Goal: Task Accomplishment & Management: Complete application form

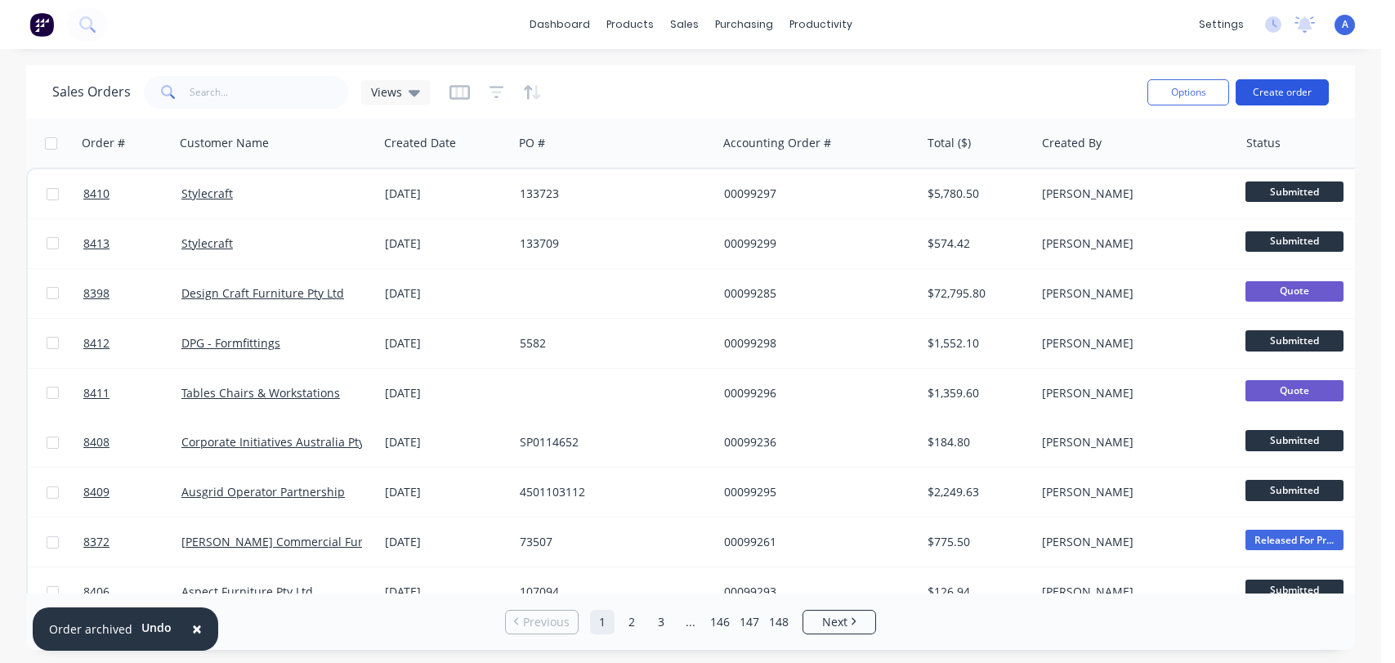
click at [1279, 90] on button "Create order" at bounding box center [1281, 92] width 93 height 26
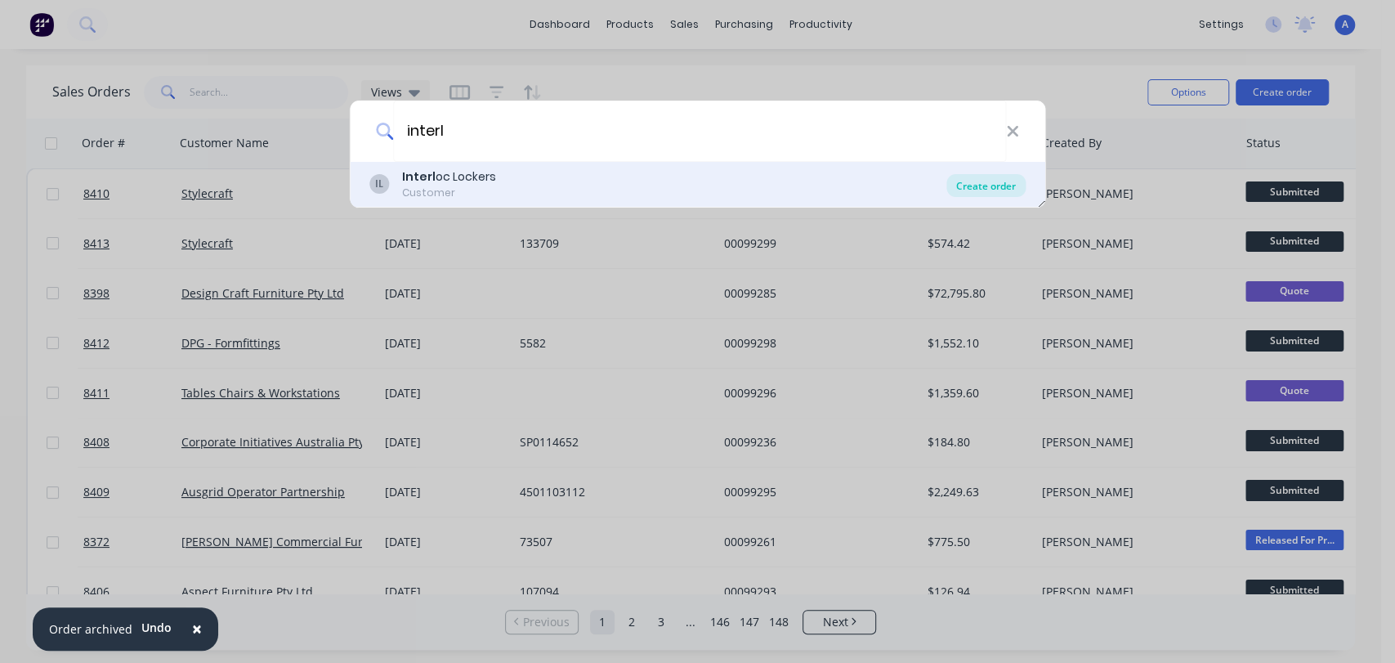
type input "interl"
click at [965, 183] on div "Create order" at bounding box center [985, 185] width 79 height 23
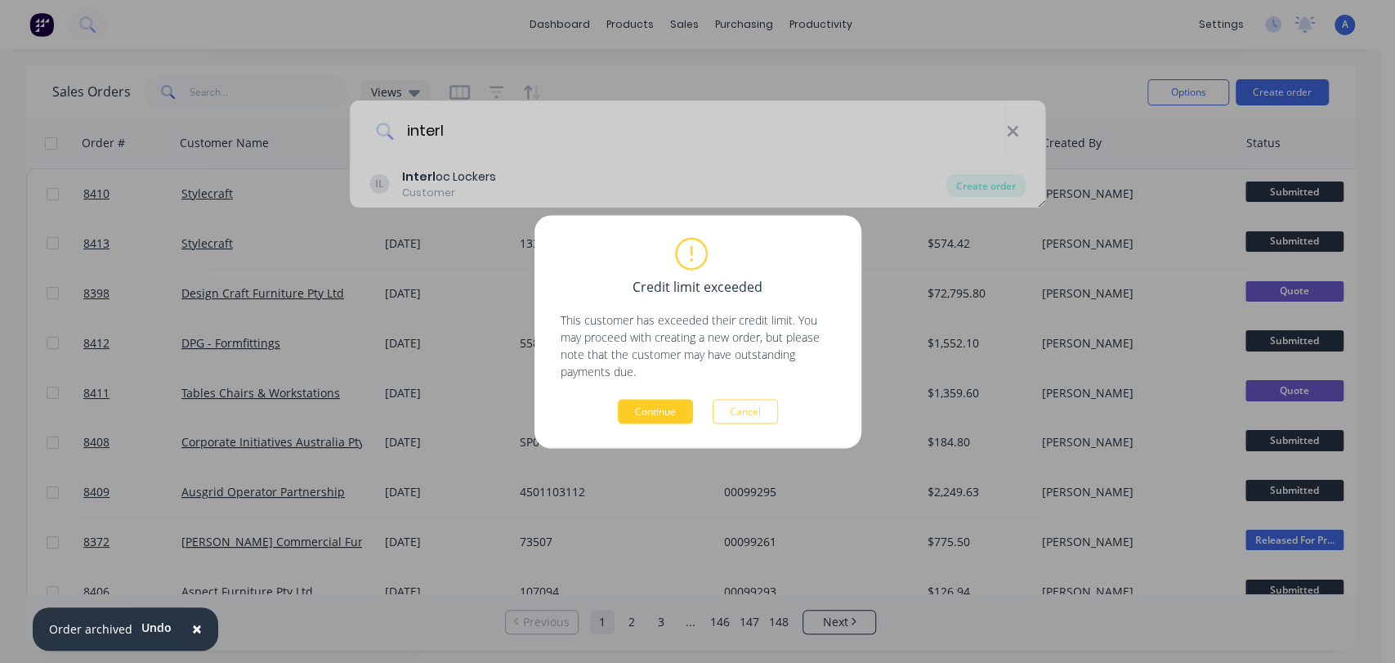
click at [658, 407] on button "Continue" at bounding box center [655, 411] width 75 height 25
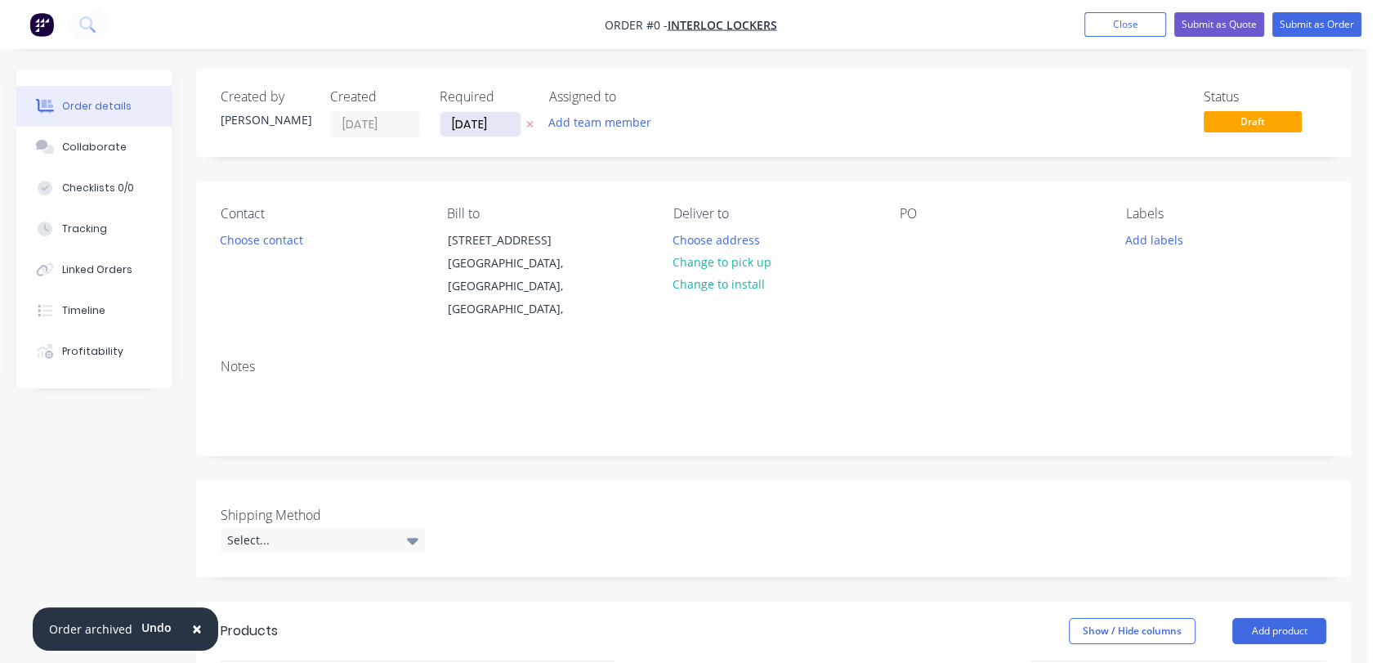
click at [503, 126] on input "[DATE]" at bounding box center [480, 124] width 80 height 25
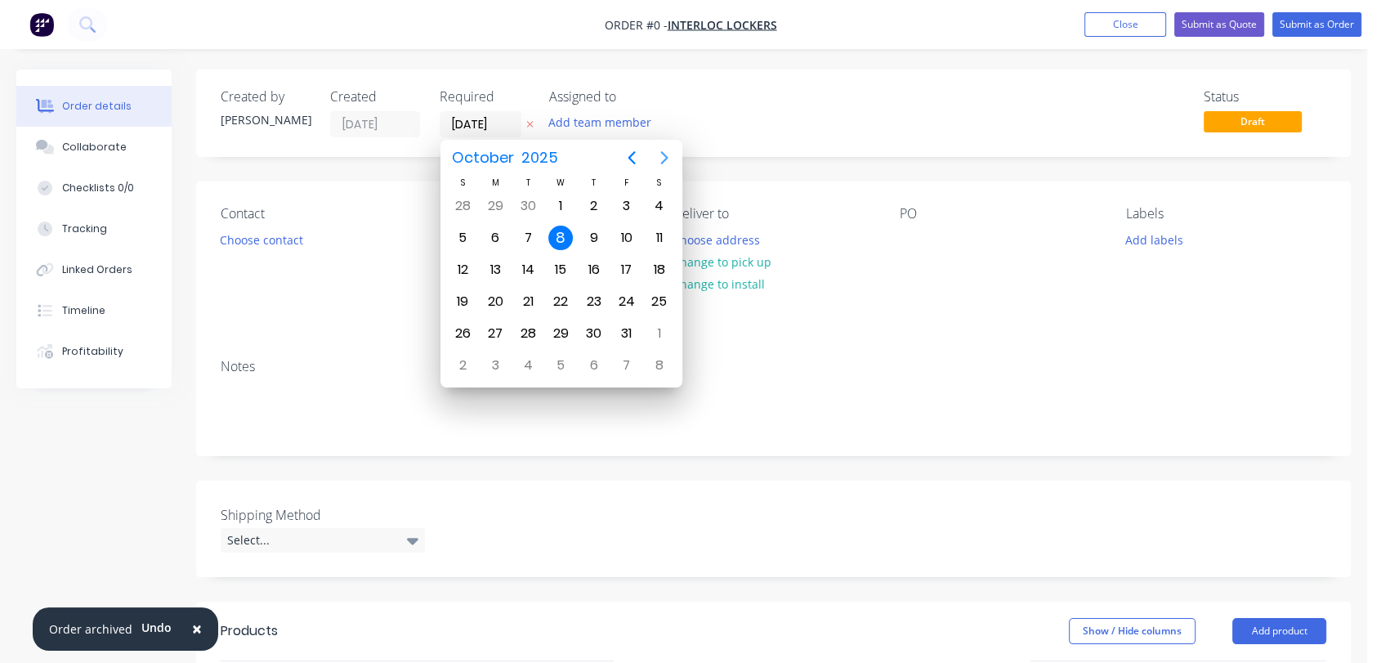
click at [657, 150] on icon "Next page" at bounding box center [664, 158] width 20 height 20
click at [632, 151] on icon "Previous page" at bounding box center [632, 158] width 20 height 20
click at [553, 331] on div "31" at bounding box center [560, 333] width 25 height 25
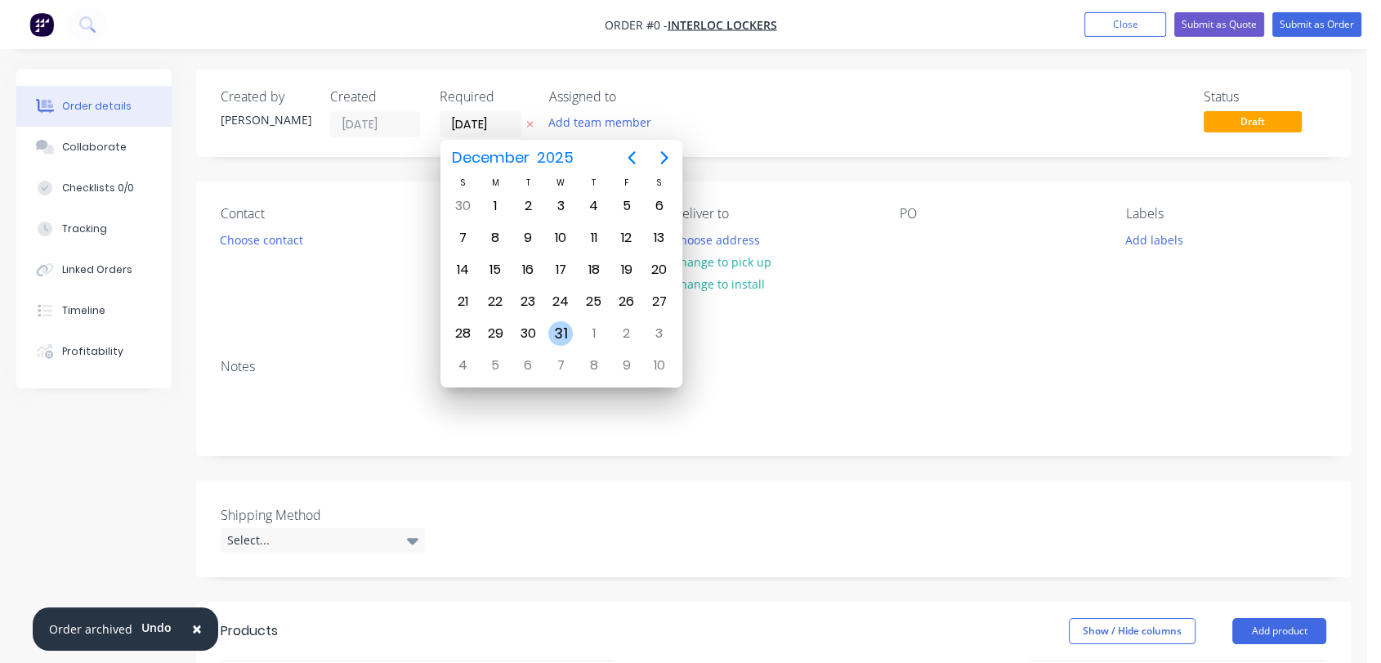
type input "[DATE]"
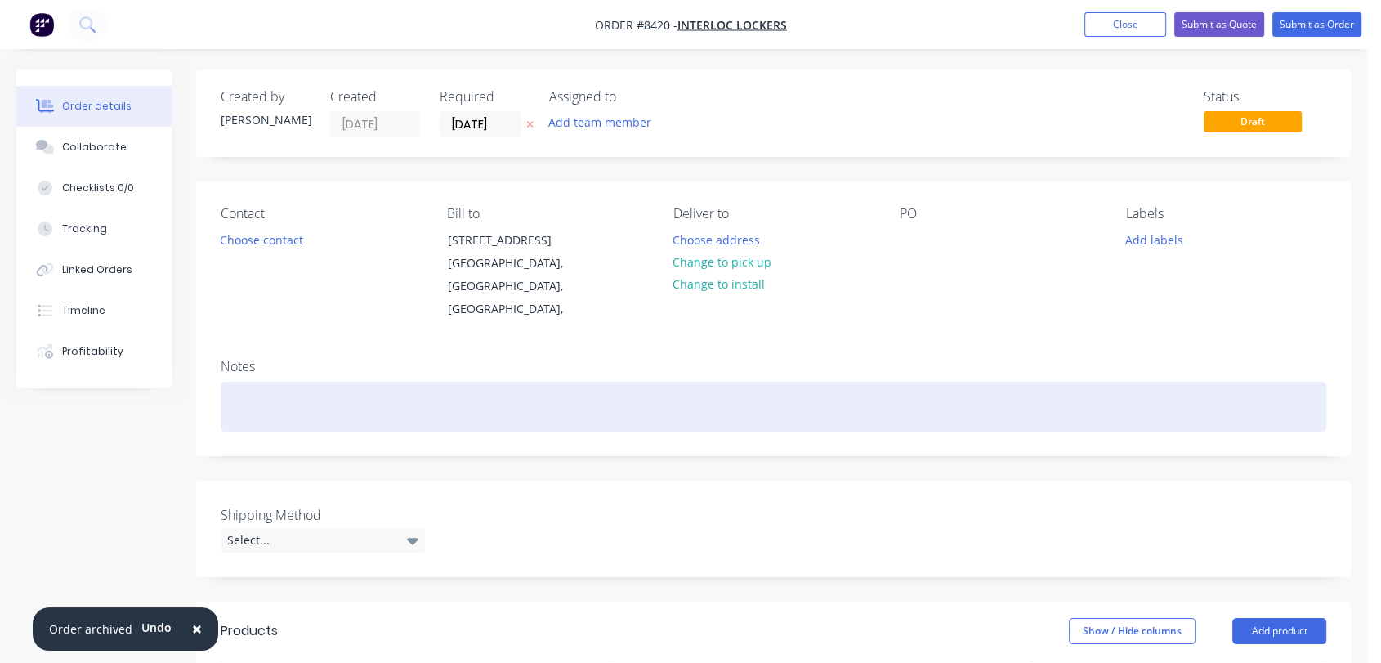
click at [266, 382] on div at bounding box center [773, 407] width 1105 height 50
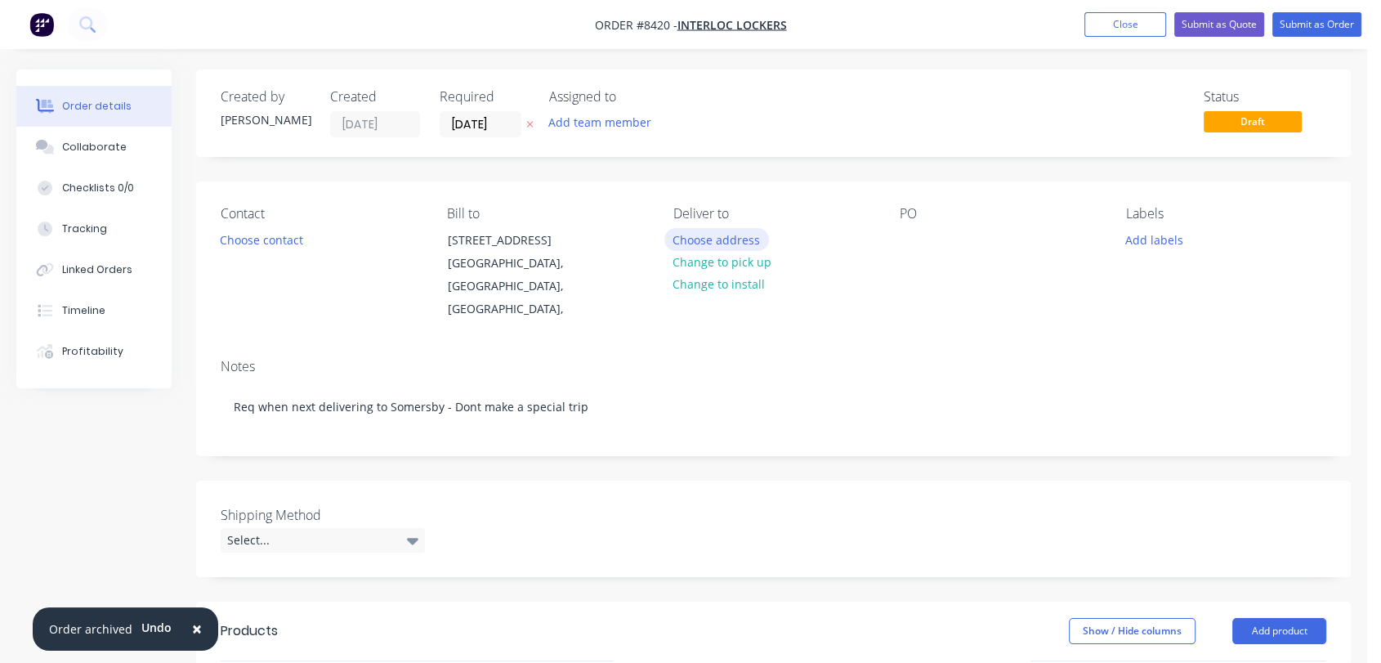
click at [741, 240] on button "Choose address" at bounding box center [716, 239] width 105 height 22
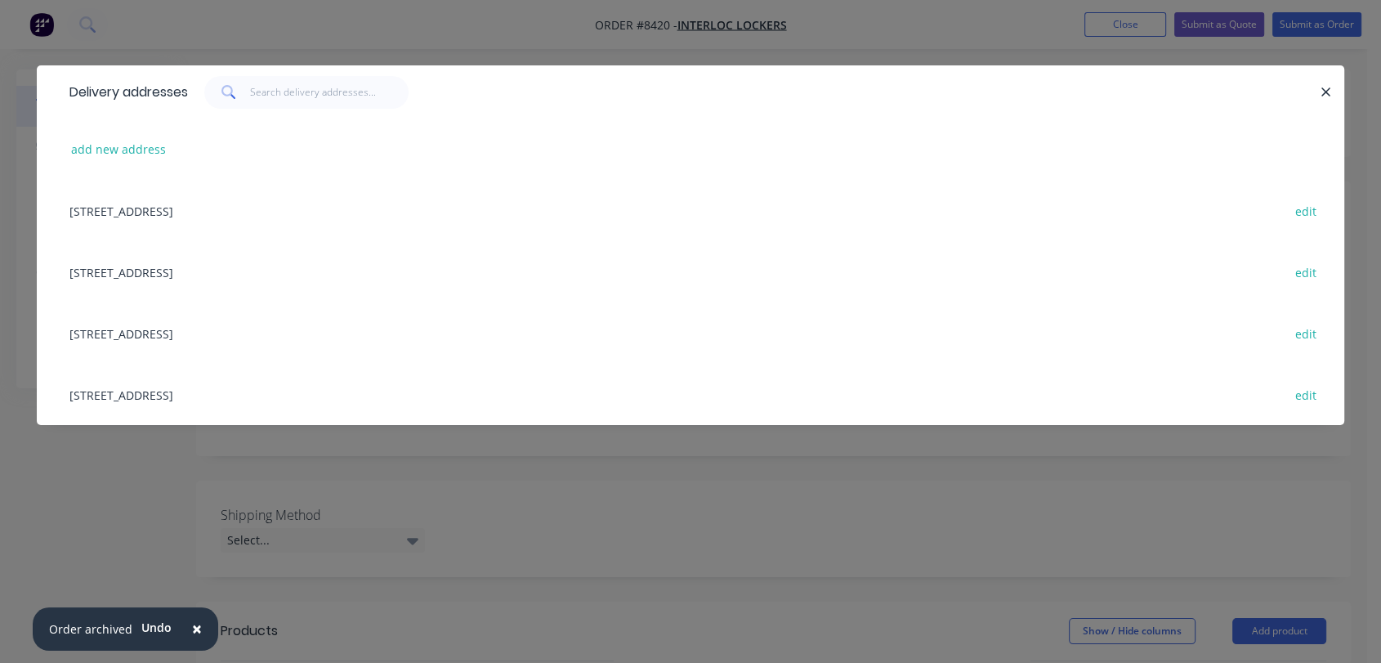
click at [188, 338] on div "6 Vere Place, Somersby, New South Wales, Australia, 2250 edit" at bounding box center [690, 332] width 1258 height 61
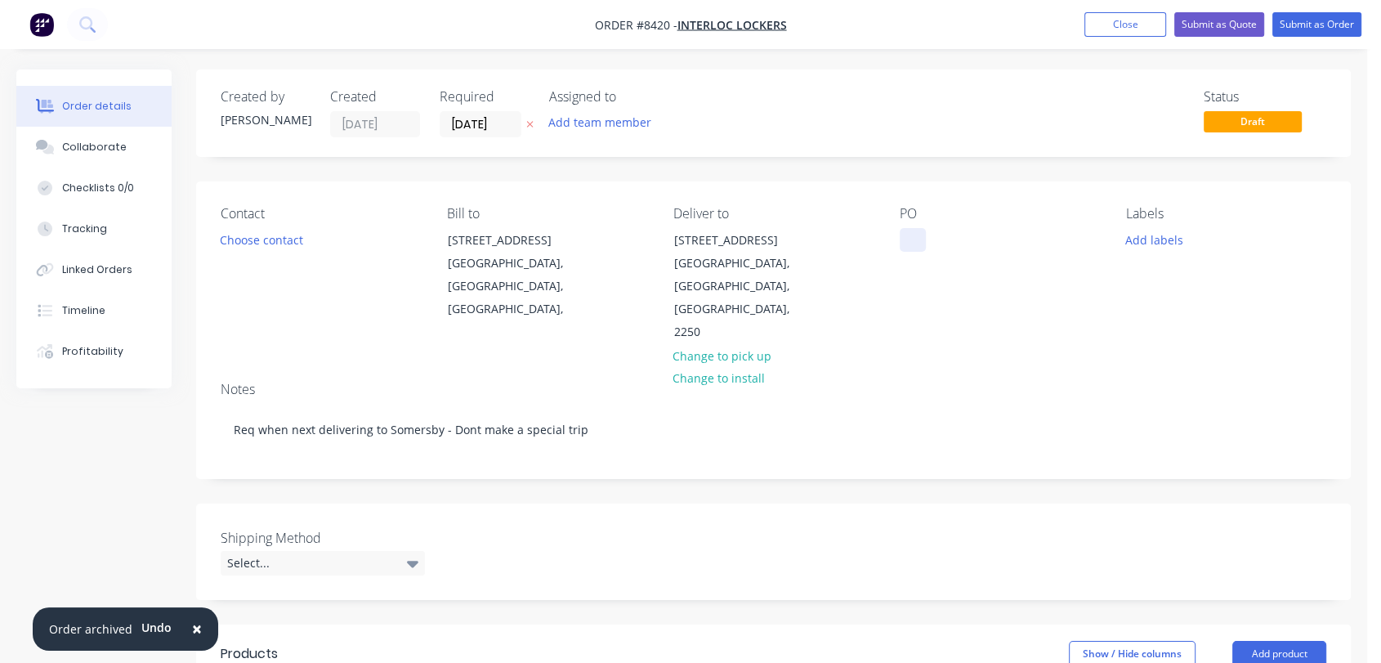
click at [914, 238] on div at bounding box center [913, 240] width 26 height 24
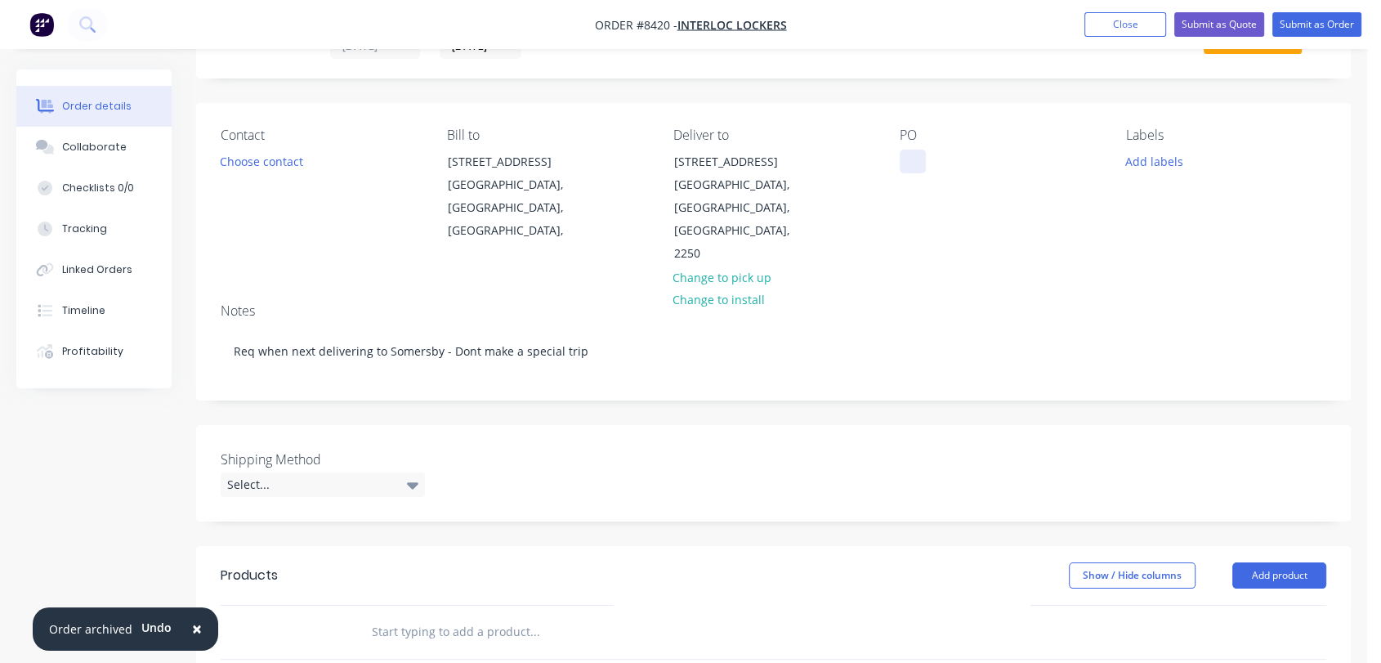
scroll to position [181, 0]
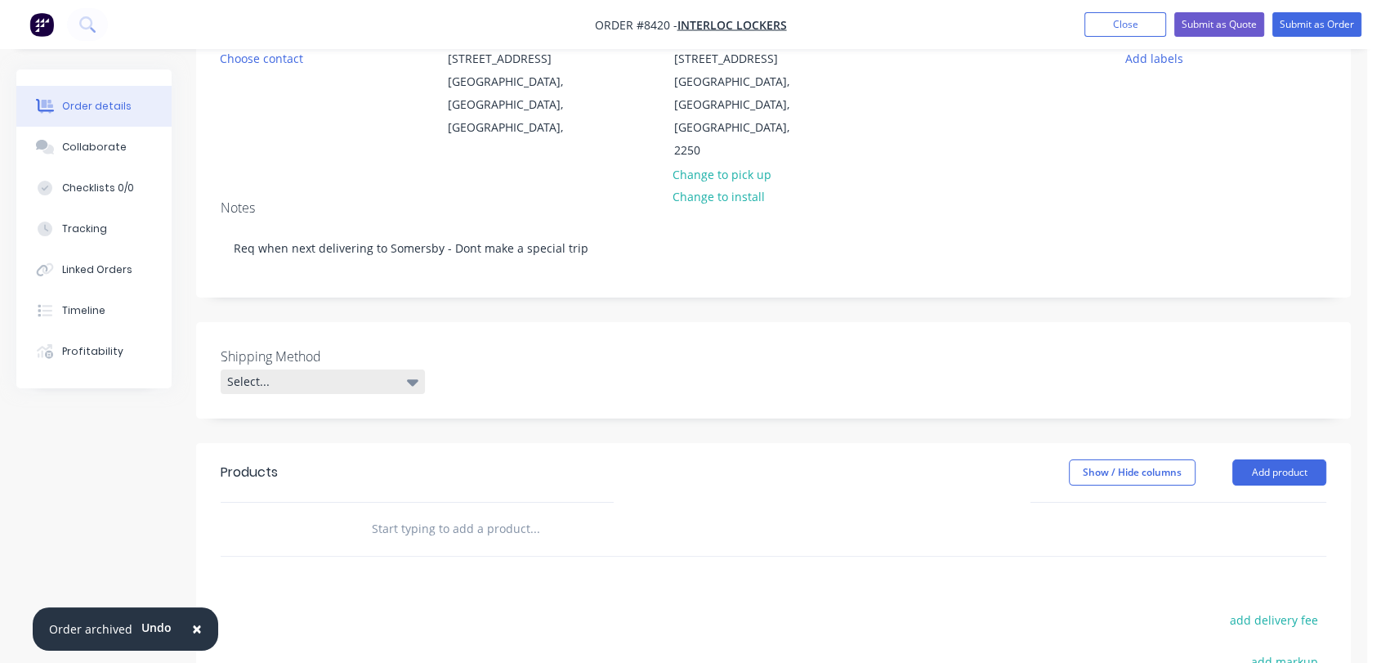
click at [320, 369] on div "Select..." at bounding box center [323, 381] width 204 height 25
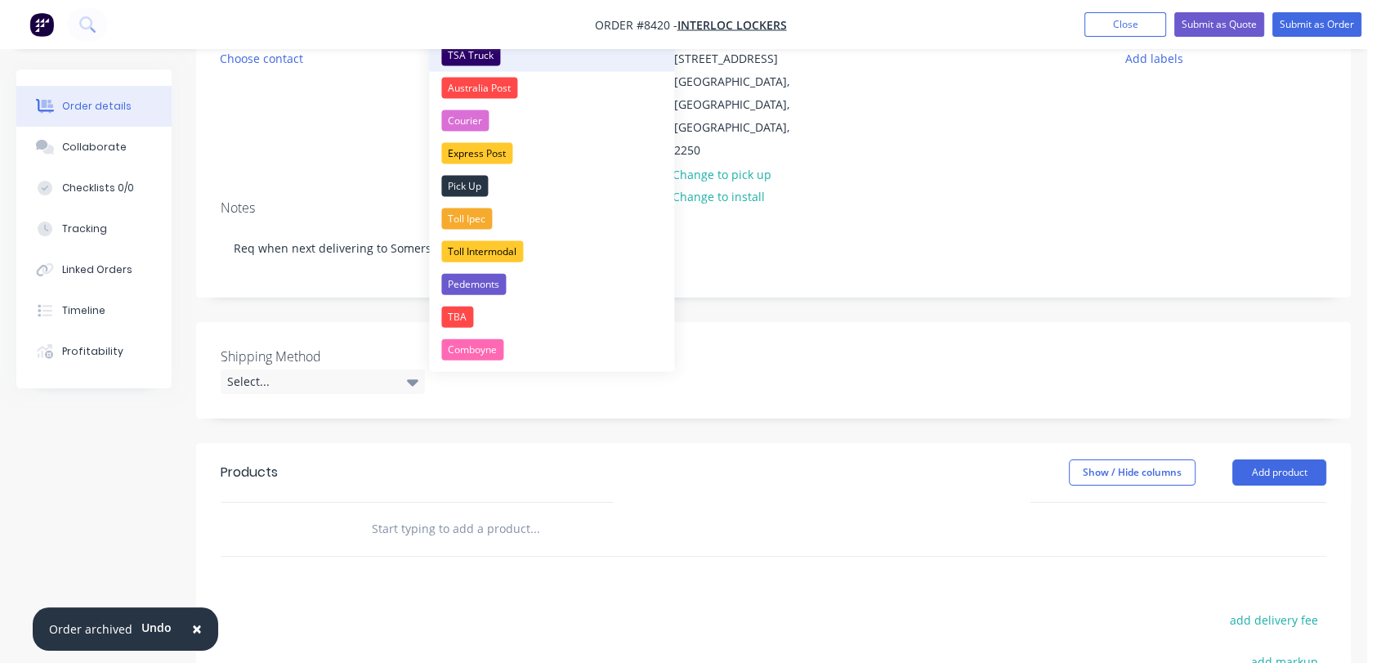
click at [460, 56] on div "TSA Truck" at bounding box center [470, 55] width 59 height 21
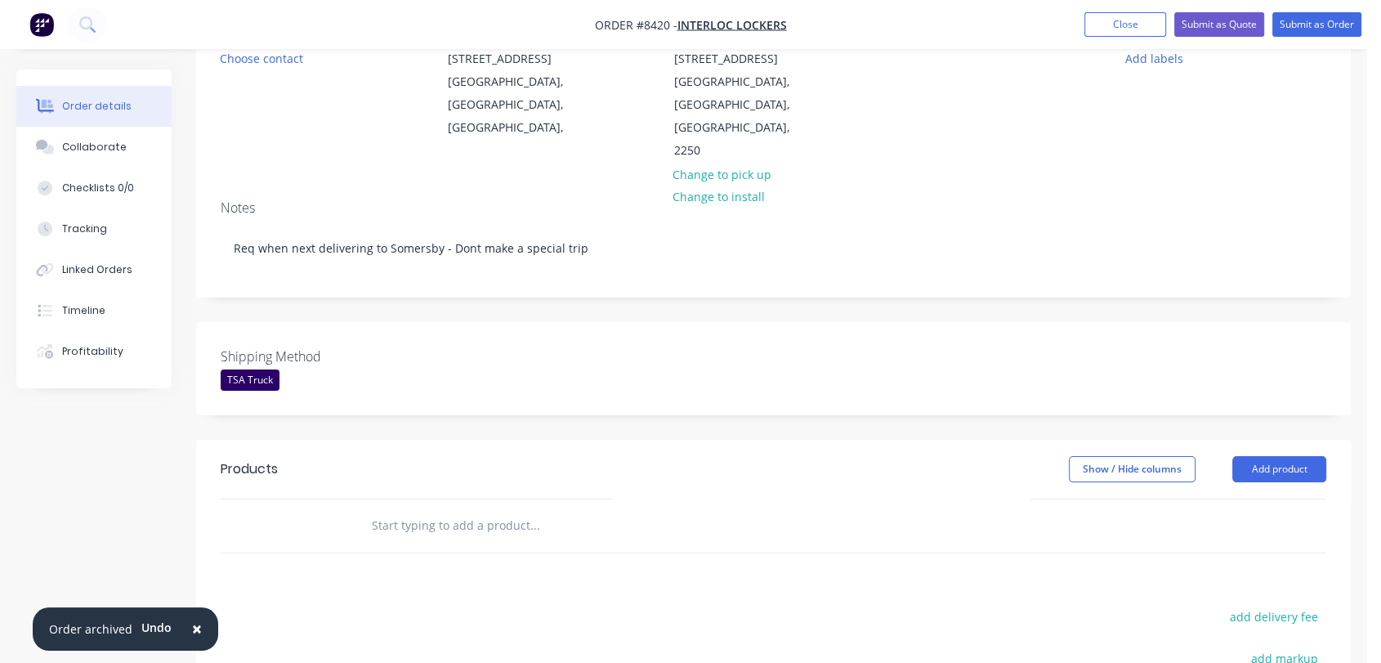
click at [464, 509] on input "text" at bounding box center [534, 525] width 327 height 33
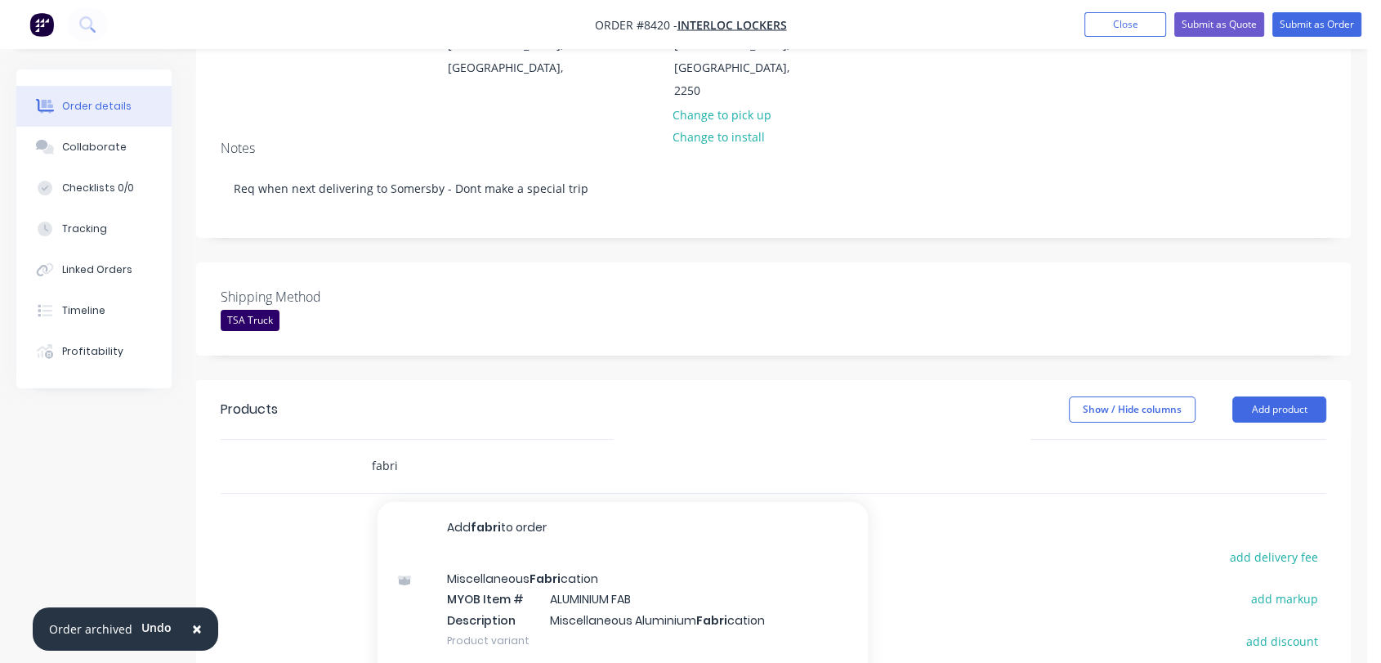
scroll to position [272, 0]
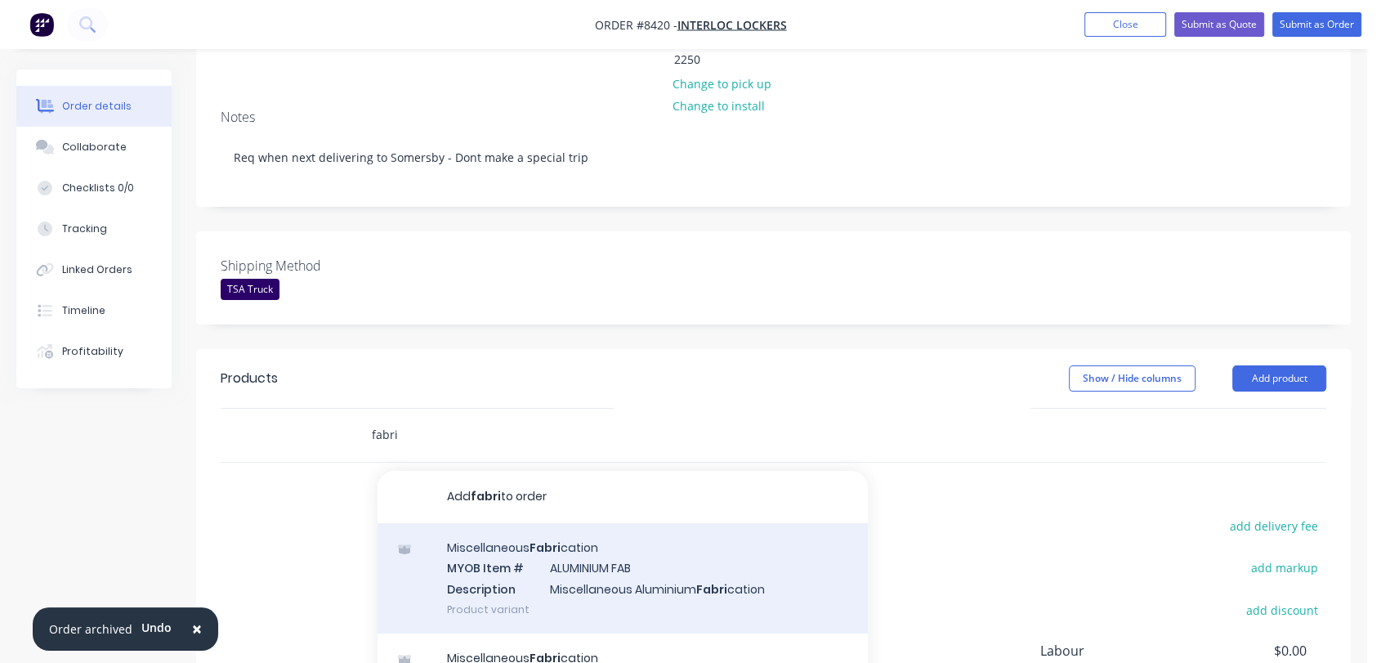
type input "fabri"
click at [608, 555] on div "Miscellaneous Fabri cation MYOB Item # ALUMINIUM FAB Description Miscellaneous …" at bounding box center [622, 578] width 490 height 110
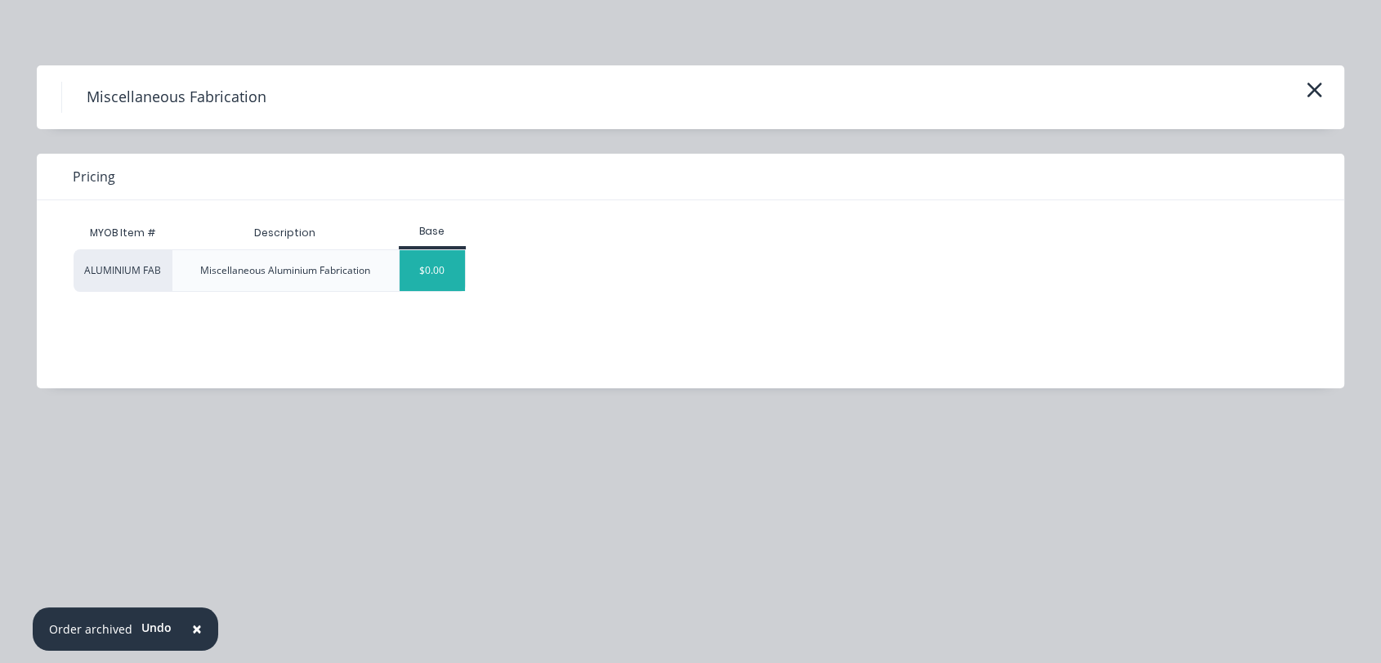
click at [444, 270] on div "$0.00" at bounding box center [433, 270] width 66 height 41
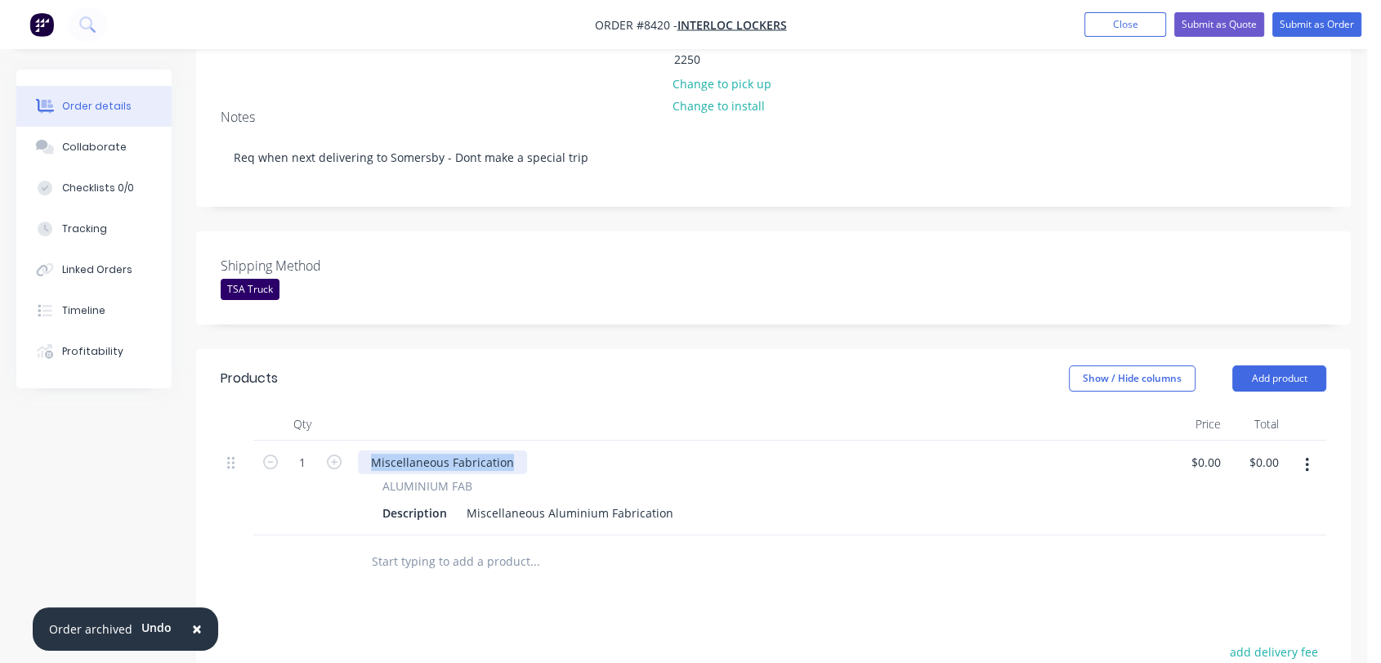
drag, startPoint x: 511, startPoint y: 411, endPoint x: 358, endPoint y: 387, distance: 154.6
click at [358, 408] on div "Qty Price Total 1 Miscellaneous Fabrication ALUMINIUM FAB Description Miscellan…" at bounding box center [773, 471] width 1105 height 127
drag, startPoint x: 464, startPoint y: 463, endPoint x: 739, endPoint y: 444, distance: 275.2
click at [736, 477] on div "ALUMINIUM FAB Description Miscellaneous Aluminium Fabrication" at bounding box center [760, 500] width 804 height 47
click at [672, 501] on div "Description Miscellaneous Aluminium Fabrication" at bounding box center [756, 513] width 761 height 24
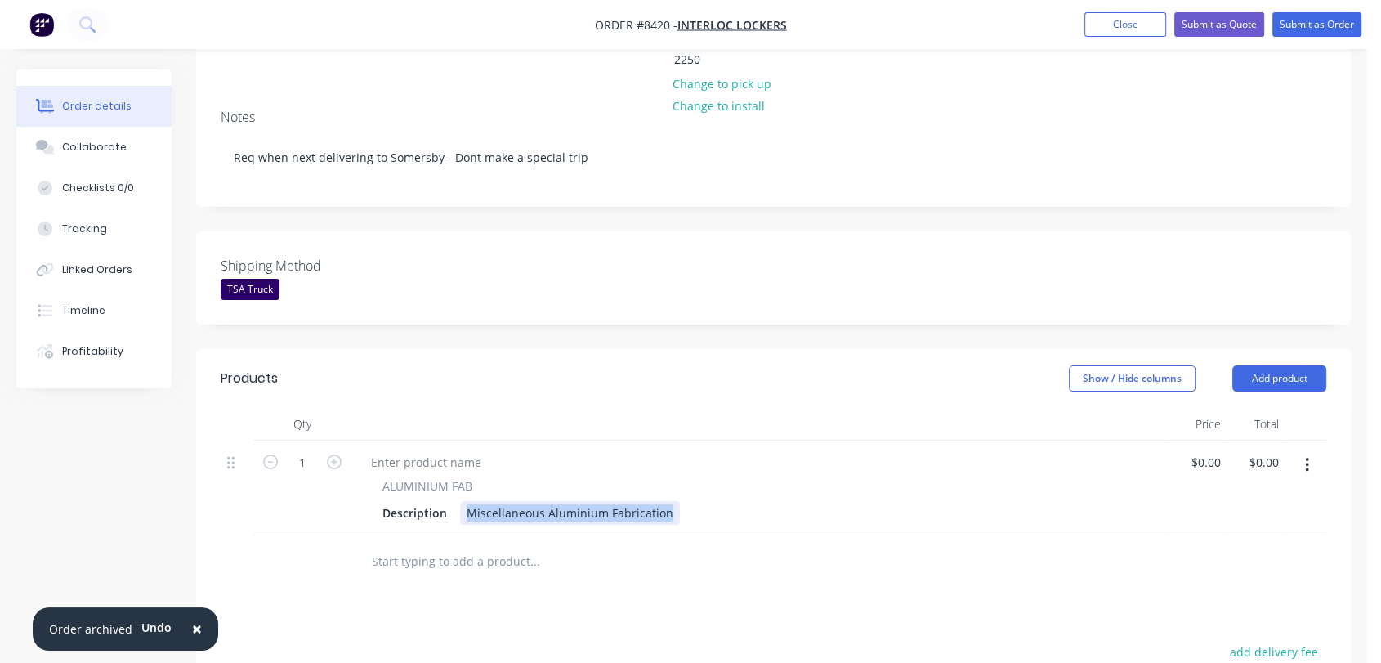
drag, startPoint x: 667, startPoint y: 466, endPoint x: 449, endPoint y: 452, distance: 217.8
click at [450, 477] on div "ALUMINIUM FAB Description Miscellaneous Aluminium Fabrication" at bounding box center [760, 500] width 804 height 47
paste div
click at [614, 501] on div "13mm U Channel cut to 1810mm" at bounding box center [556, 513] width 193 height 24
type input "$2.90"
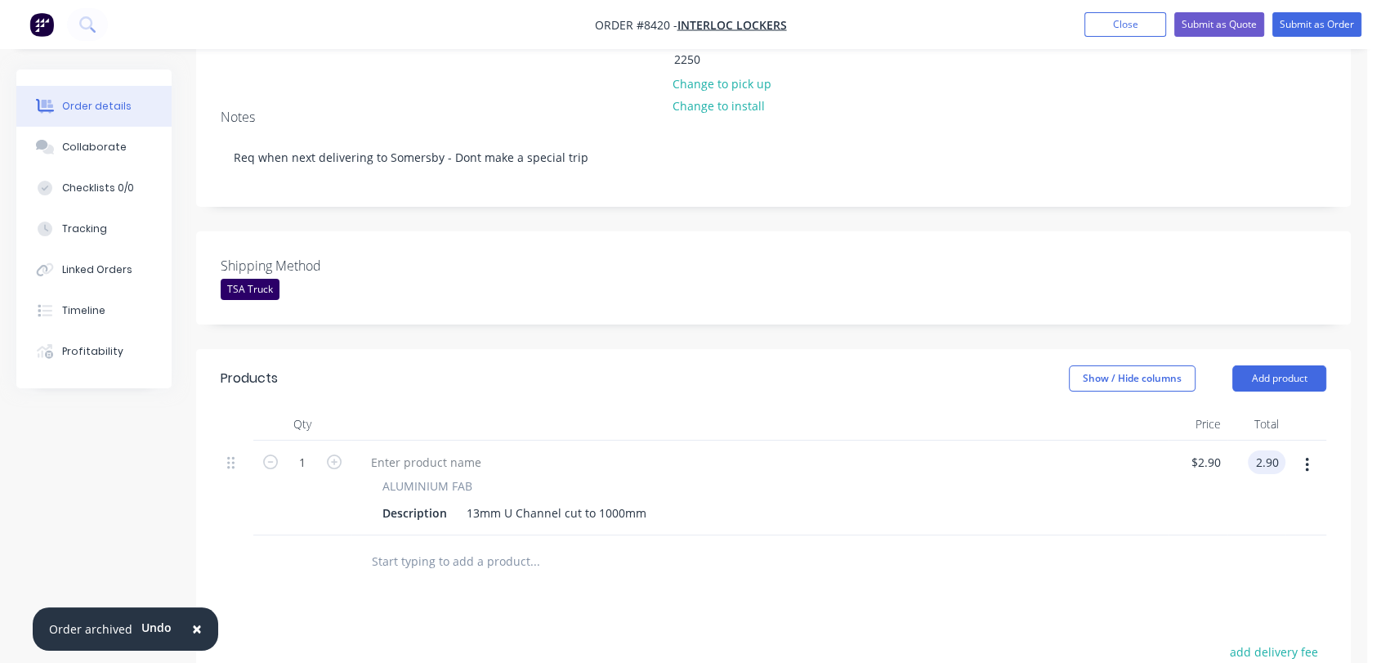
type input "$2.90"
click at [457, 545] on input "text" at bounding box center [534, 561] width 327 height 33
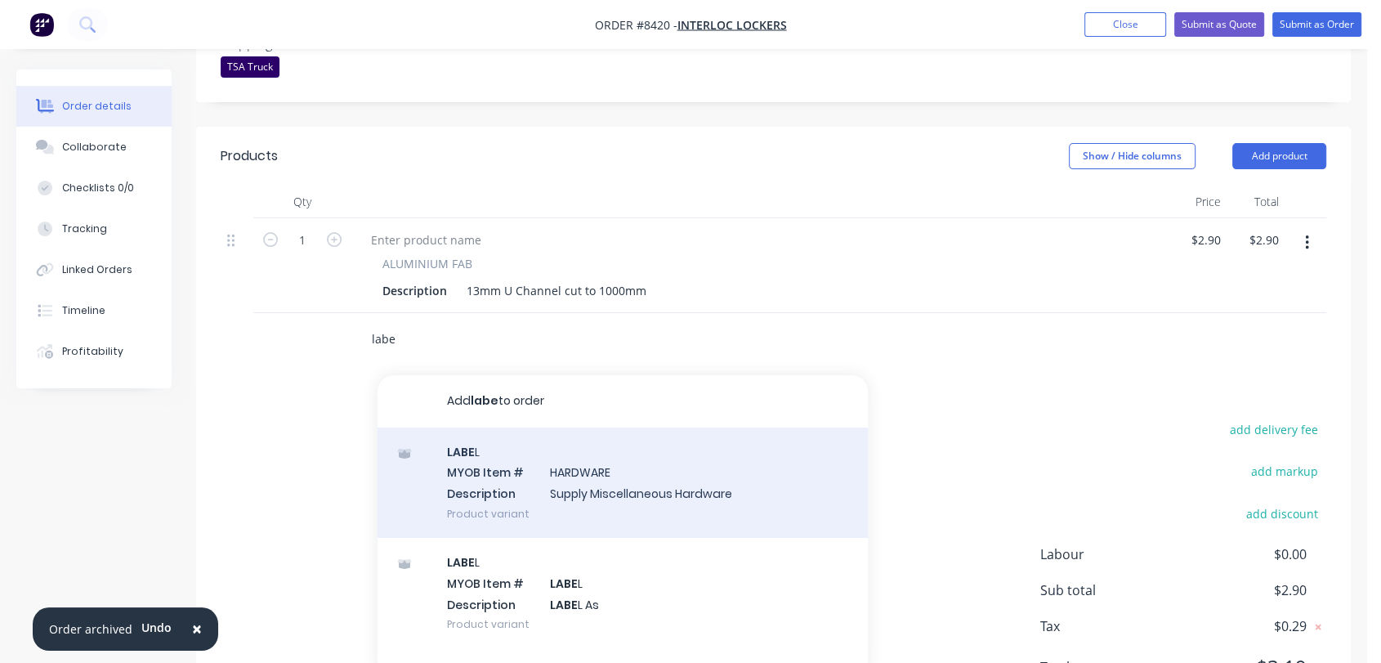
scroll to position [532, 0]
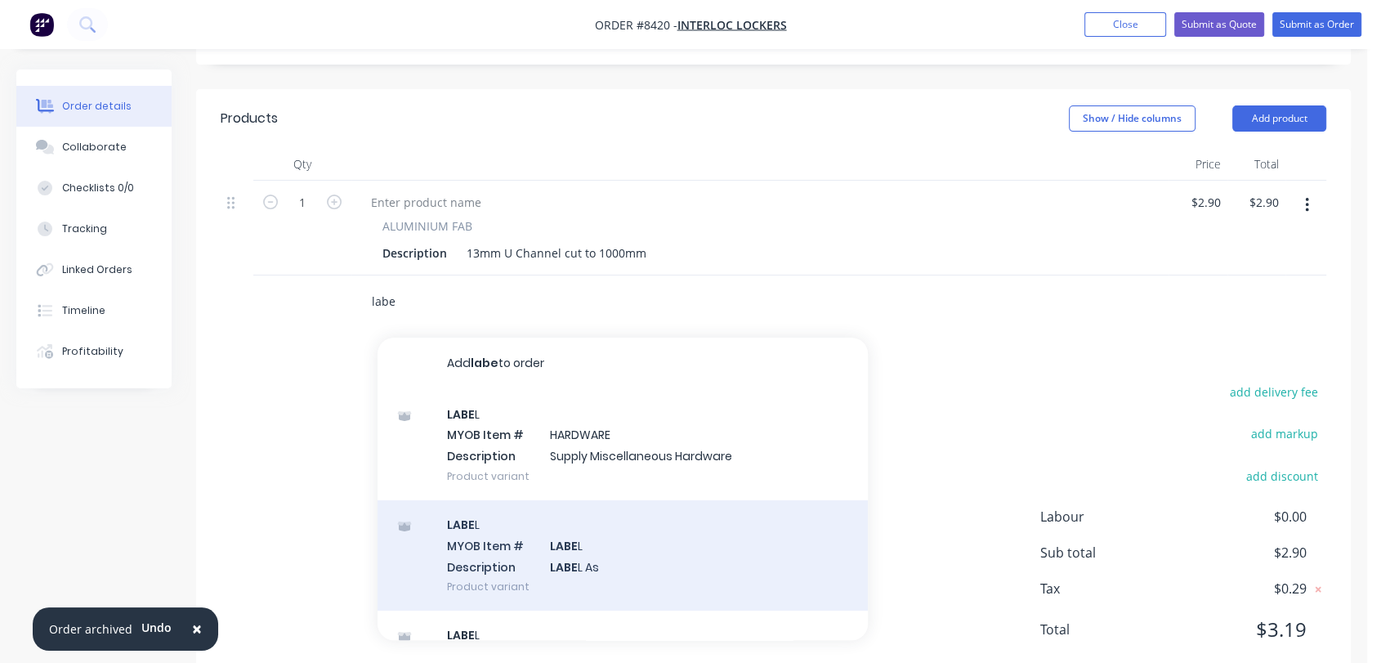
type input "labe"
click at [604, 513] on div "LABE L MYOB Item # LABE L Description LABE L As Product variant" at bounding box center [622, 555] width 490 height 110
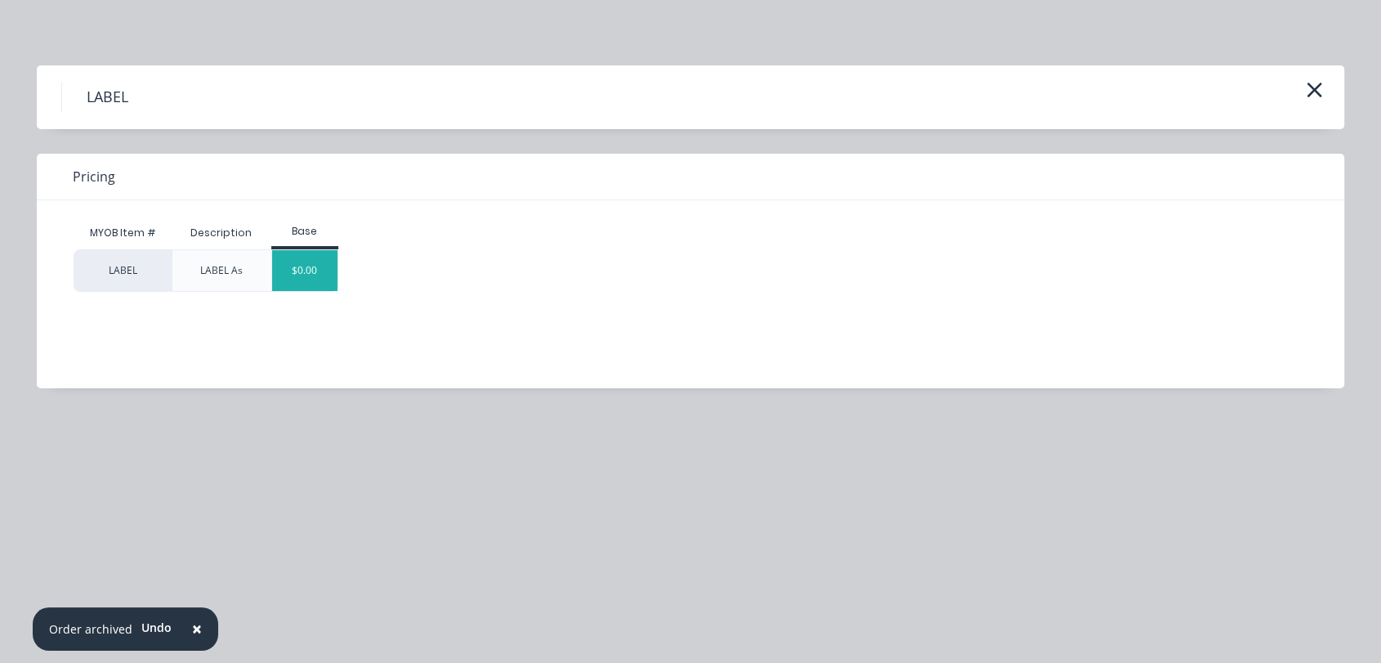
click at [306, 271] on div "$0.00" at bounding box center [305, 270] width 66 height 41
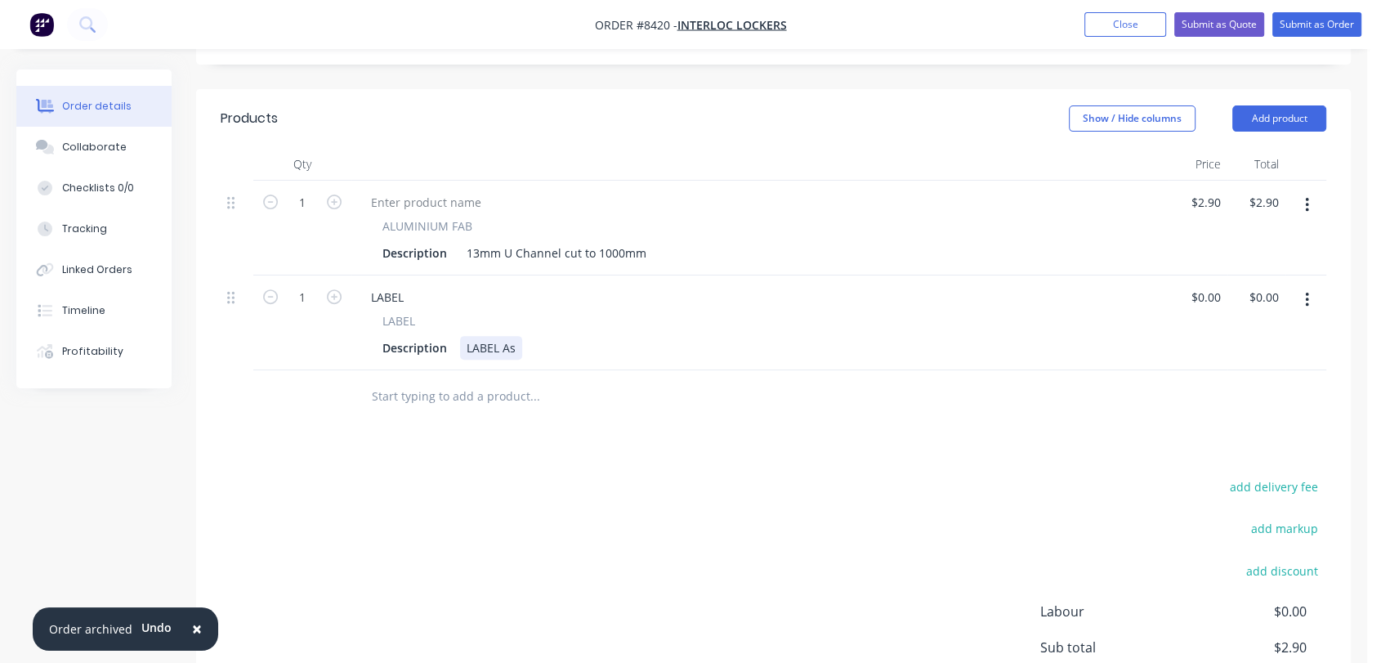
click at [520, 336] on div "Description LABEL As" at bounding box center [756, 348] width 761 height 24
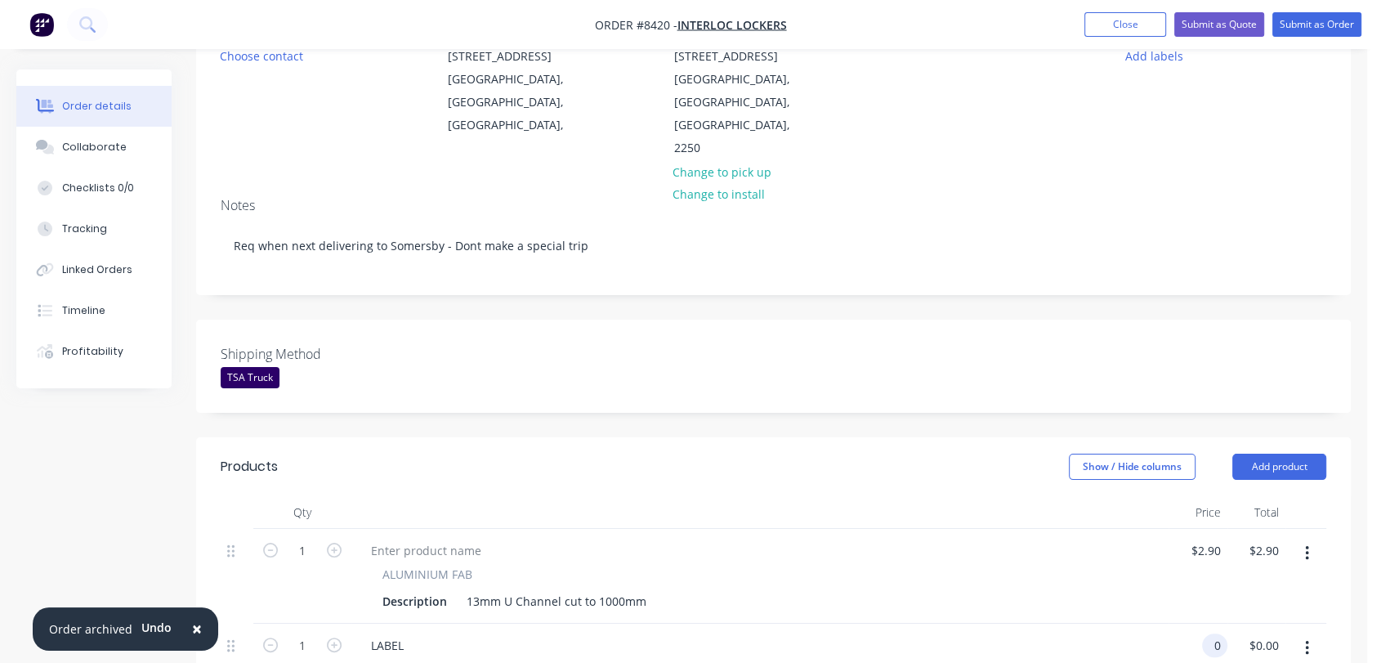
scroll to position [0, 0]
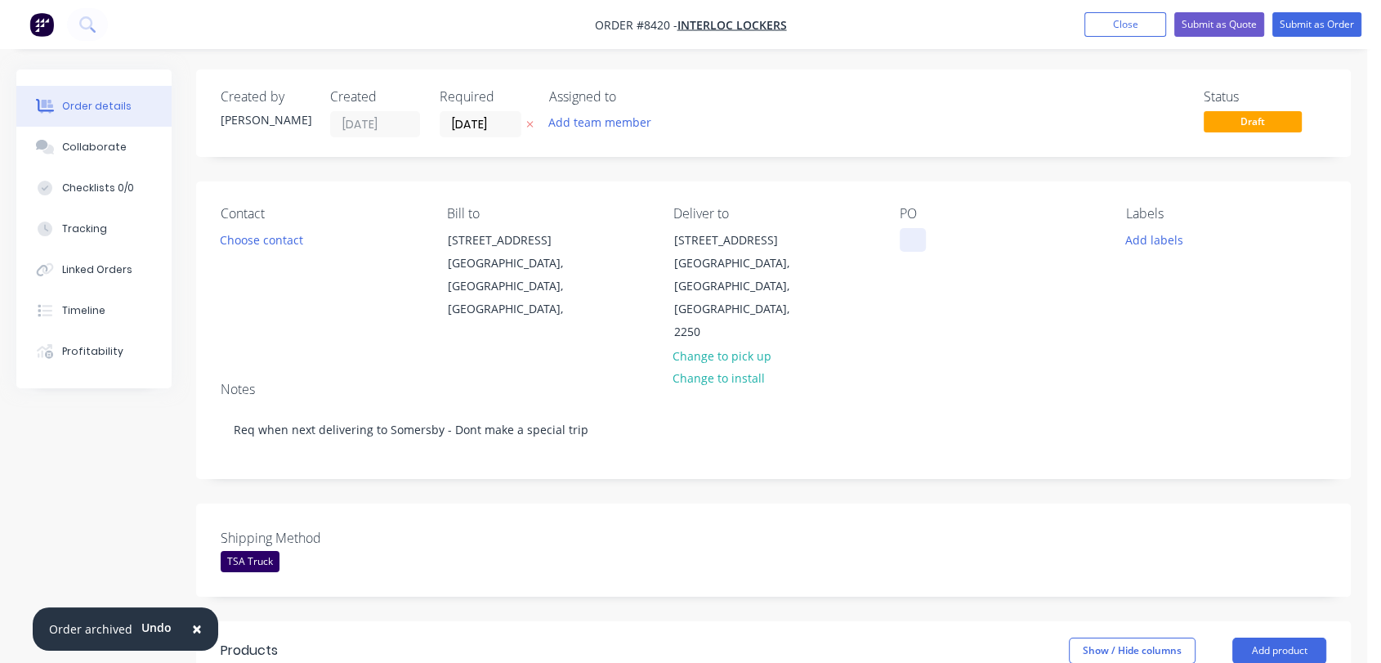
type input "$0.00"
click at [906, 237] on div at bounding box center [913, 240] width 26 height 24
paste div
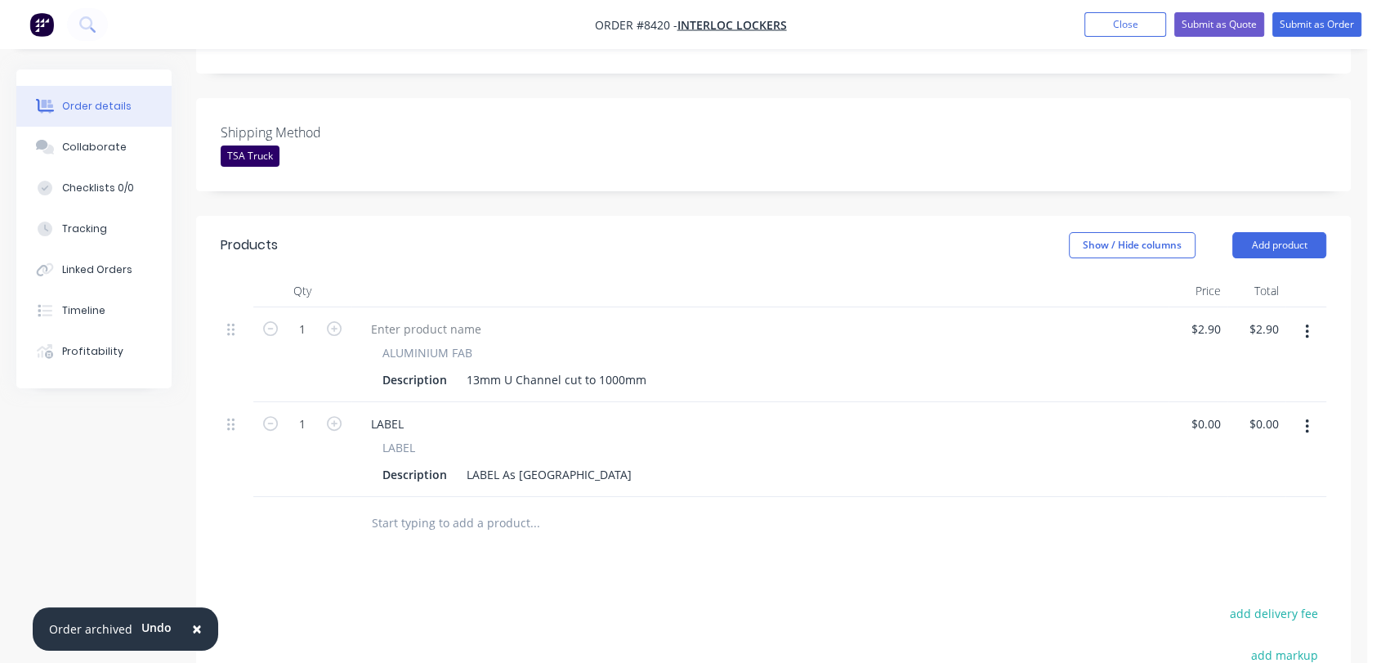
scroll to position [263, 0]
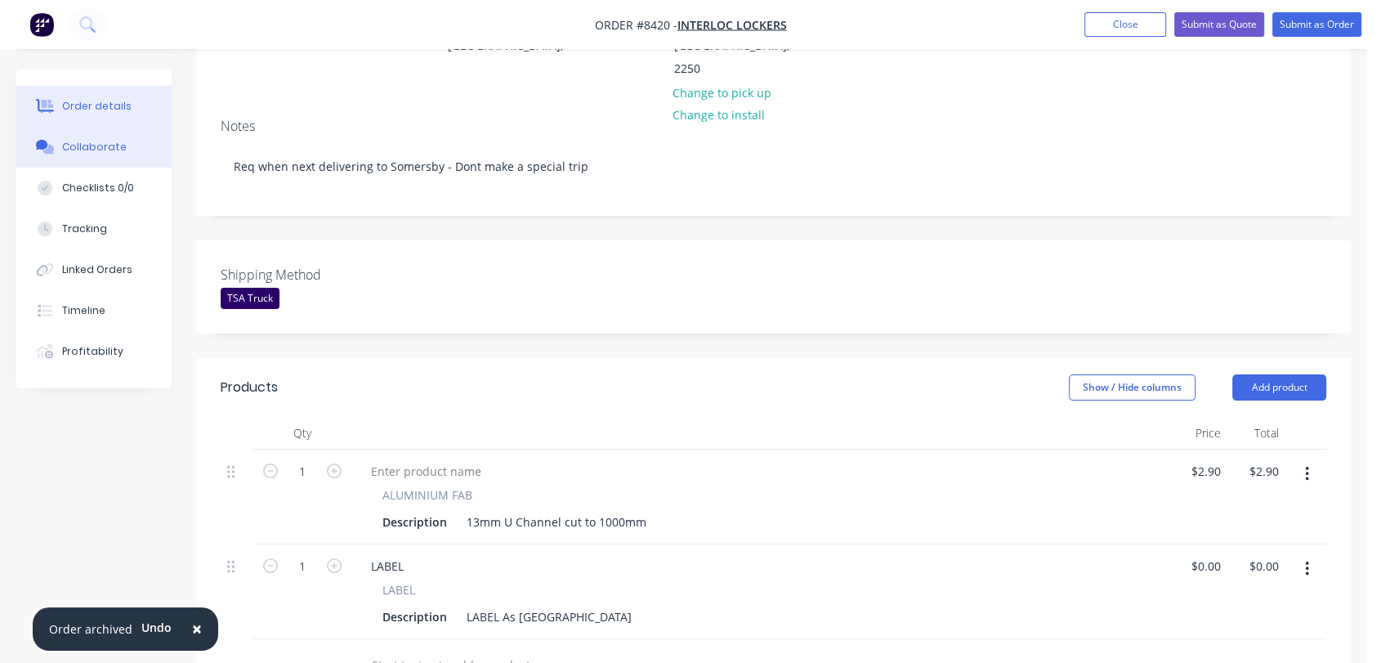
click at [115, 149] on div "Collaborate" at bounding box center [94, 147] width 65 height 15
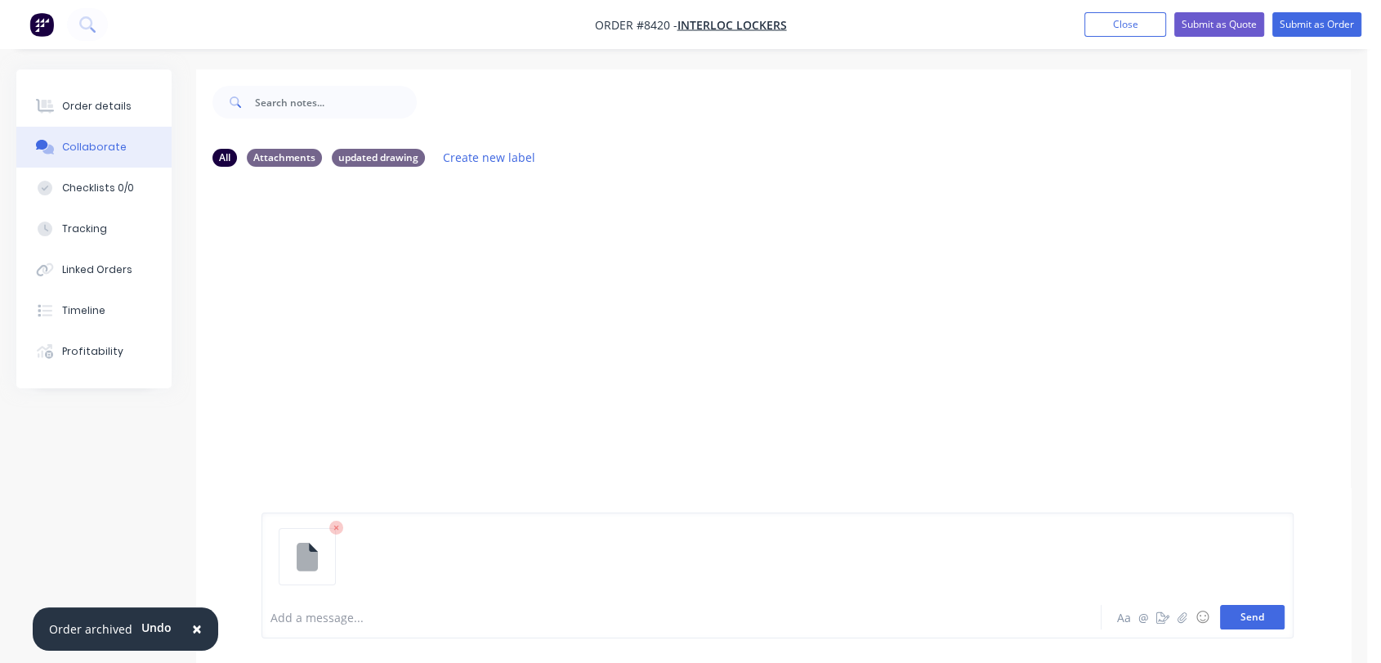
click at [1247, 614] on button "Send" at bounding box center [1252, 617] width 65 height 25
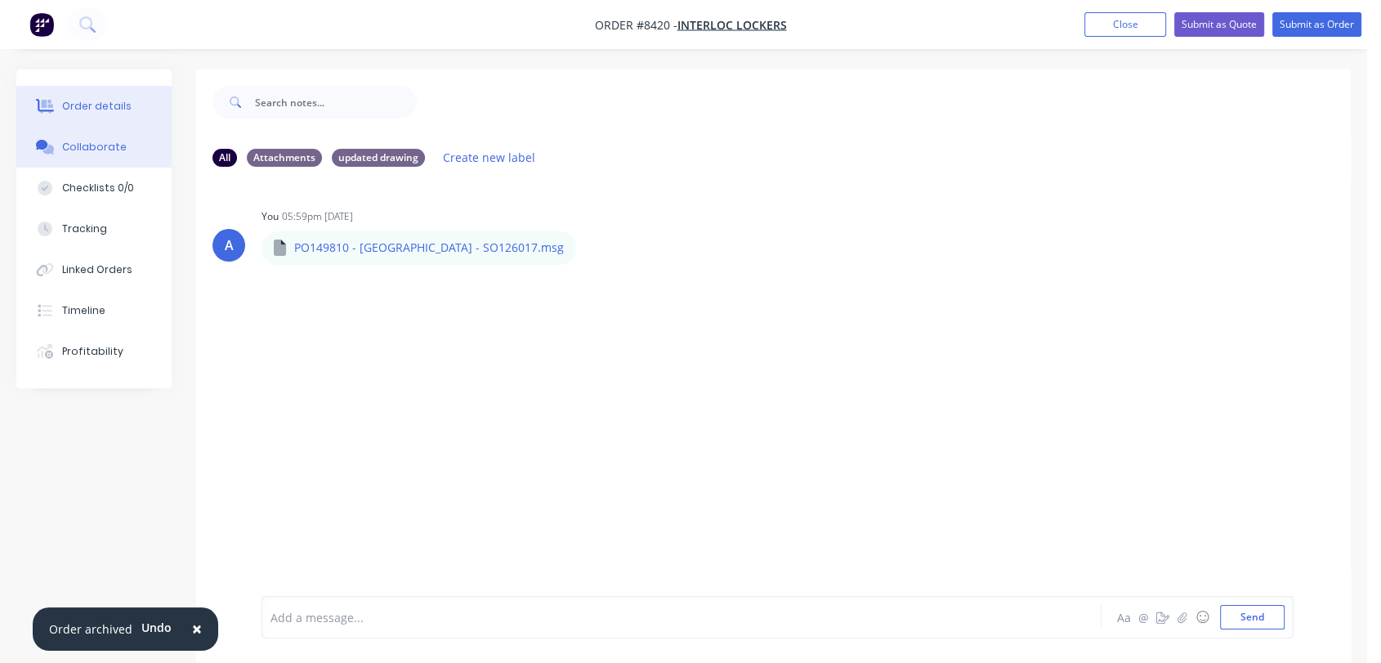
click at [111, 96] on button "Order details" at bounding box center [93, 106] width 155 height 41
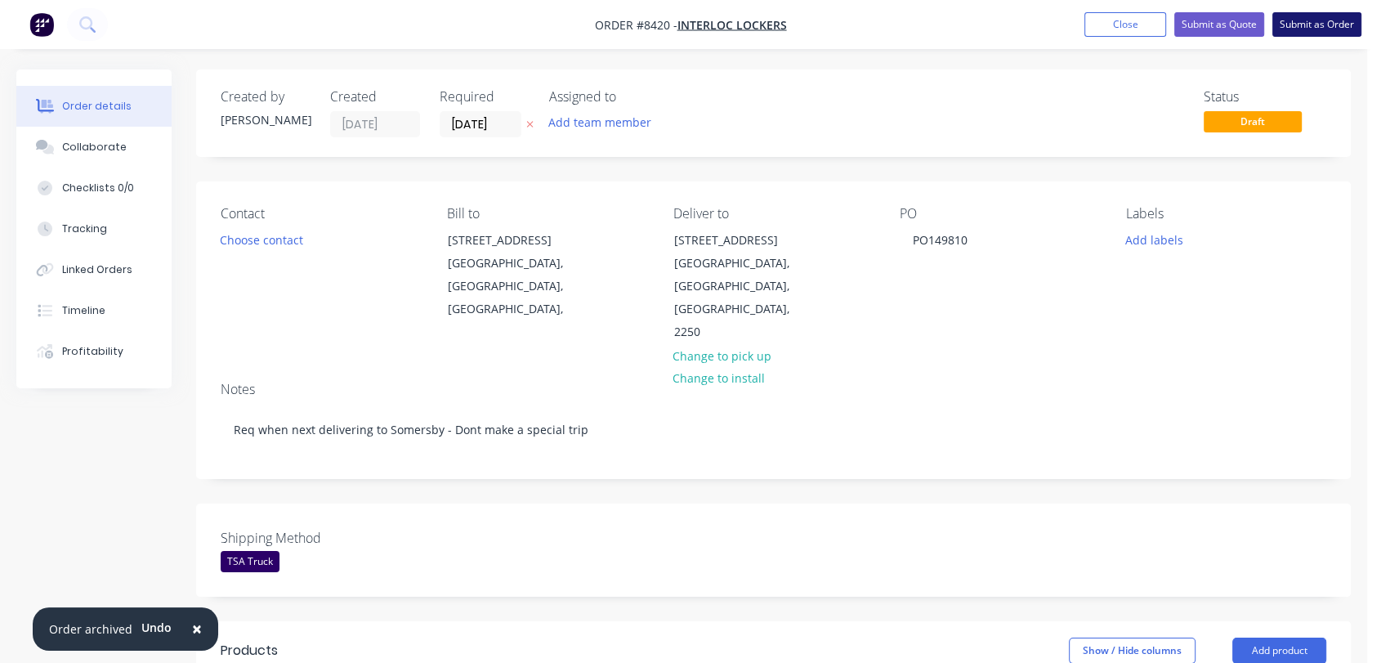
click at [1332, 25] on button "Submit as Order" at bounding box center [1316, 24] width 89 height 25
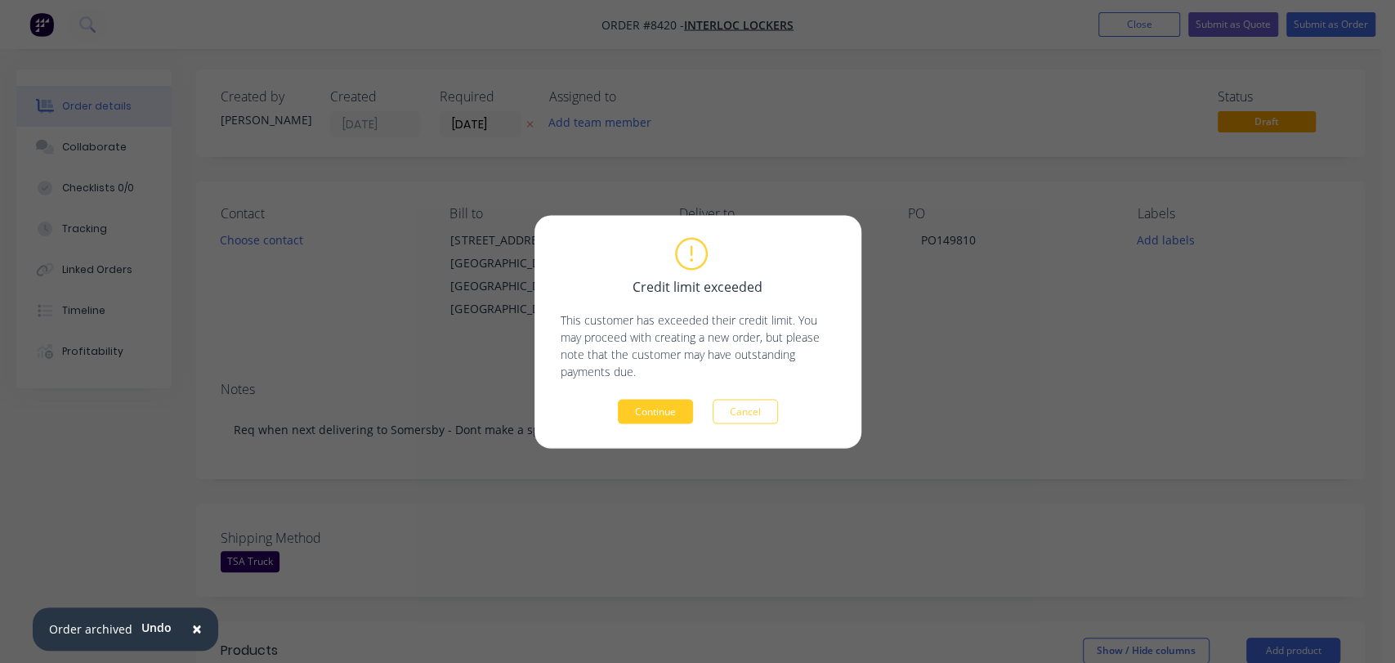
click at [673, 410] on button "Continue" at bounding box center [655, 411] width 75 height 25
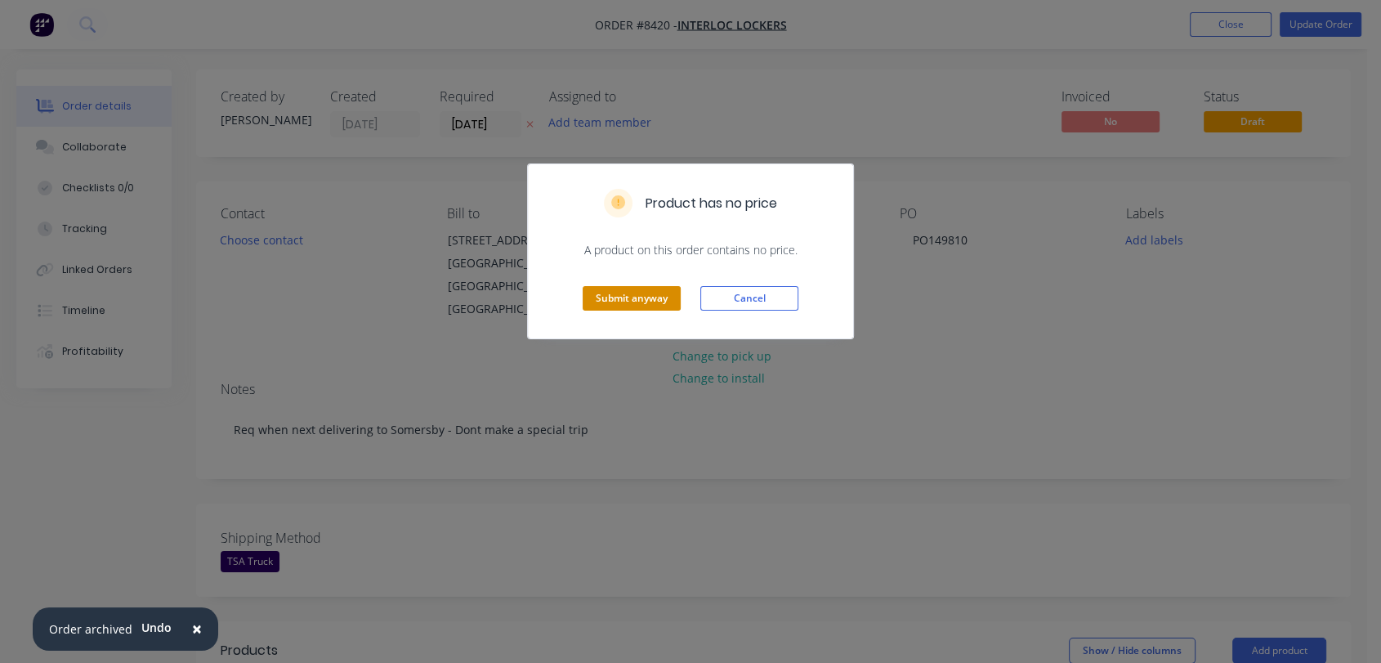
click at [629, 294] on button "Submit anyway" at bounding box center [632, 298] width 98 height 25
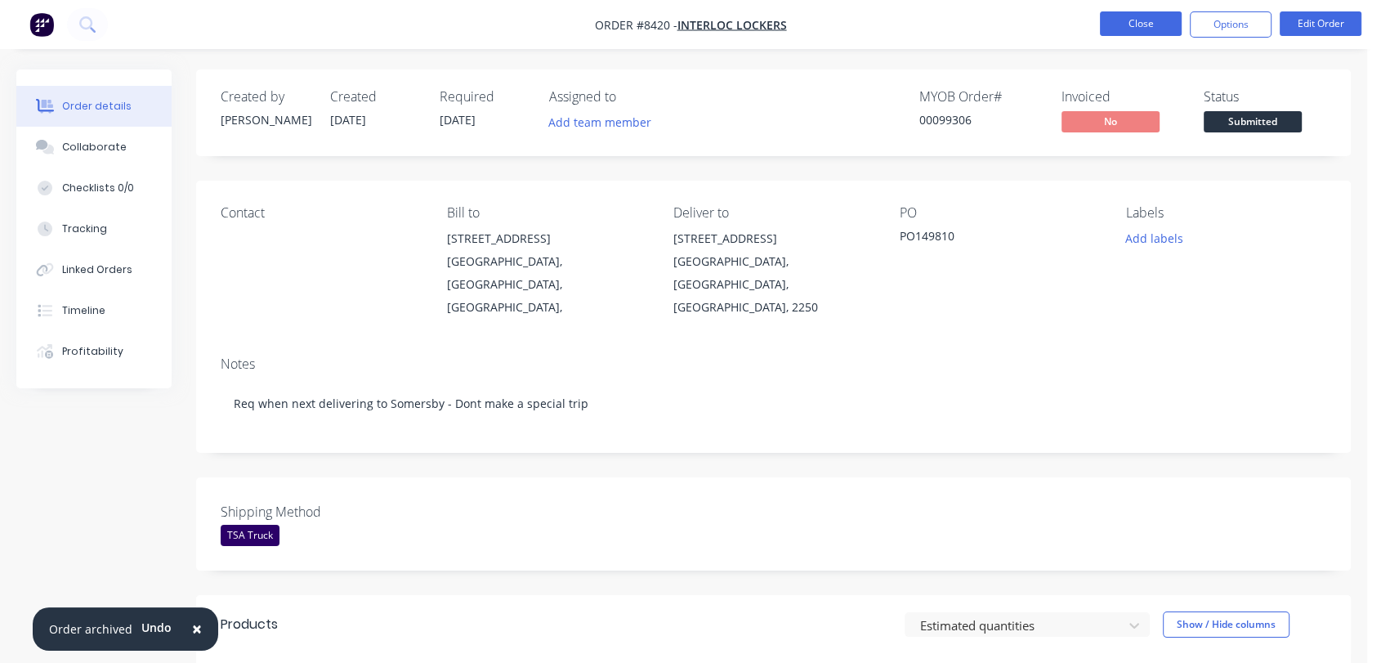
click at [1141, 21] on button "Close" at bounding box center [1141, 23] width 82 height 25
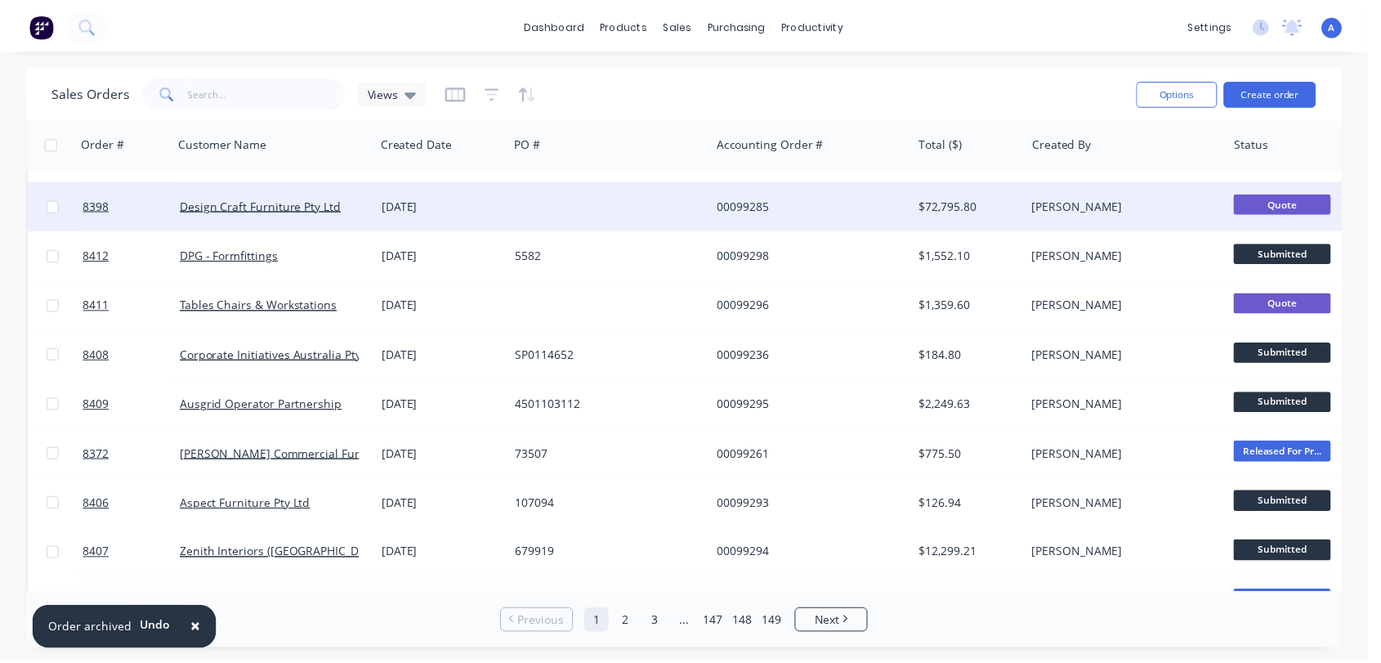
scroll to position [817, 0]
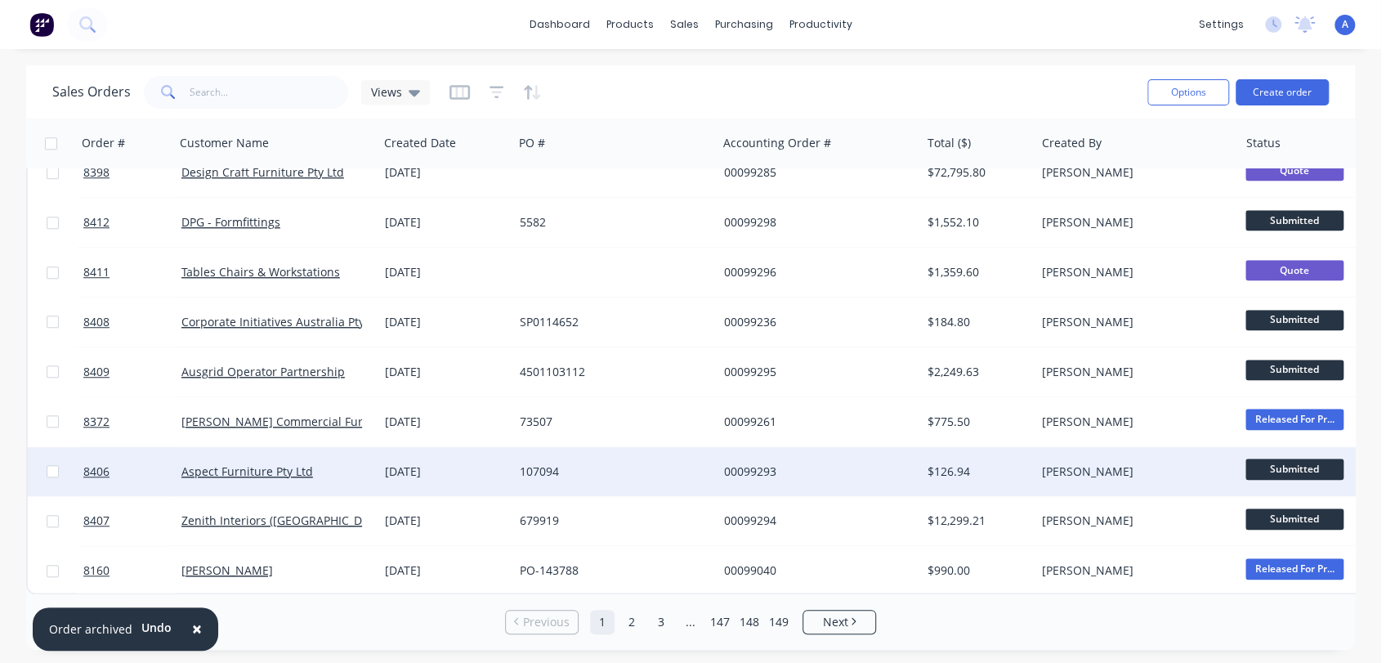
click at [561, 468] on div "107094" at bounding box center [610, 471] width 181 height 16
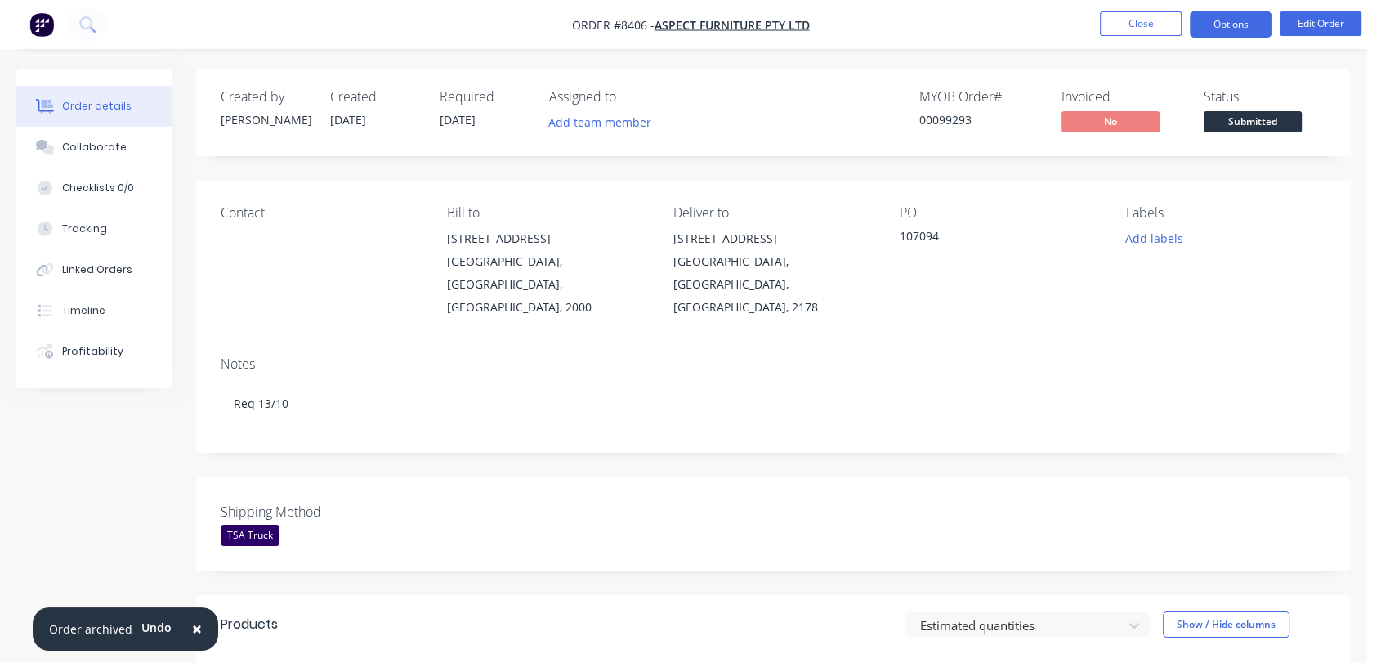
click at [1221, 27] on button "Options" at bounding box center [1231, 24] width 82 height 26
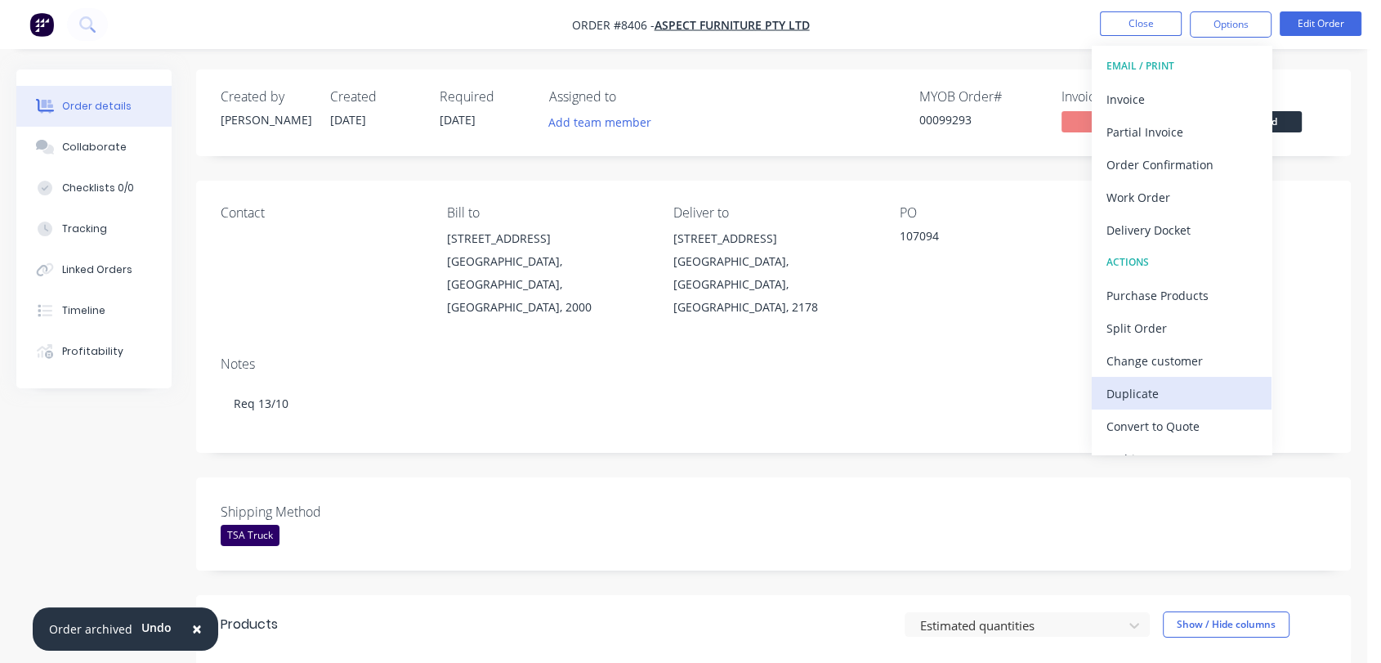
click at [1138, 382] on div "Duplicate" at bounding box center [1181, 394] width 150 height 24
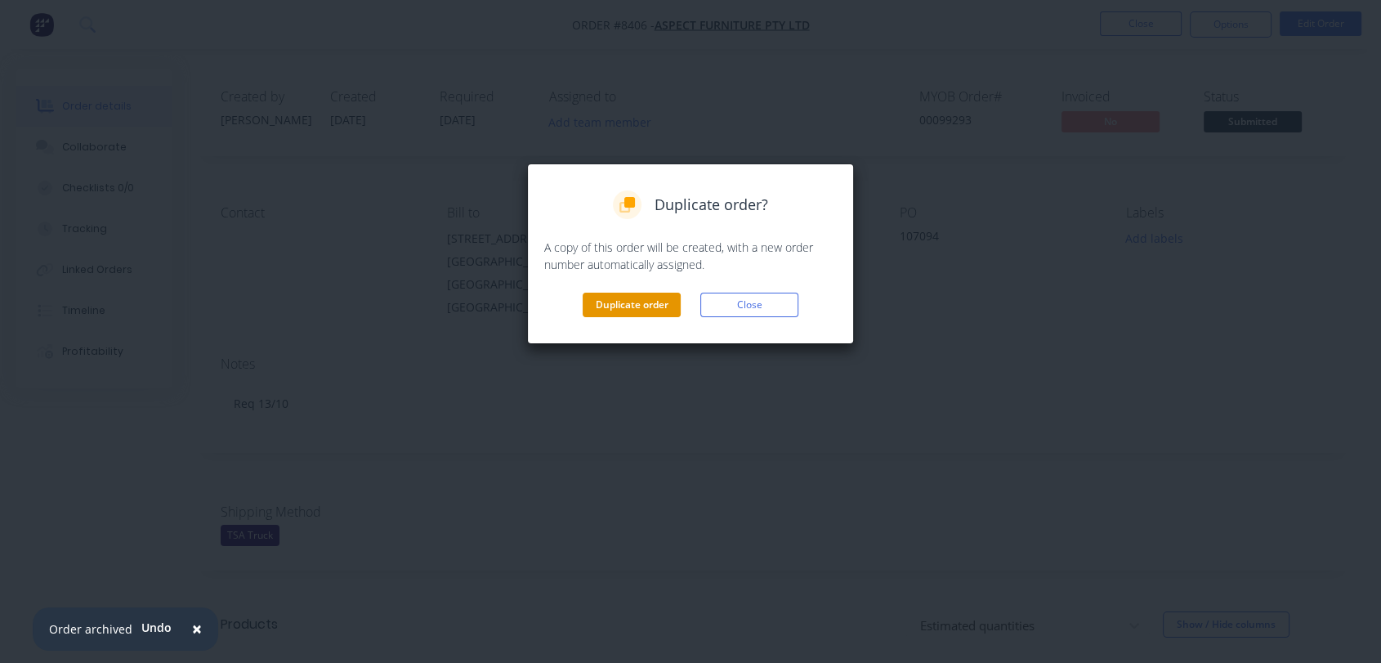
click at [601, 300] on button "Duplicate order" at bounding box center [632, 304] width 98 height 25
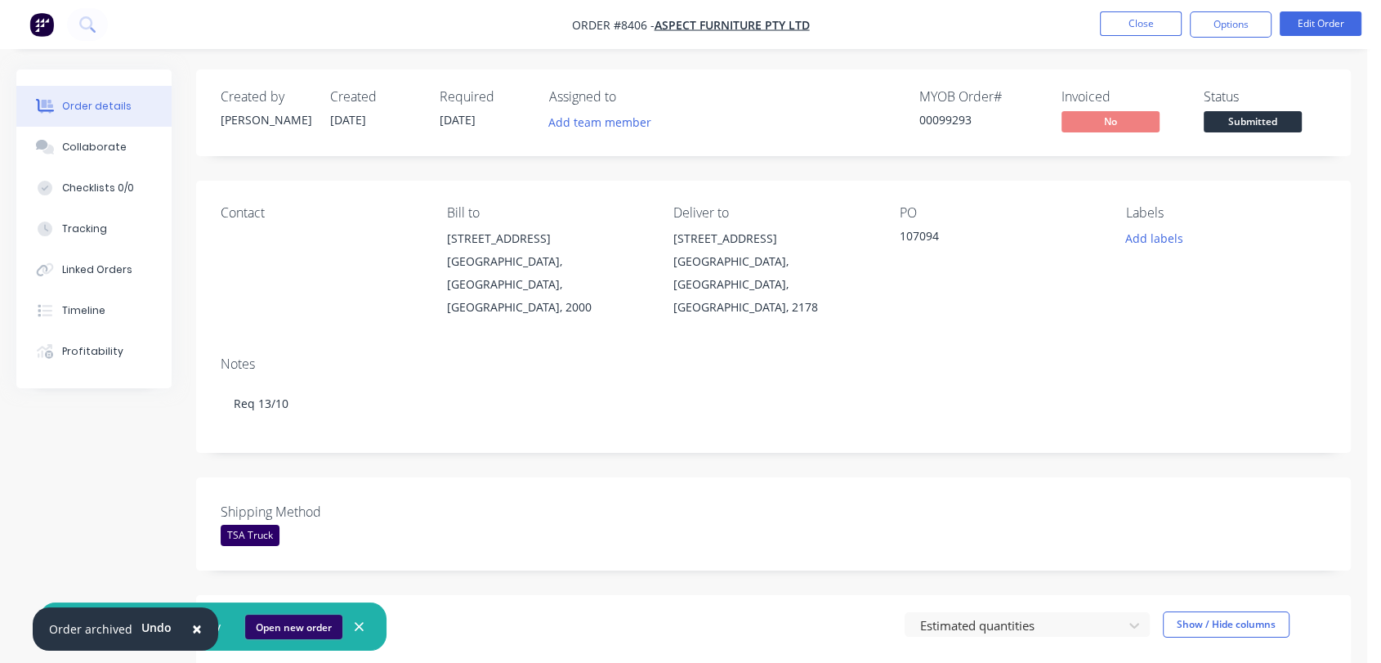
click at [295, 626] on button "Open new order" at bounding box center [293, 626] width 97 height 25
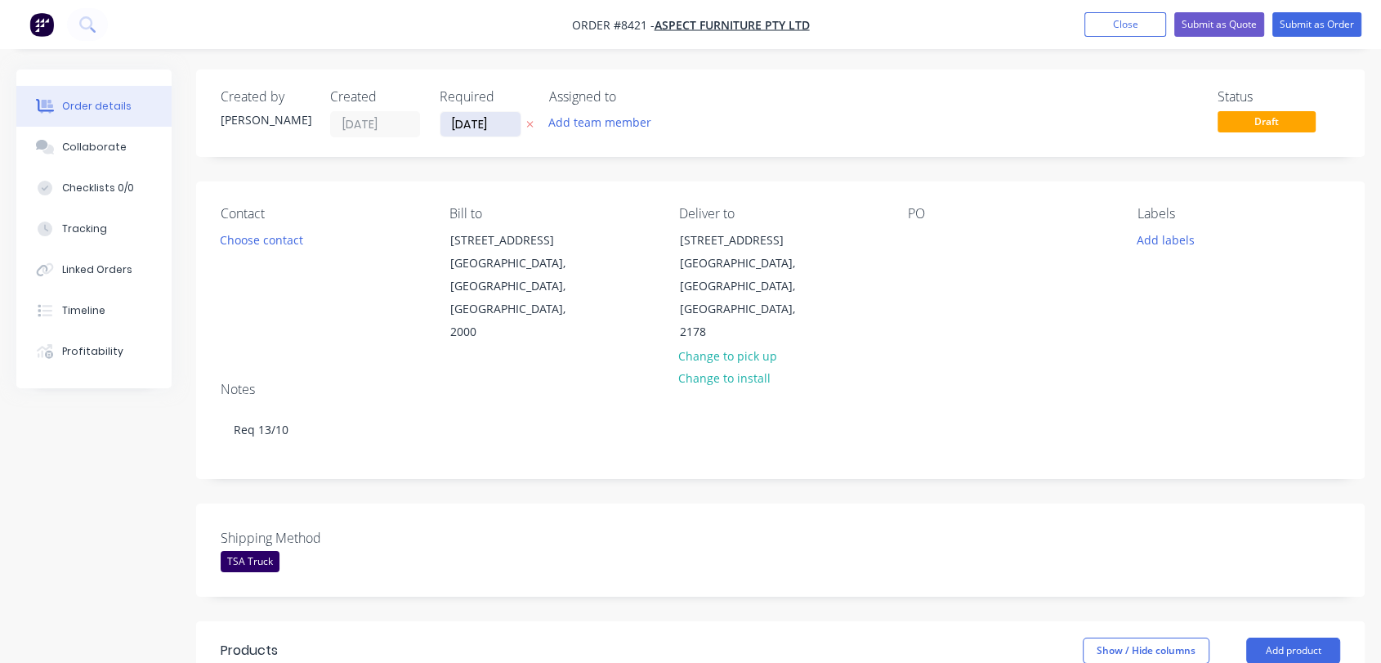
click at [503, 120] on input "[DATE]" at bounding box center [480, 124] width 80 height 25
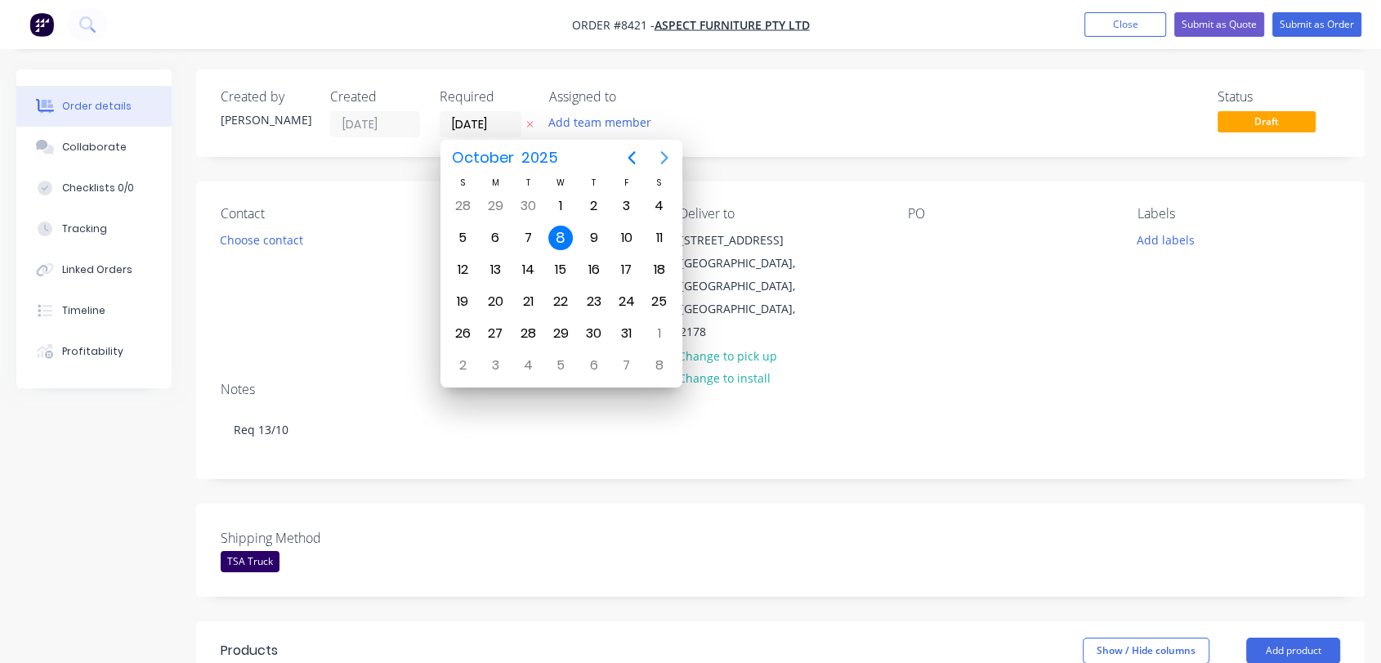
click at [656, 159] on icon "Next page" at bounding box center [664, 158] width 20 height 20
click at [566, 321] on div "31" at bounding box center [560, 333] width 25 height 25
type input "[DATE]"
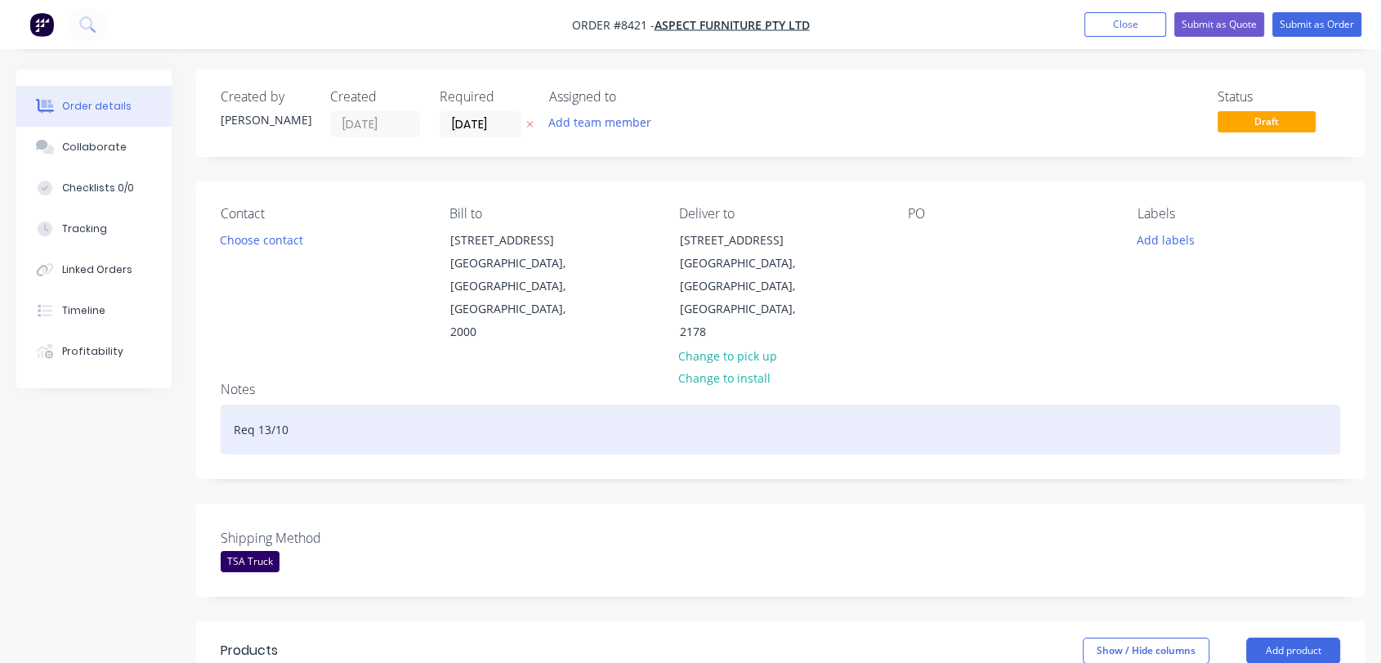
click at [270, 404] on div "Req 13/10" at bounding box center [780, 429] width 1119 height 50
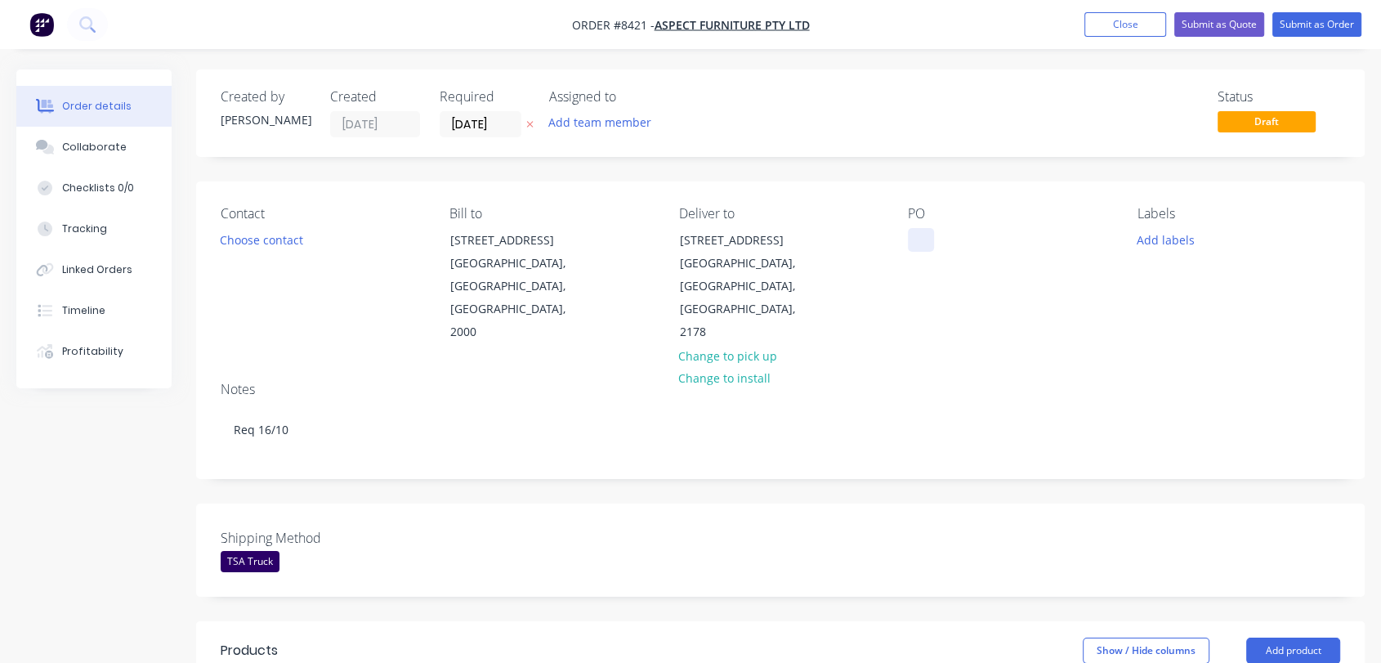
click at [920, 239] on div at bounding box center [921, 240] width 26 height 24
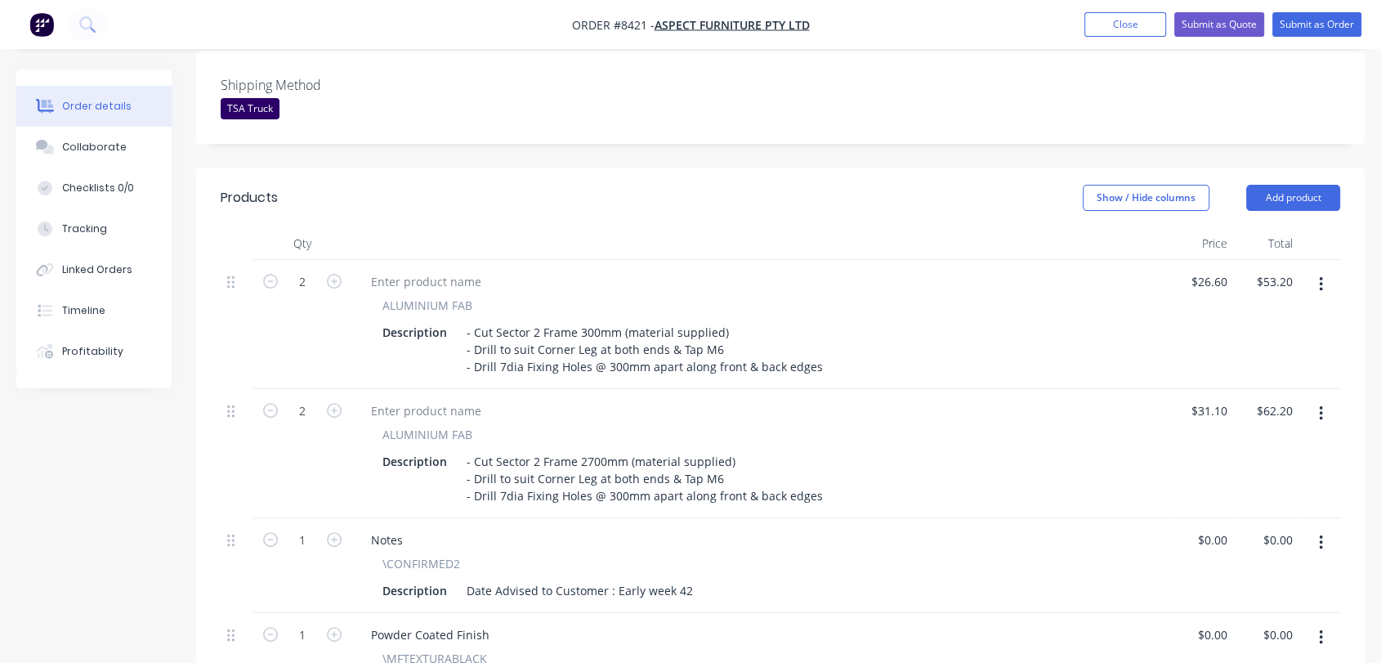
scroll to position [453, 0]
click at [329, 273] on icon "button" at bounding box center [334, 280] width 15 height 15
type input "3"
type input "$79.80"
click at [329, 273] on icon "button" at bounding box center [334, 280] width 15 height 15
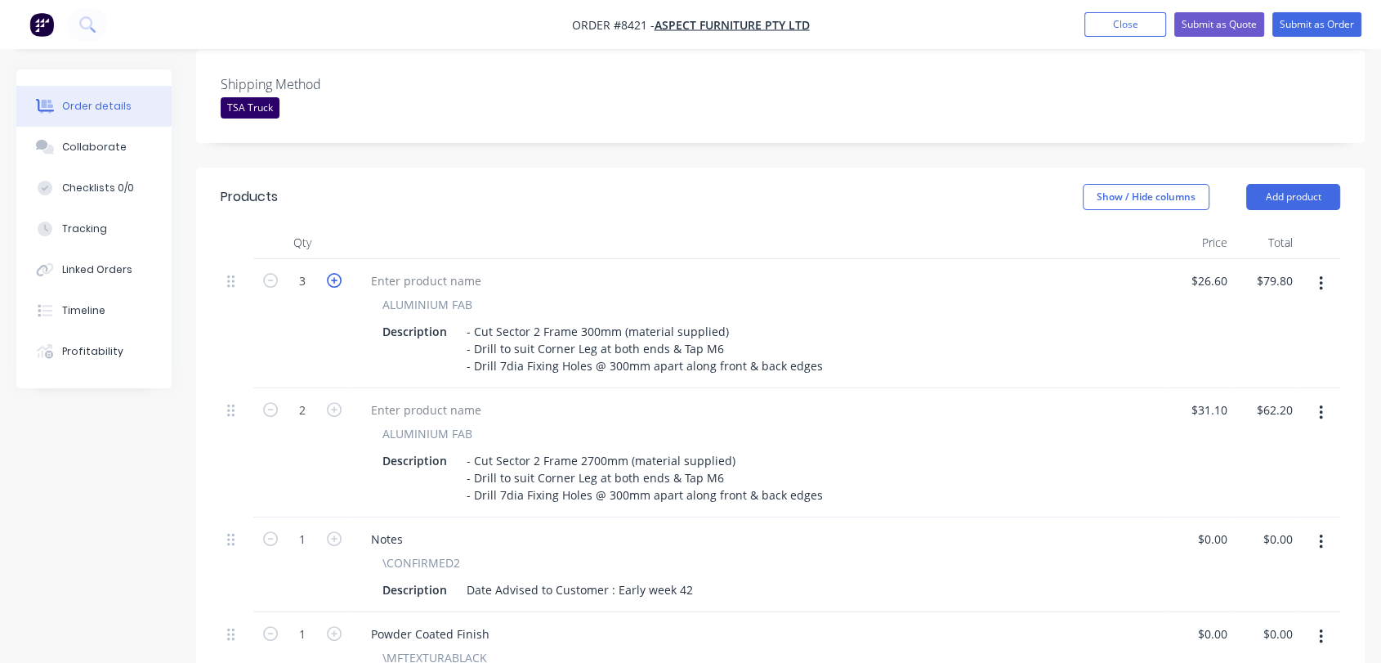
type input "4"
type input "$106.40"
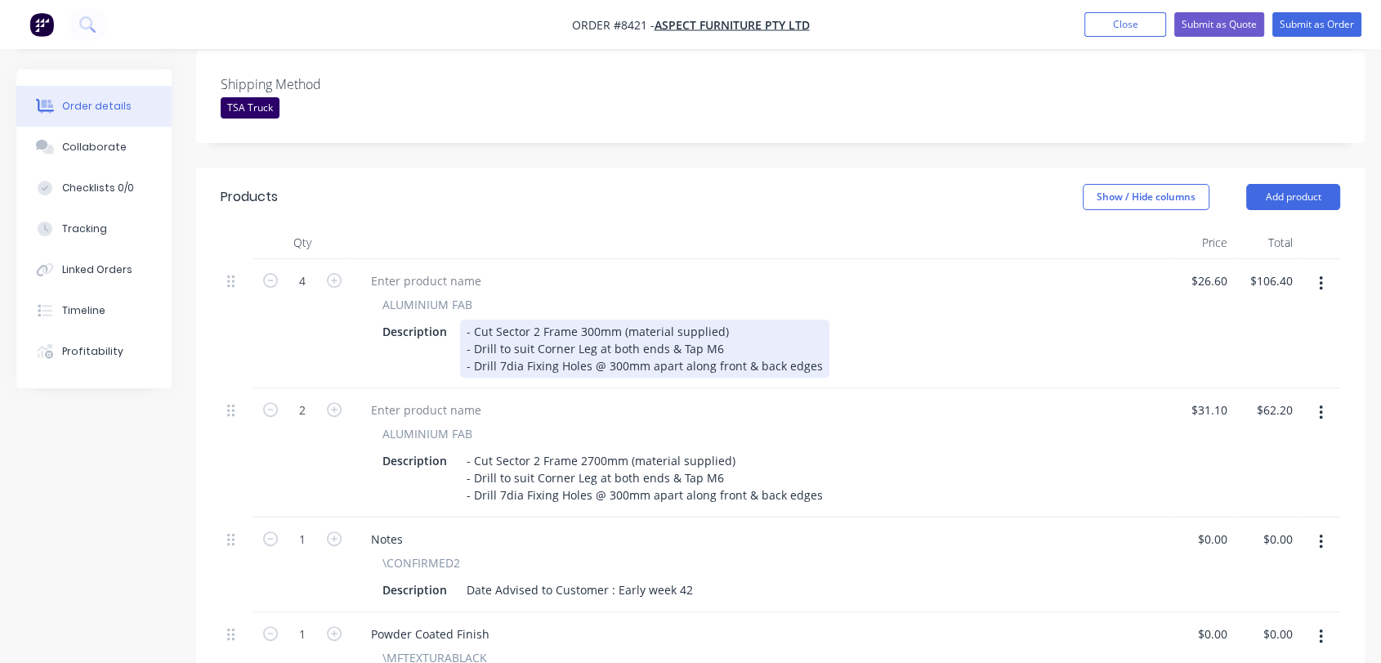
click at [583, 319] on div "- Cut Sector 2 Frame 300mm (material supplied) - Drill to suit Corner Leg at bo…" at bounding box center [644, 348] width 369 height 58
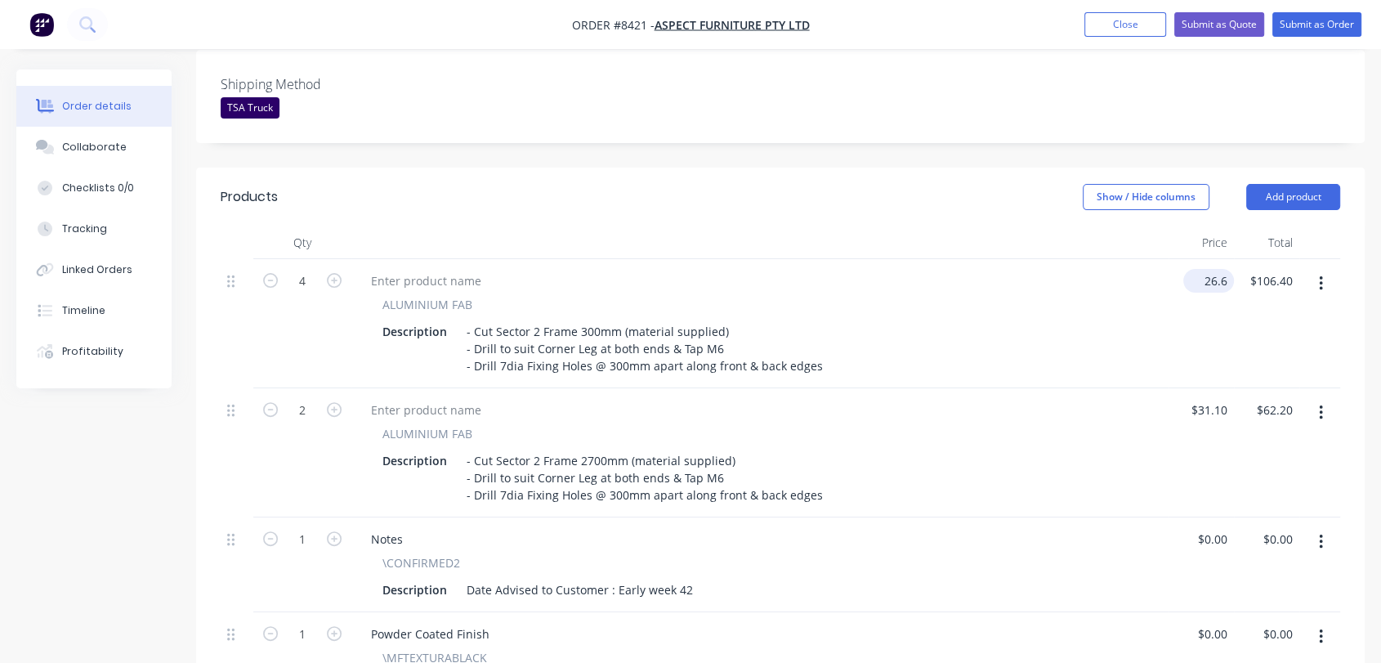
click at [1215, 269] on input "26.6" at bounding box center [1212, 281] width 44 height 24
type input "$34.50"
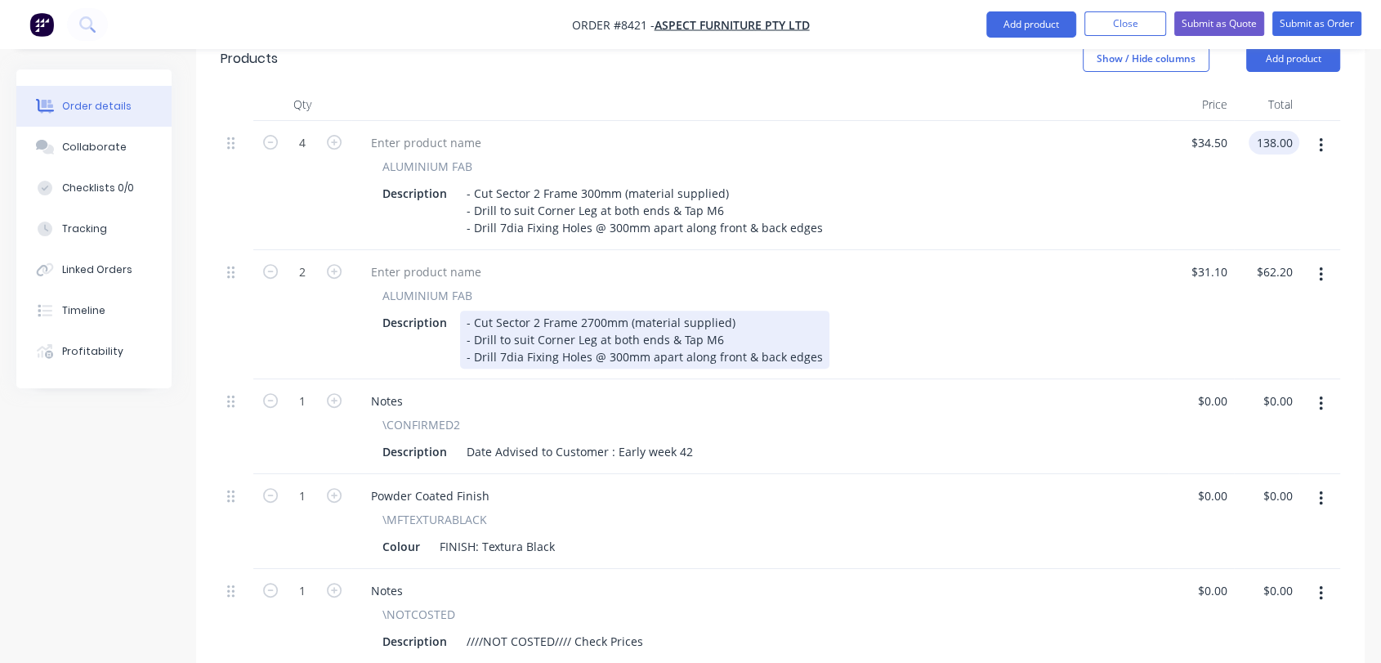
scroll to position [635, 0]
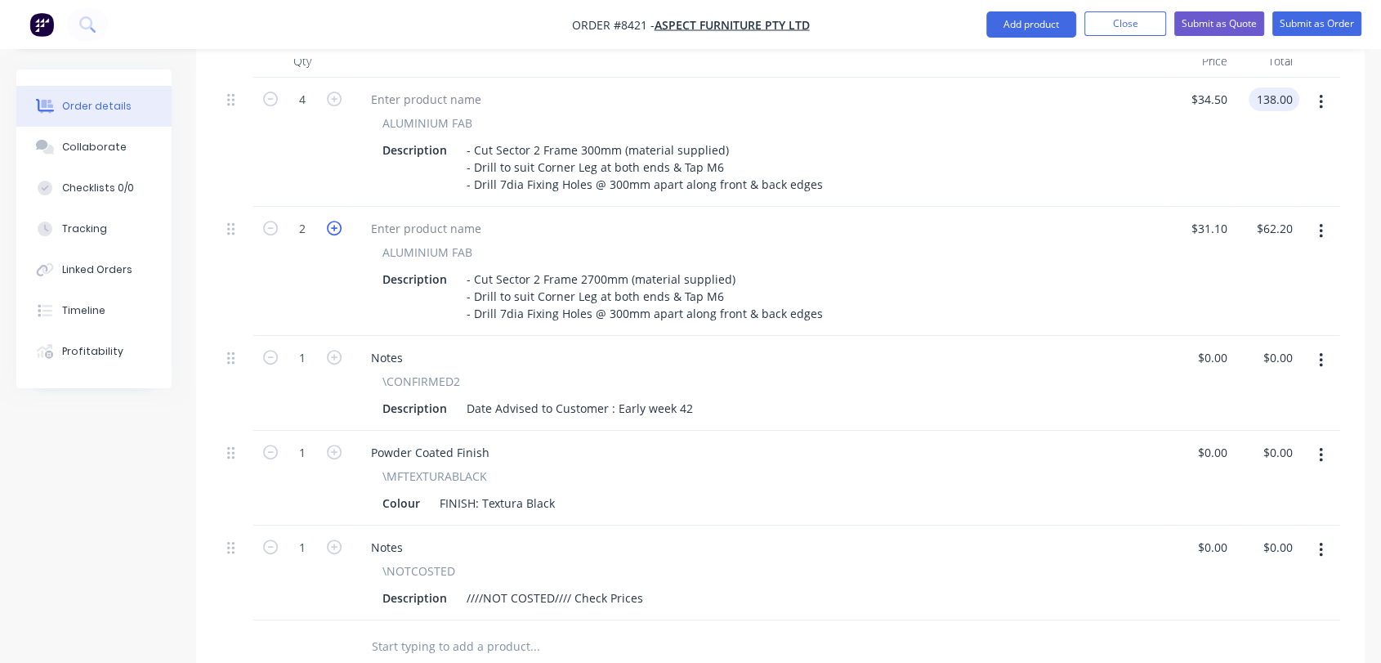
type input "$138.00"
click at [331, 221] on icon "button" at bounding box center [334, 228] width 15 height 15
type input "3"
type input "$93.30"
click at [331, 221] on icon "button" at bounding box center [334, 228] width 15 height 15
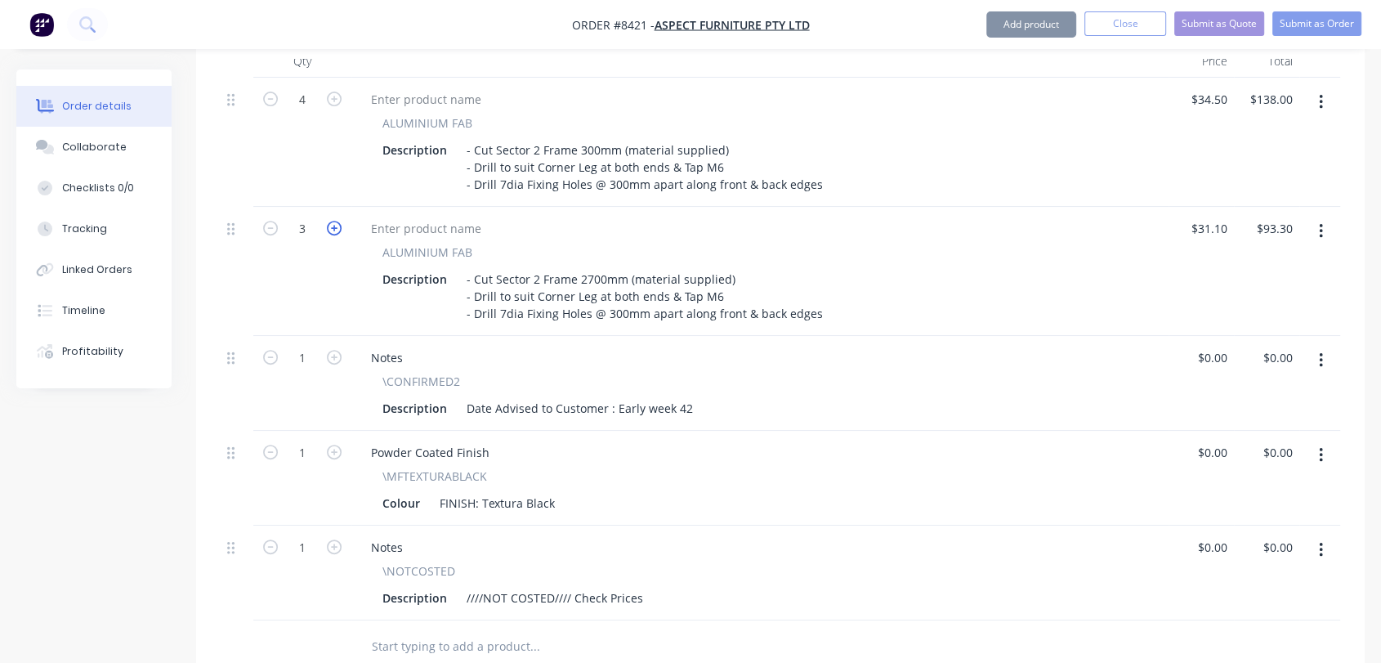
type input "4"
type input "$124.40"
click at [331, 221] on icon "button" at bounding box center [334, 228] width 15 height 15
type input "5"
type input "$155.50"
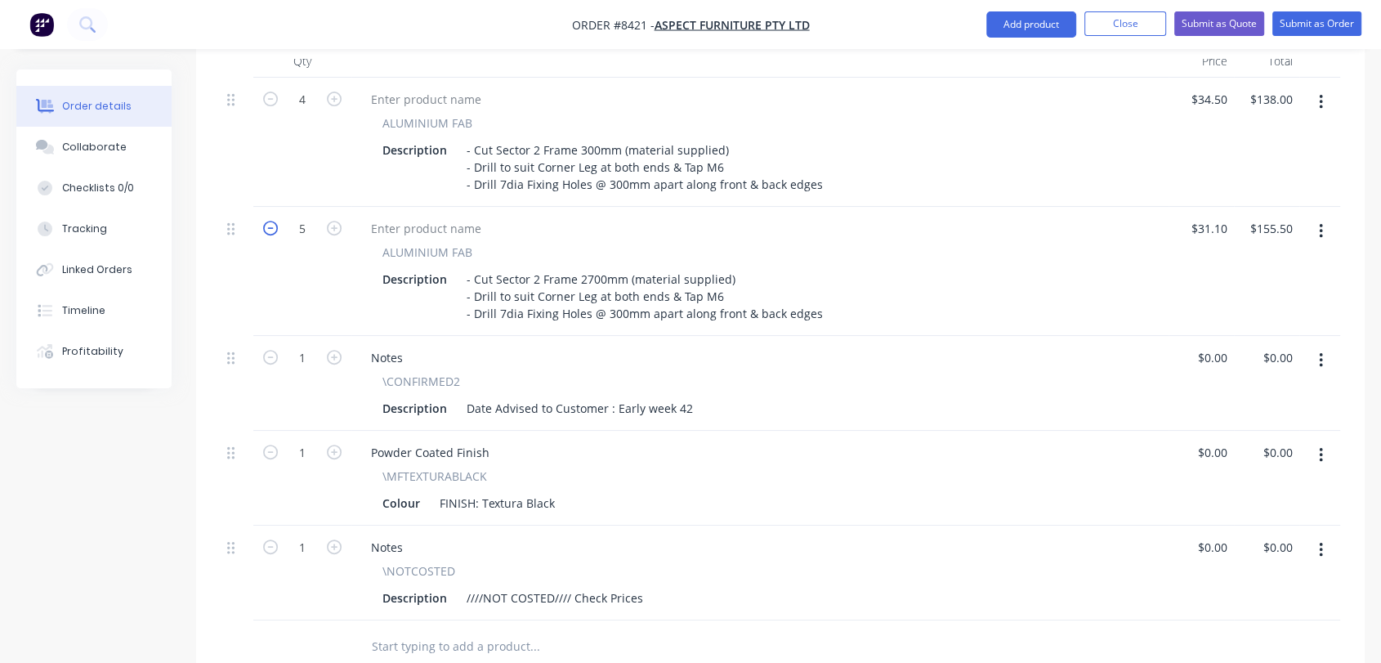
click at [271, 221] on icon "button" at bounding box center [270, 228] width 15 height 15
type input "4"
type input "$124.40"
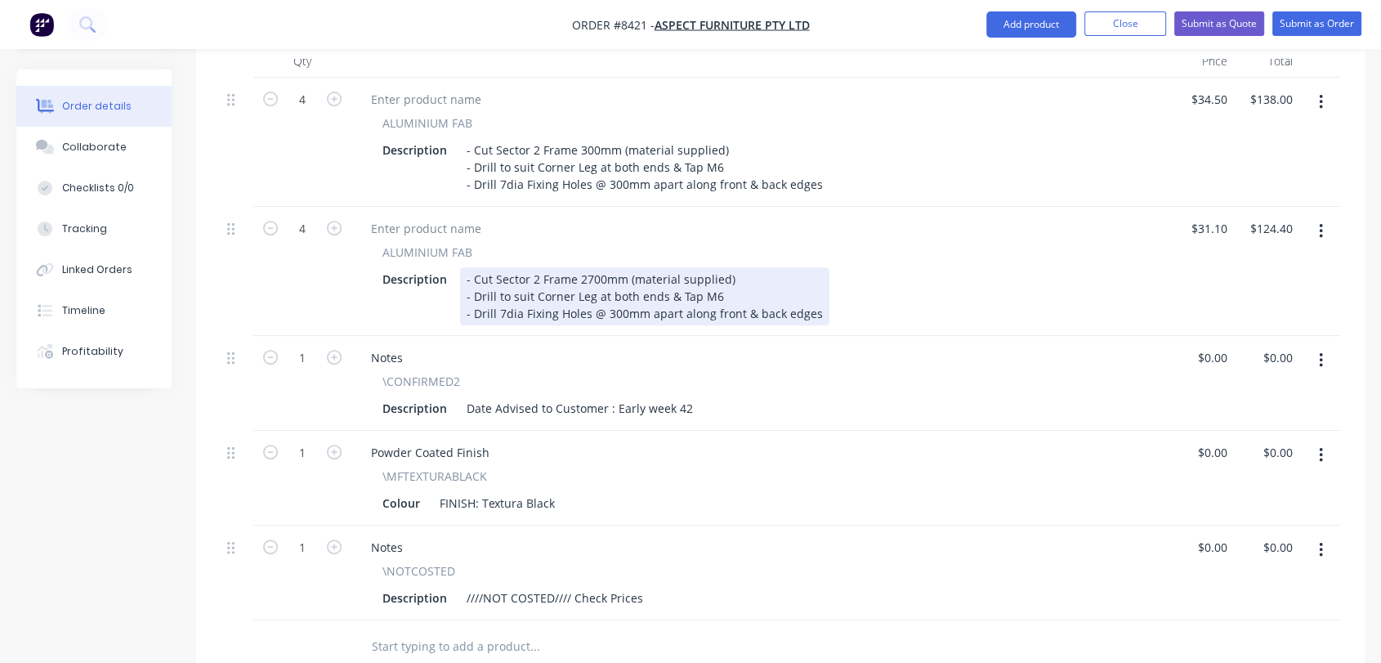
click at [588, 267] on div "- Cut Sector 2 Frame 2700mm (material supplied) - Drill to suit Corner Leg at b…" at bounding box center [644, 296] width 369 height 58
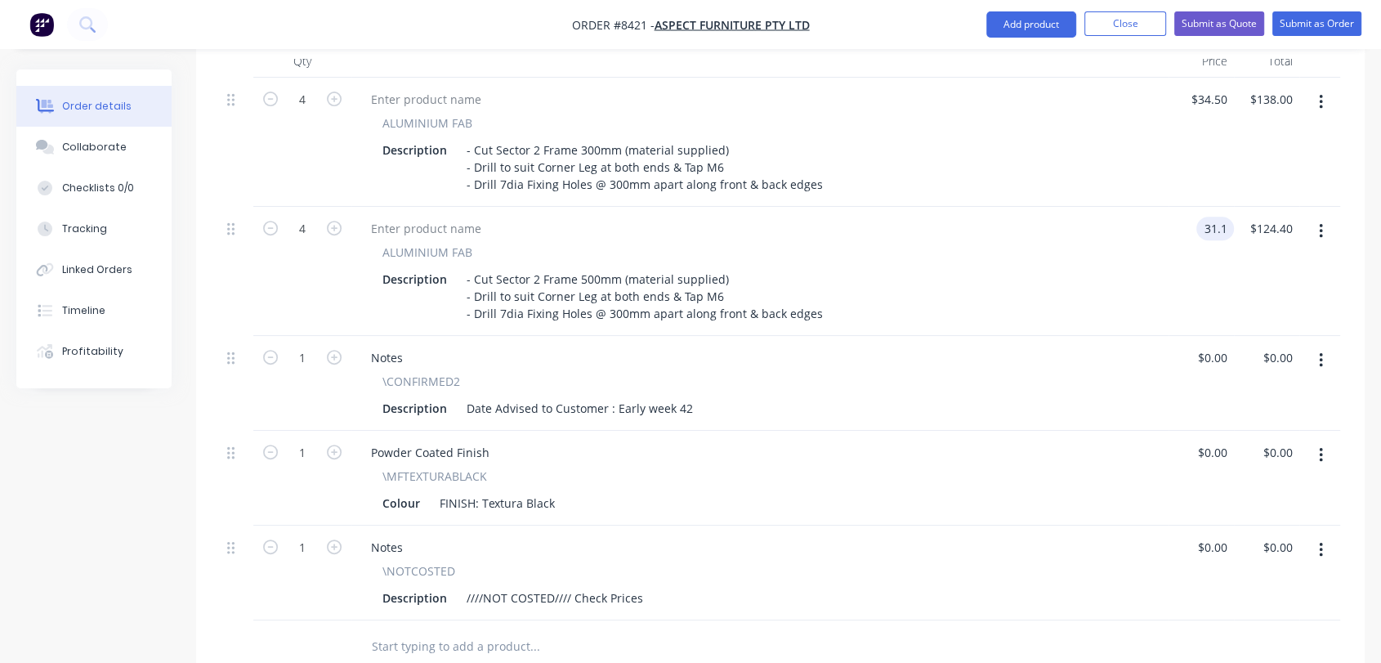
click at [1219, 217] on input "31.1" at bounding box center [1218, 229] width 31 height 24
type input "$26.20"
type input "$104.80"
click at [1315, 346] on button "button" at bounding box center [1320, 360] width 38 height 29
click at [1217, 489] on div "Delete" at bounding box center [1262, 501] width 126 height 24
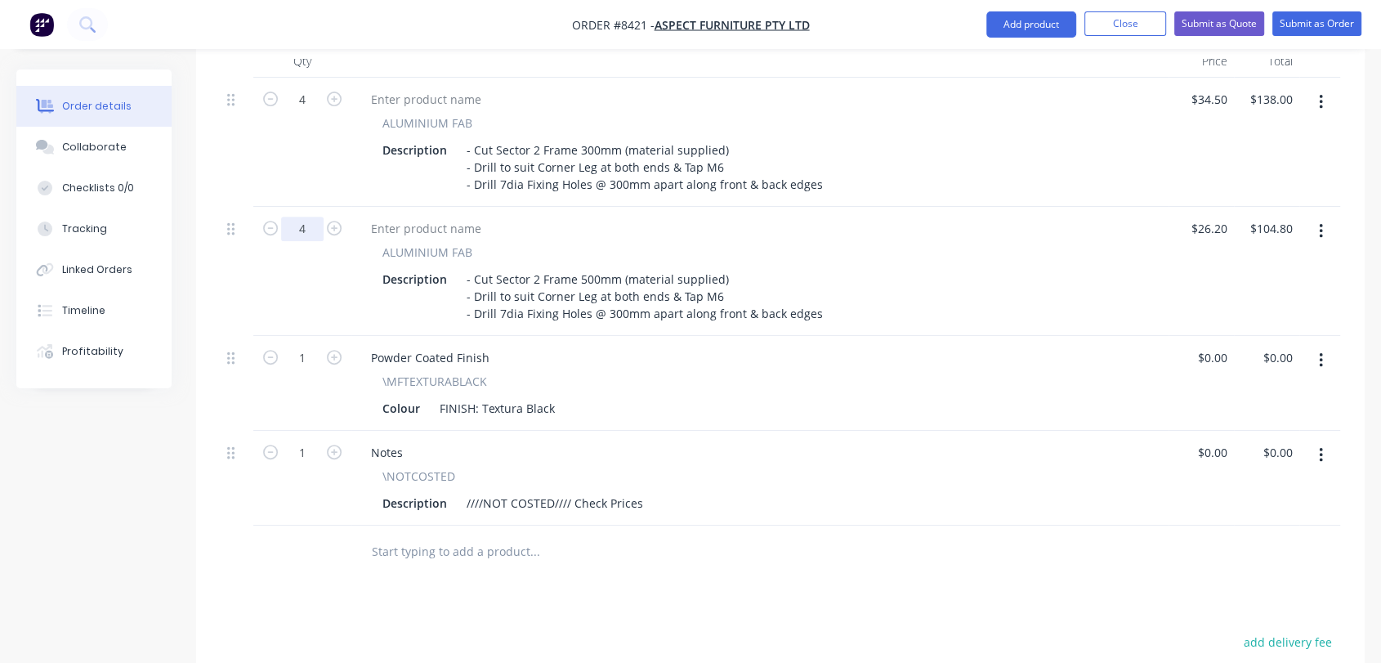
click at [309, 217] on input "4" at bounding box center [302, 229] width 42 height 25
type input "12"
type input "$314.40"
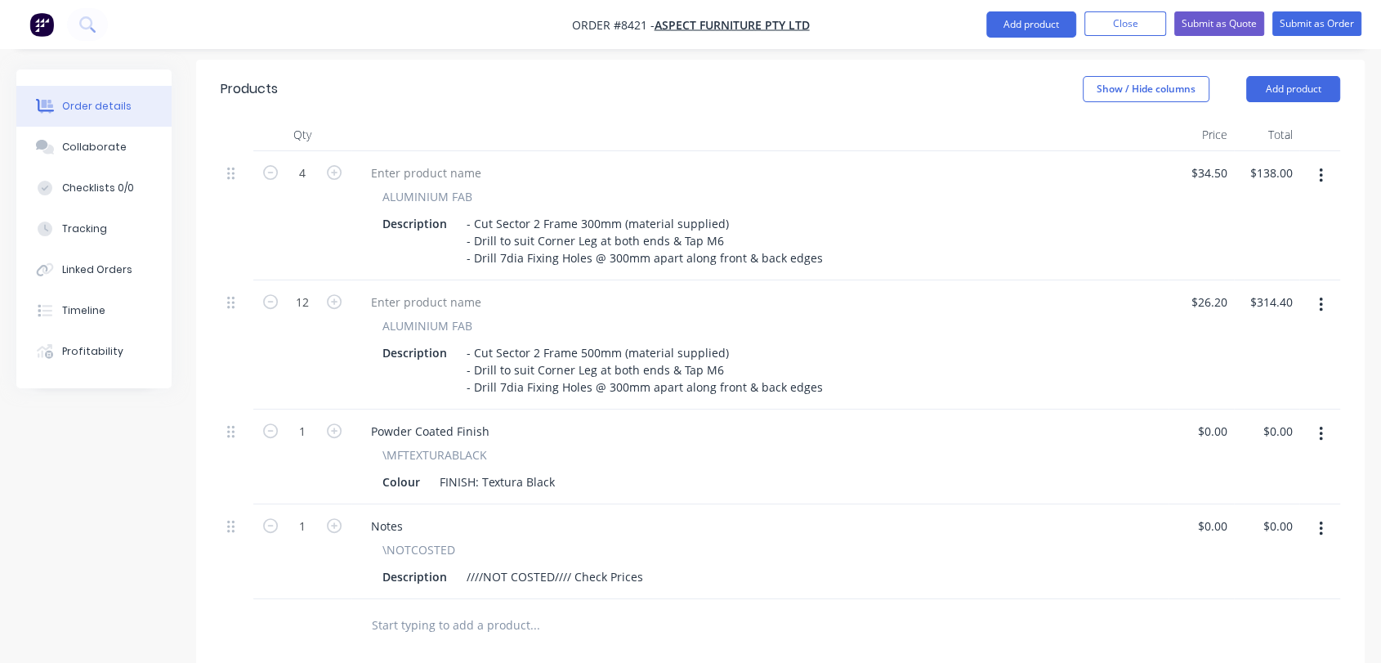
scroll to position [453, 0]
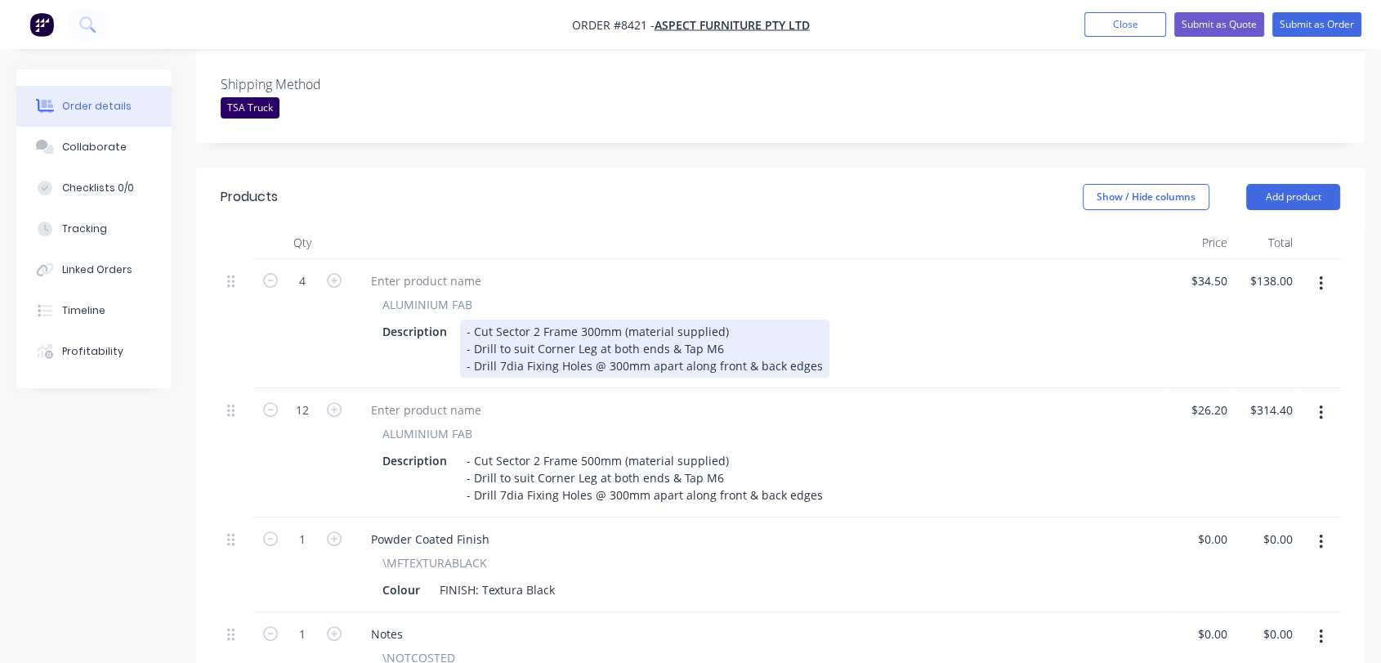
click at [582, 319] on div "- Cut Sector 2 Frame 300mm (material supplied) - Drill to suit Corner Leg at bo…" at bounding box center [644, 348] width 369 height 58
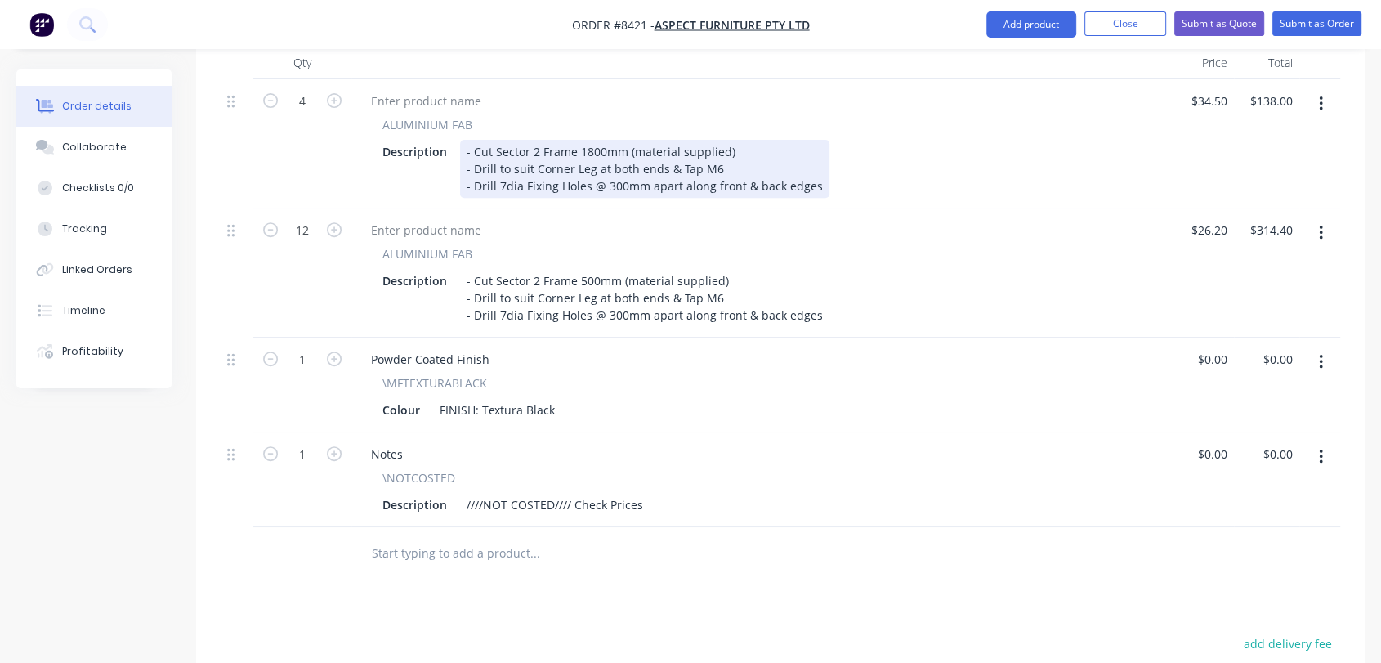
scroll to position [635, 0]
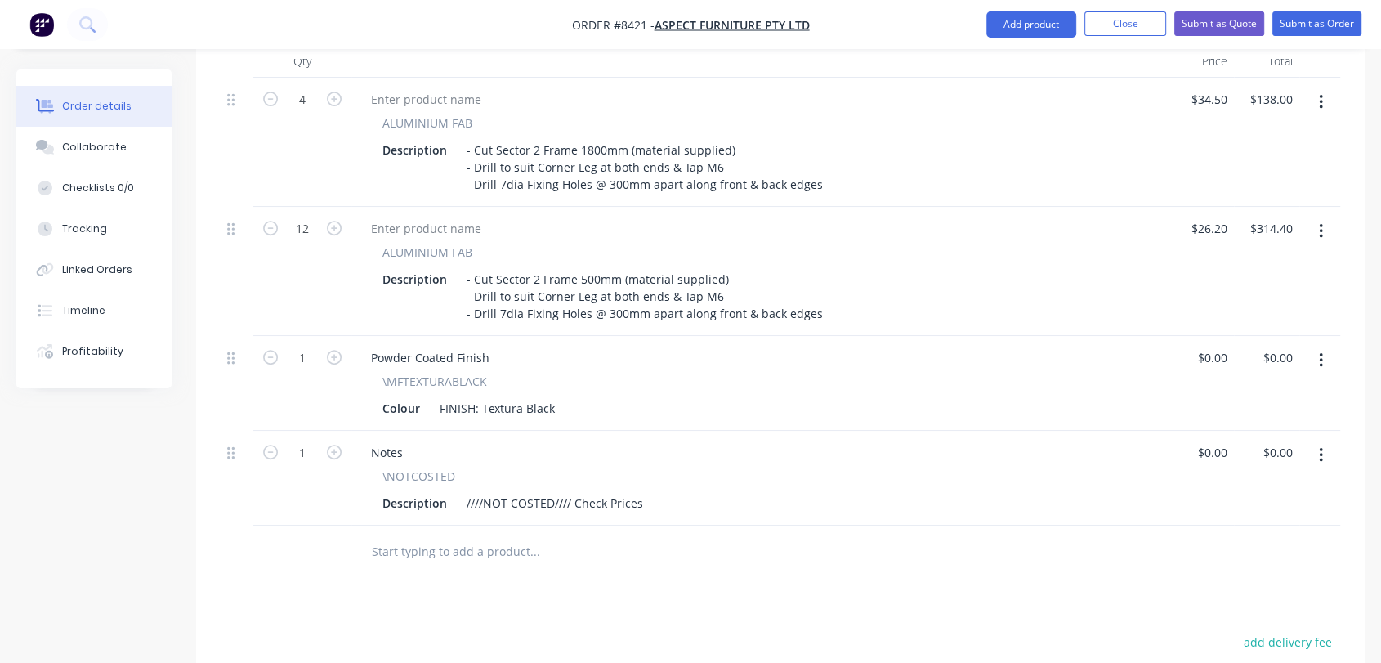
click at [1316, 217] on button "button" at bounding box center [1320, 231] width 38 height 29
click at [1241, 295] on div "Duplicate" at bounding box center [1262, 307] width 126 height 24
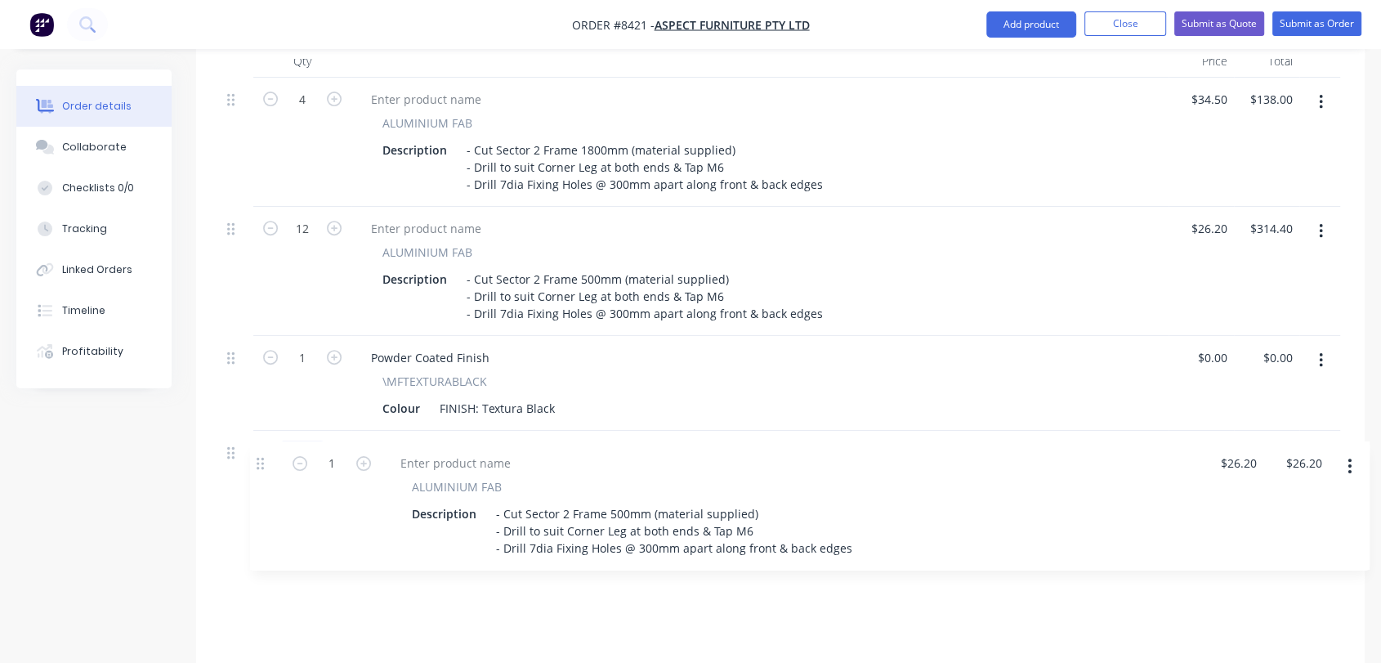
scroll to position [636, 0]
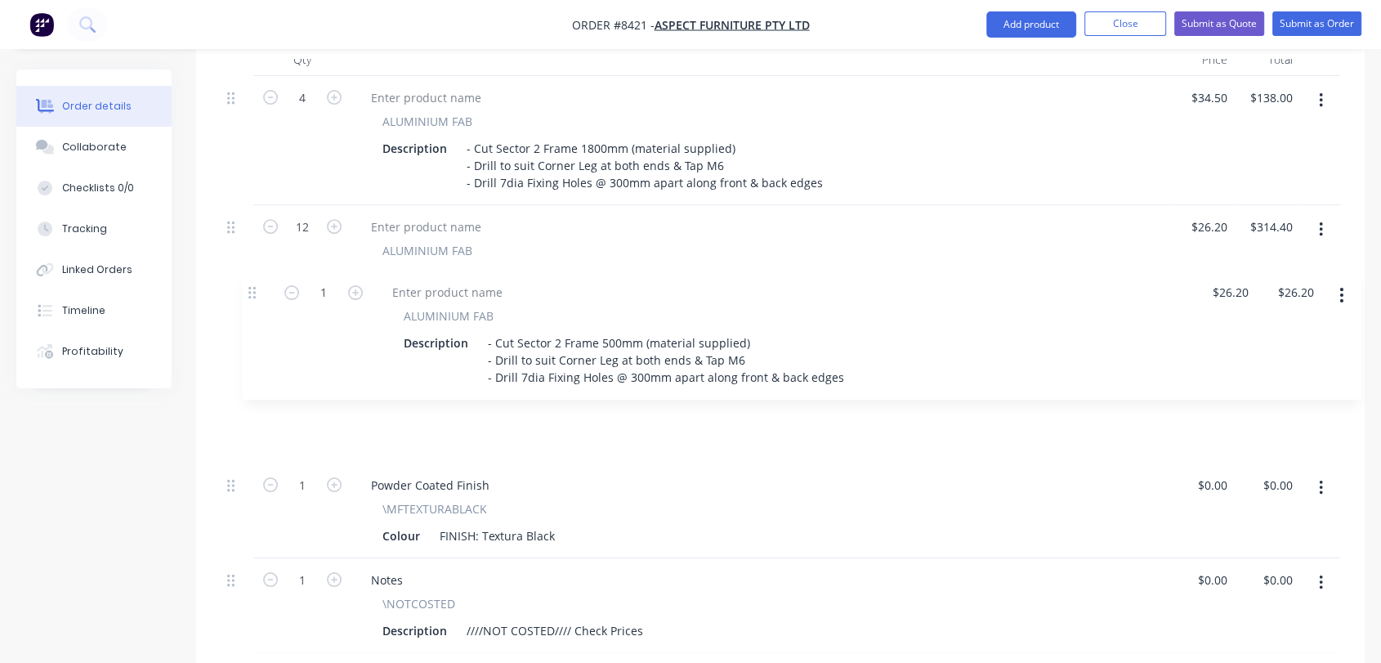
drag, startPoint x: 234, startPoint y: 505, endPoint x: 258, endPoint y: 290, distance: 216.2
click at [258, 290] on div "4 ALUMINIUM FAB Description - Cut Sector 2 Frame 1800mm (material supplied) - D…" at bounding box center [780, 364] width 1119 height 577
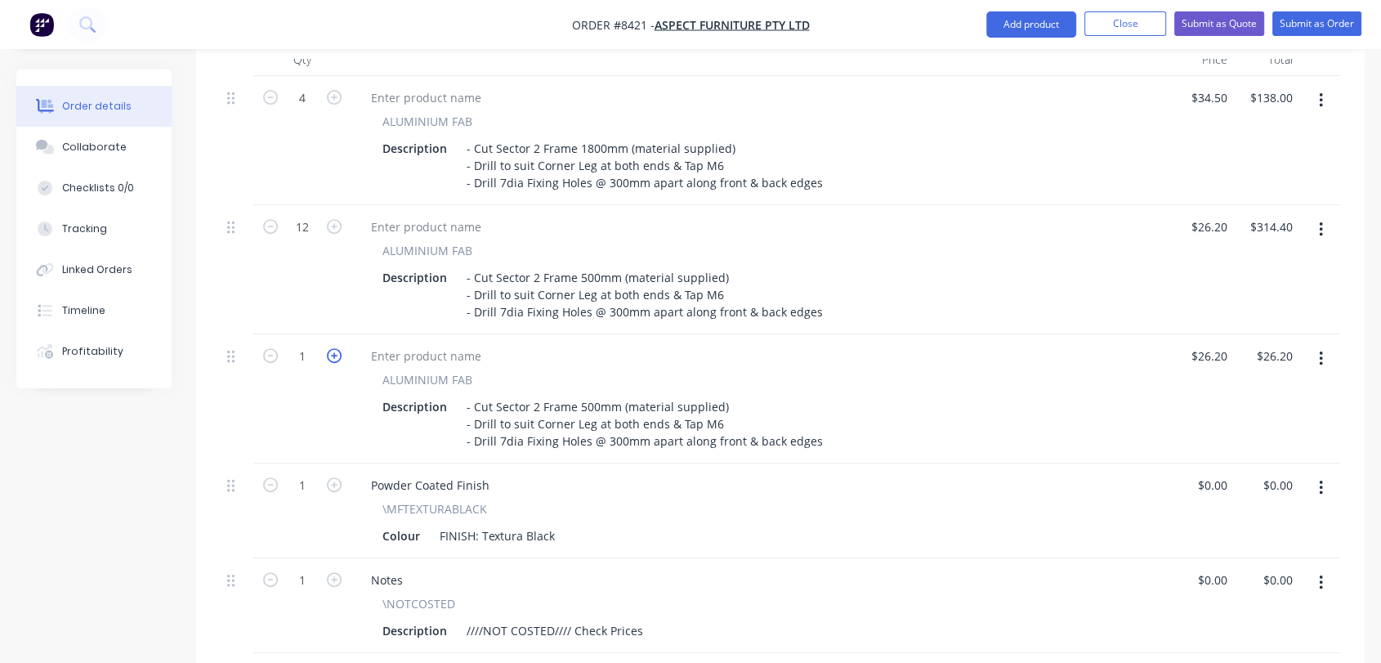
click at [334, 348] on icon "button" at bounding box center [334, 355] width 15 height 15
type input "2"
type input "$52.40"
click at [334, 348] on icon "button" at bounding box center [334, 355] width 15 height 15
type input "3"
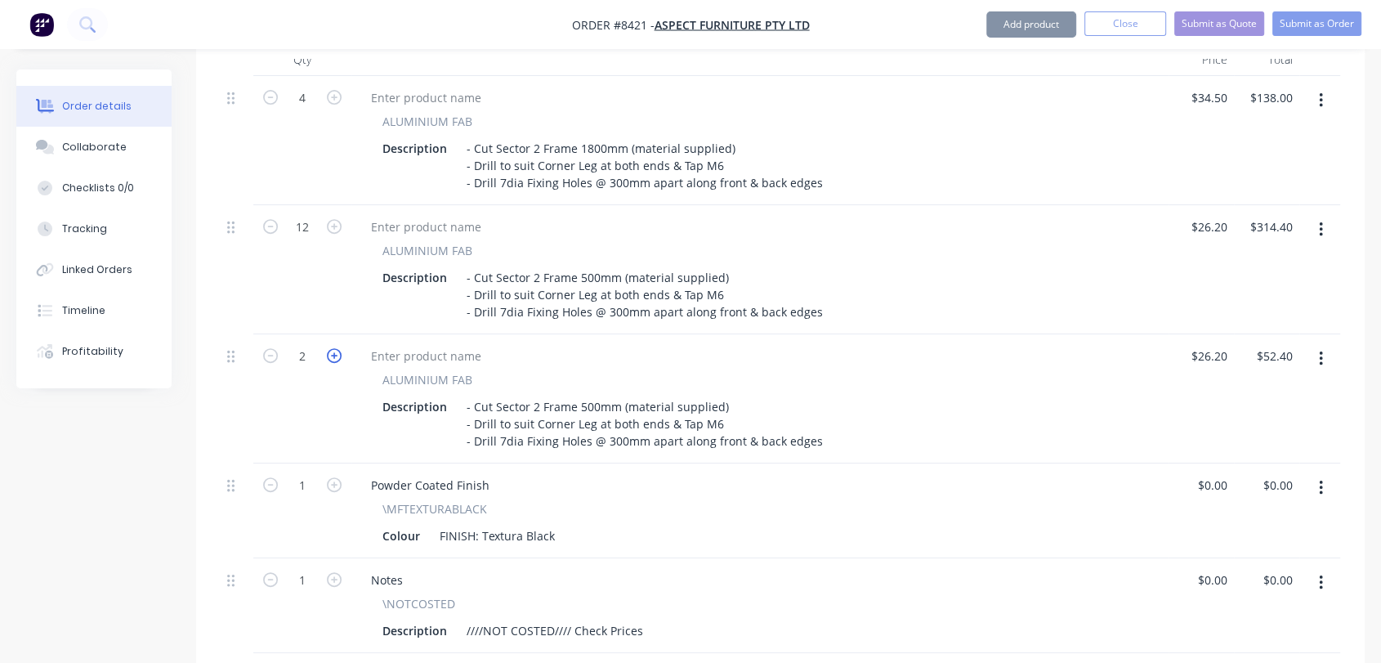
type input "$78.60"
click at [334, 348] on icon "button" at bounding box center [334, 355] width 15 height 15
type input "4"
type input "$104.80"
click at [334, 348] on icon "button" at bounding box center [334, 355] width 15 height 15
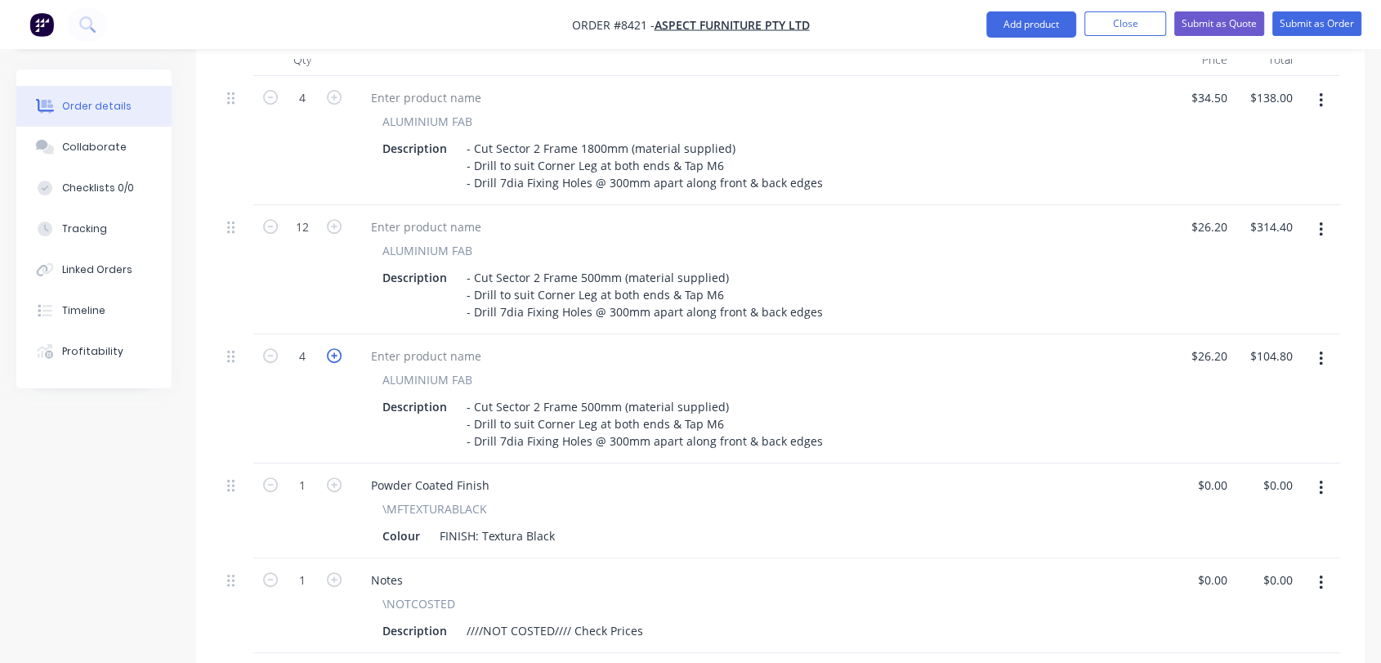
type input "5"
type input "$131.00"
click at [334, 348] on icon "button" at bounding box center [334, 355] width 15 height 15
type input "6"
type input "$157.20"
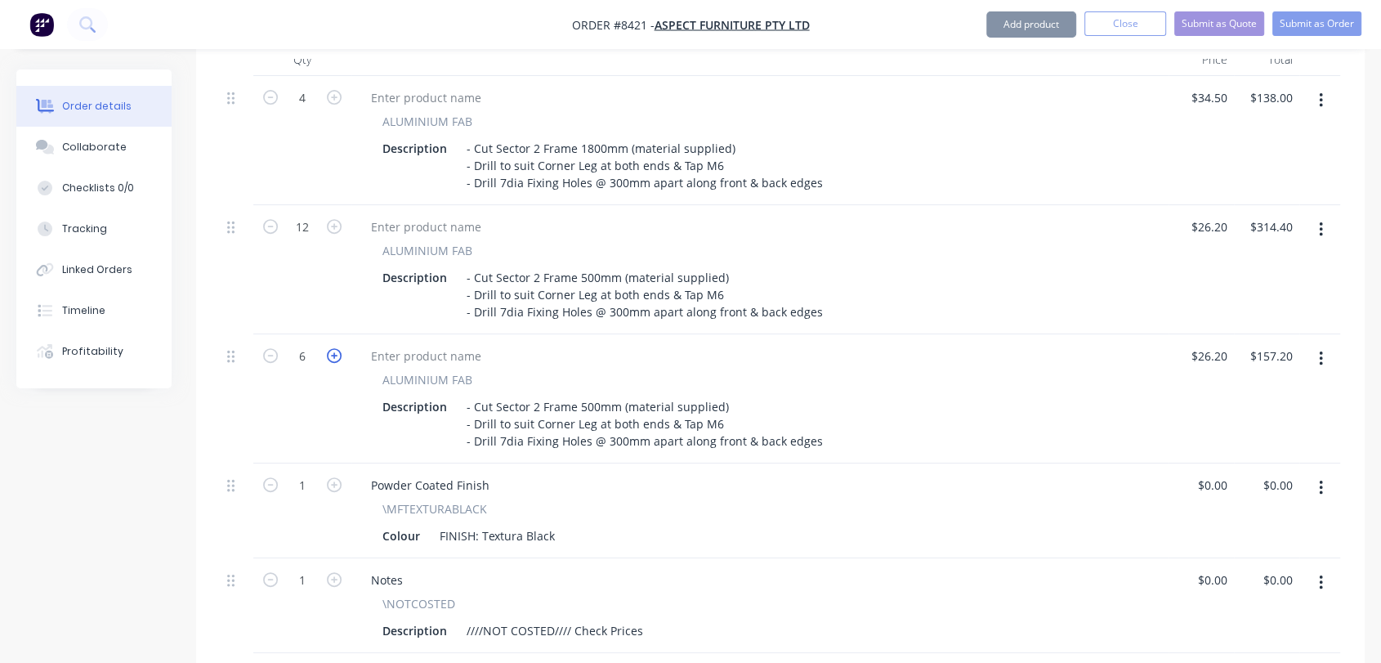
click at [334, 348] on icon "button" at bounding box center [334, 355] width 15 height 15
type input "7"
type input "$183.40"
click at [334, 348] on icon "button" at bounding box center [334, 355] width 15 height 15
type input "8"
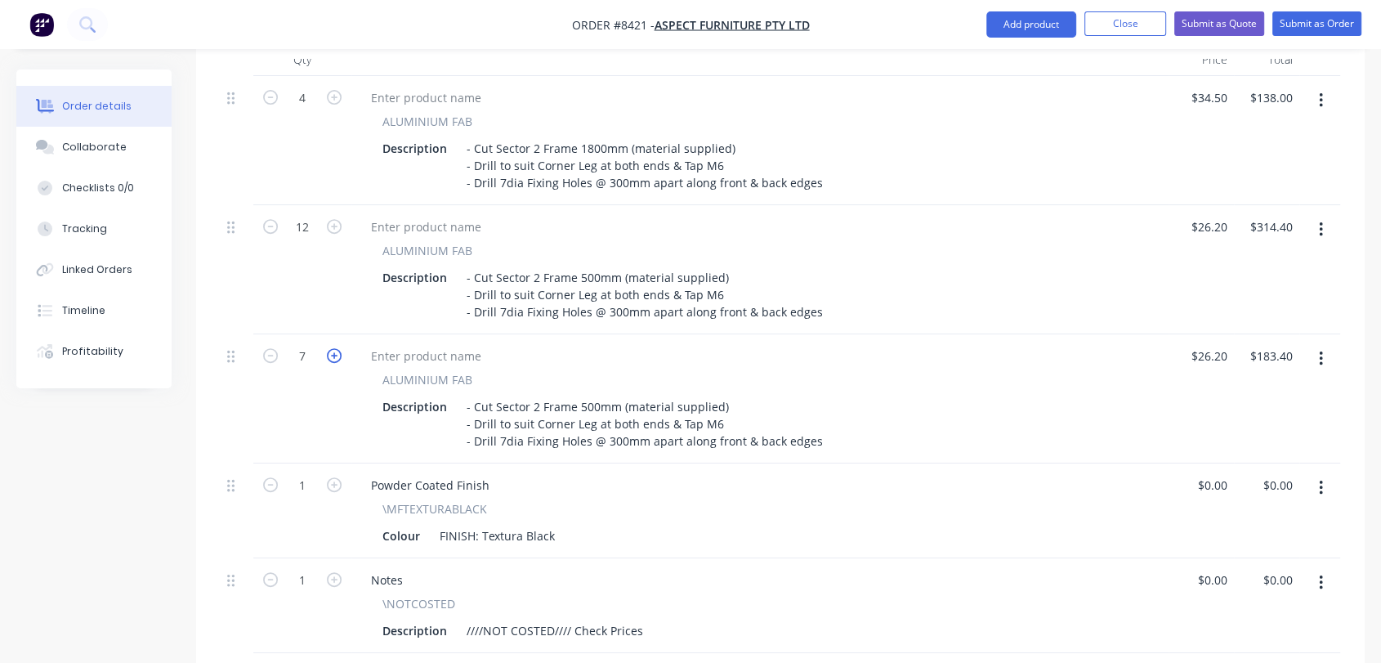
type input "$209.60"
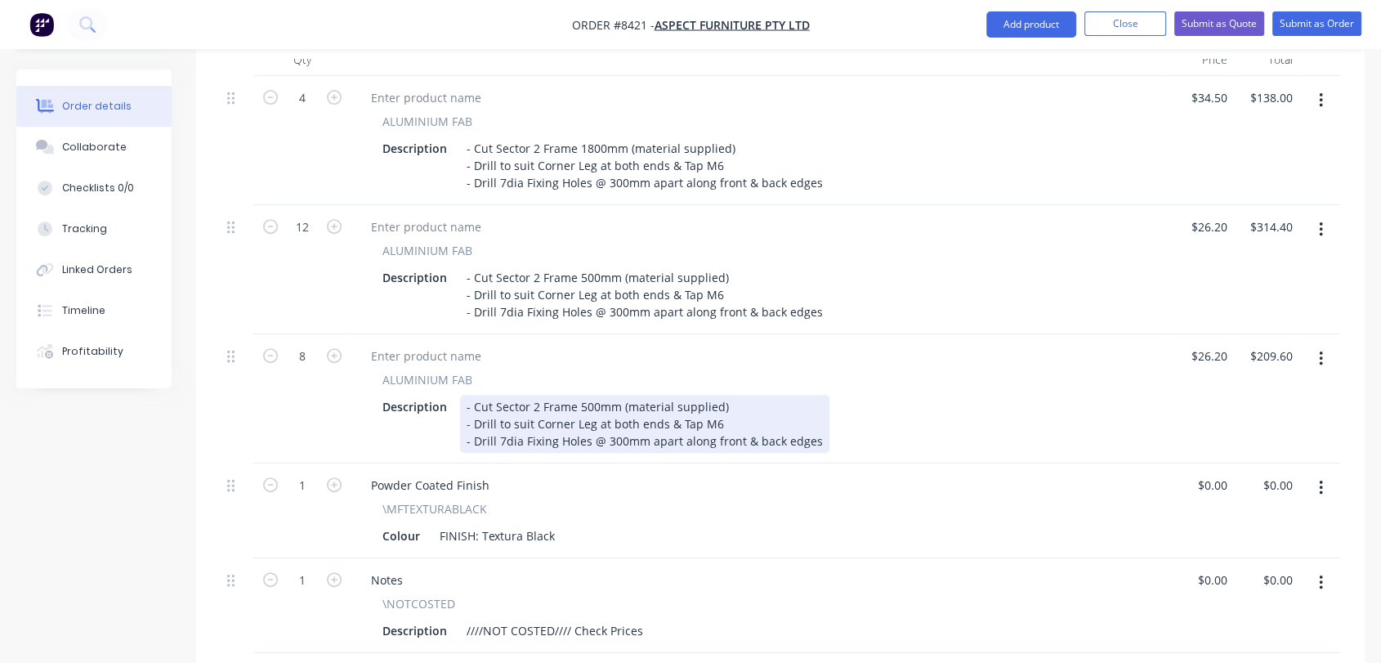
click at [578, 395] on div "- Cut Sector 2 Frame 500mm (material supplied) - Drill to suit Corner Leg at bo…" at bounding box center [644, 424] width 369 height 58
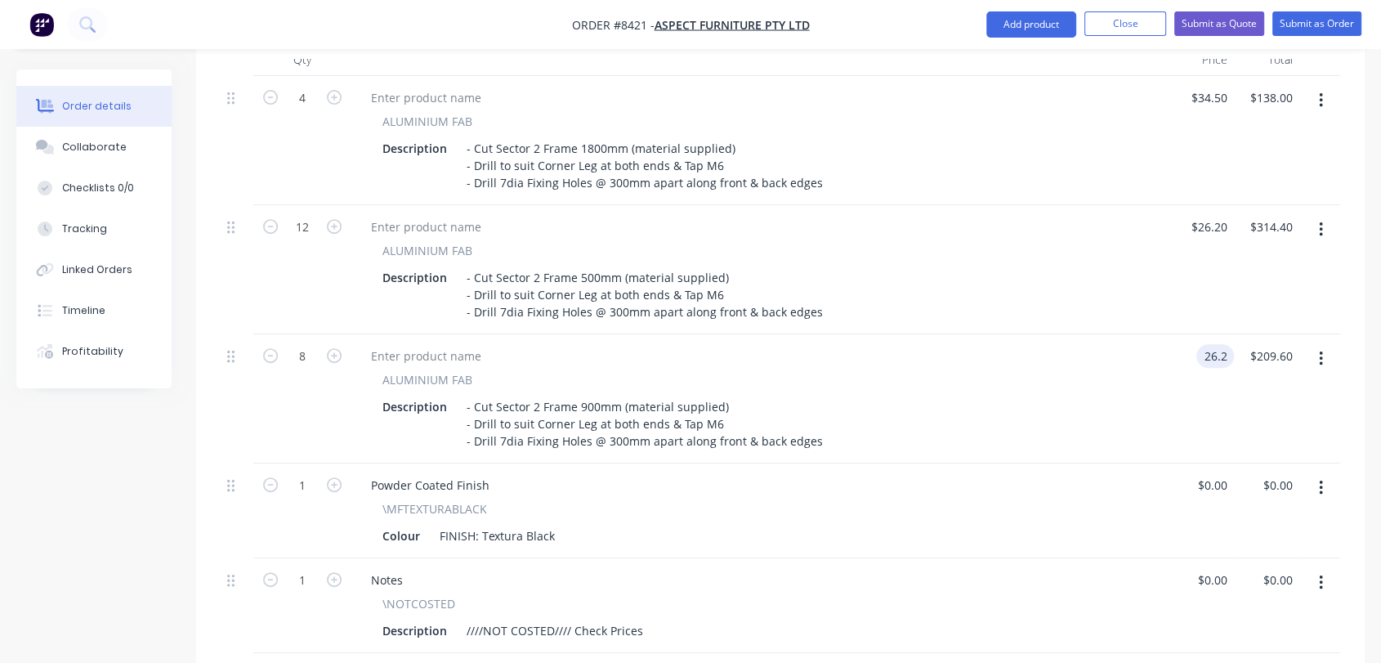
click at [1215, 344] on input "26.2" at bounding box center [1218, 356] width 31 height 24
type input "$29.00"
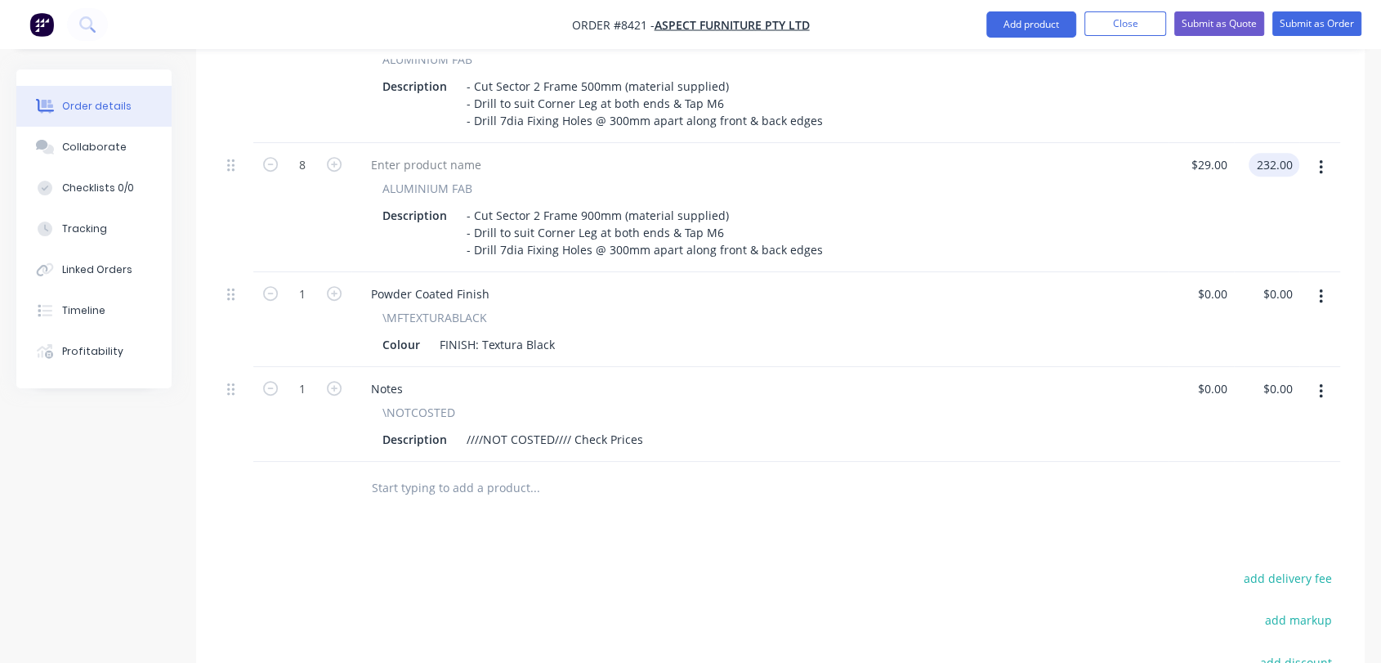
scroll to position [1013, 0]
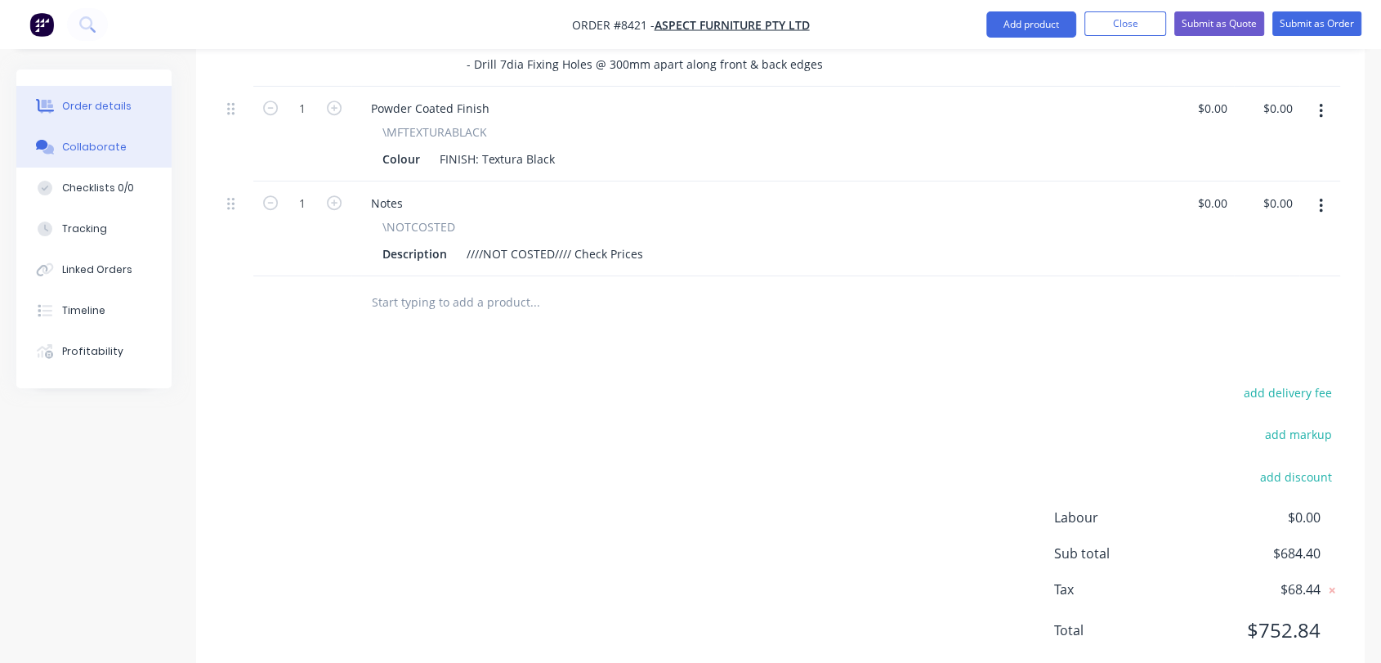
type input "$232.00"
click at [122, 136] on button "Collaborate" at bounding box center [93, 147] width 155 height 41
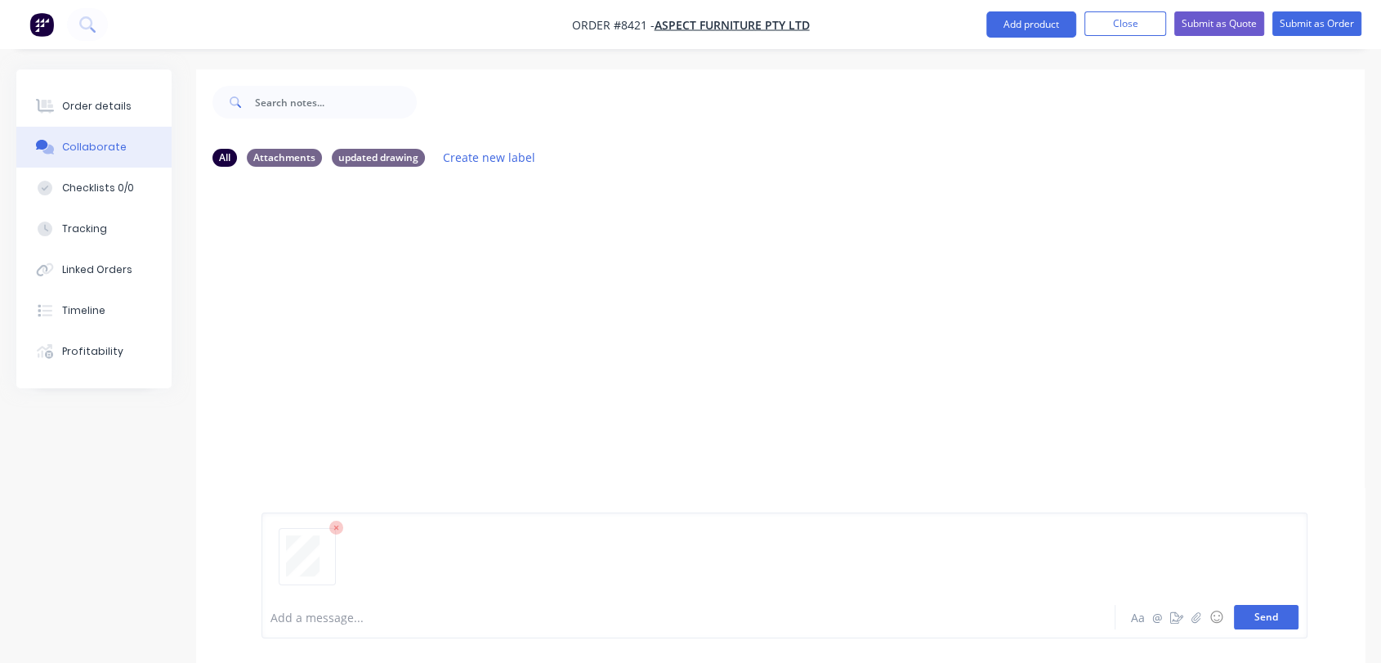
click at [1254, 614] on button "Send" at bounding box center [1266, 617] width 65 height 25
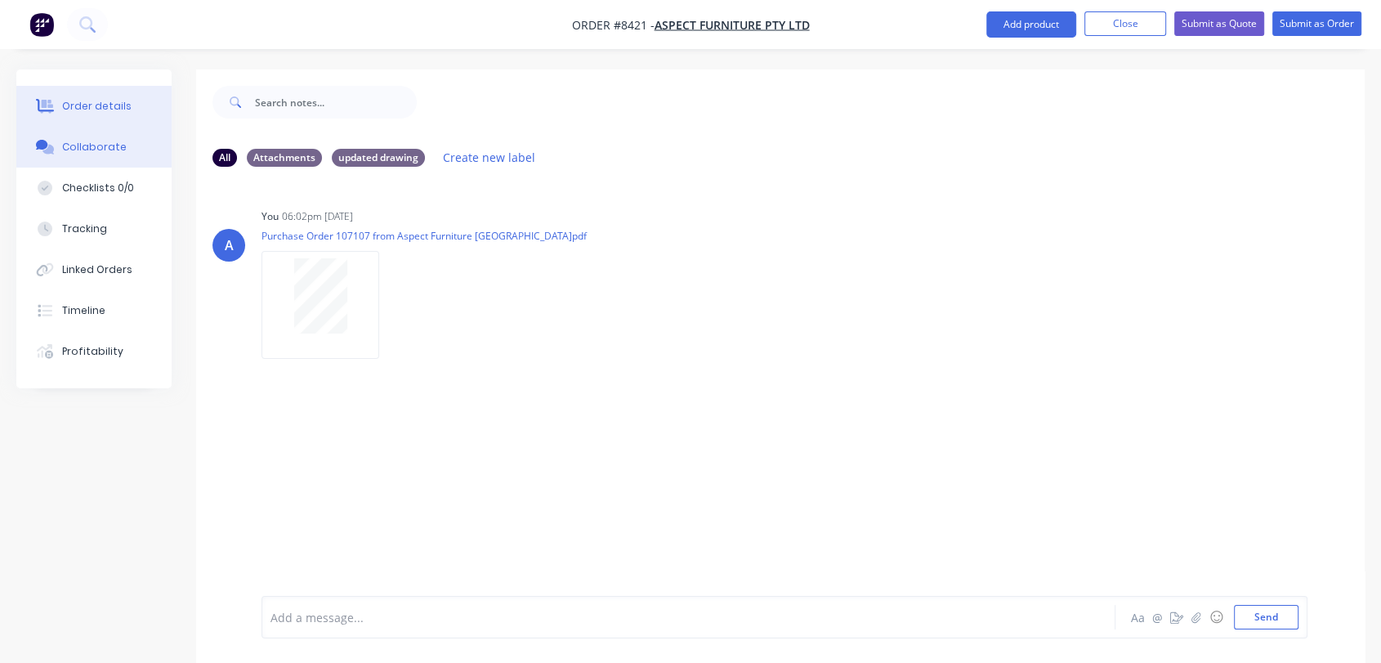
click at [99, 99] on div "Order details" at bounding box center [96, 106] width 69 height 15
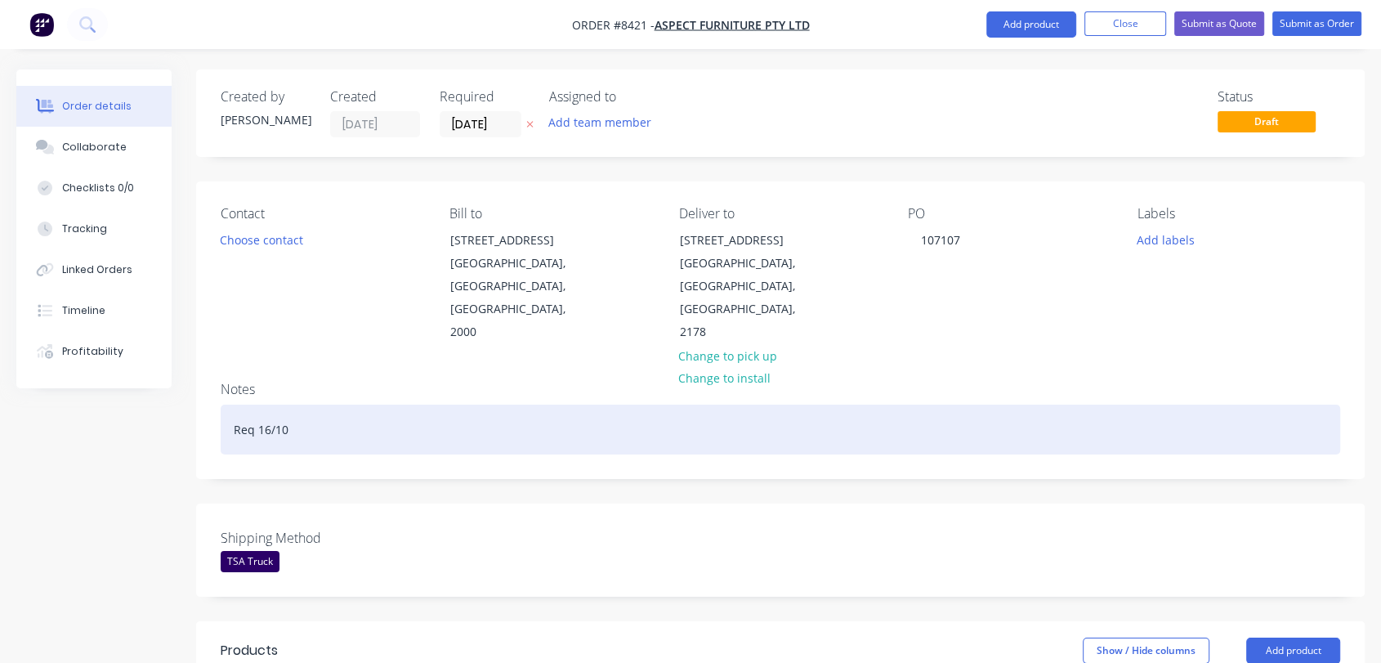
click at [327, 404] on div "Req 16/10" at bounding box center [780, 429] width 1119 height 50
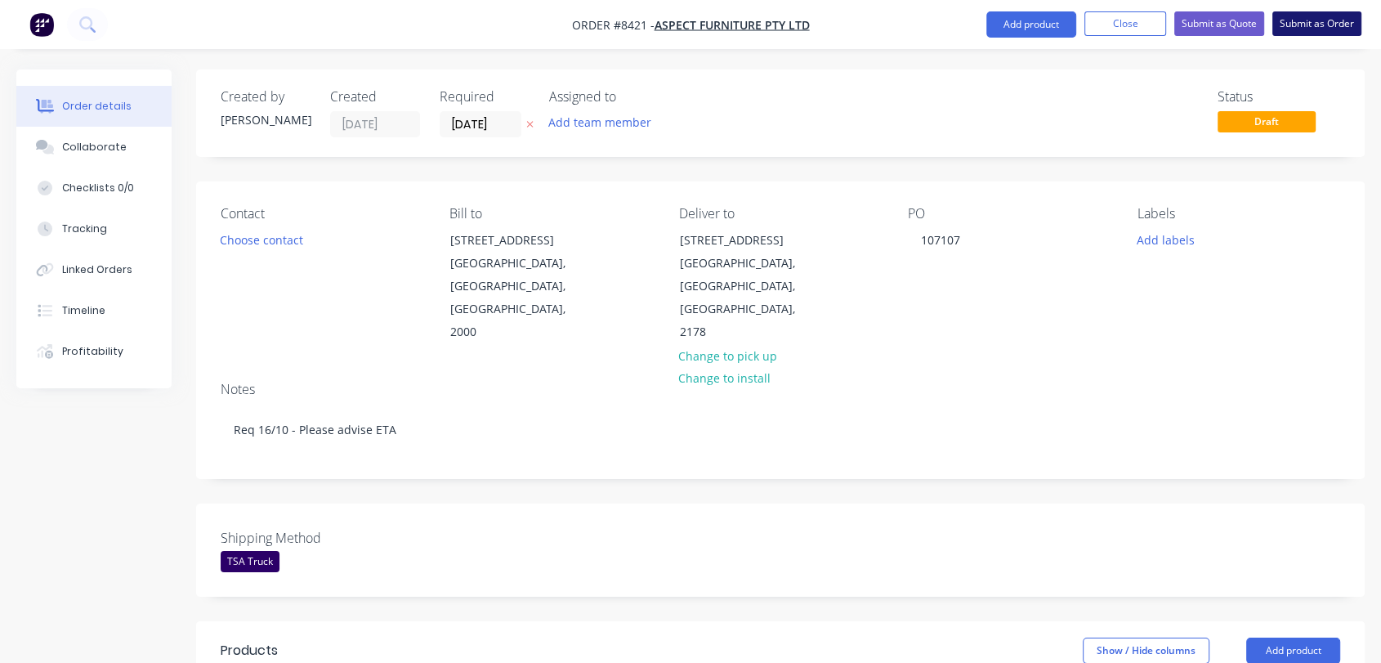
click at [1288, 25] on button "Submit as Order" at bounding box center [1316, 23] width 89 height 25
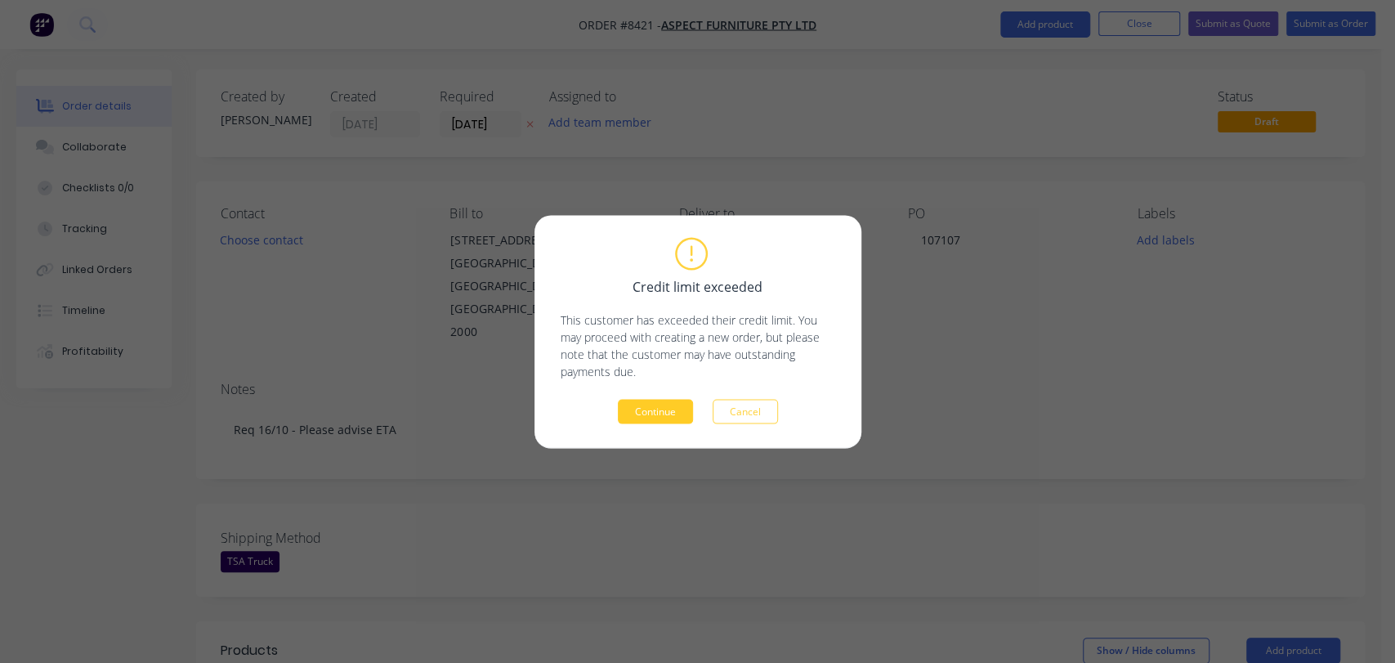
click at [647, 409] on button "Continue" at bounding box center [655, 411] width 75 height 25
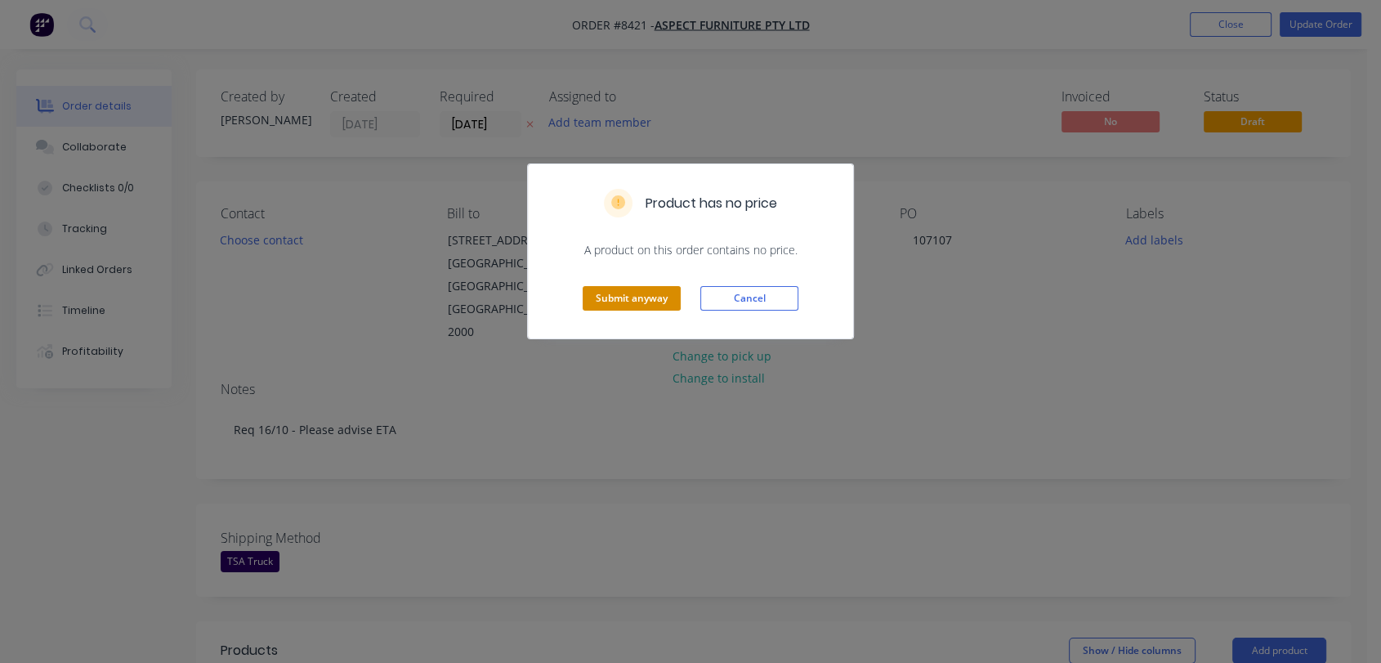
click at [626, 297] on button "Submit anyway" at bounding box center [632, 298] width 98 height 25
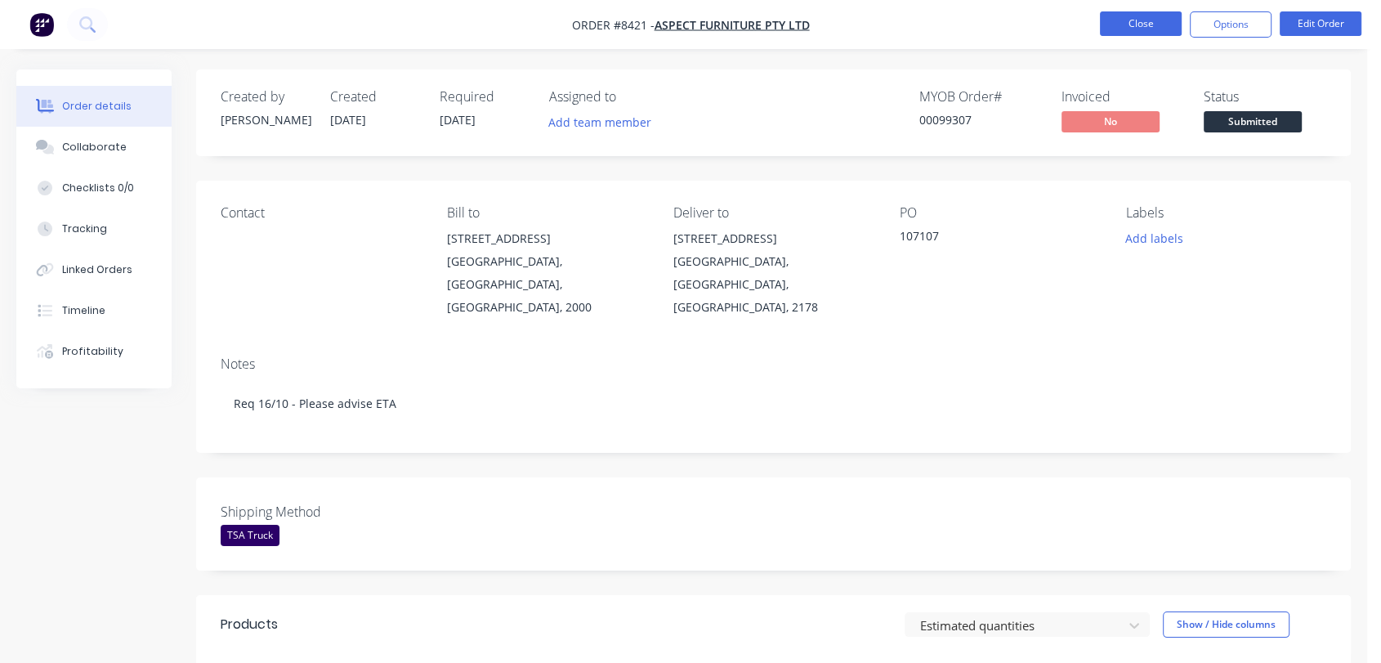
click at [1154, 24] on button "Close" at bounding box center [1141, 23] width 82 height 25
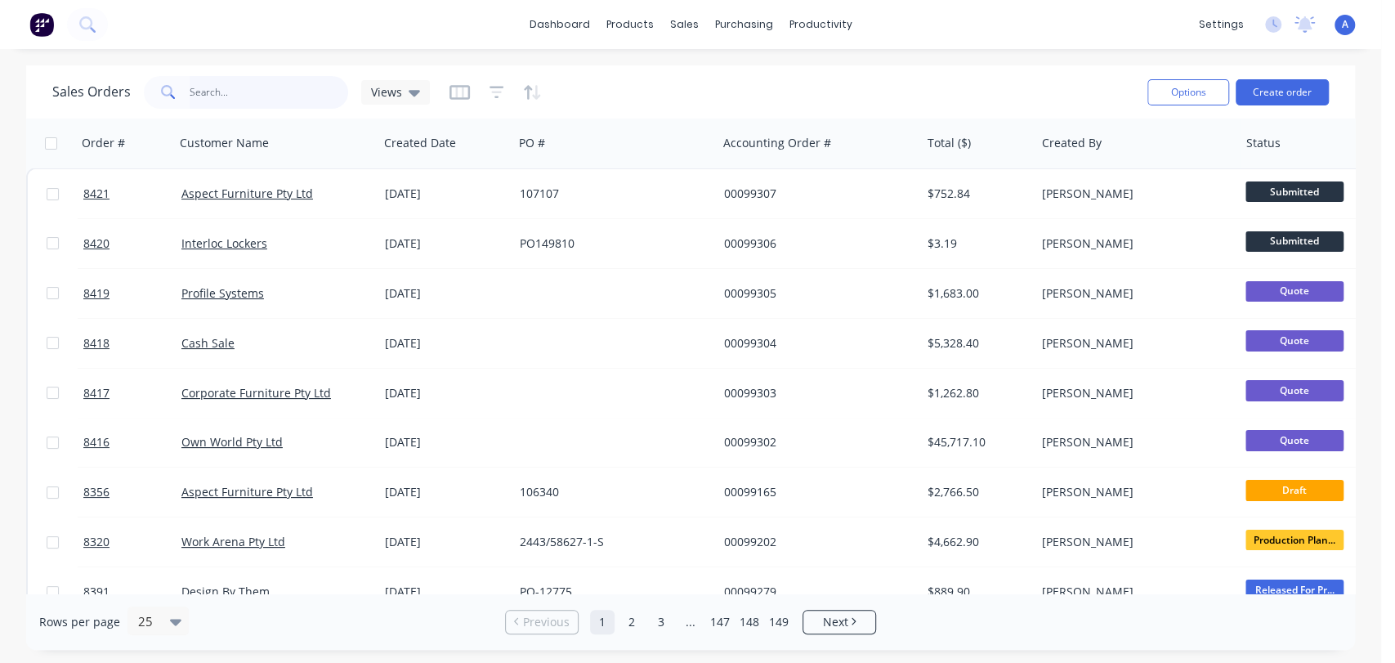
click at [273, 83] on input "text" at bounding box center [269, 92] width 159 height 33
type input "7560"
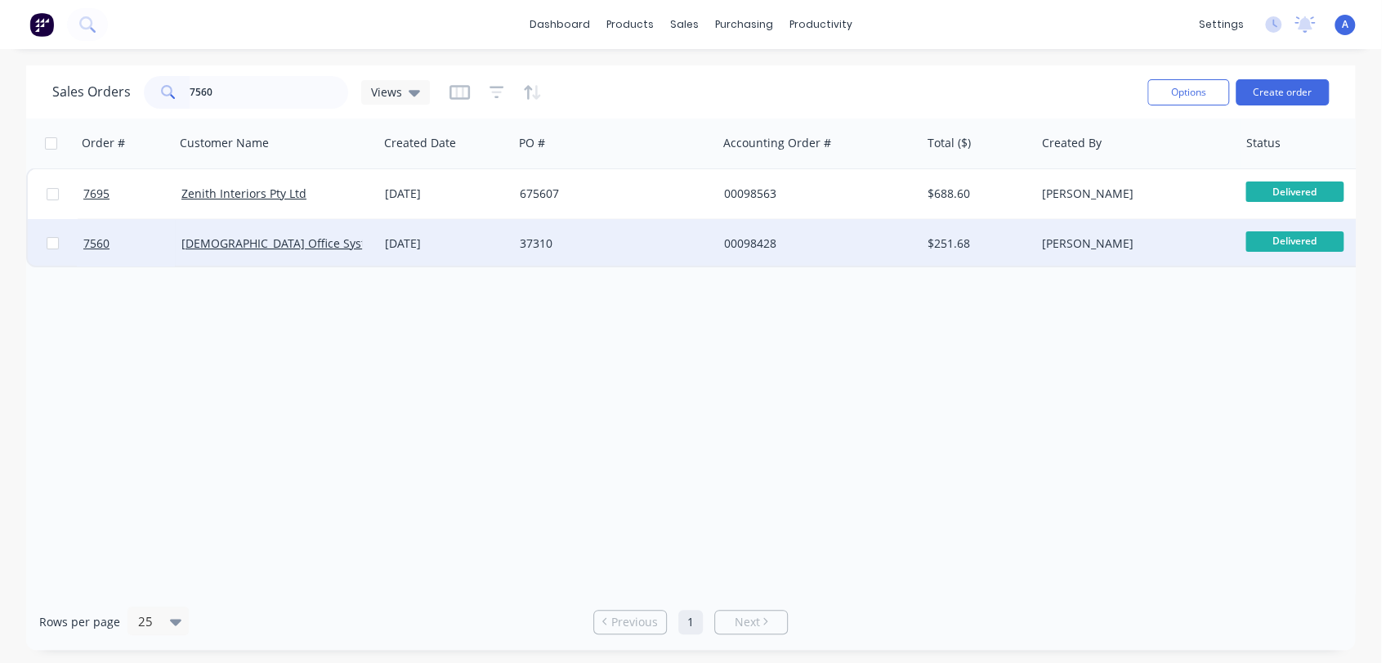
click at [589, 245] on div "37310" at bounding box center [610, 243] width 181 height 16
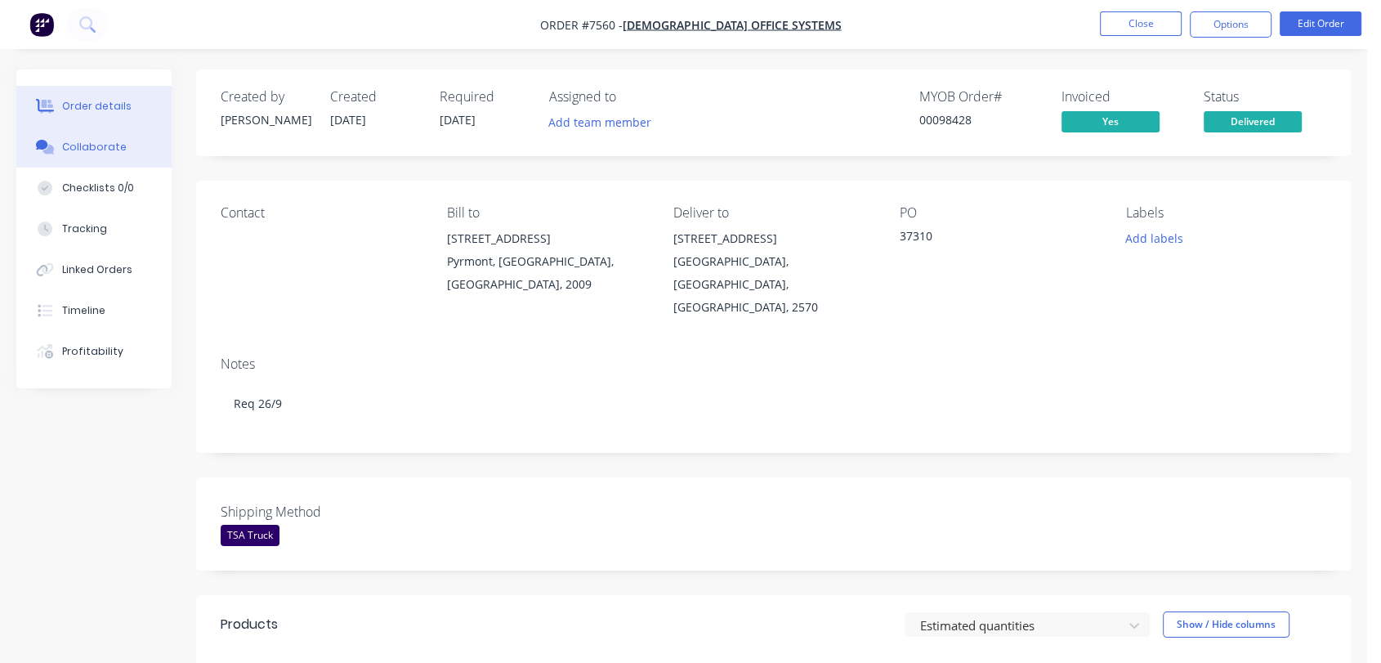
click at [102, 150] on div "Collaborate" at bounding box center [94, 147] width 65 height 15
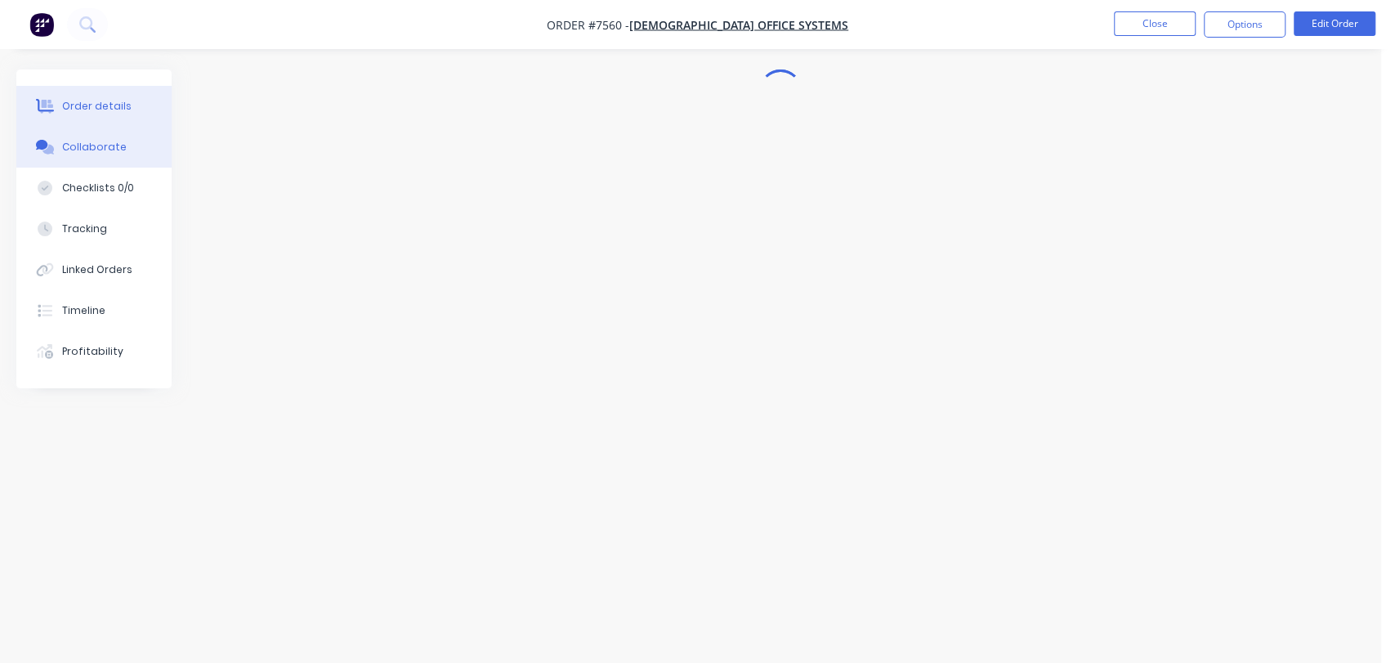
click at [81, 107] on div "Order details" at bounding box center [96, 106] width 69 height 15
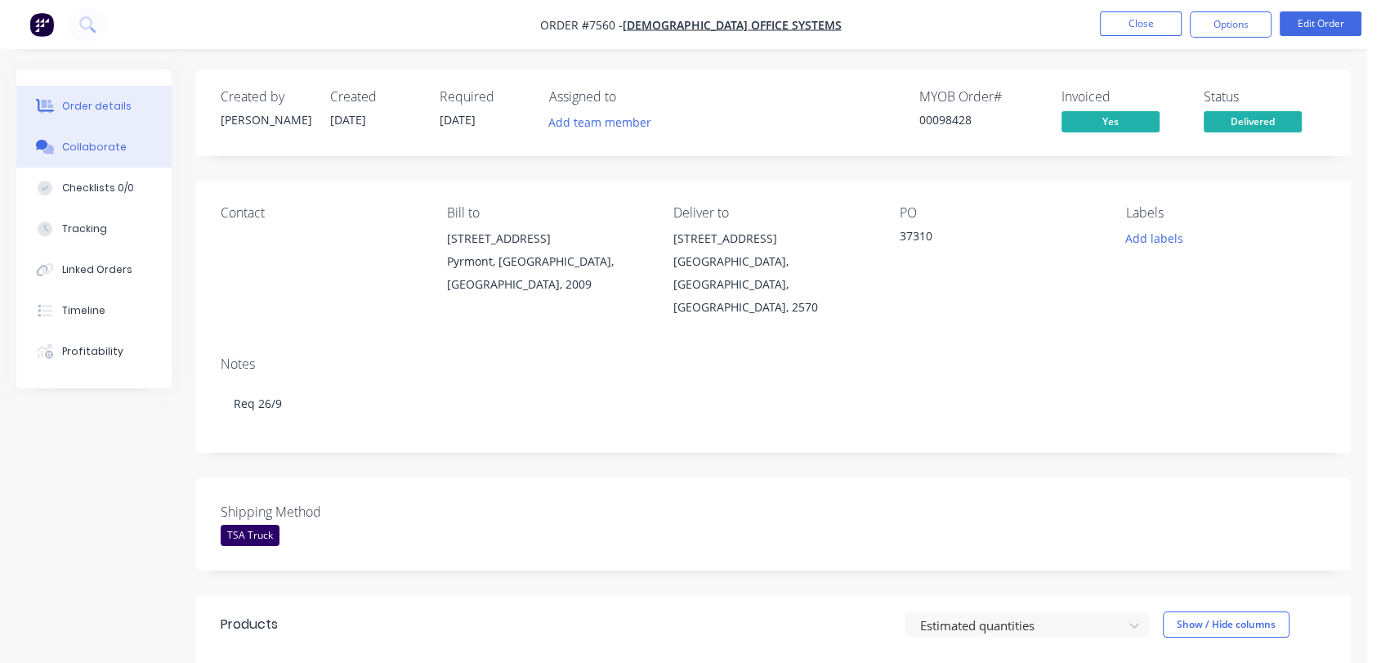
click at [109, 151] on div "Collaborate" at bounding box center [94, 147] width 65 height 15
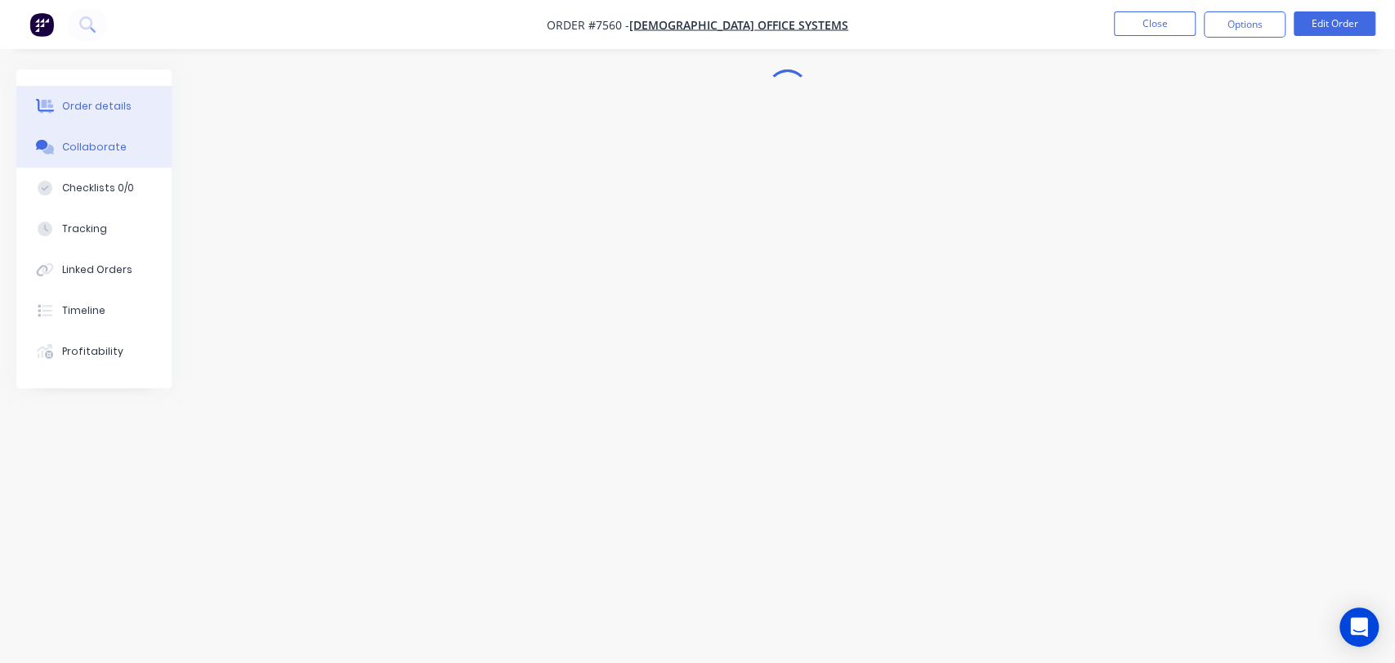
click at [65, 96] on button "Order details" at bounding box center [93, 106] width 155 height 41
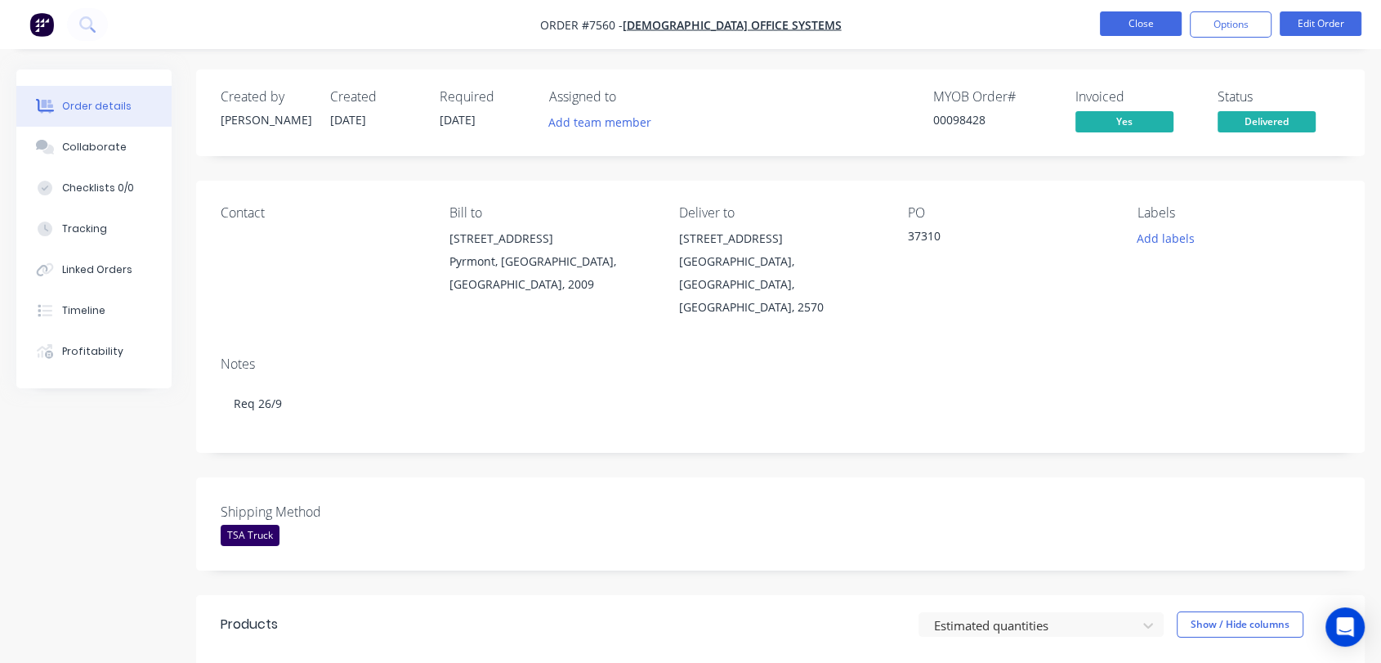
click at [1154, 22] on button "Close" at bounding box center [1141, 23] width 82 height 25
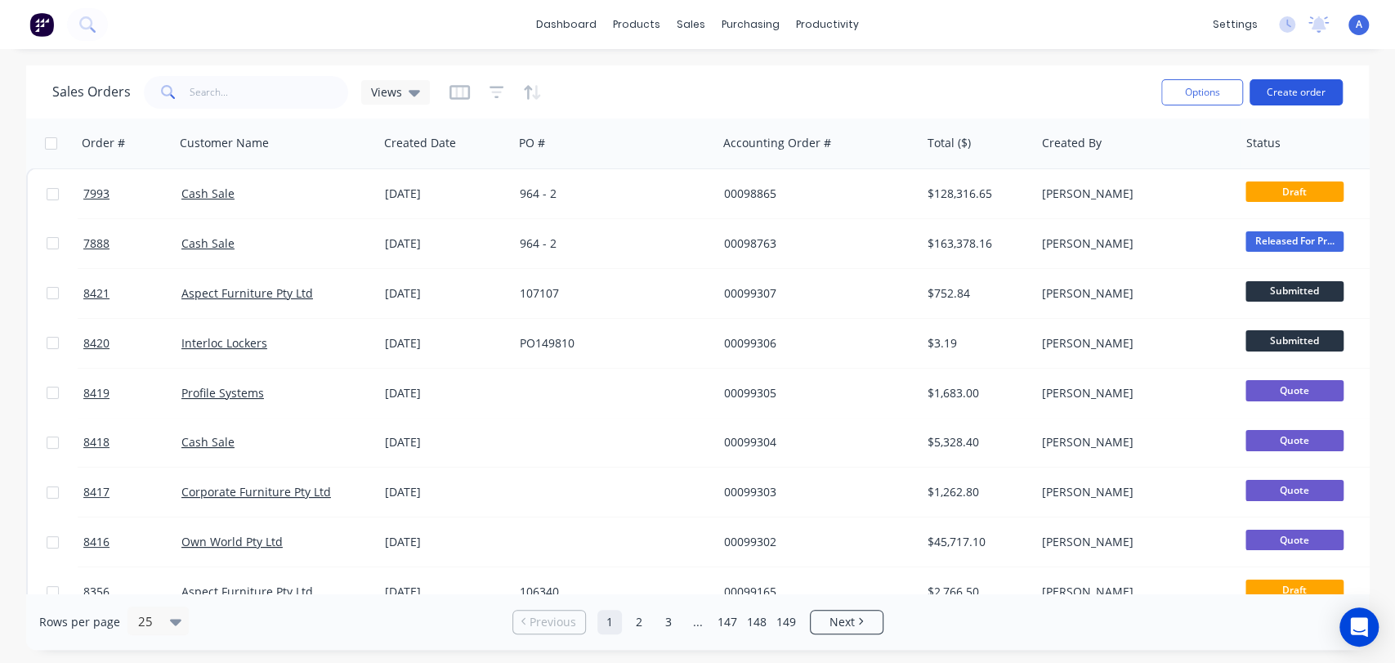
click at [1292, 98] on button "Create order" at bounding box center [1295, 92] width 93 height 26
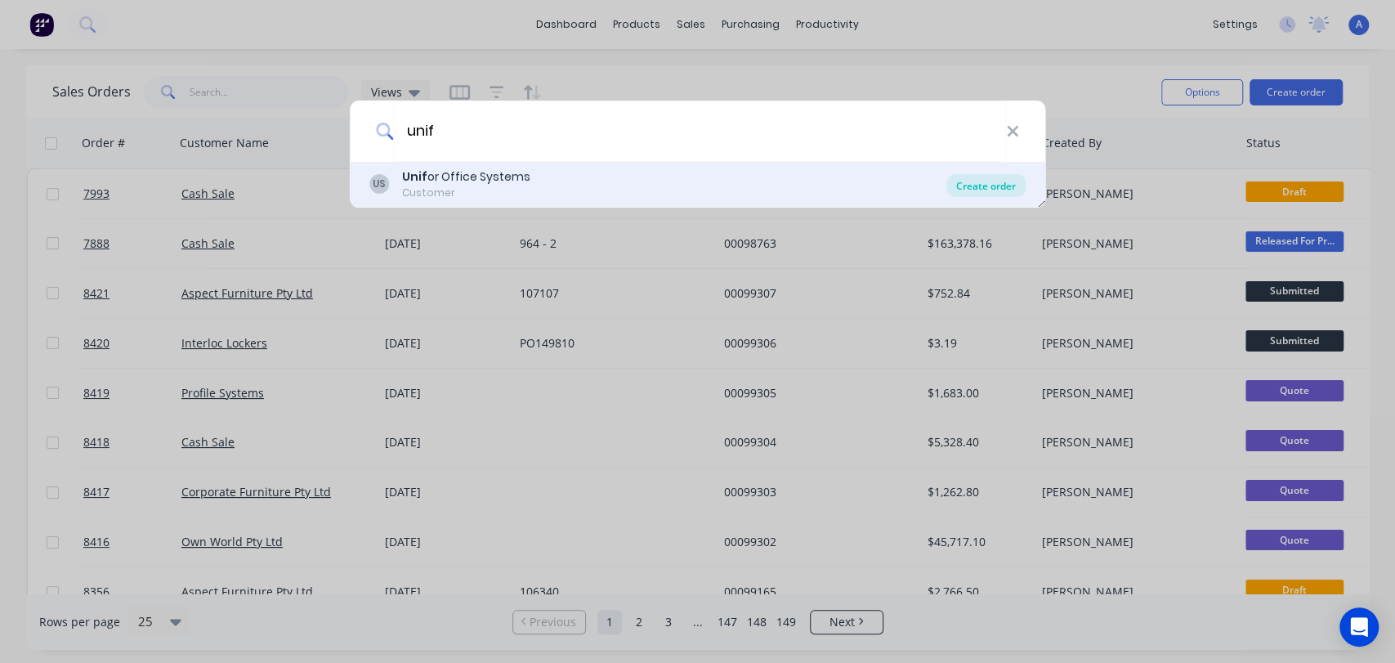
type input "unif"
click at [987, 182] on div "Create order" at bounding box center [985, 185] width 79 height 23
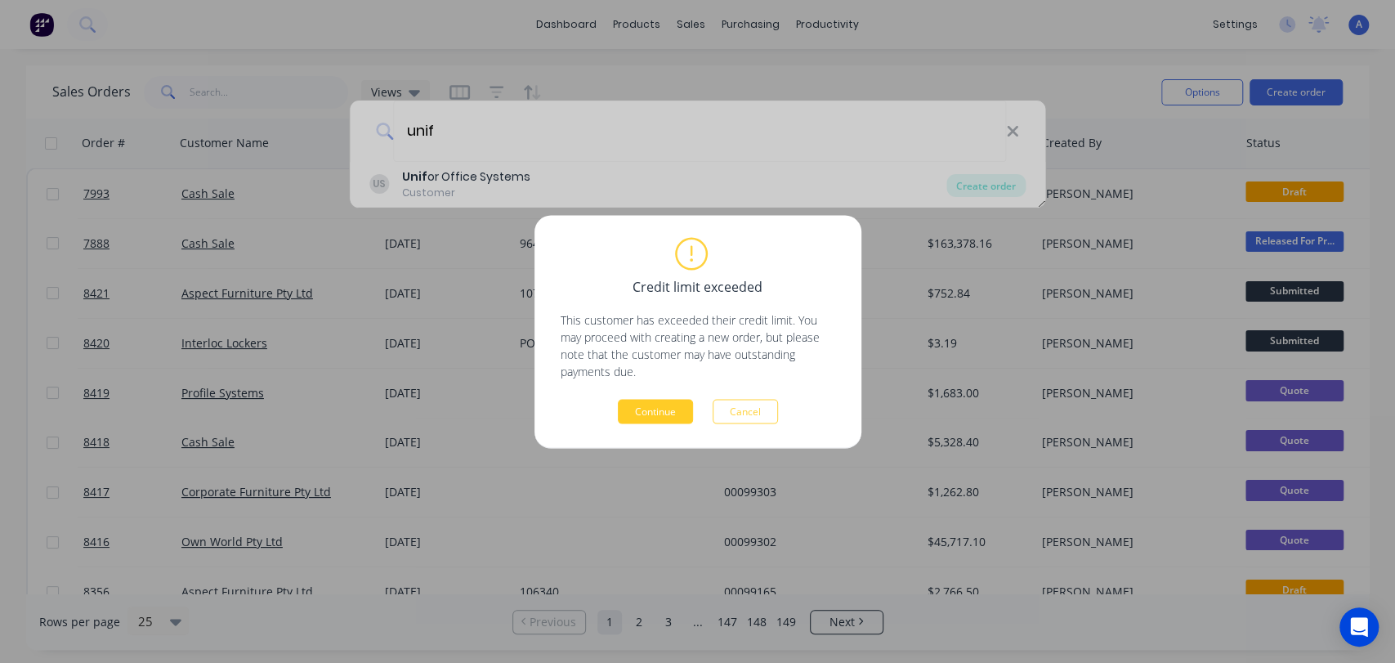
click at [654, 405] on button "Continue" at bounding box center [655, 411] width 75 height 25
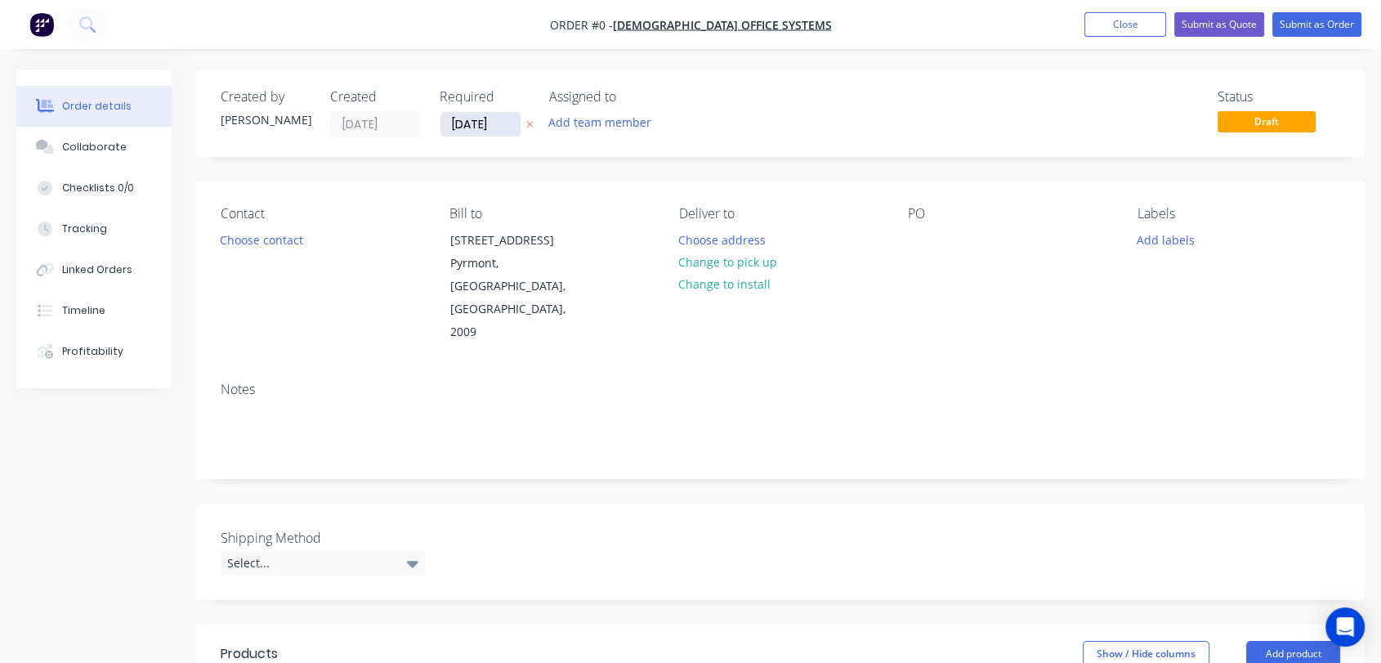
click at [509, 126] on input "[DATE]" at bounding box center [480, 124] width 80 height 25
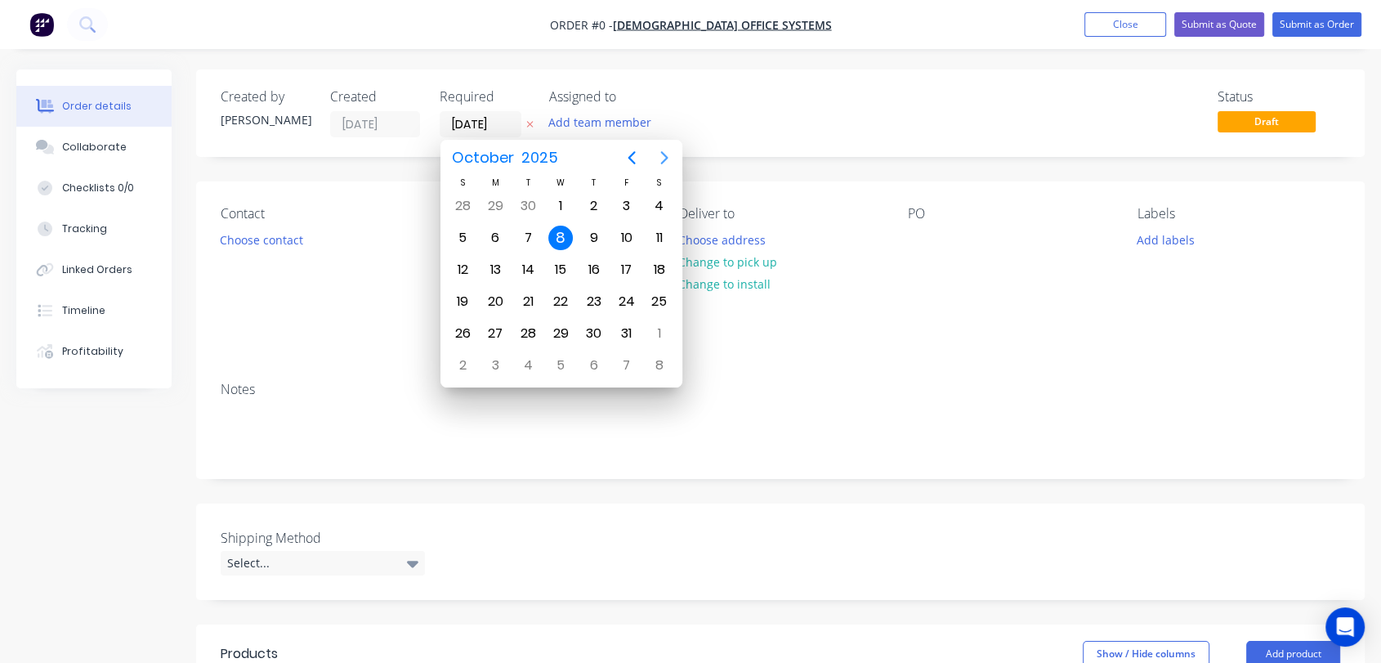
click at [664, 157] on icon "Next page" at bounding box center [664, 158] width 20 height 20
click at [557, 328] on div "31" at bounding box center [560, 333] width 25 height 25
type input "[DATE]"
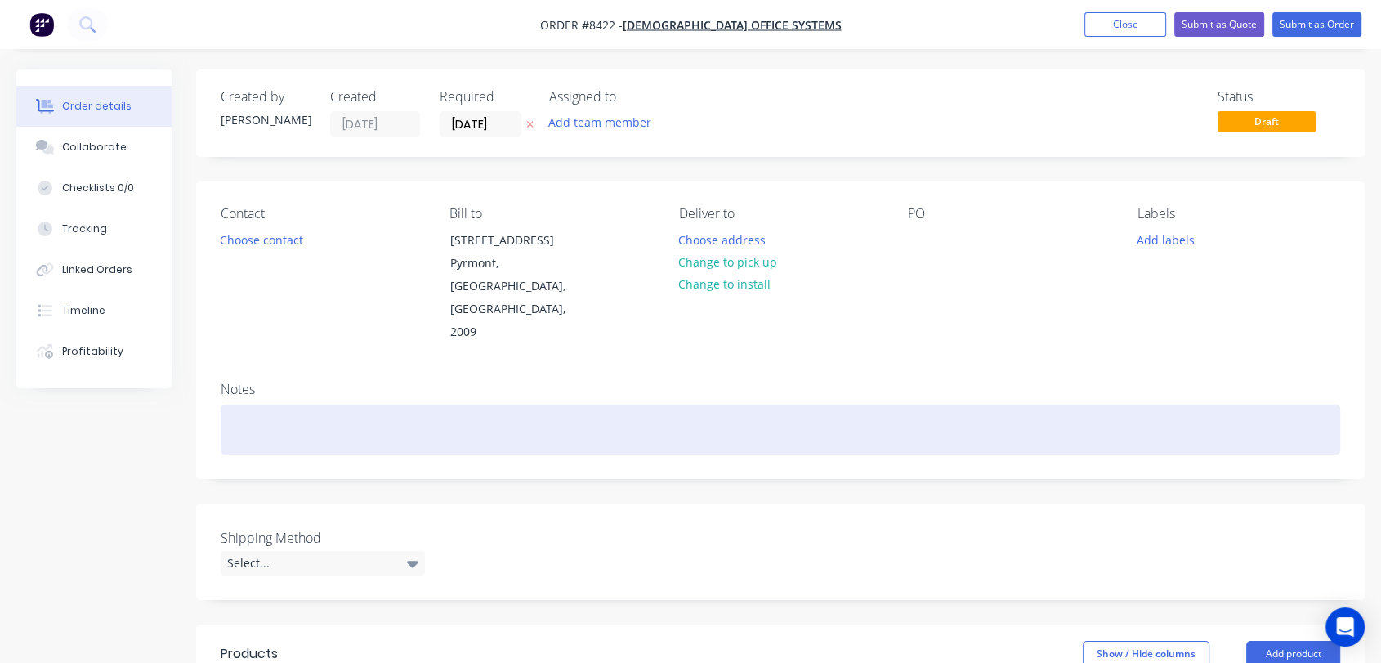
click at [277, 404] on div at bounding box center [780, 429] width 1119 height 50
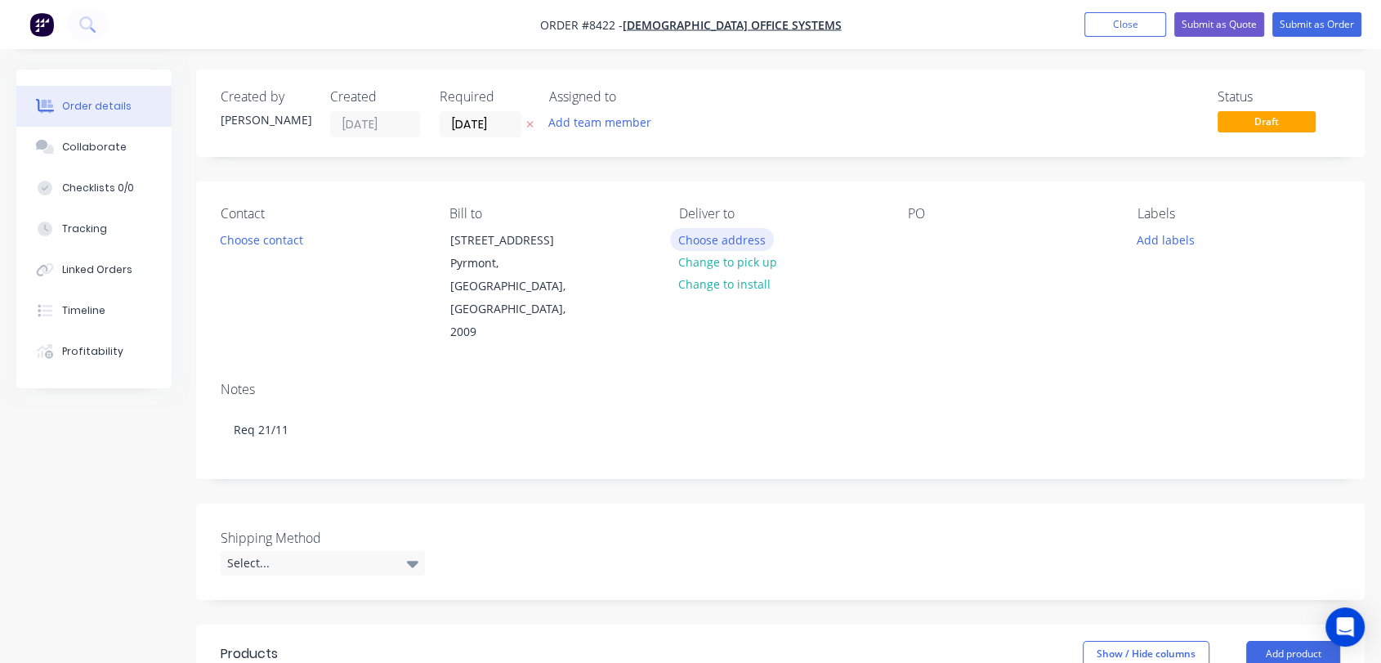
click at [691, 231] on button "Choose address" at bounding box center [722, 239] width 105 height 22
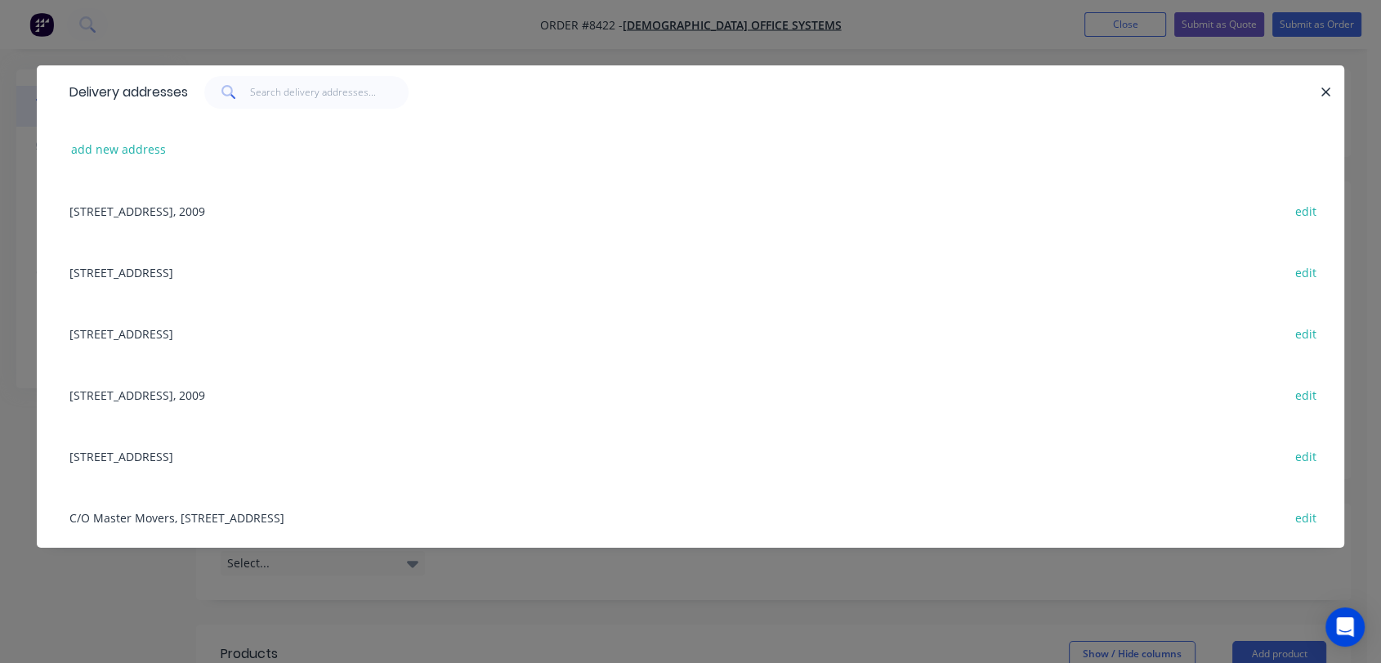
click at [168, 264] on div "[STREET_ADDRESS] edit" at bounding box center [690, 271] width 1258 height 61
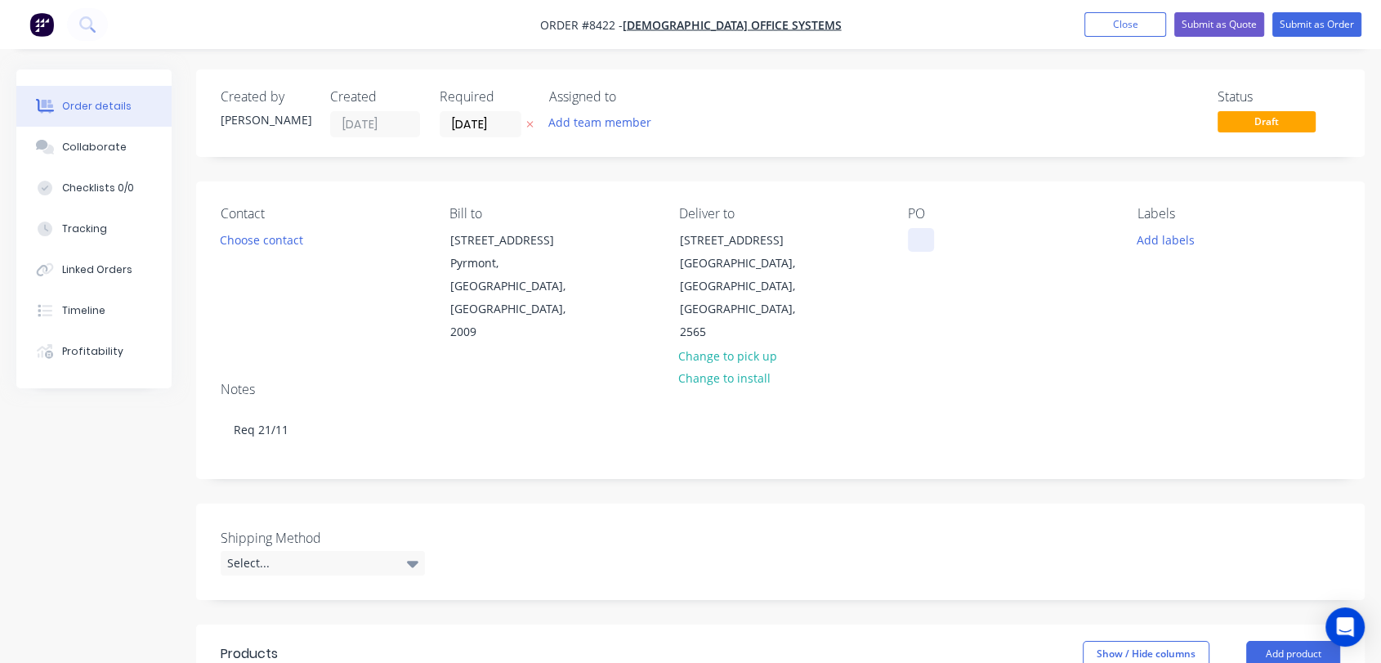
click at [918, 238] on div at bounding box center [921, 240] width 26 height 24
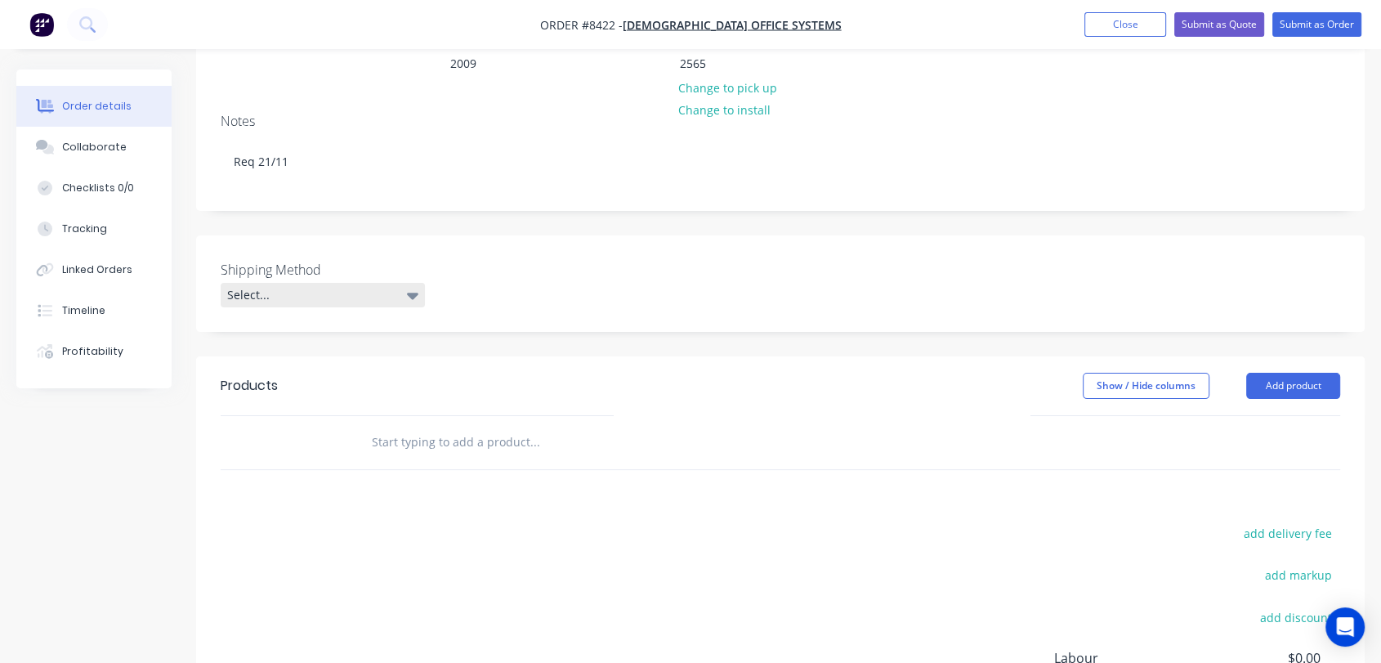
scroll to position [272, 0]
click at [261, 279] on div "Select..." at bounding box center [323, 291] width 204 height 25
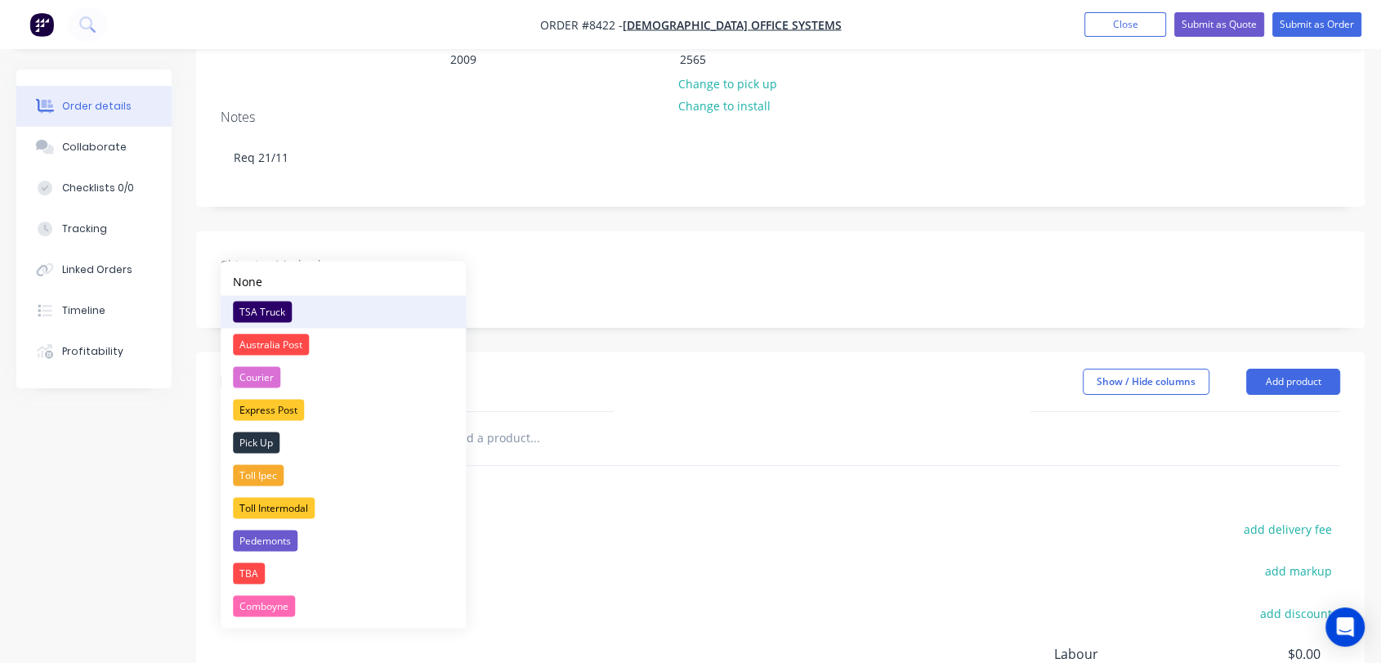
click at [261, 315] on div "TSA Truck" at bounding box center [262, 311] width 59 height 21
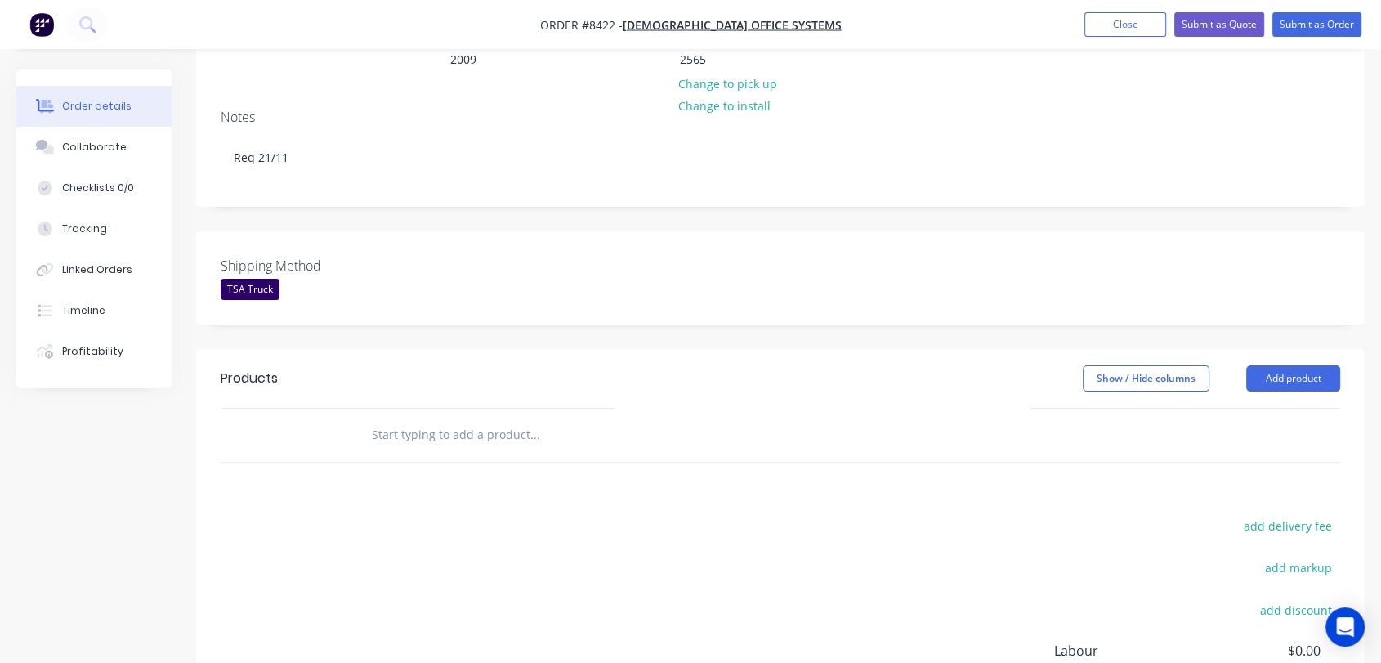
click at [511, 418] on input "text" at bounding box center [534, 434] width 327 height 33
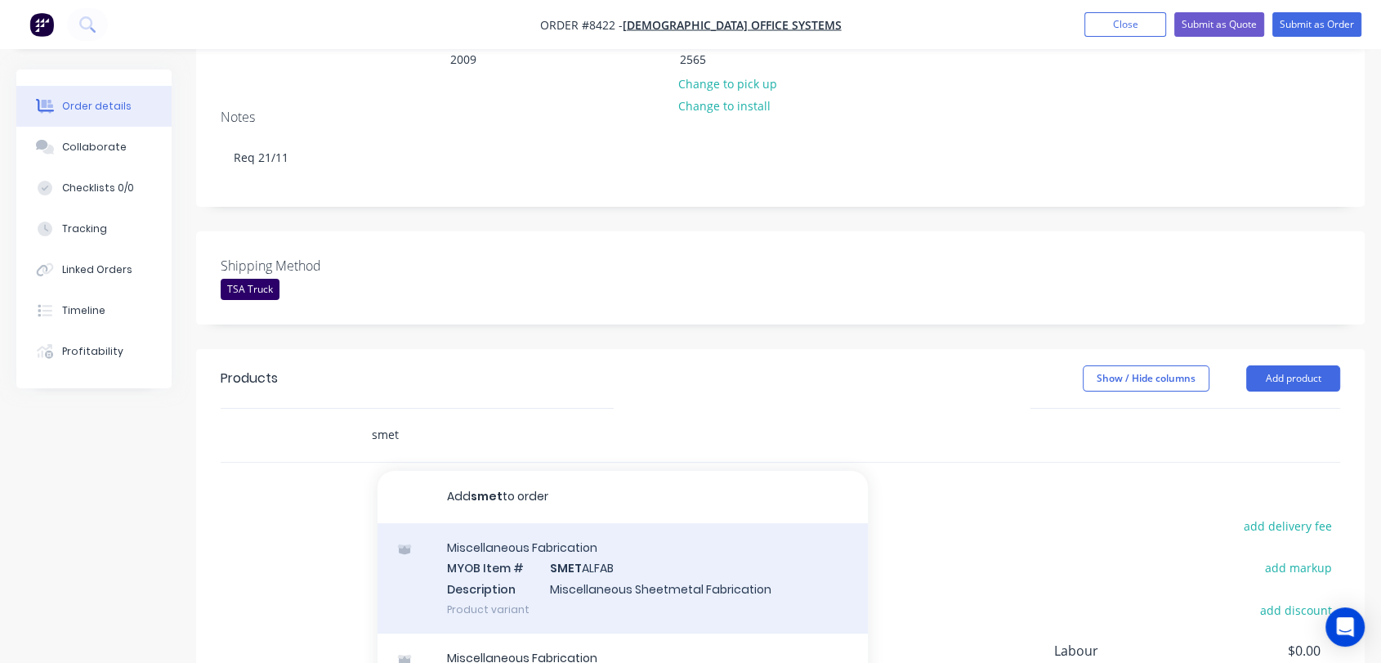
type input "smet"
click at [595, 523] on div "Miscellaneous Fabrication MYOB Item # SMET ALFAB Description Miscellaneous Shee…" at bounding box center [622, 578] width 490 height 110
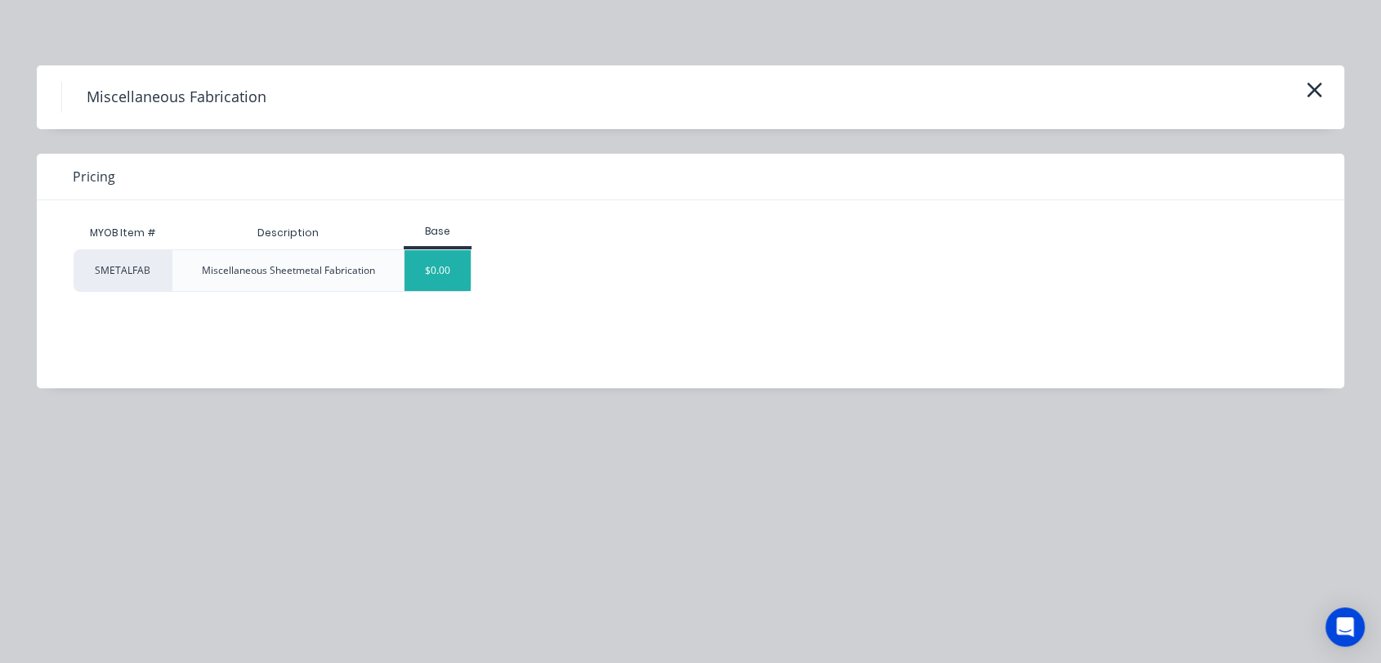
click at [433, 257] on div "$0.00" at bounding box center [437, 270] width 66 height 41
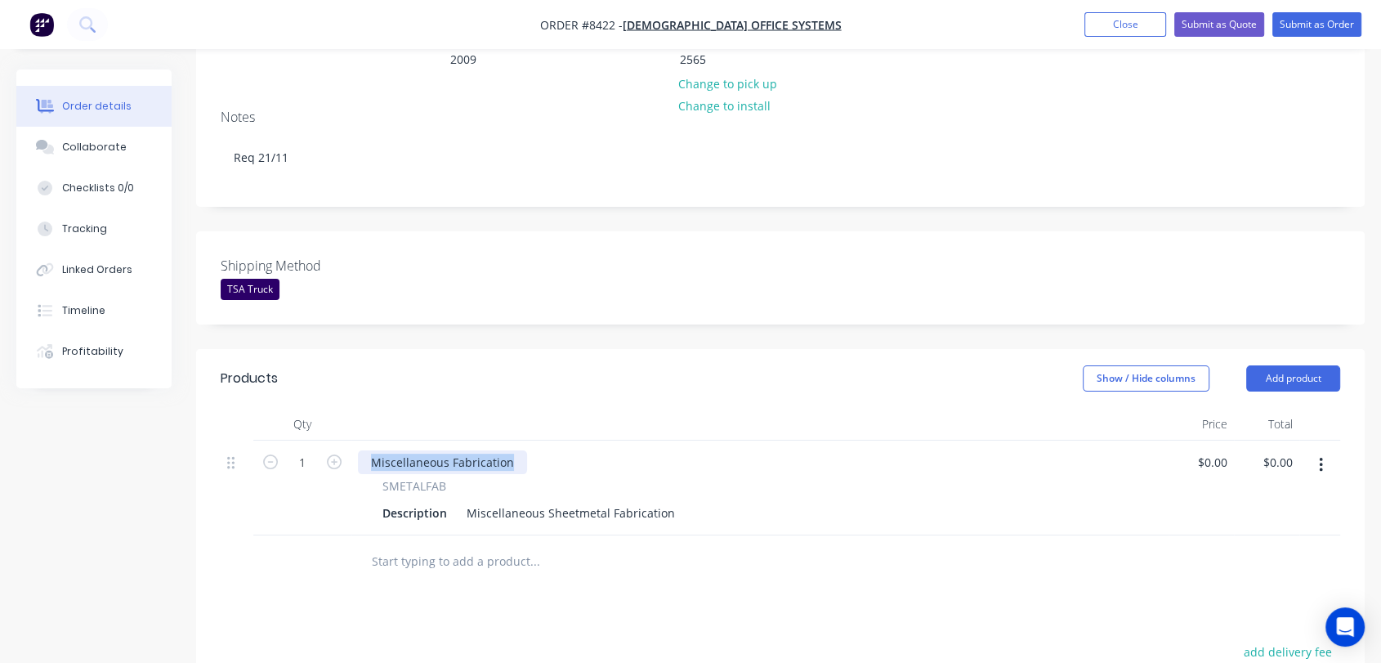
drag, startPoint x: 513, startPoint y: 409, endPoint x: 345, endPoint y: 397, distance: 168.7
click at [345, 440] on div "1 Miscellaneous Fabrication SMETALFAB Description Miscellaneous Sheetmetal Fabr…" at bounding box center [780, 487] width 1119 height 95
click at [309, 450] on input "1" at bounding box center [302, 462] width 42 height 25
type input "20"
click at [1323, 450] on button "button" at bounding box center [1320, 464] width 38 height 29
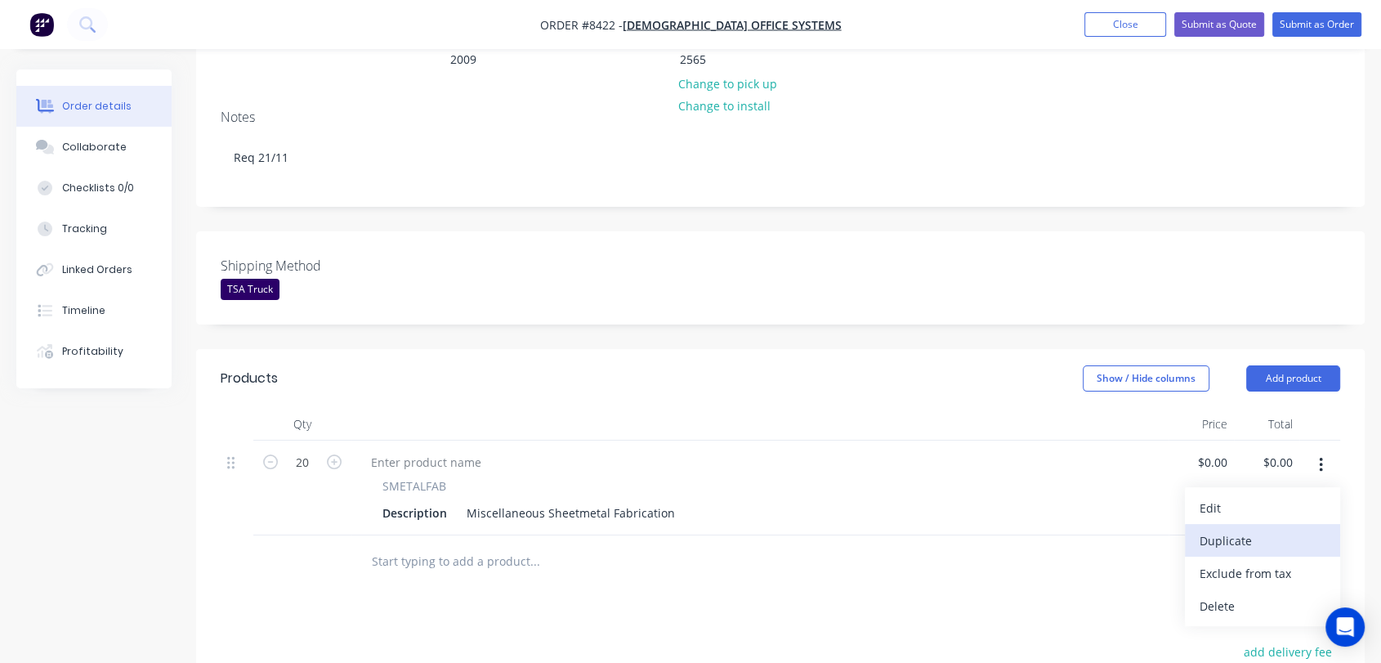
click at [1263, 529] on div "Duplicate" at bounding box center [1262, 541] width 126 height 24
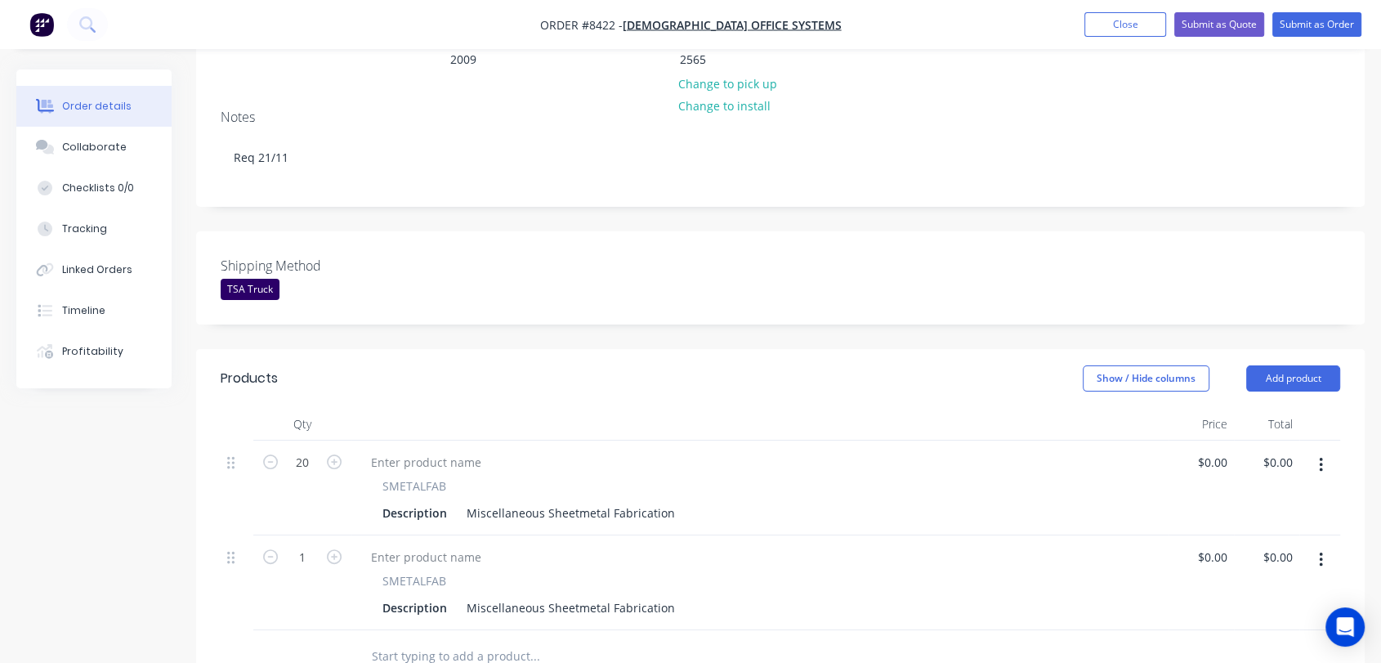
click at [1319, 456] on icon "button" at bounding box center [1321, 465] width 4 height 18
click at [1250, 529] on div "Duplicate" at bounding box center [1262, 541] width 126 height 24
drag, startPoint x: 461, startPoint y: 464, endPoint x: 725, endPoint y: 482, distance: 265.3
click at [725, 482] on div "SMETALFAB Description Miscellaneous Sheetmetal Fabrication" at bounding box center [759, 487] width 817 height 95
paste div
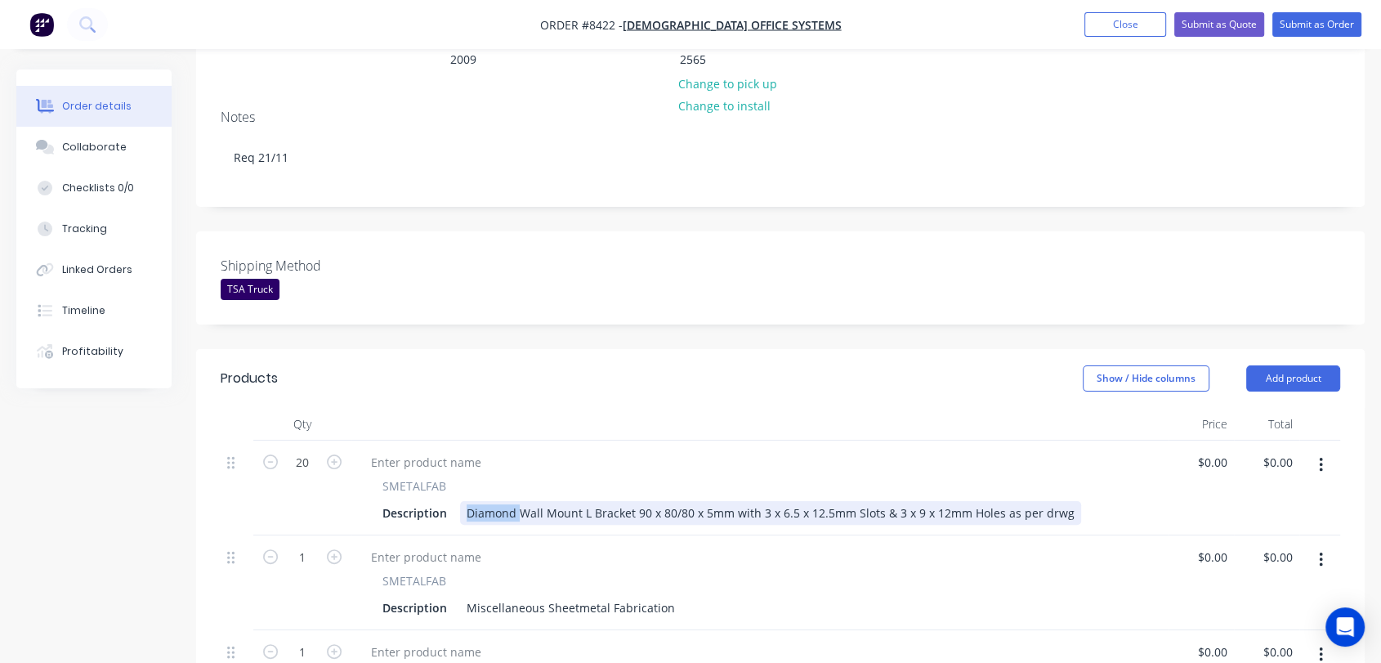
drag, startPoint x: 519, startPoint y: 466, endPoint x: 459, endPoint y: 472, distance: 60.0
click at [460, 501] on div "Diamond Wall Mount L Bracket 90 x 80/80 x 5mm with 3 x 6.5 x 12.5mm Slots & 3 x…" at bounding box center [770, 513] width 621 height 24
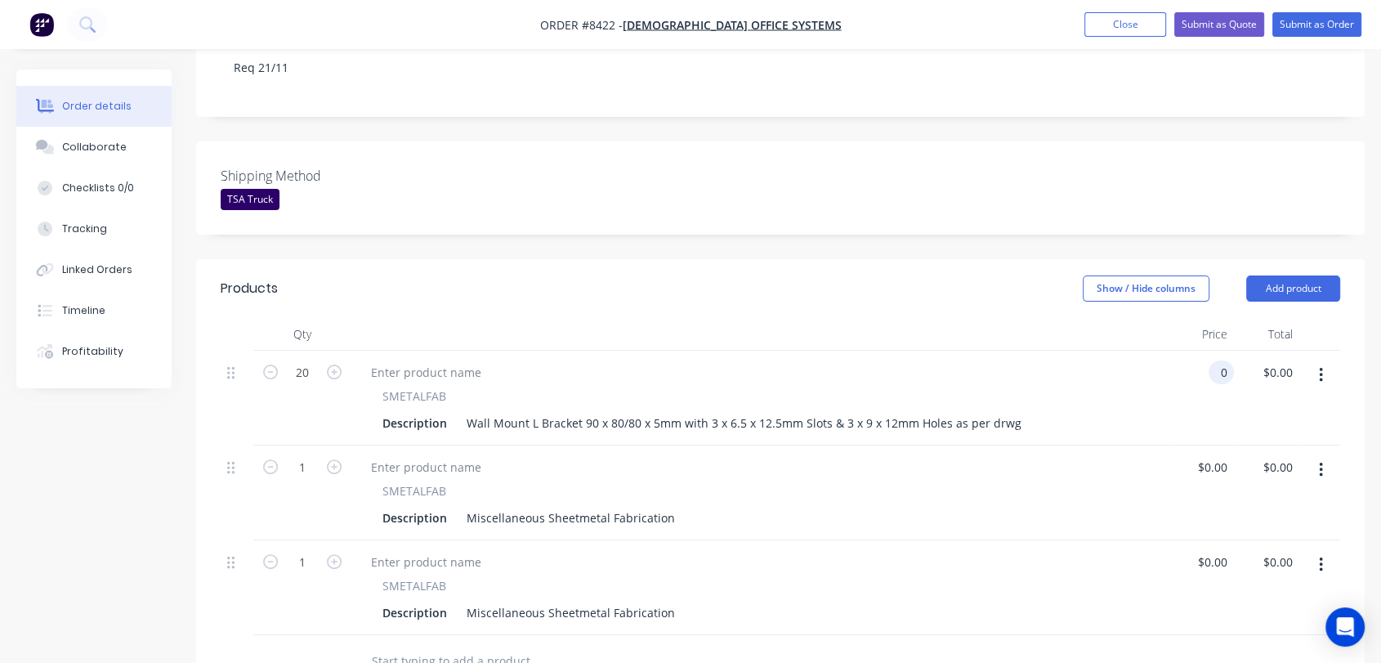
scroll to position [363, 0]
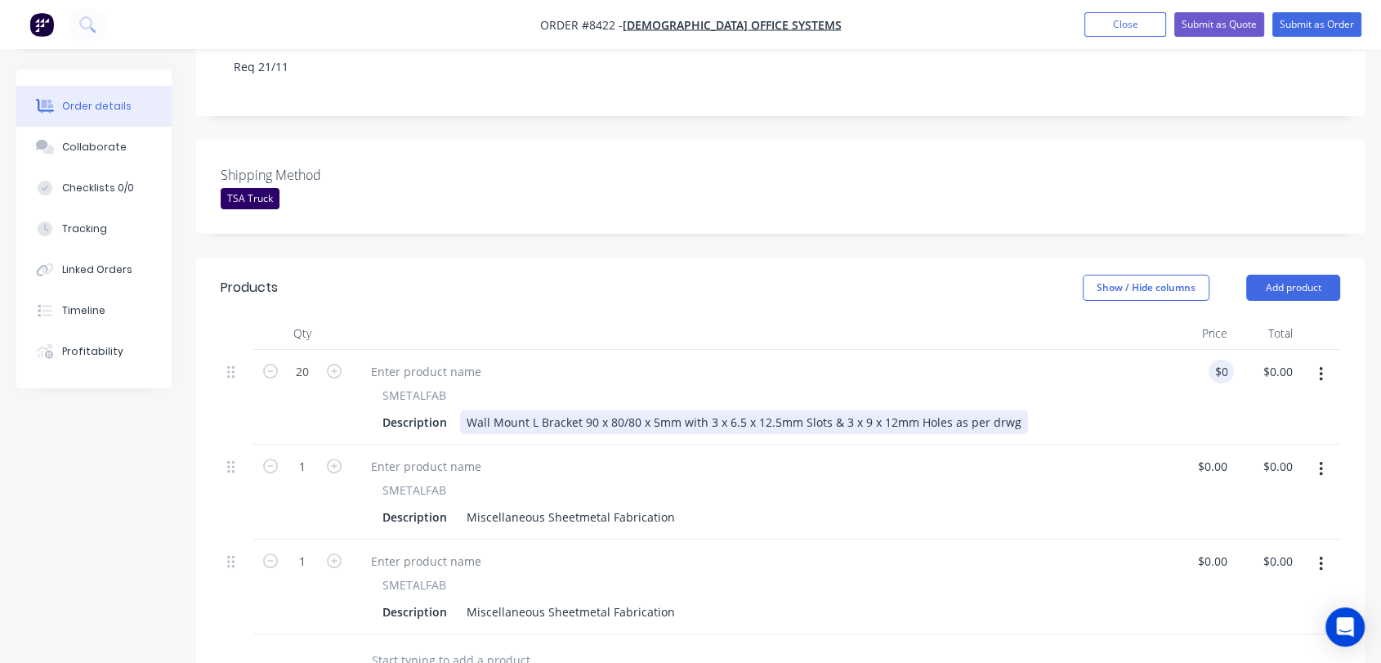
click at [1014, 410] on div "Wall Mount L Bracket 90 x 80/80 x 5mm with 3 x 6.5 x 12.5mm Slots & 3 x 9 x 12m…" at bounding box center [744, 422] width 568 height 24
click at [1008, 410] on div "Wall Mount L Bracket 90 x 80/80 x 5mm with 3 x 6.5 x 12.5mm Slots & 3 x 9 x 12m…" at bounding box center [744, 422] width 568 height 24
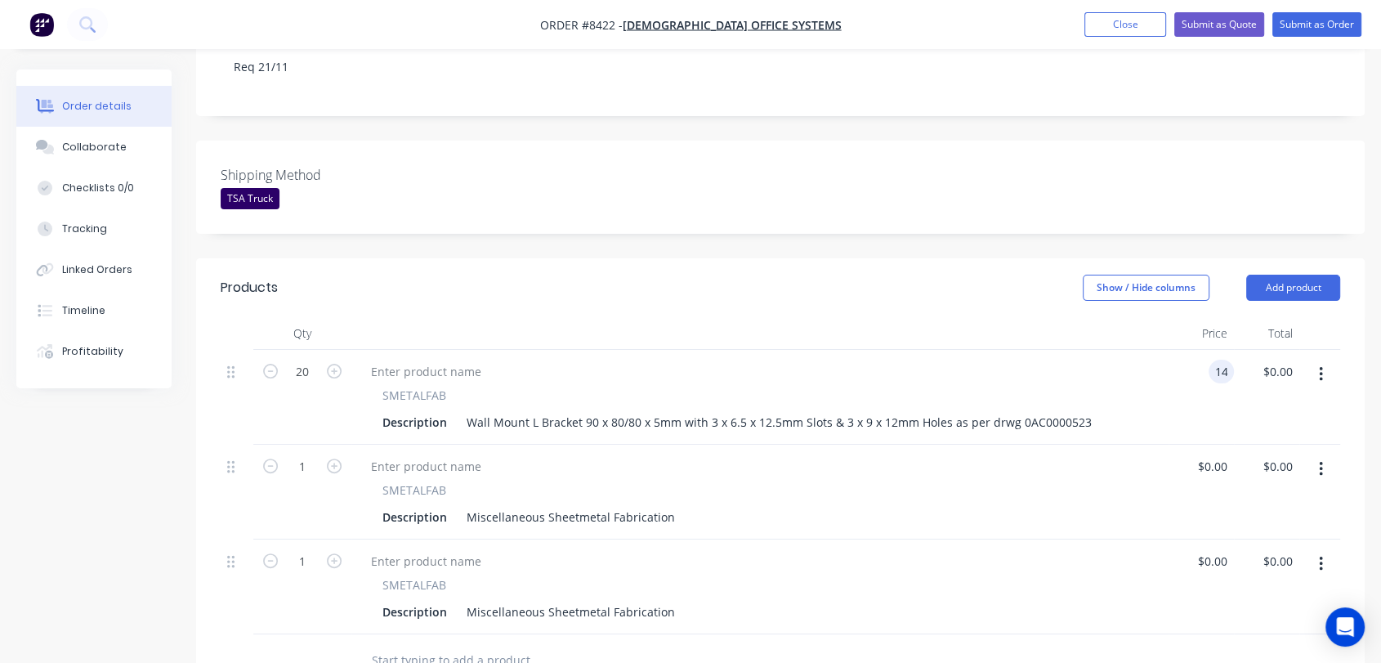
type input "$14.00"
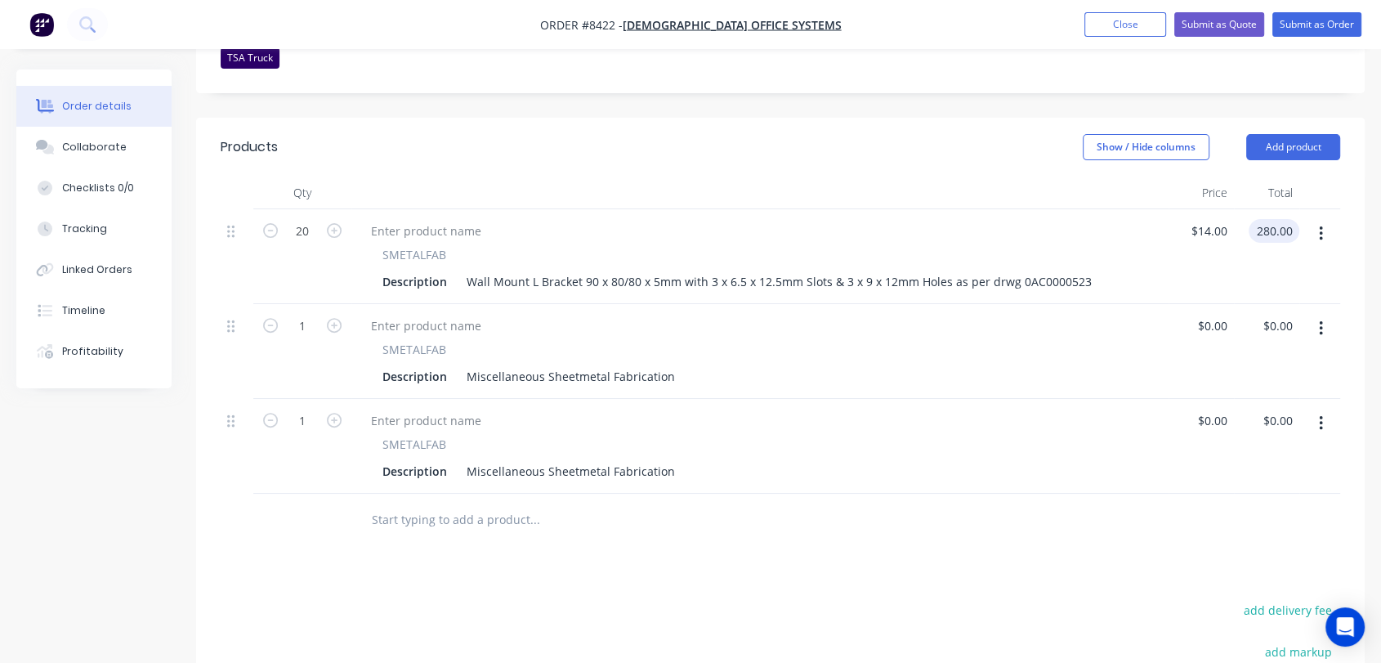
scroll to position [544, 0]
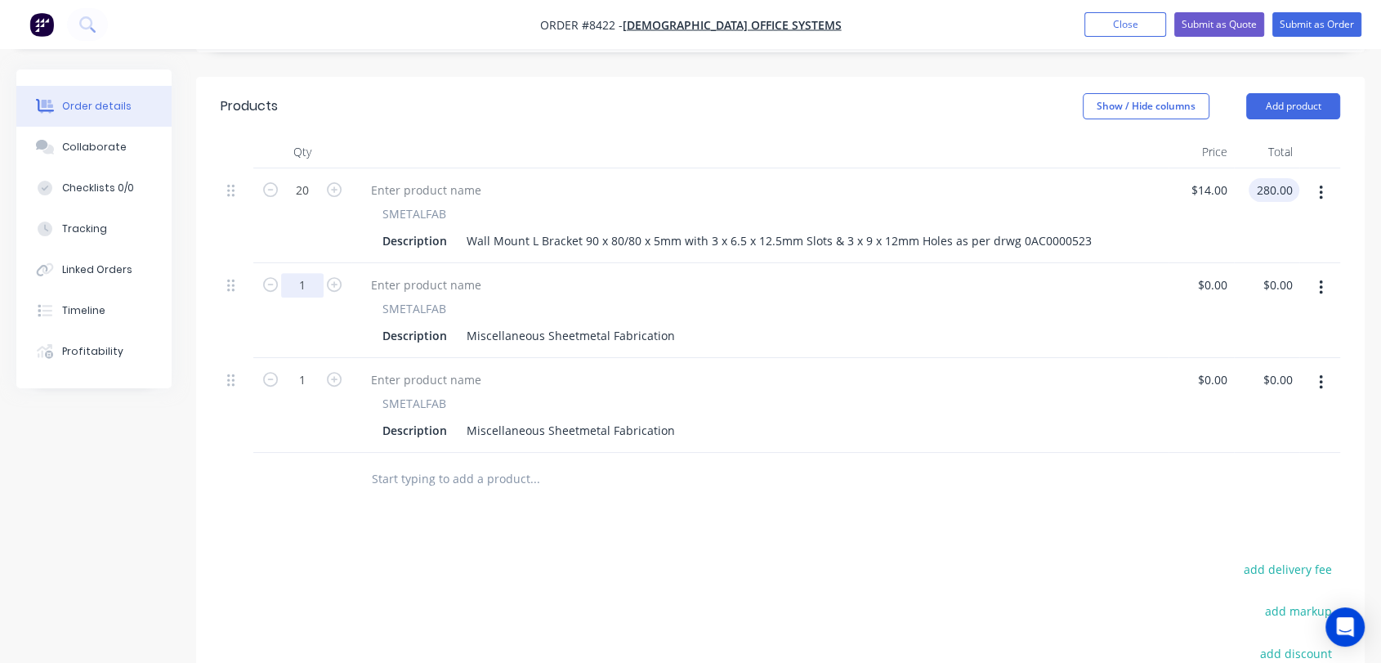
type input "$280.00"
click at [307, 273] on input "1" at bounding box center [302, 285] width 42 height 25
type input "10"
click at [312, 368] on input "1" at bounding box center [302, 380] width 42 height 25
type input "10"
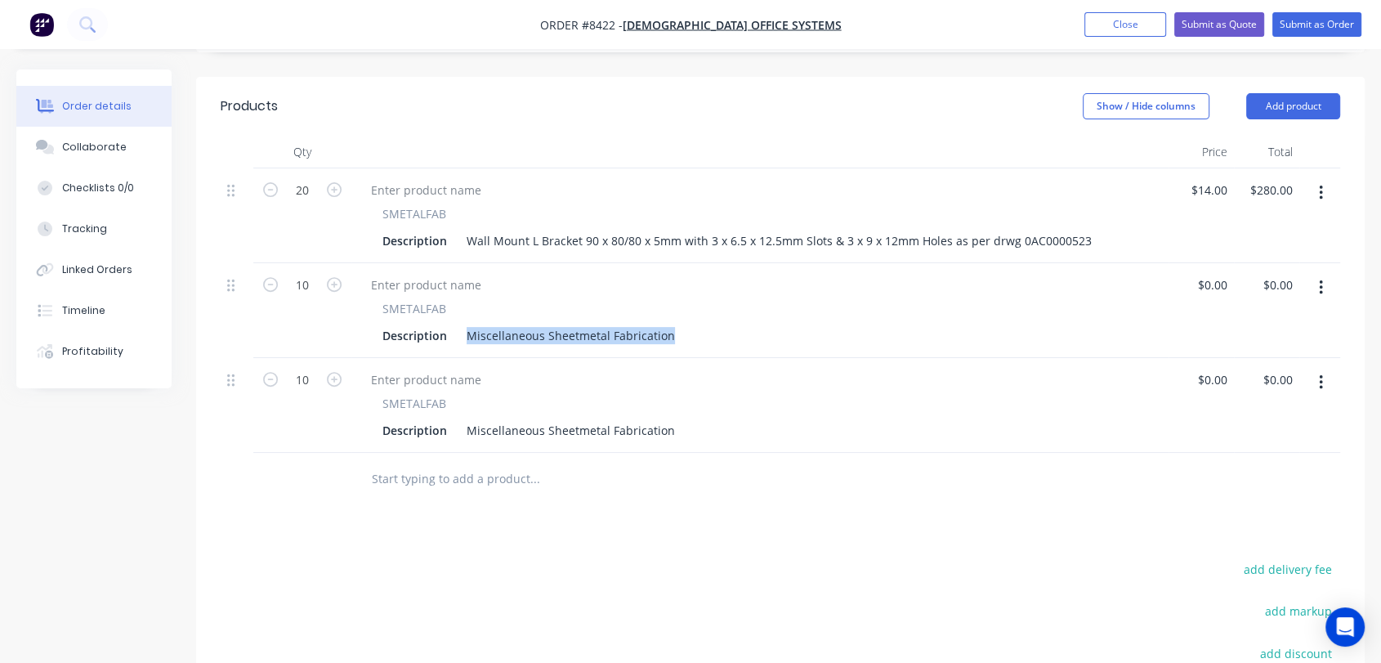
drag, startPoint x: 464, startPoint y: 280, endPoint x: 715, endPoint y: 302, distance: 251.8
click at [715, 302] on div "SMETALFAB Description Miscellaneous Sheetmetal Fabrication" at bounding box center [759, 310] width 817 height 95
paste div
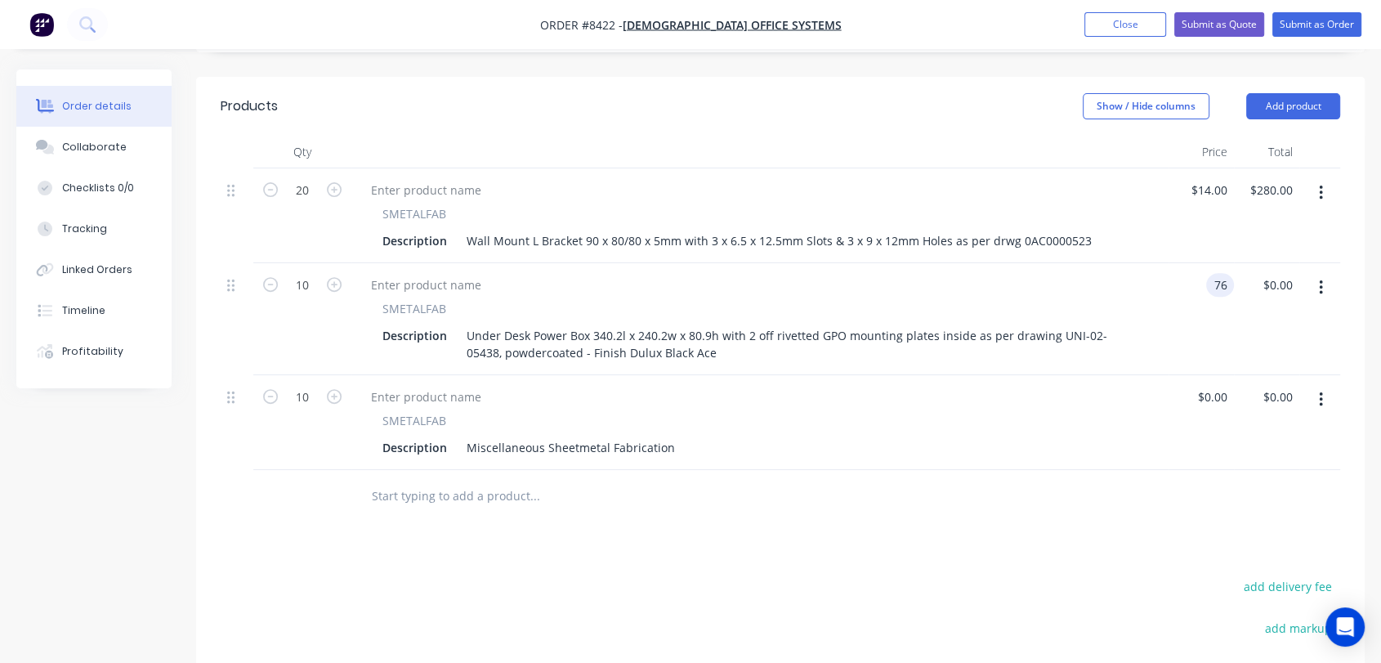
type input "$76.00"
type input "$760.00"
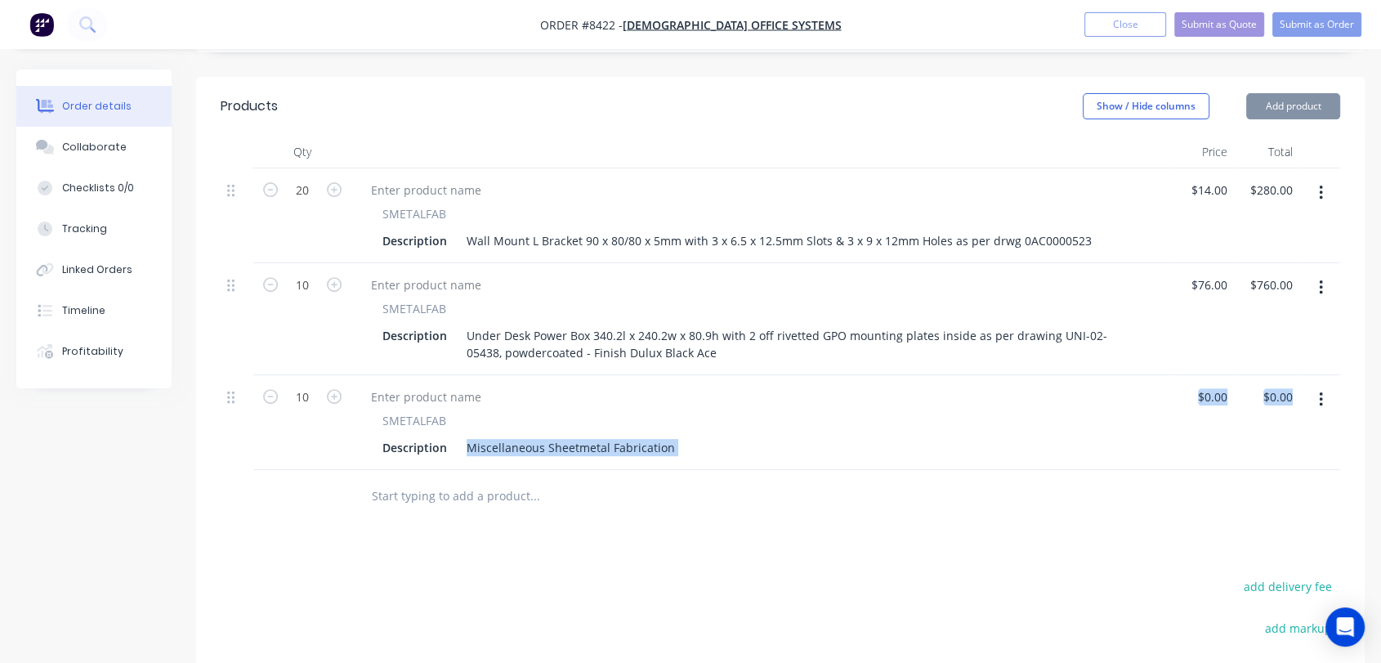
drag, startPoint x: 485, startPoint y: 402, endPoint x: 706, endPoint y: 431, distance: 222.4
click at [706, 431] on div "Qty Price Total 20 SMETALFAB Description Wall Mount L Bracket 90 x 80/80 x 5mm …" at bounding box center [780, 329] width 1168 height 387
click at [643, 435] on div "Miscellaneous Sheetmetal Fabrication" at bounding box center [570, 447] width 221 height 24
click at [669, 435] on div "Miscellaneous Sheetmetal Fabrication" at bounding box center [570, 447] width 221 height 24
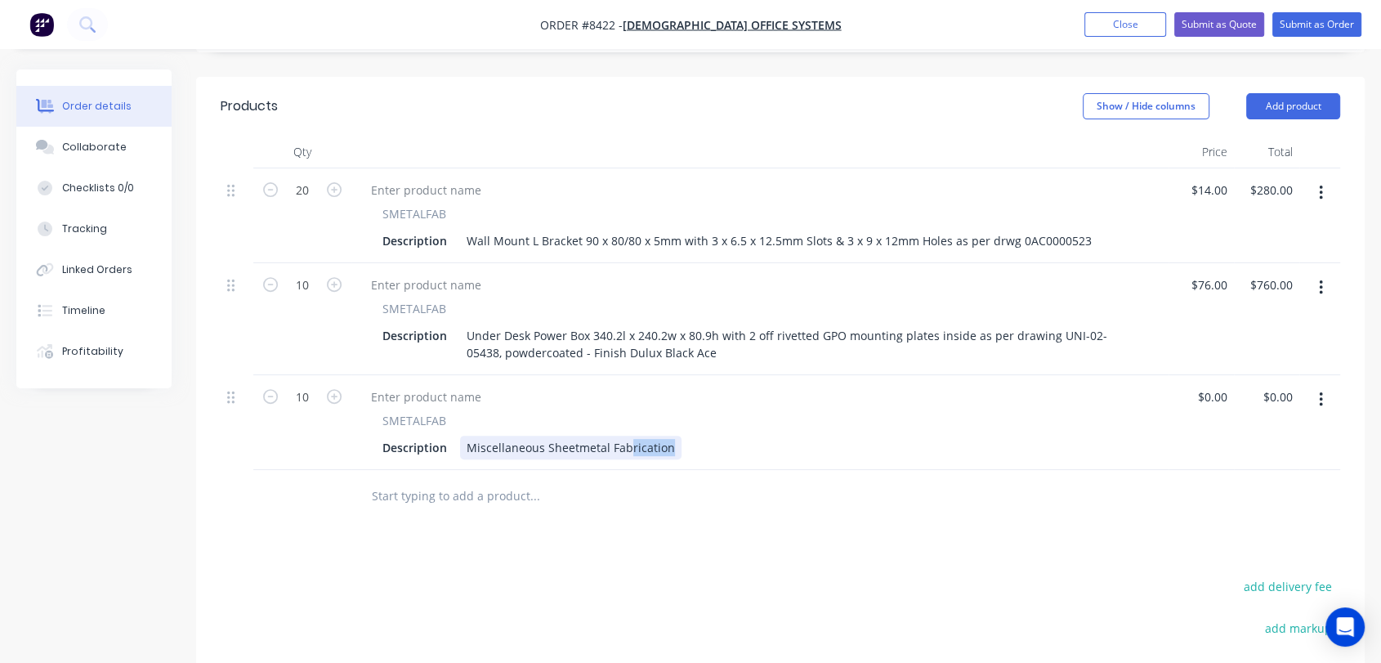
drag, startPoint x: 666, startPoint y: 398, endPoint x: 510, endPoint y: 393, distance: 156.1
click at [510, 435] on div "Miscellaneous Sheetmetal Fabrication" at bounding box center [570, 447] width 221 height 24
drag, startPoint x: 498, startPoint y: 408, endPoint x: 476, endPoint y: 397, distance: 23.7
click at [497, 435] on div "Miscellaneous Sheetmetal Fabrication" at bounding box center [570, 447] width 221 height 24
drag, startPoint x: 466, startPoint y: 399, endPoint x: 673, endPoint y: 406, distance: 207.6
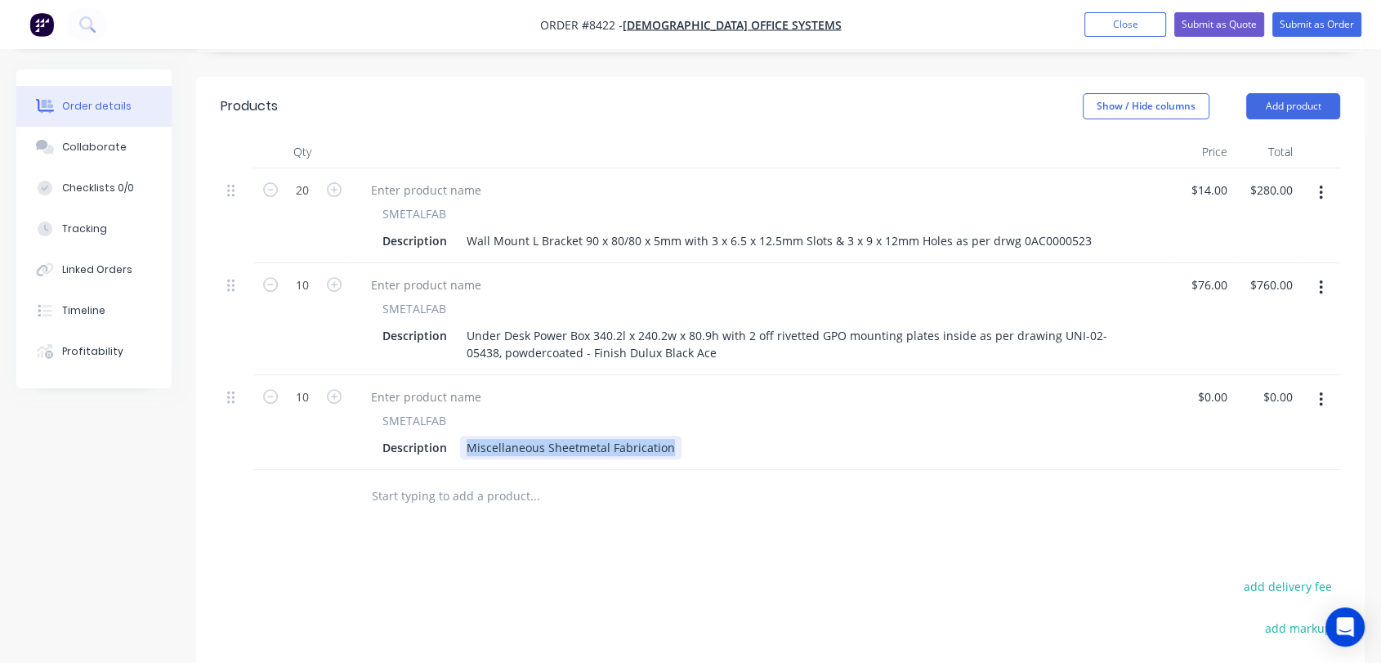
click at [673, 435] on div "Description Miscellaneous Sheetmetal Fabrication" at bounding box center [756, 447] width 761 height 24
paste div
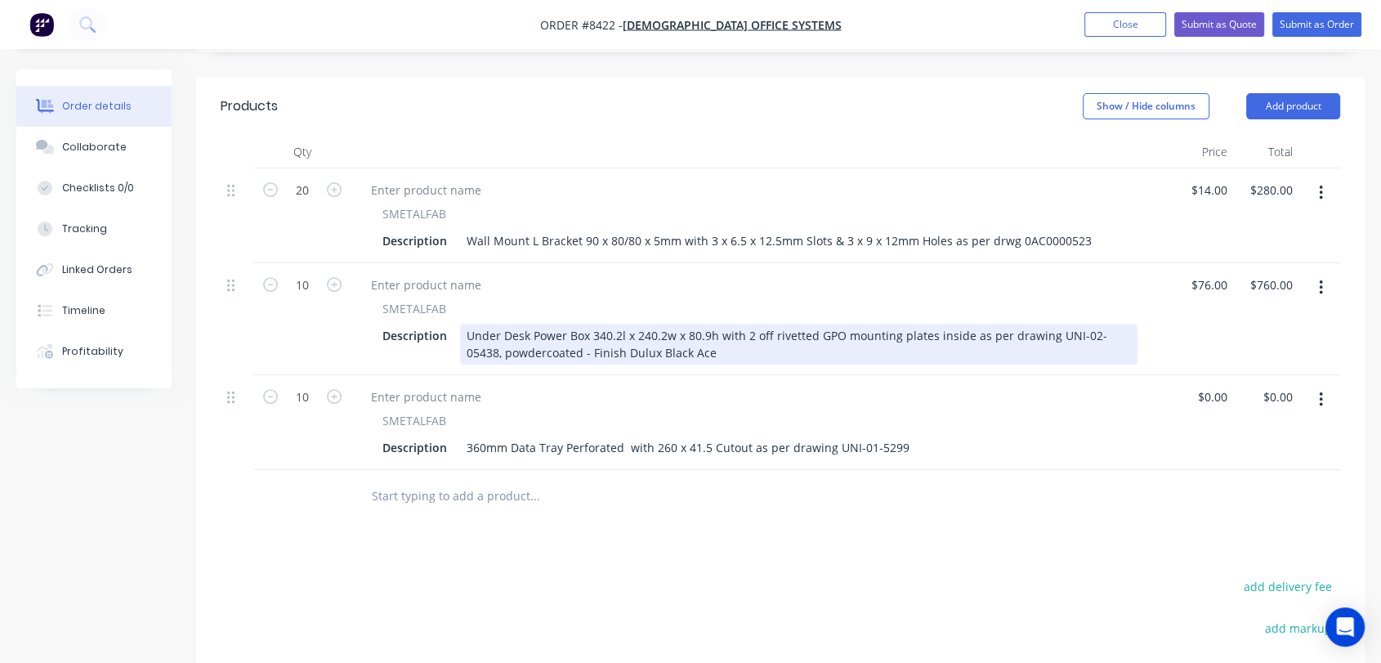
drag, startPoint x: 675, startPoint y: 304, endPoint x: 545, endPoint y: 307, distance: 129.9
click at [545, 324] on div "Under Desk Power Box 340.2l x 240.2w x 80.9h with 2 off rivetted GPO mounting p…" at bounding box center [798, 344] width 677 height 41
copy div "- Finish Dulux Black Ace"
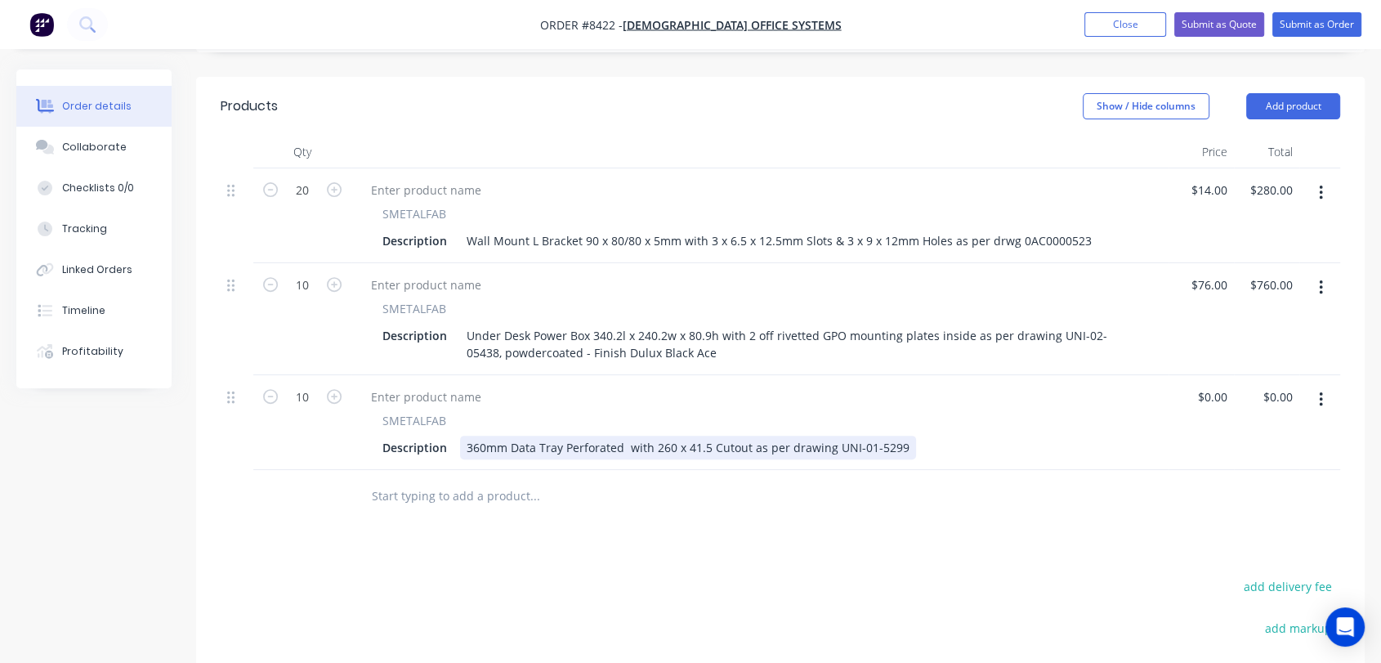
click at [900, 435] on div "360mm Data Tray Perforated with 260 x 41.5 Cutout as per drawing UNI-01-5299" at bounding box center [688, 447] width 456 height 24
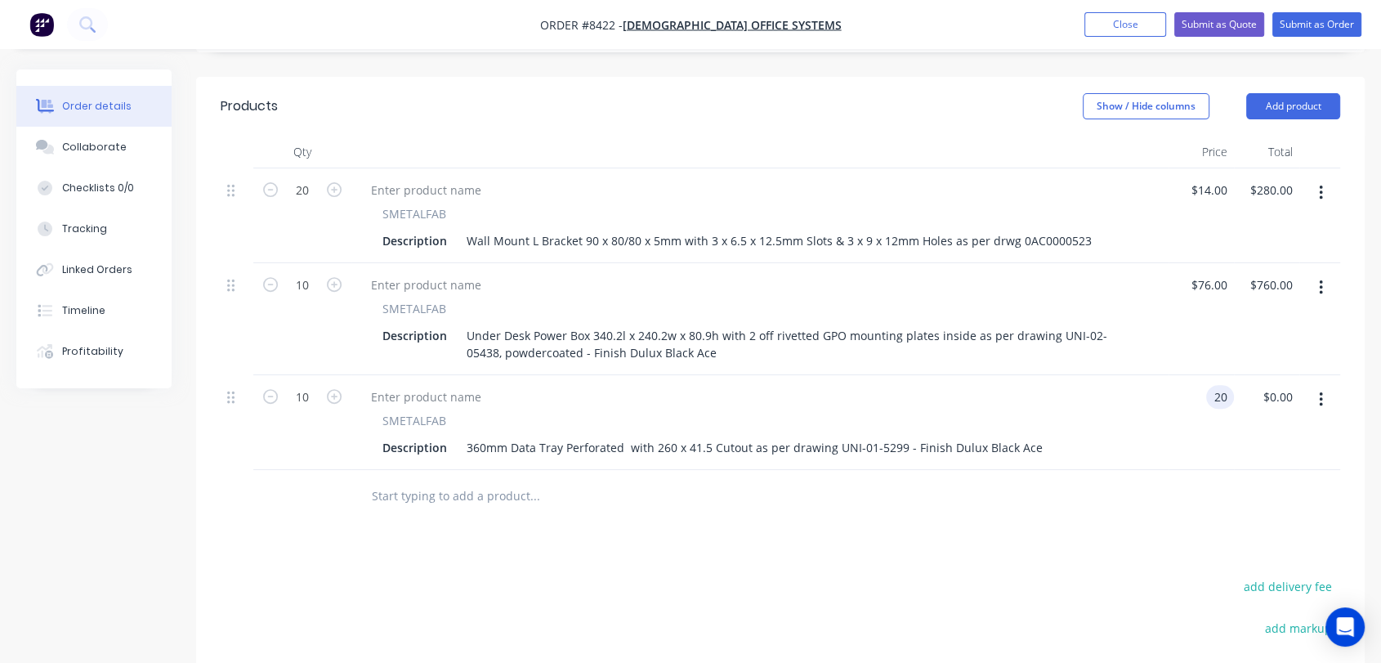
type input "$20.00"
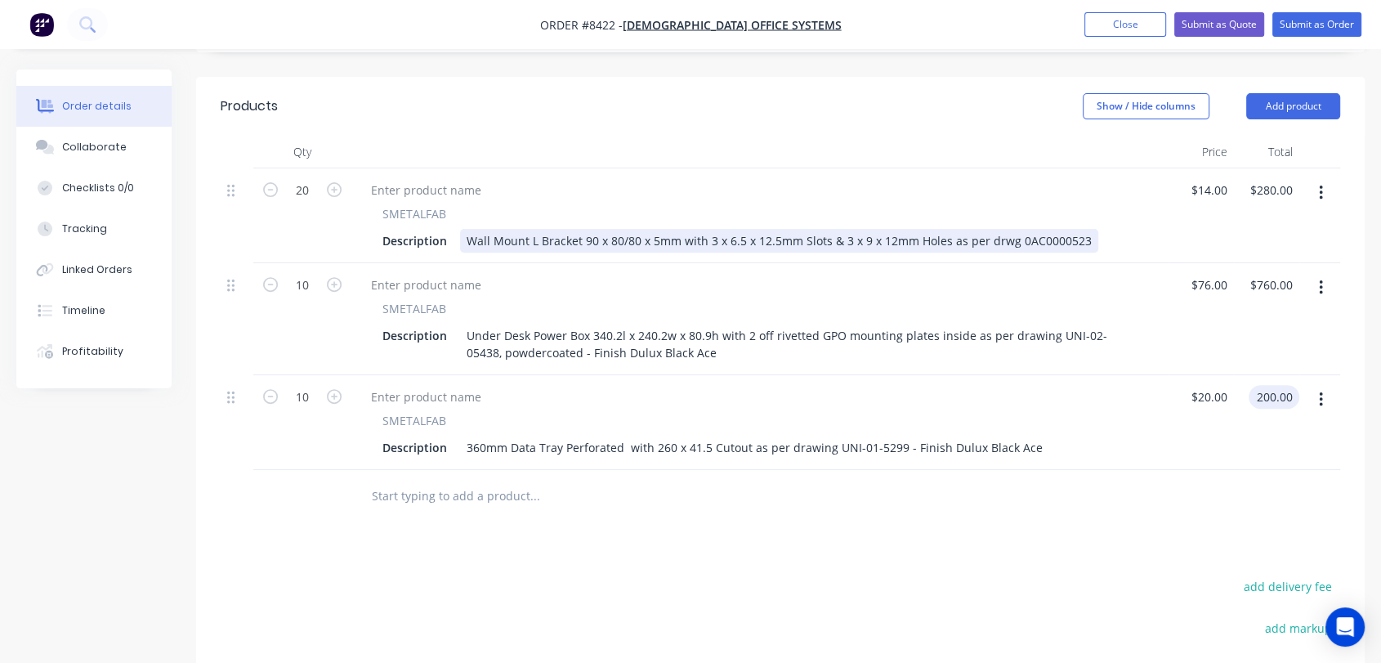
type input "$200.00"
click at [1077, 229] on div "Wall Mount L Bracket 90 x 80/80 x 5mm with 3 x 6.5 x 12.5mm Slots & 3 x 9 x 12m…" at bounding box center [779, 241] width 638 height 24
click at [1080, 229] on div "Wall Mount L Bracket 90 x 80/80 x 5mm with 3 x 6.5 x 12.5mm Slots & 3 x 9 x 12m…" at bounding box center [779, 241] width 638 height 24
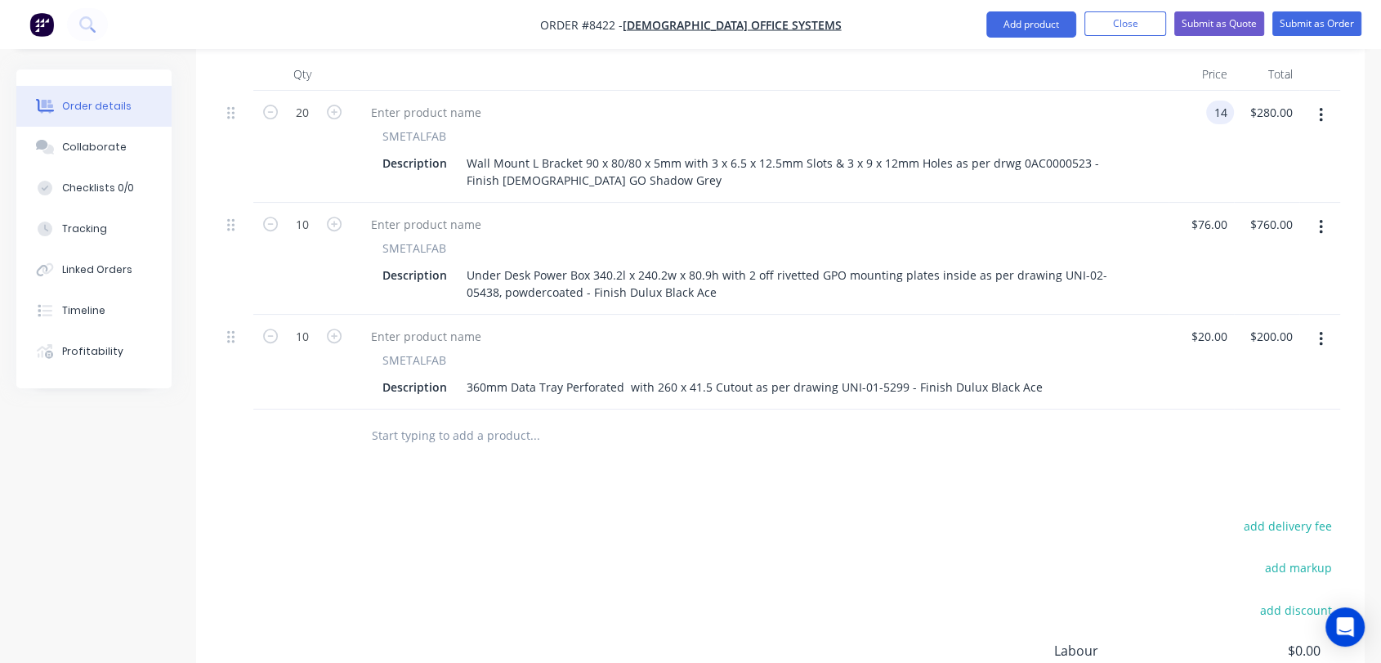
scroll to position [725, 0]
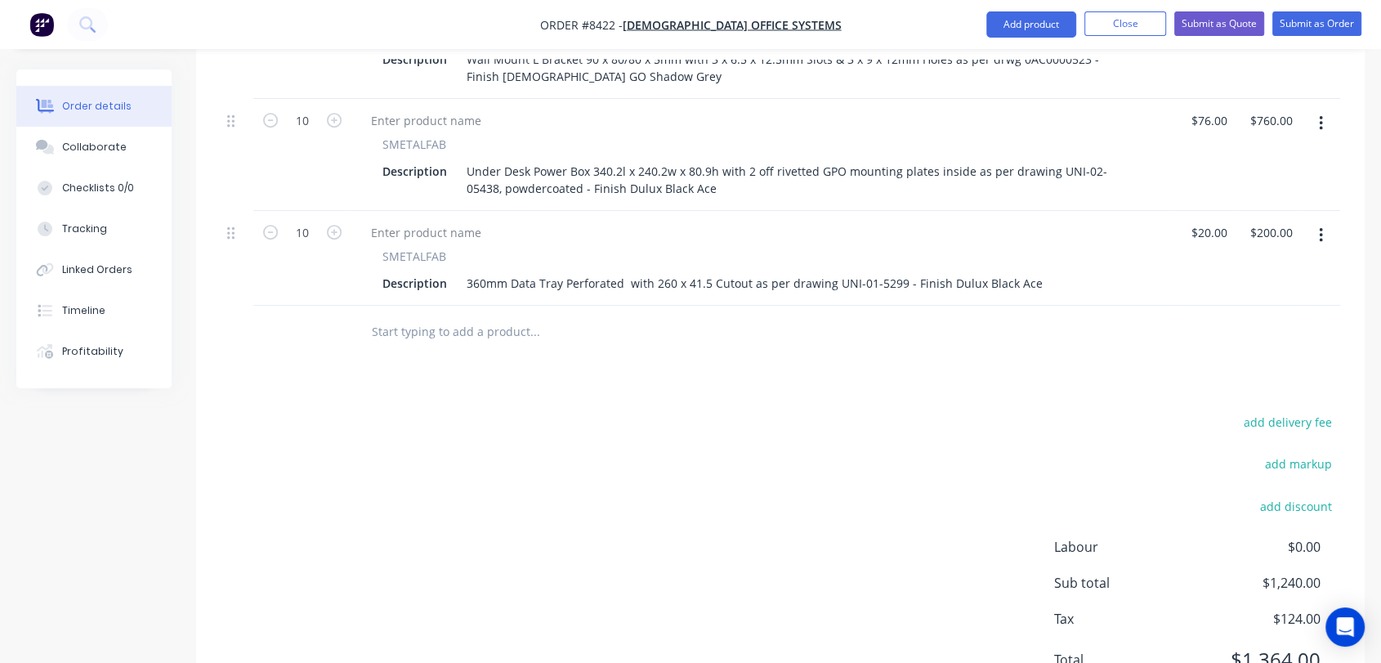
type input "$14.00"
click at [513, 315] on input "text" at bounding box center [534, 331] width 327 height 33
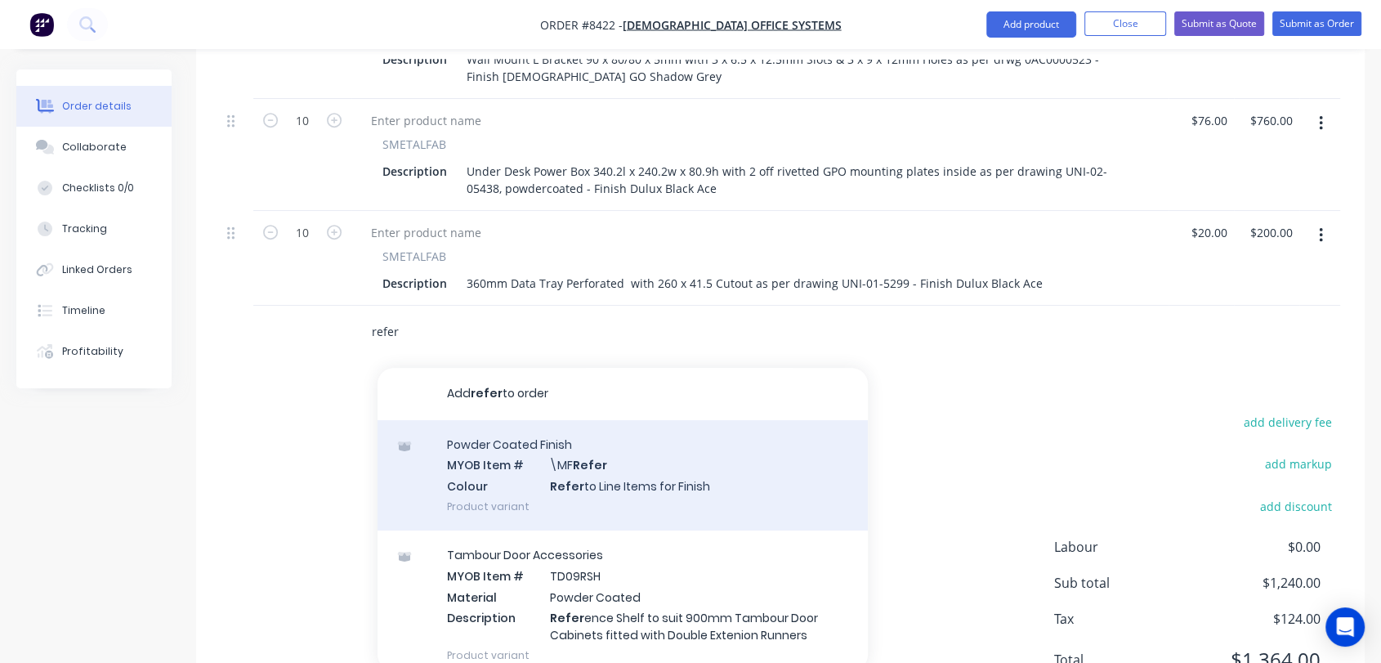
type input "refer"
click at [627, 434] on div "Powder Coated Finish MYOB Item # \MF Refer Colour Refer to Line Items for Finis…" at bounding box center [622, 475] width 490 height 110
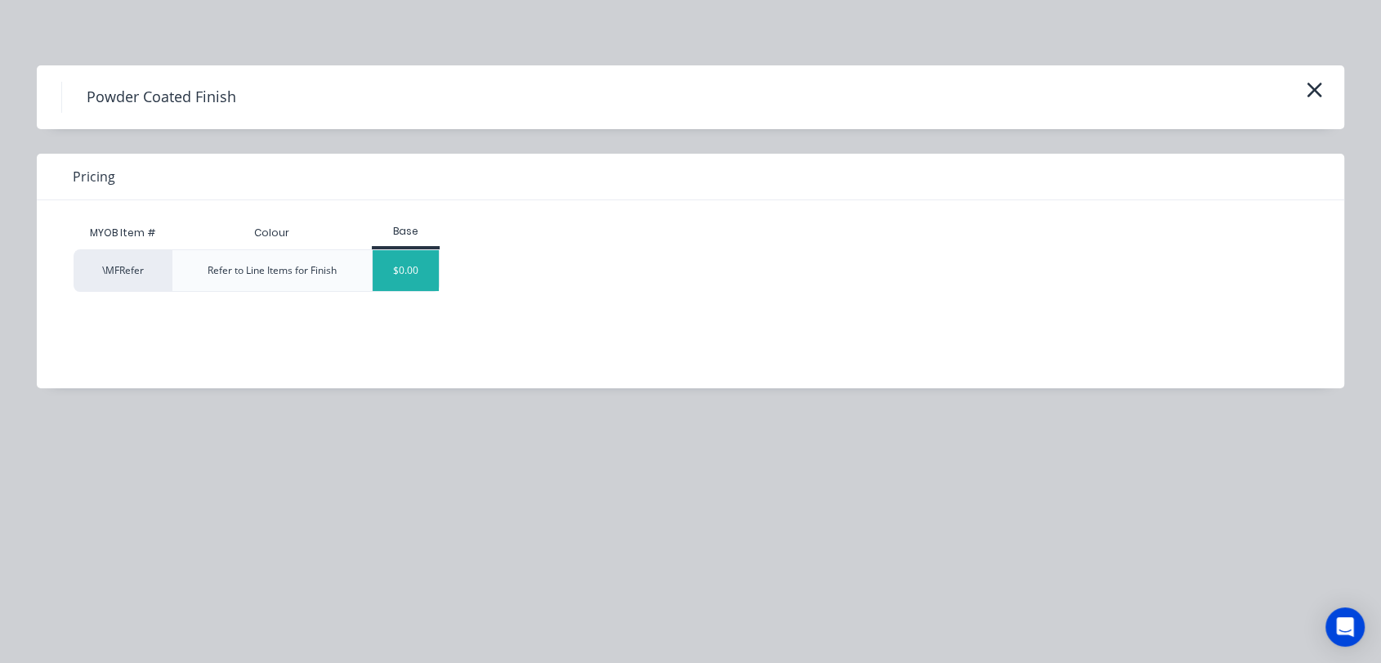
click at [412, 272] on div "$0.00" at bounding box center [406, 270] width 66 height 41
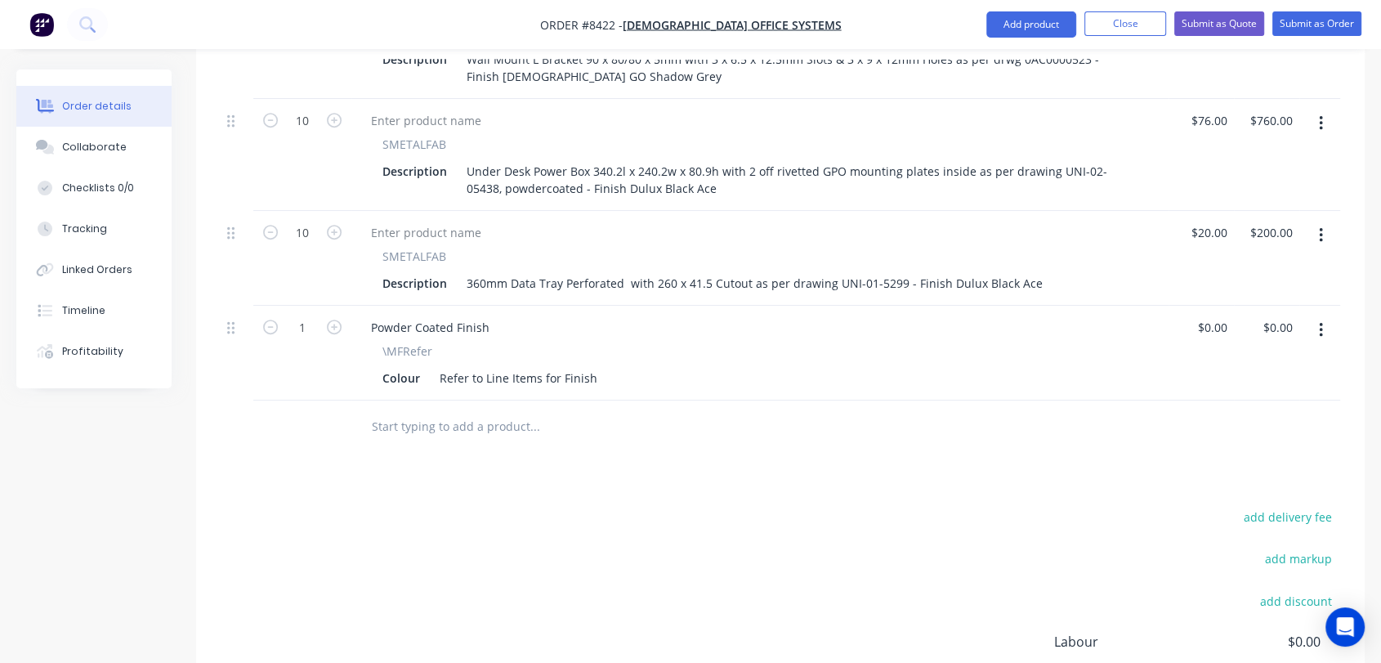
click at [491, 410] on input "text" at bounding box center [534, 426] width 327 height 33
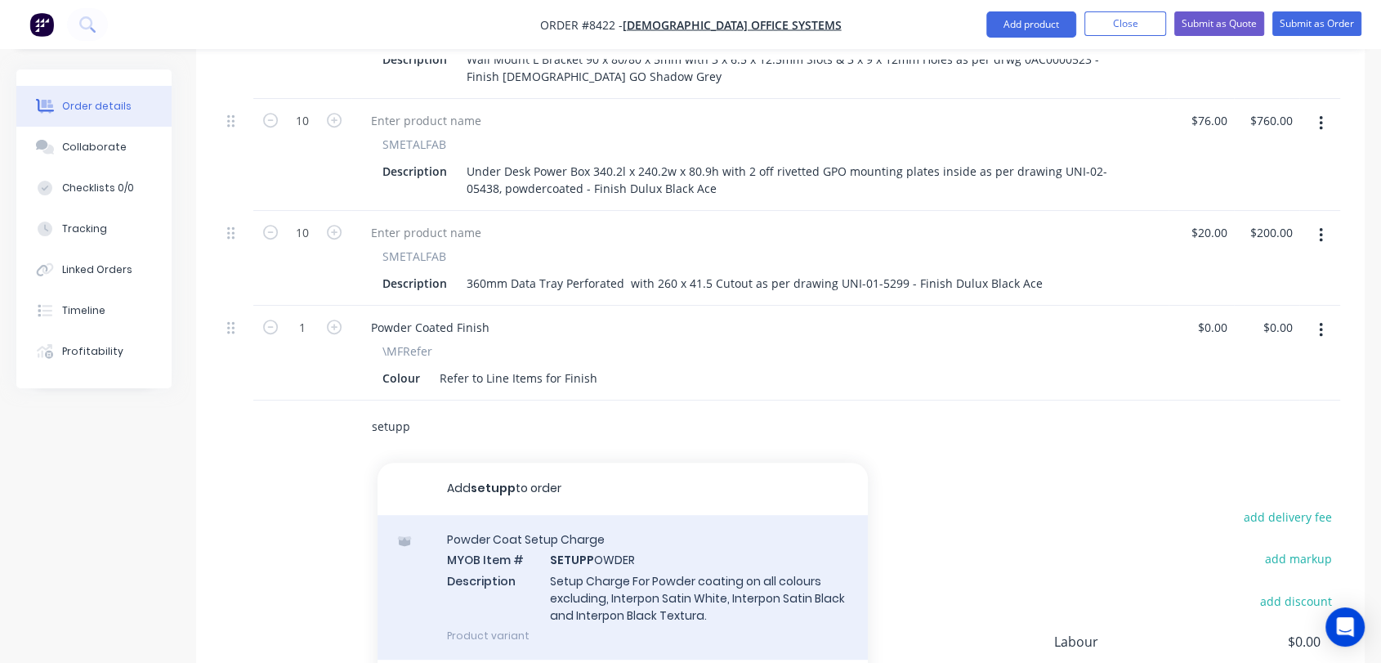
type input "setupp"
click at [614, 526] on div "Powder Coat Setup Charge MYOB Item # SETUPP OWDER Description Setup Charge For …" at bounding box center [622, 587] width 490 height 145
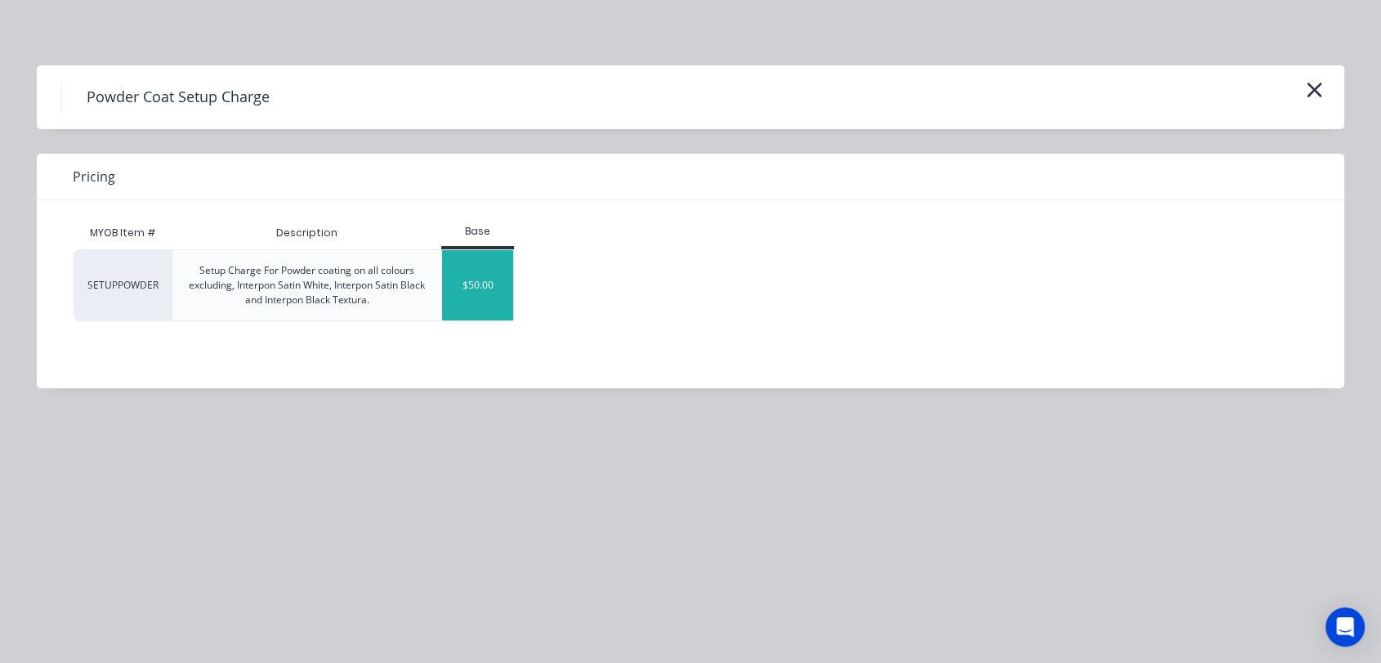
click at [480, 280] on div "$50.00" at bounding box center [477, 285] width 71 height 70
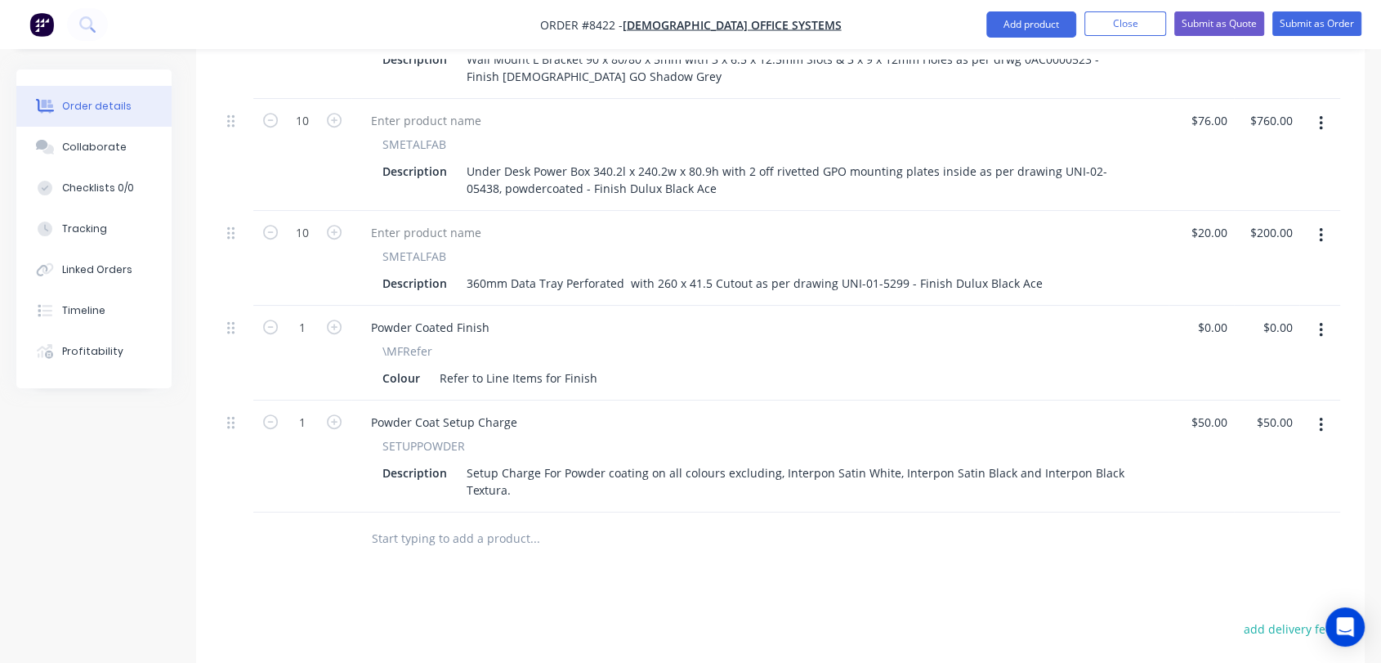
click at [451, 522] on input "text" at bounding box center [534, 538] width 327 height 33
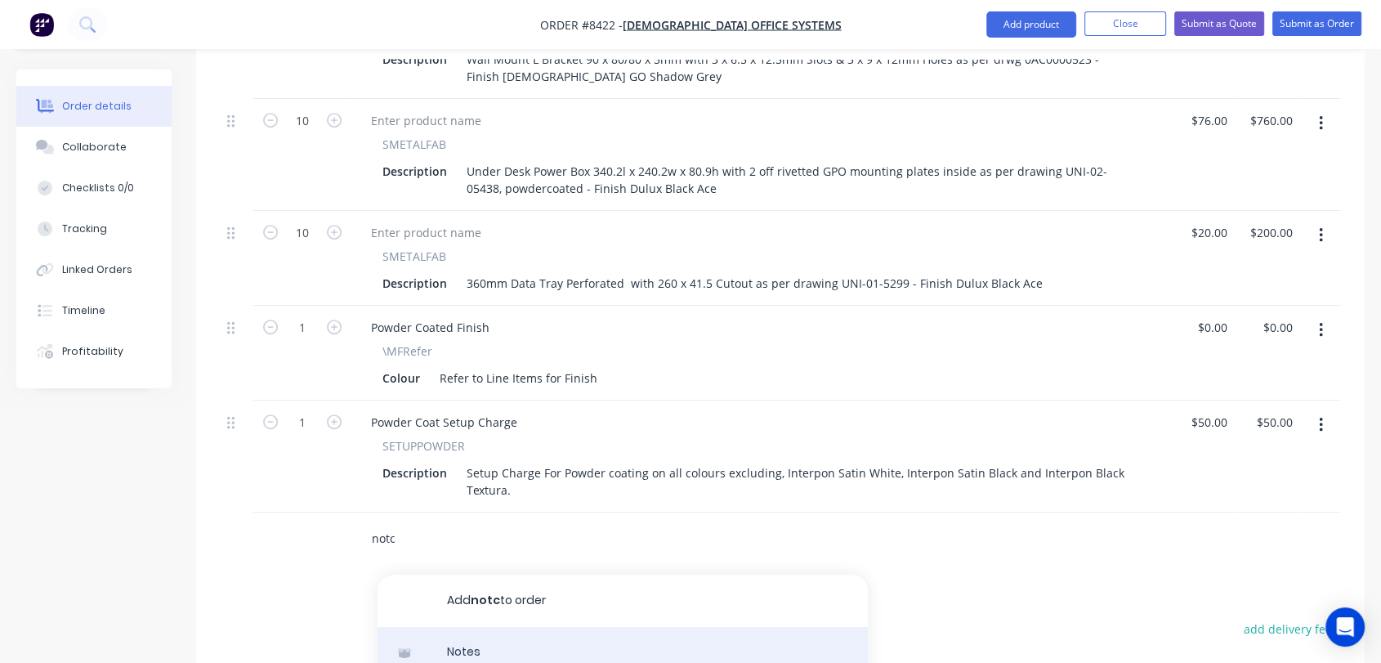
type input "notc"
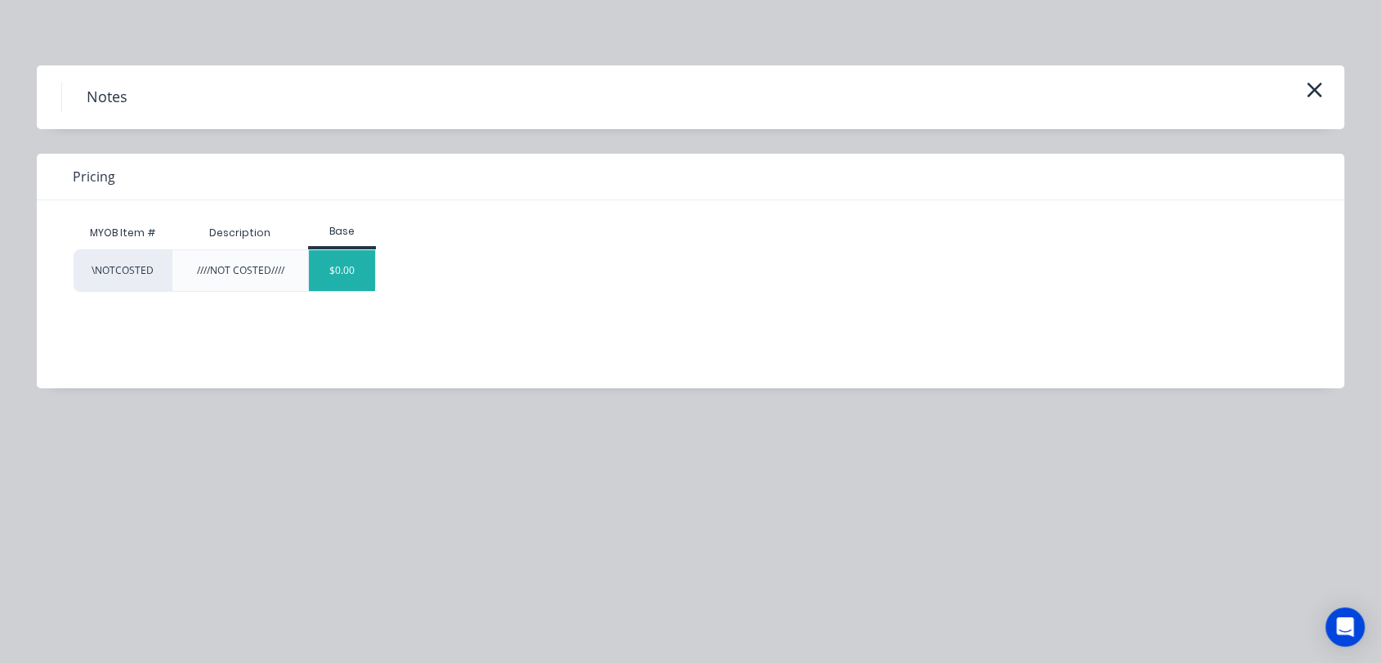
click at [333, 250] on div "$0.00" at bounding box center [342, 270] width 66 height 41
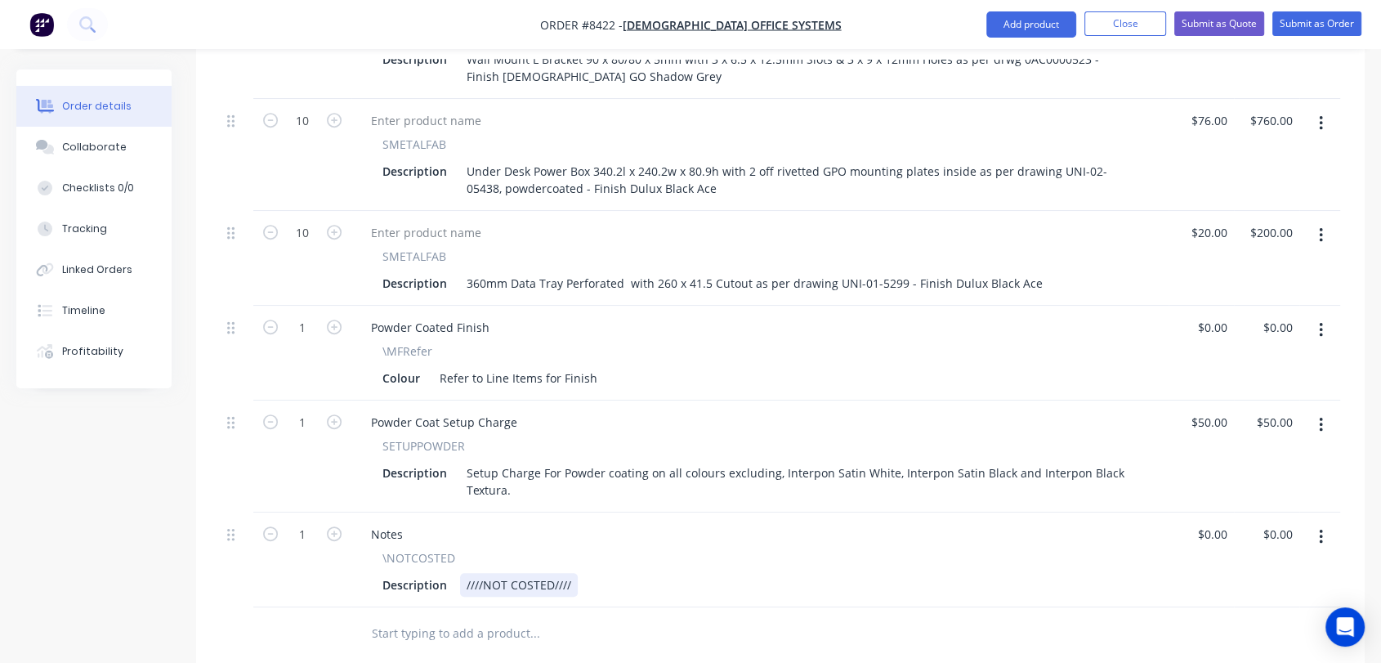
click at [572, 573] on div "////NOT COSTED////" at bounding box center [519, 585] width 118 height 24
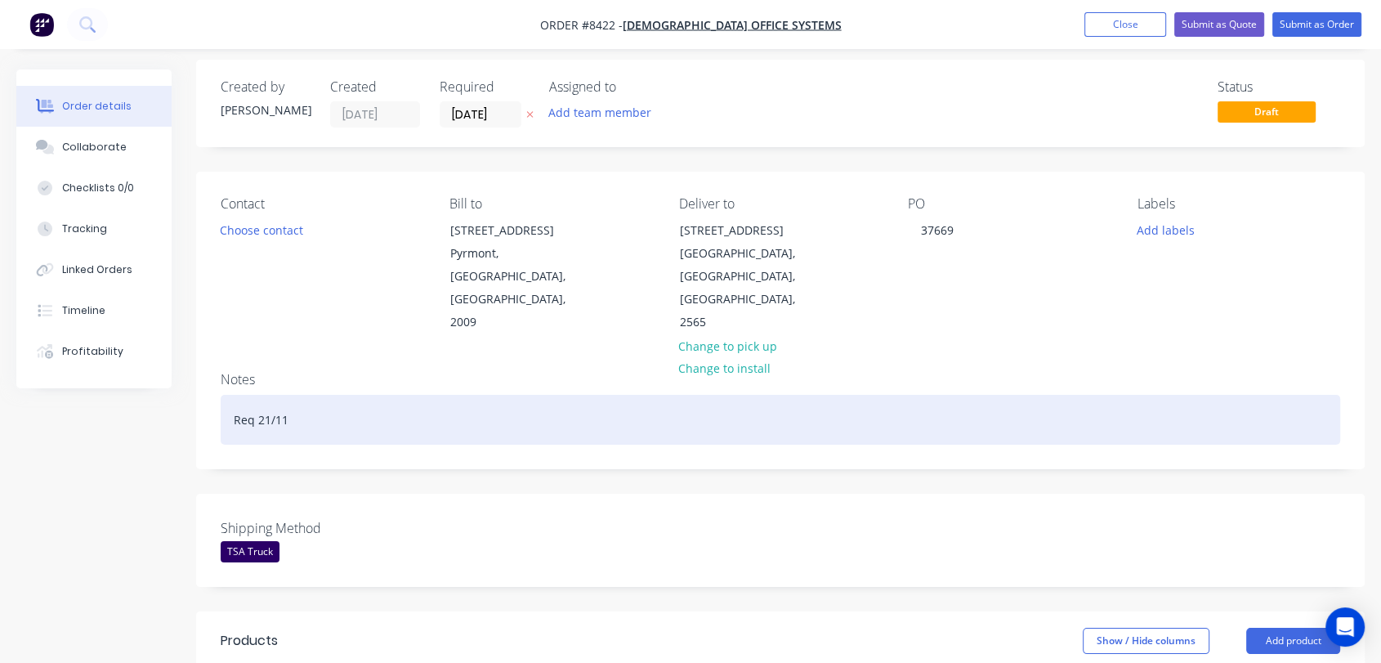
scroll to position [0, 0]
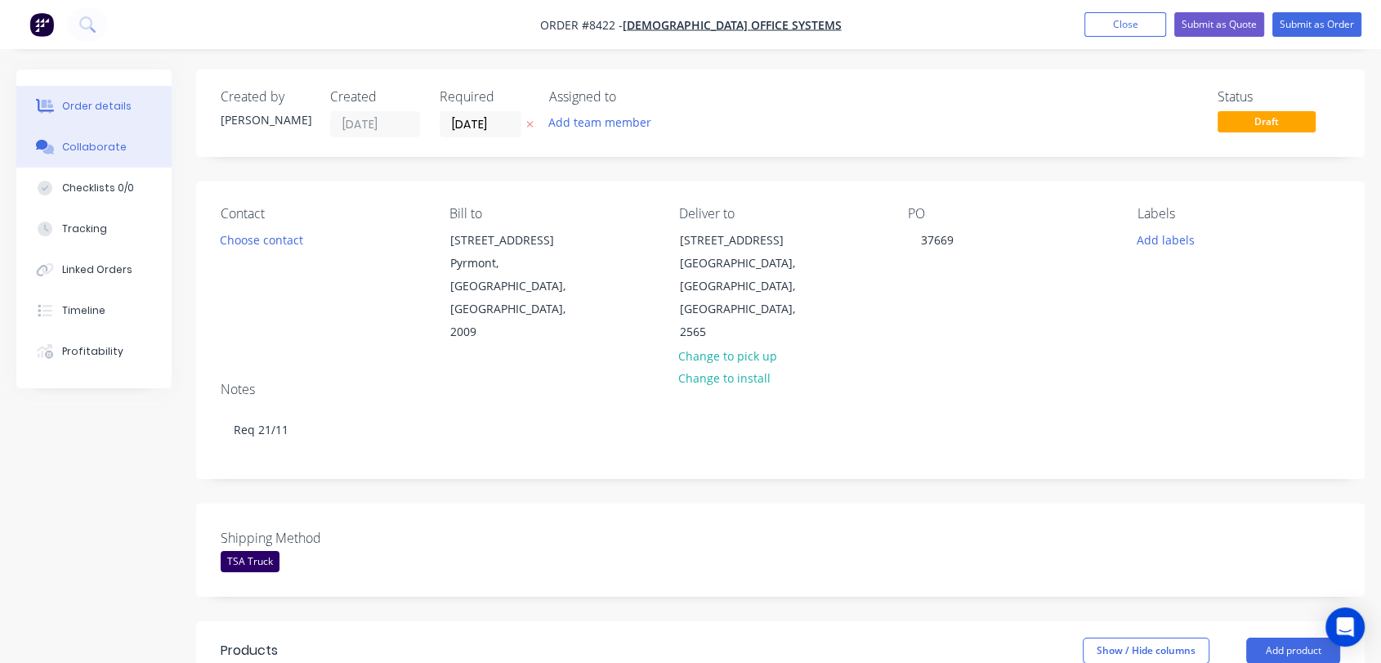
type input "$0.00"
click at [120, 143] on button "Collaborate" at bounding box center [93, 147] width 155 height 41
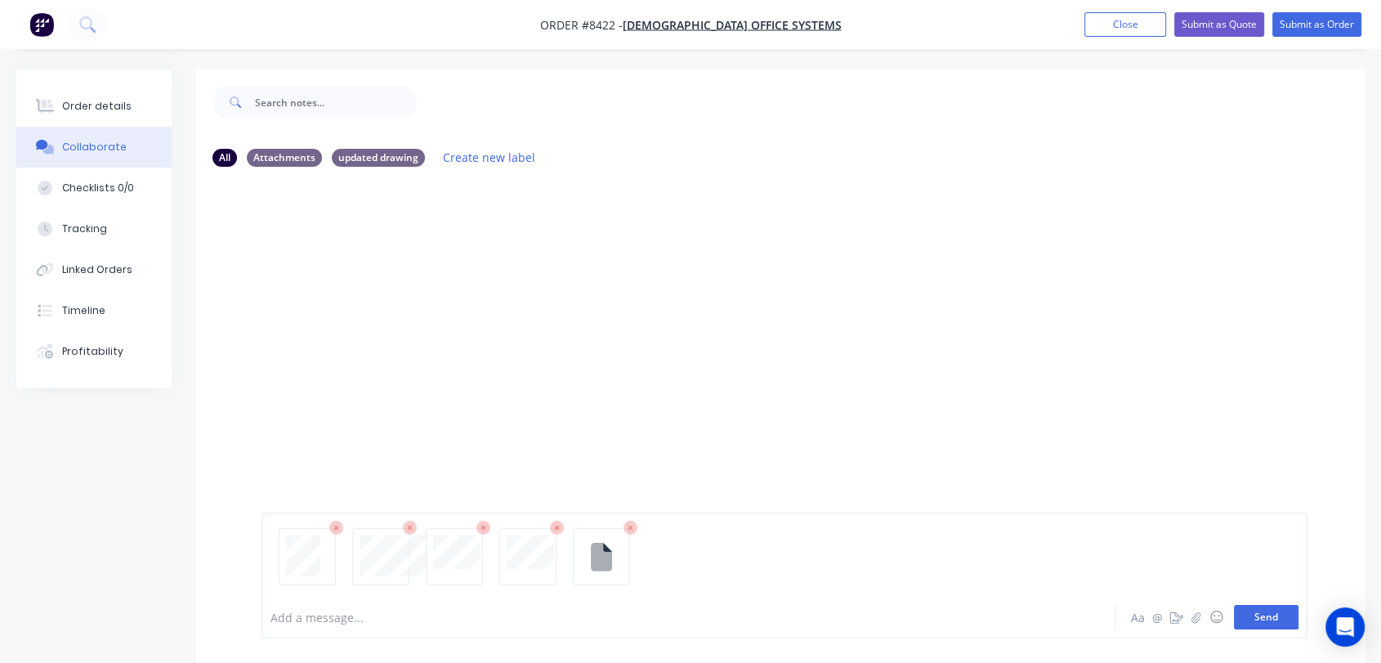
click at [1281, 618] on button "Send" at bounding box center [1266, 617] width 65 height 25
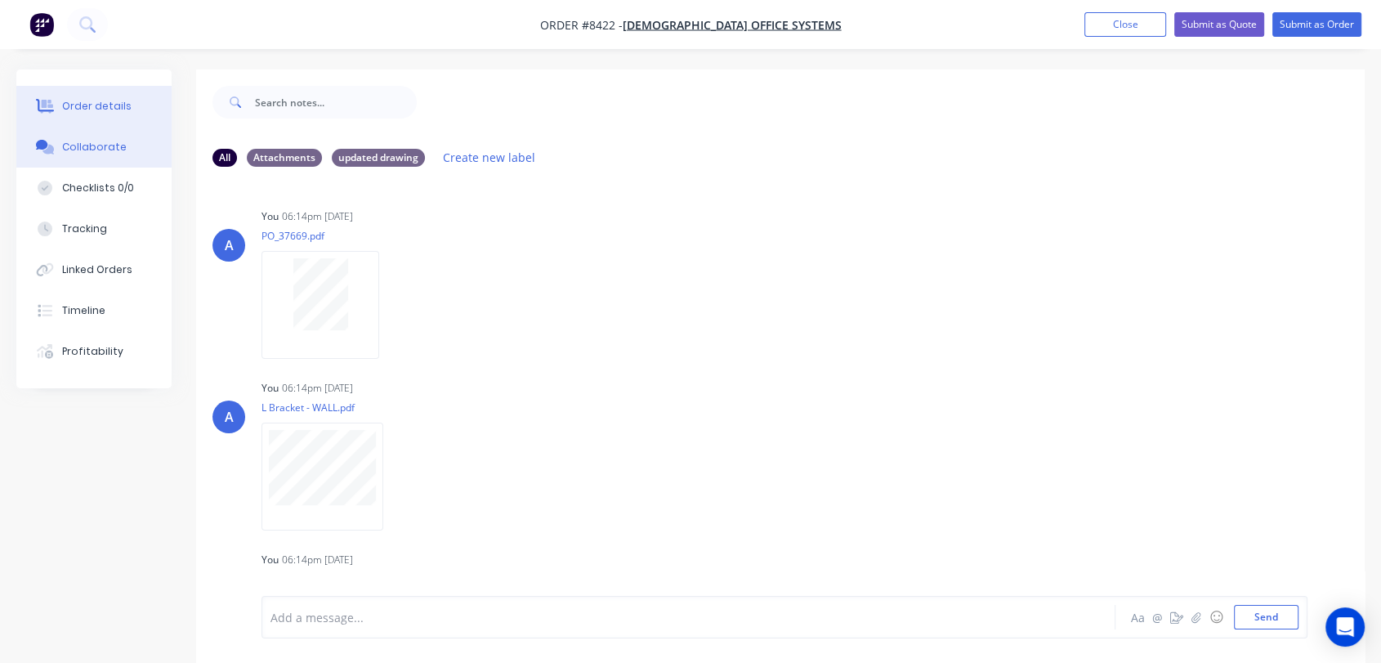
click at [105, 97] on button "Order details" at bounding box center [93, 106] width 155 height 41
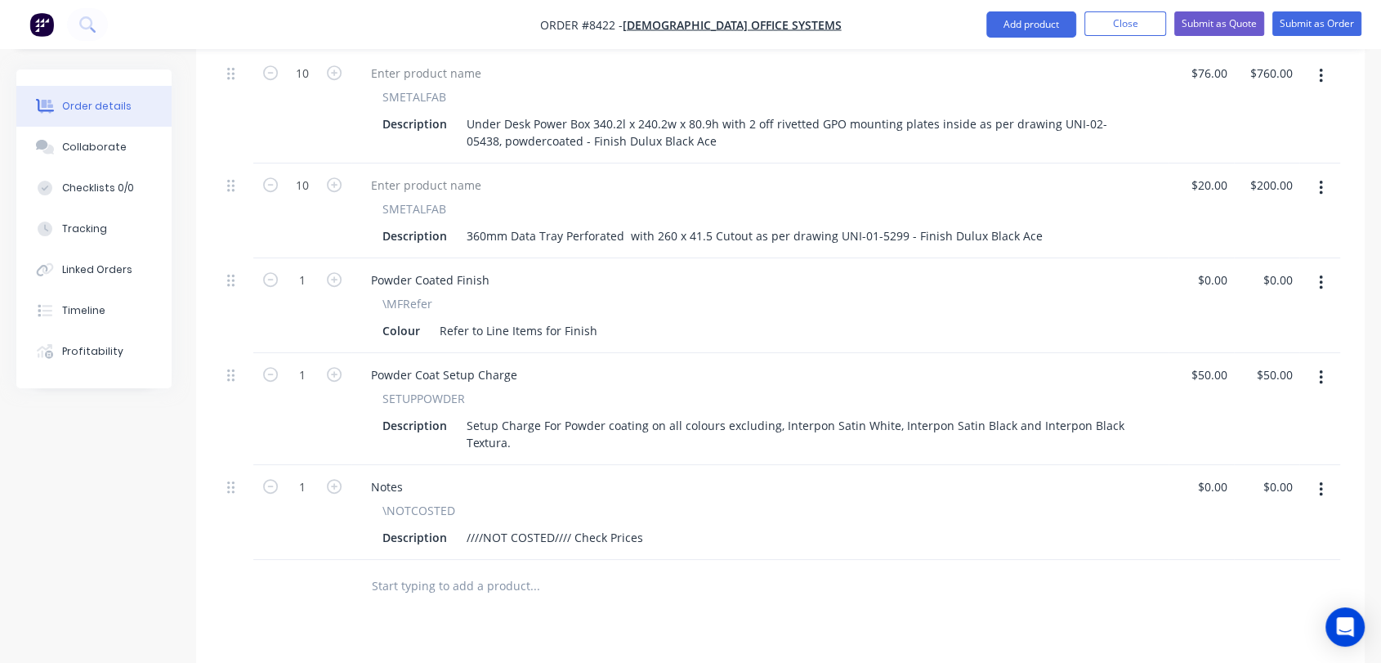
scroll to position [1057, 0]
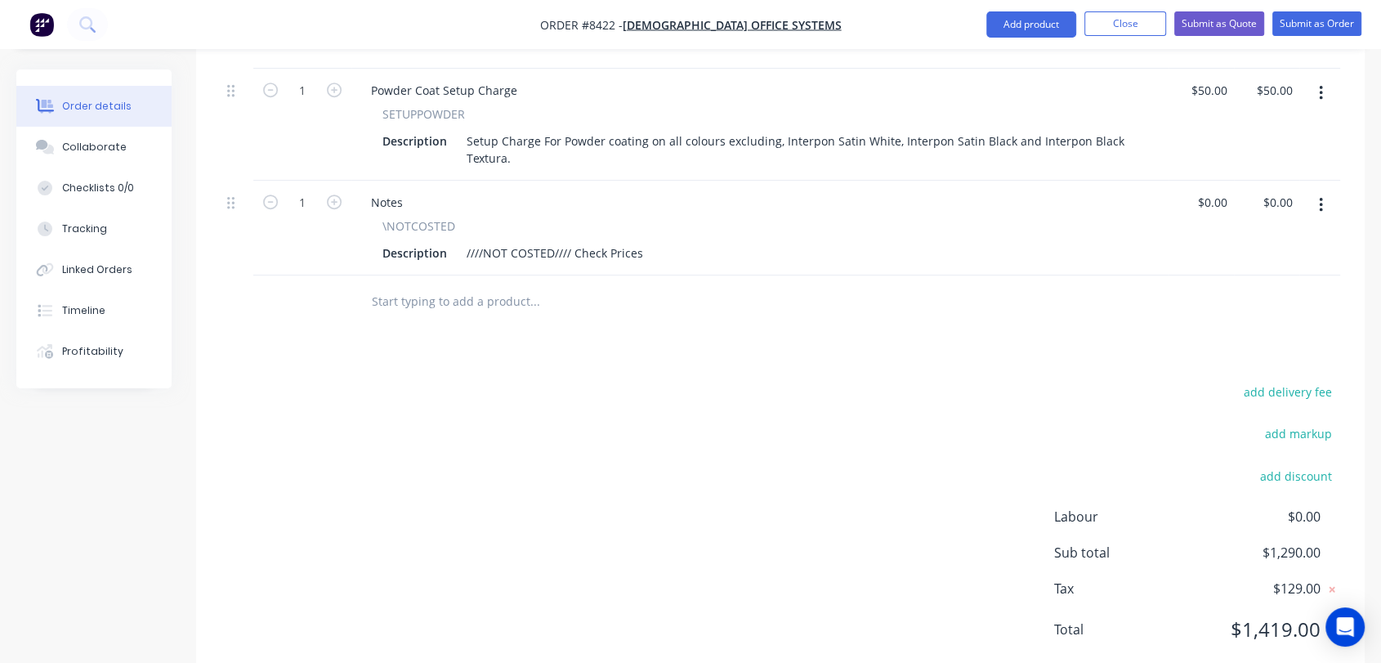
click at [464, 285] on input "text" at bounding box center [534, 301] width 327 height 33
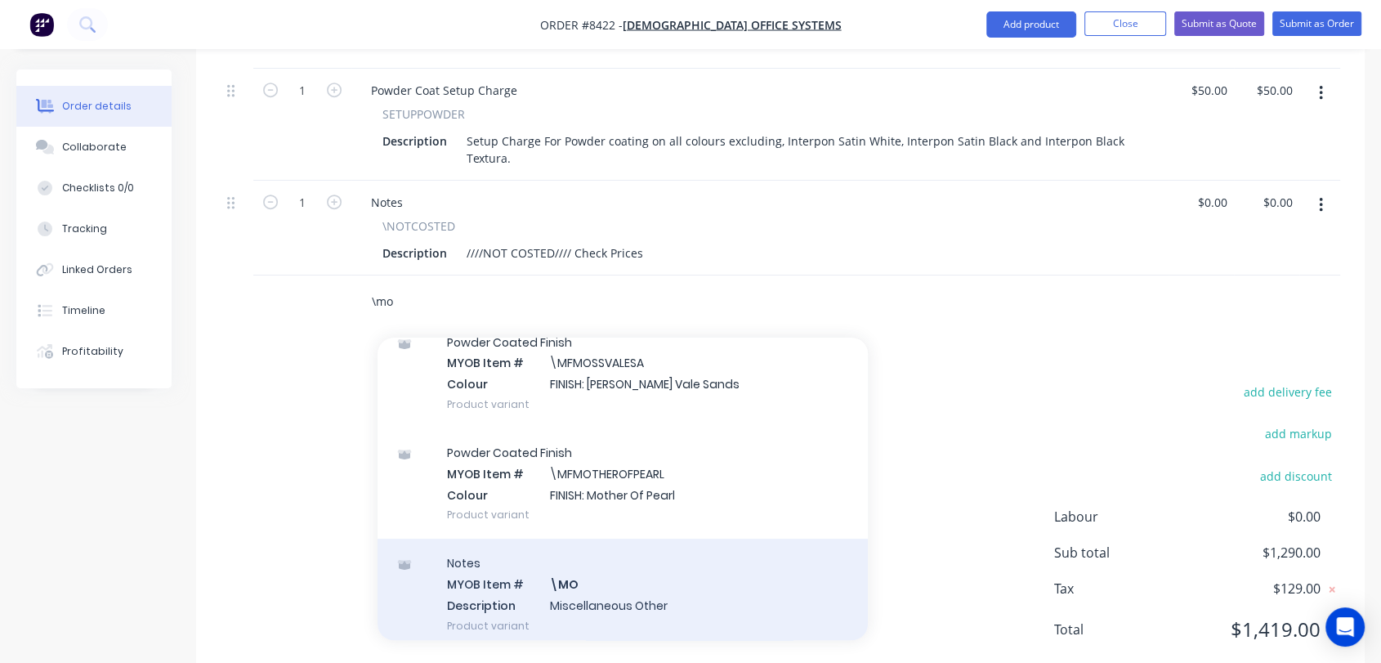
scroll to position [181, 0]
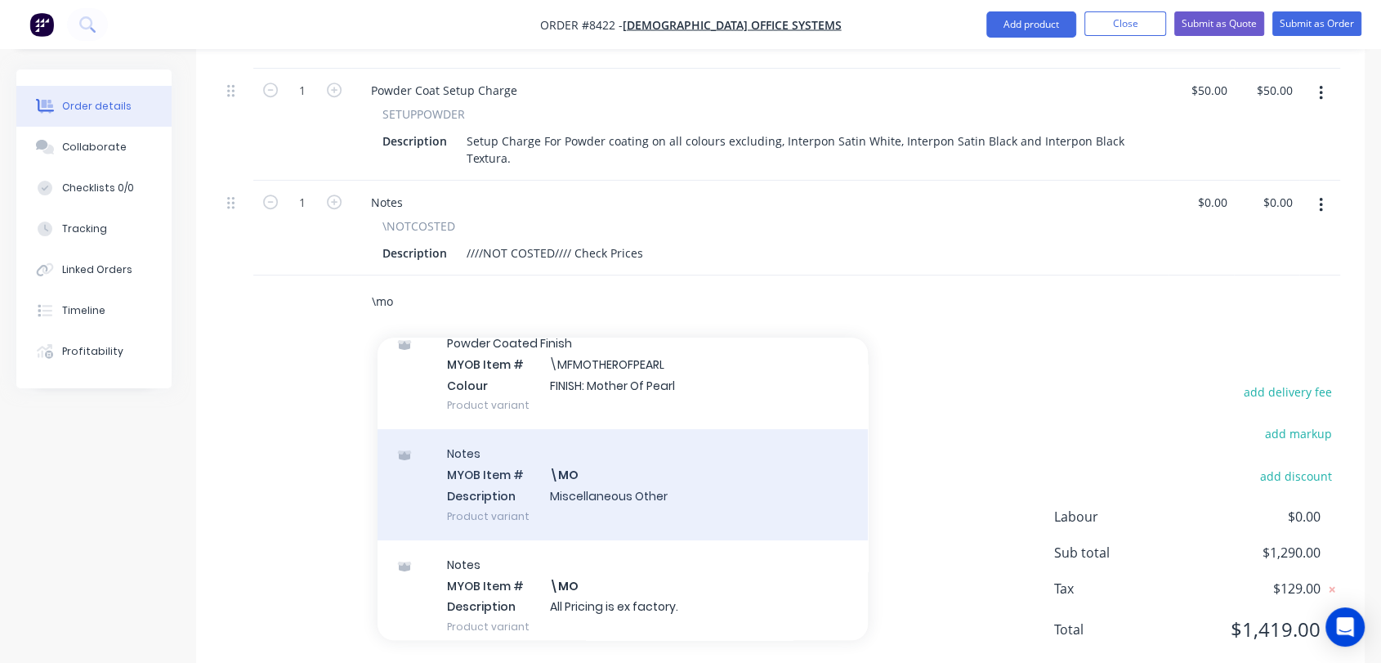
type input "\mo"
click at [569, 430] on div "Notes MYOB Item # \MO Description Miscellaneous Other Product variant" at bounding box center [622, 484] width 490 height 110
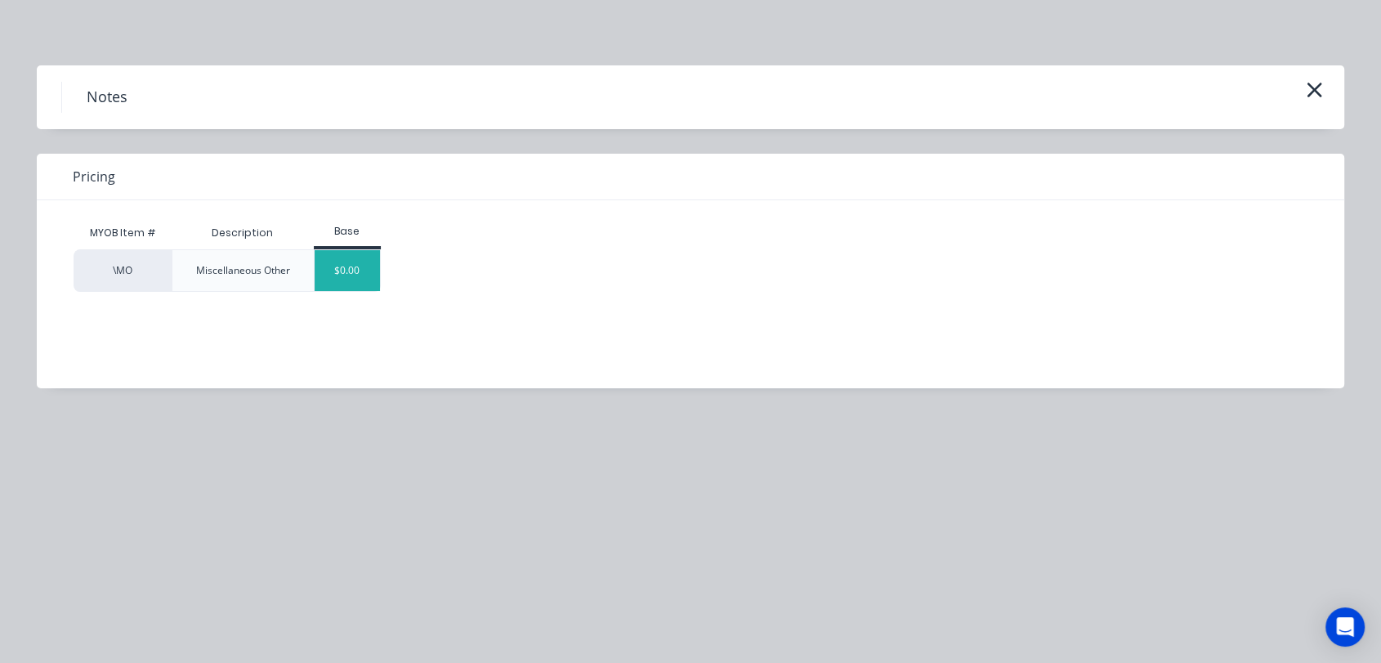
click at [370, 273] on div "$0.00" at bounding box center [348, 270] width 66 height 41
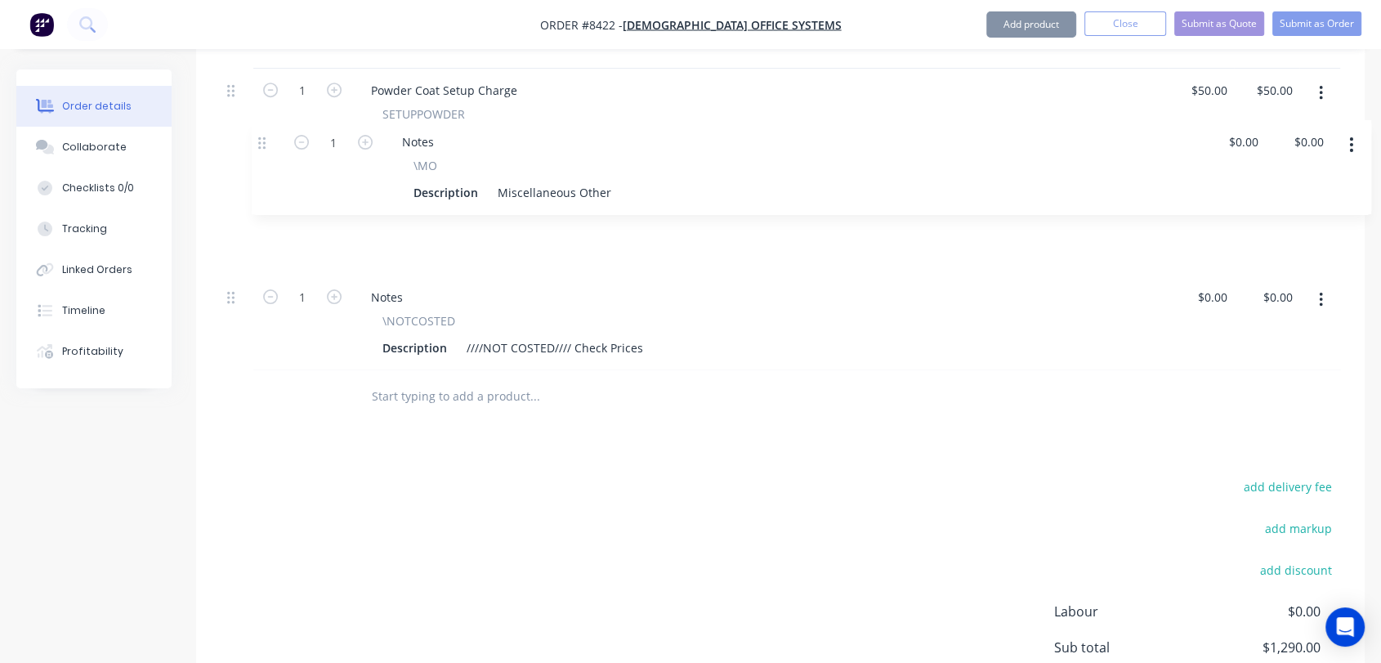
drag, startPoint x: 234, startPoint y: 249, endPoint x: 268, endPoint y: 137, distance: 116.8
click at [268, 137] on div "20 SMETALFAB Description Wall Mount L Bracket 90 x 80/80 x 5mm with 3 x 6.5 x 1…" at bounding box center [780, 12] width 1119 height 715
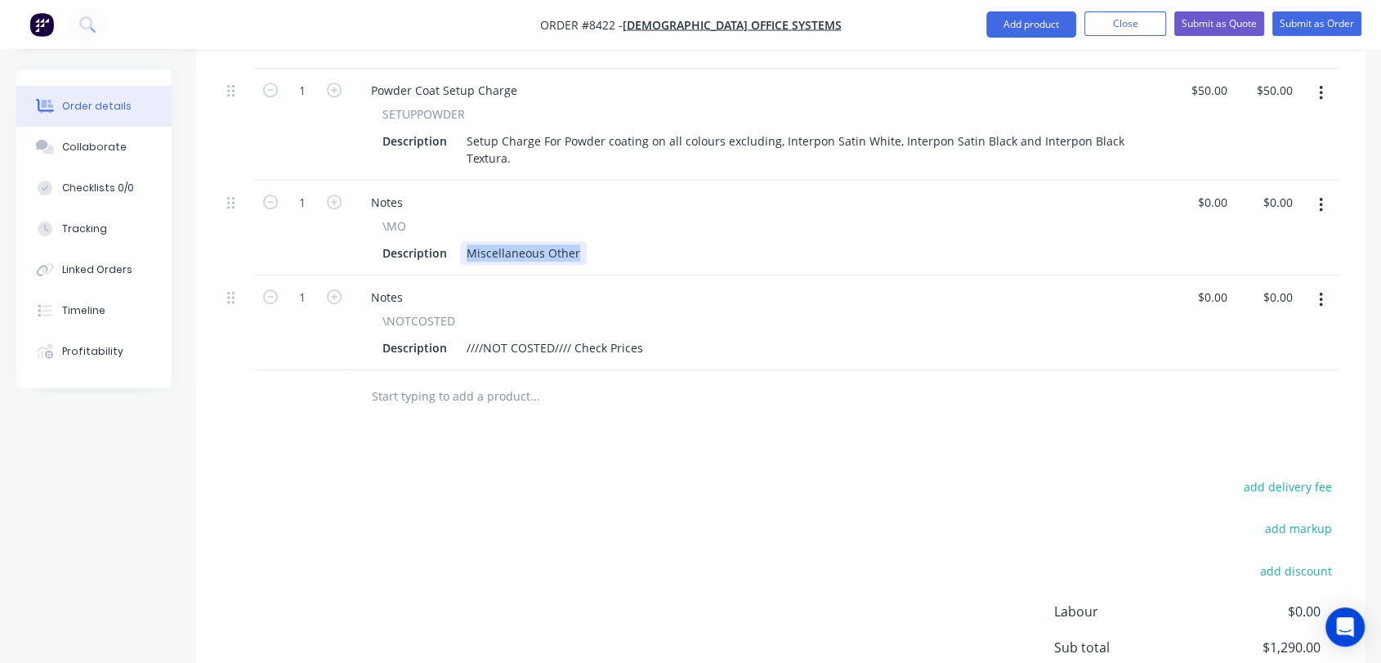
drag, startPoint x: 575, startPoint y: 203, endPoint x: 454, endPoint y: 178, distance: 123.5
click at [454, 217] on div "\MO Description Miscellaneous Other" at bounding box center [760, 240] width 804 height 47
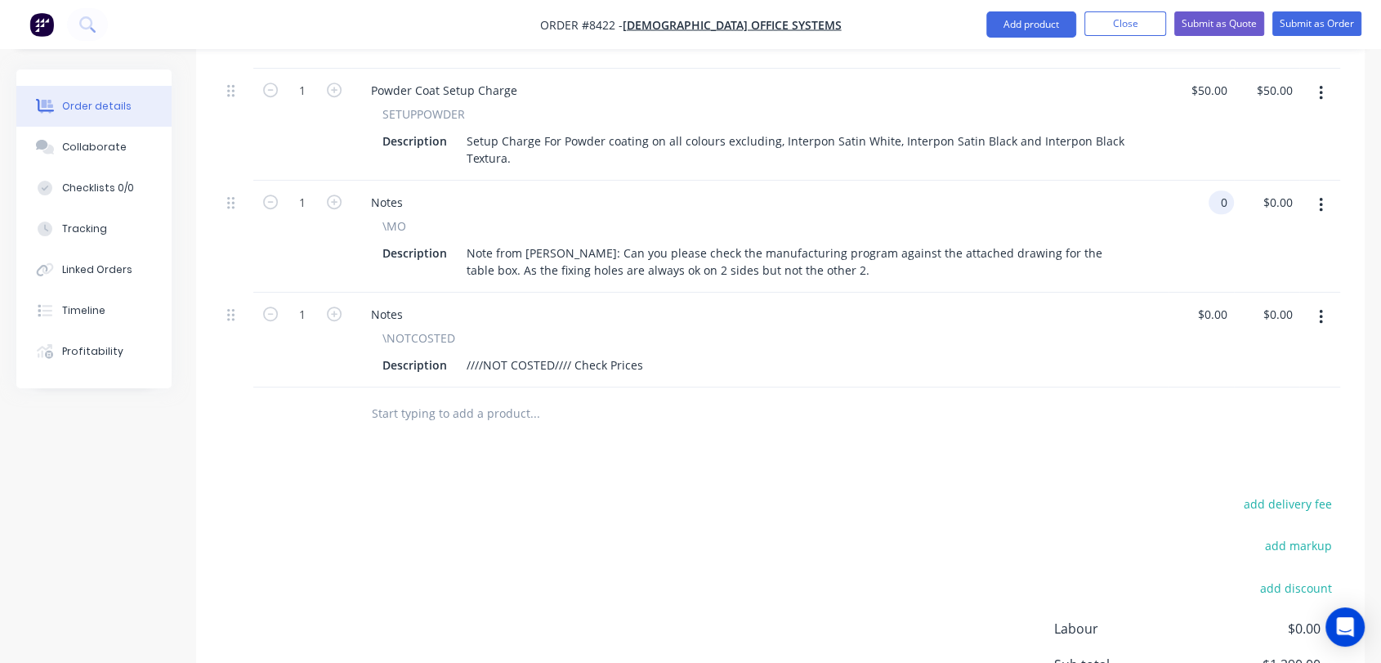
type input "$0.00"
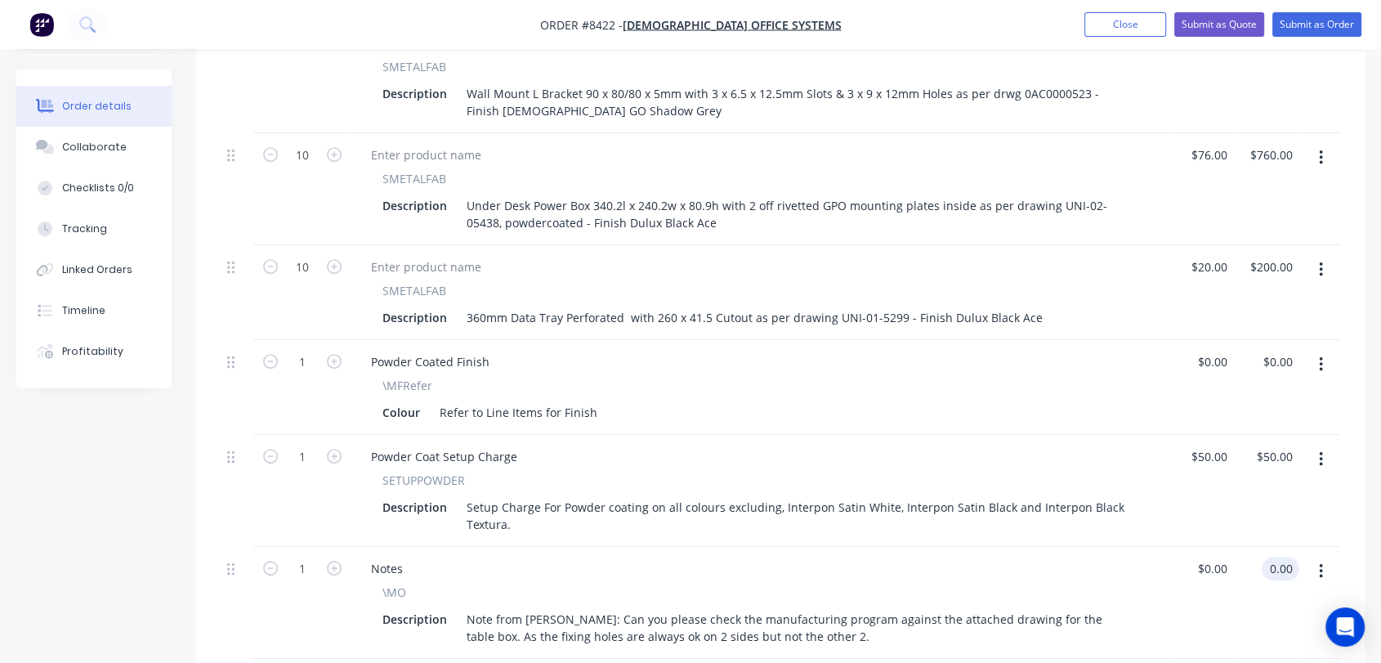
scroll to position [443, 0]
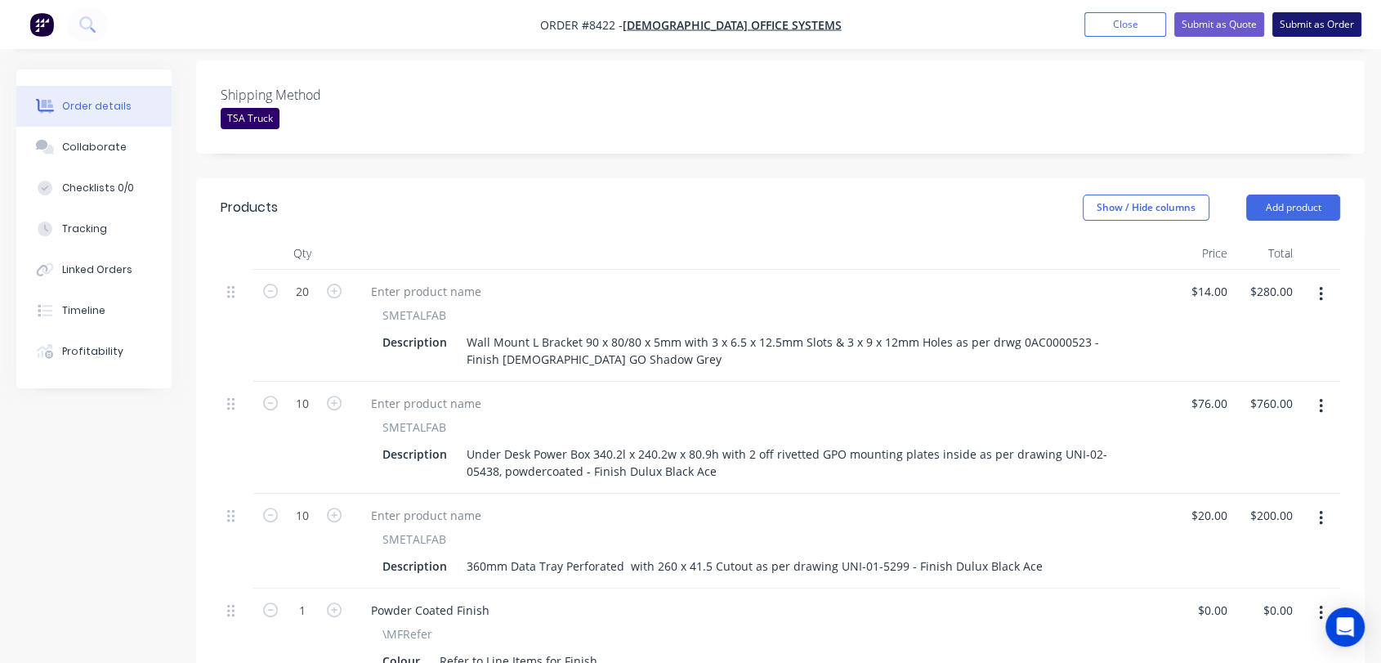
type input "$0.00"
click at [1297, 29] on button "Submit as Order" at bounding box center [1316, 24] width 89 height 25
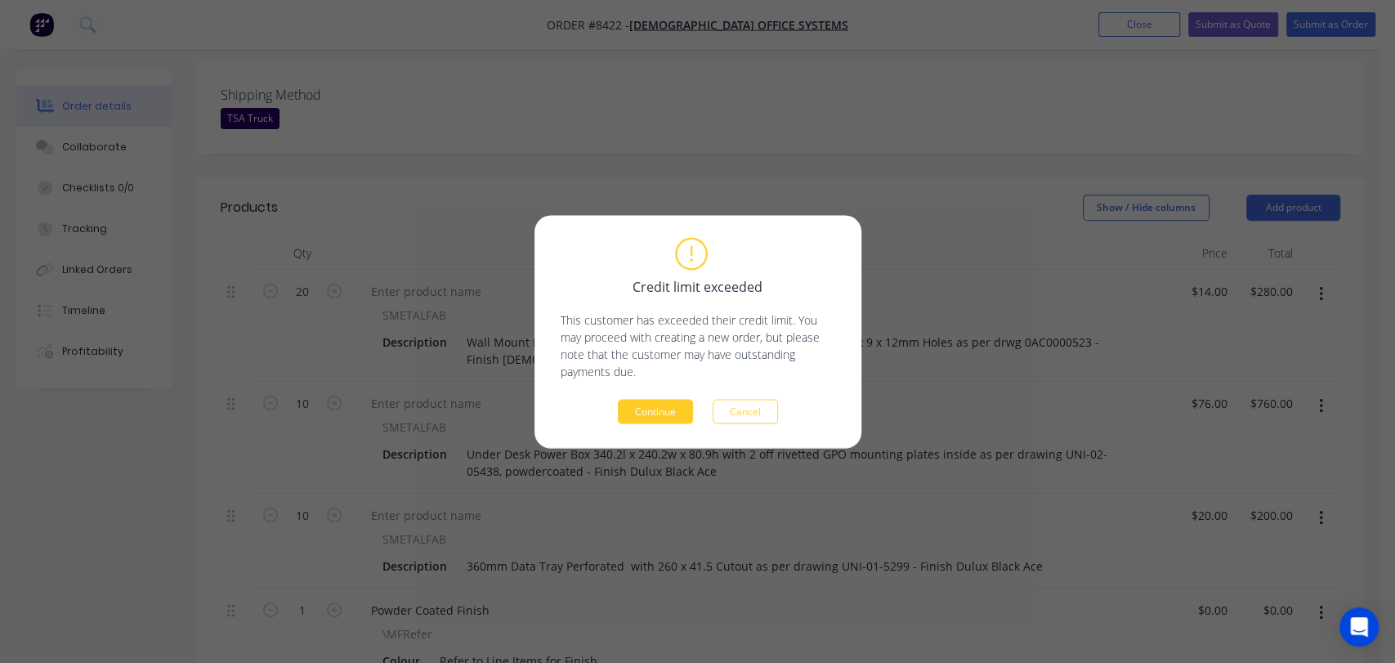
click at [656, 413] on button "Continue" at bounding box center [655, 411] width 75 height 25
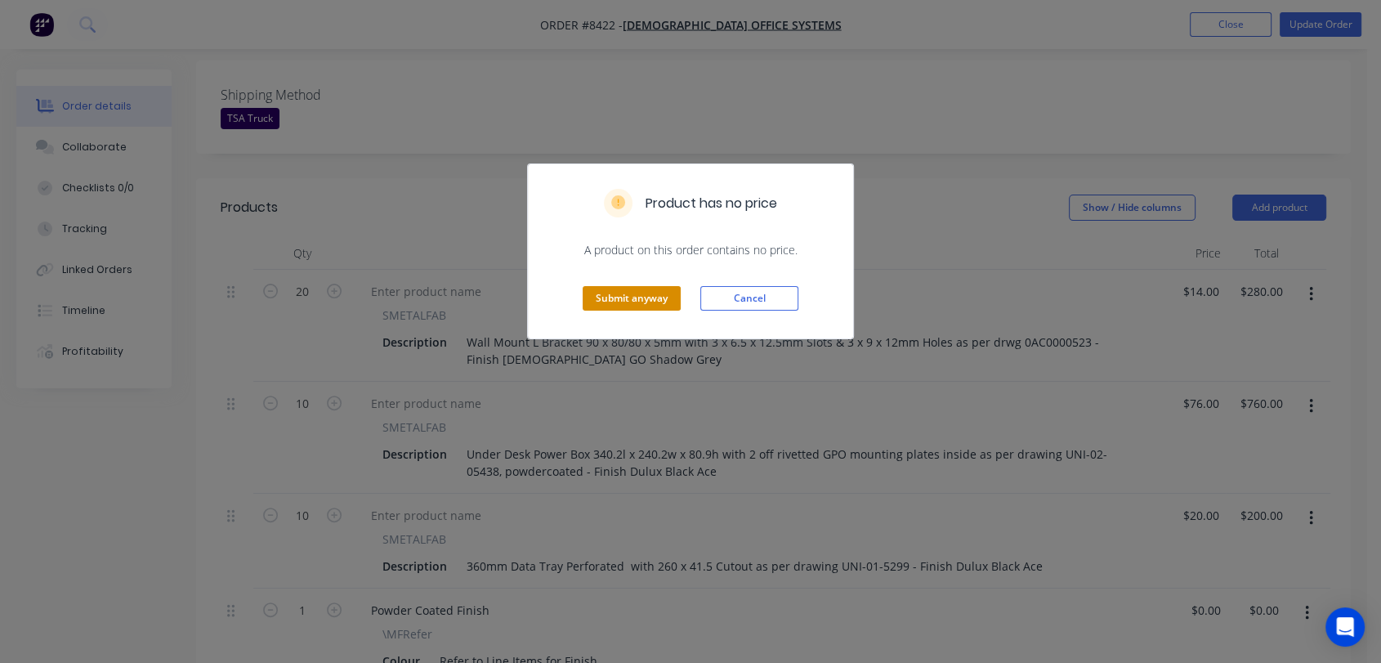
click at [654, 293] on button "Submit anyway" at bounding box center [632, 298] width 98 height 25
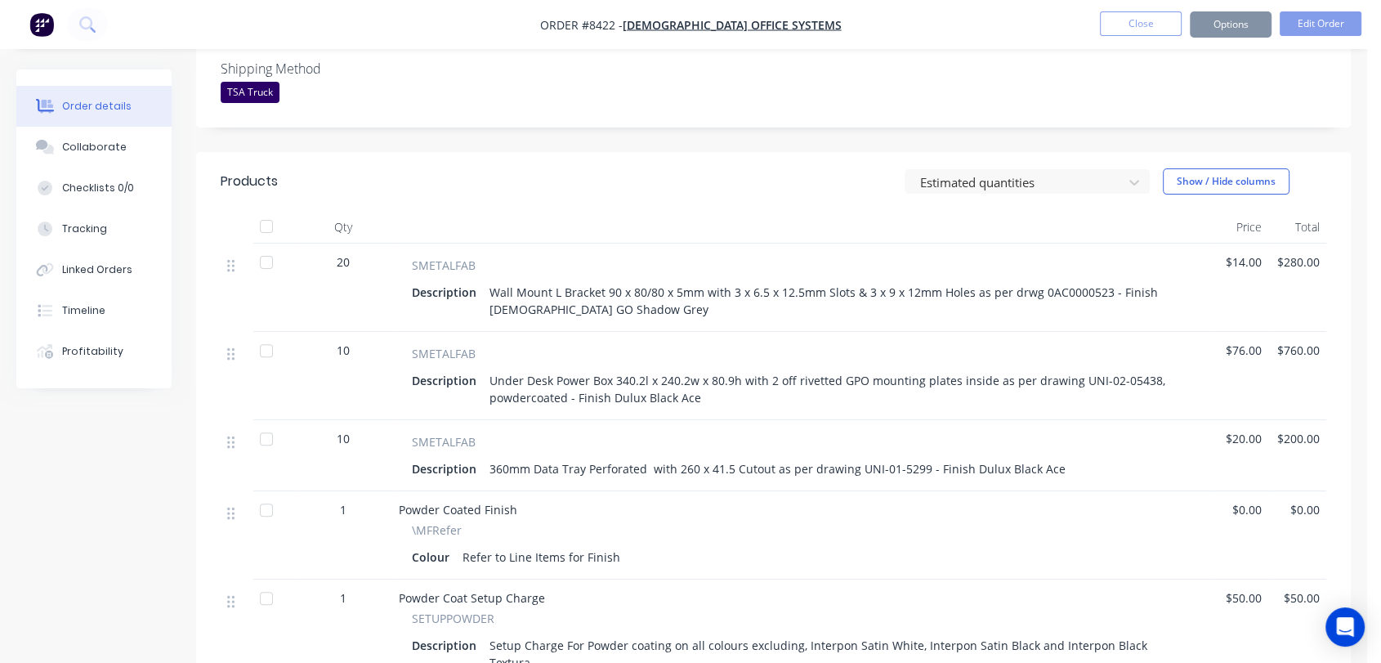
scroll to position [440, 0]
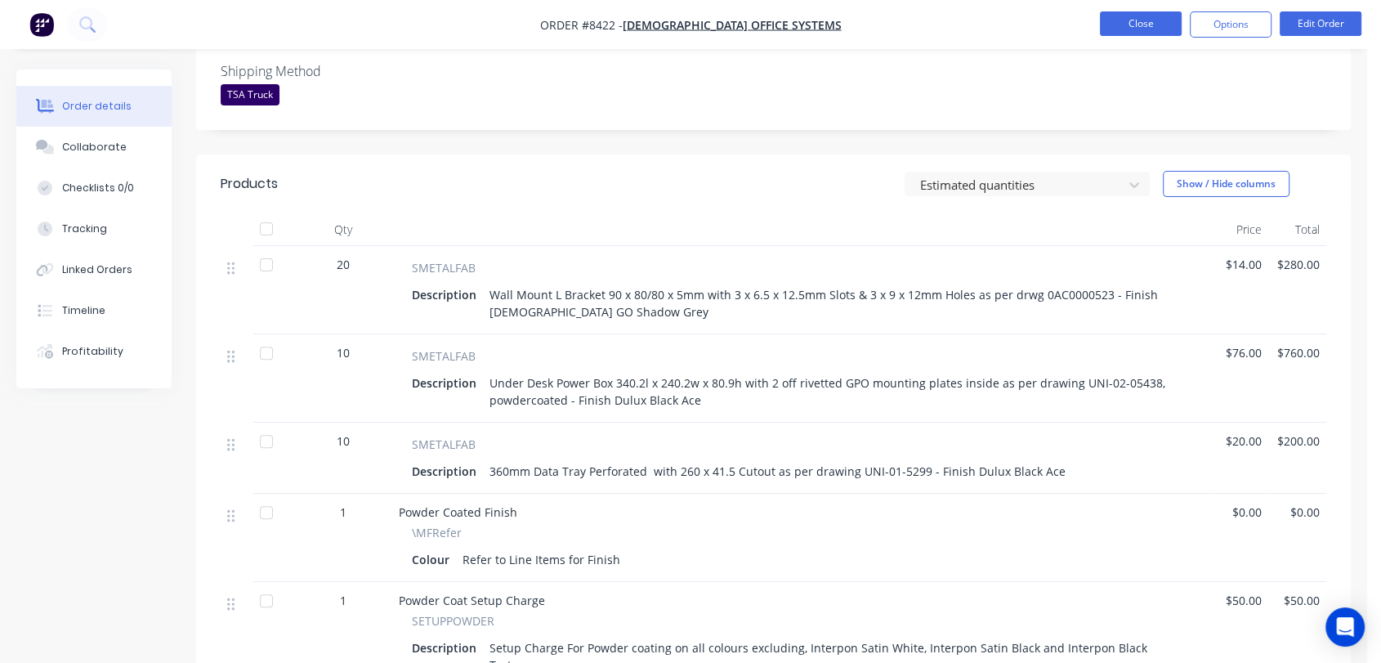
click at [1127, 23] on button "Close" at bounding box center [1141, 23] width 82 height 25
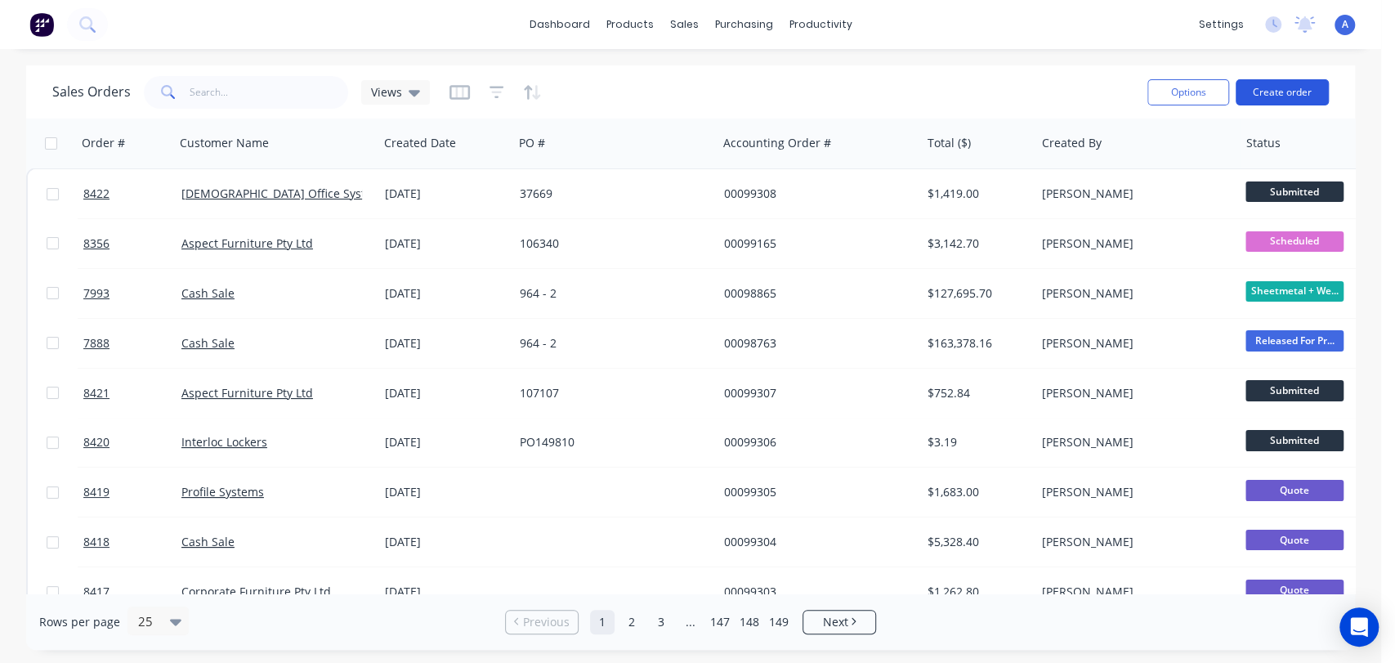
click at [1279, 96] on button "Create order" at bounding box center [1281, 92] width 93 height 26
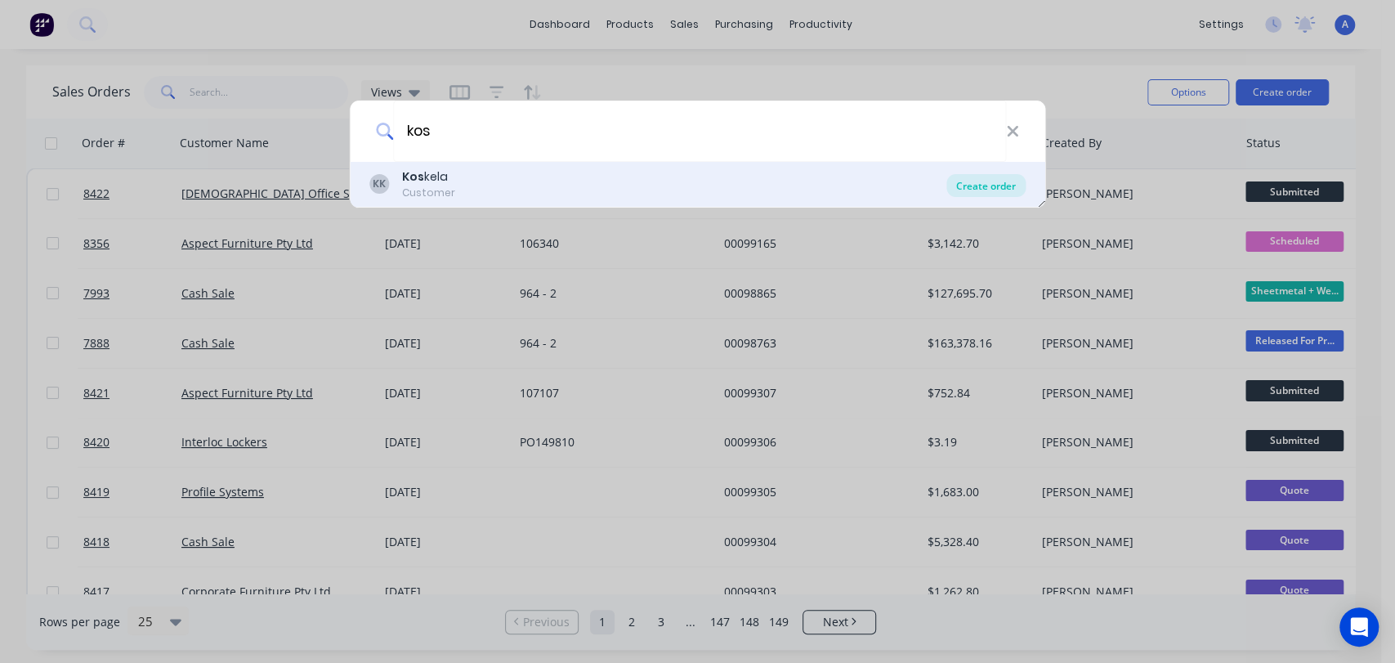
type input "kos"
click at [965, 181] on div "Create order" at bounding box center [985, 185] width 79 height 23
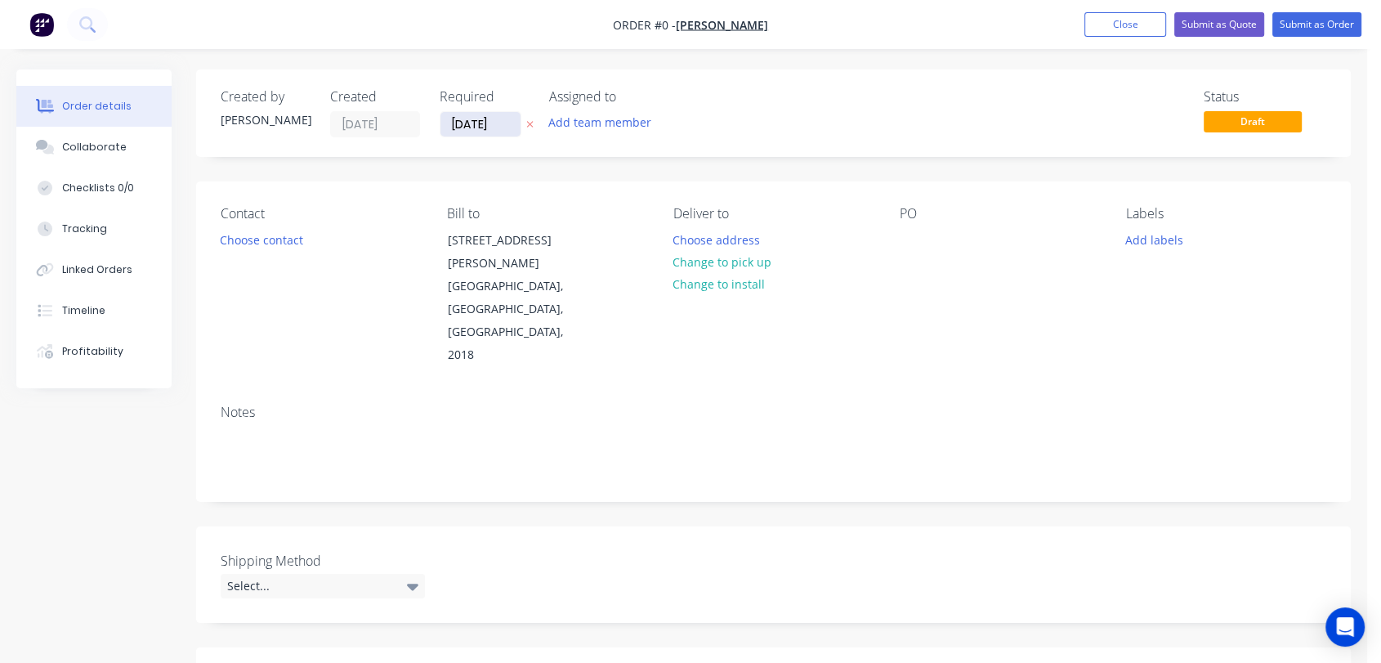
click at [507, 123] on input "[DATE]" at bounding box center [480, 124] width 80 height 25
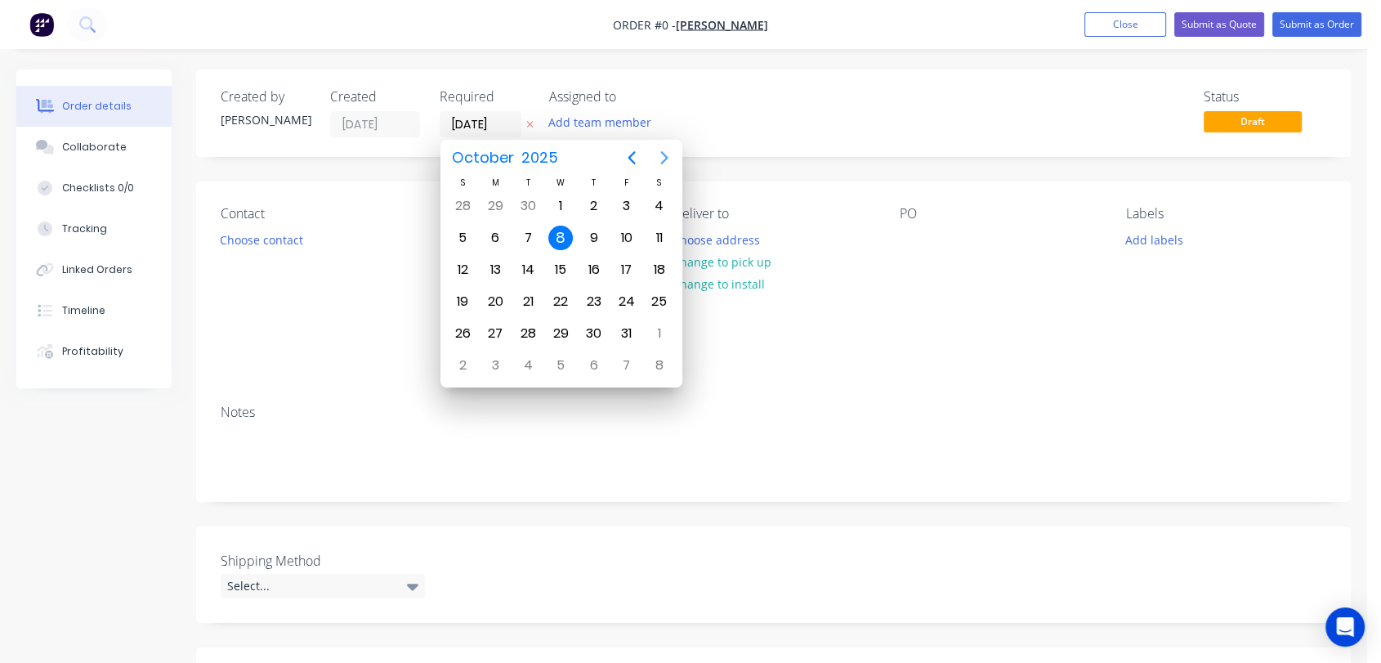
click at [658, 154] on icon "Next page" at bounding box center [664, 158] width 20 height 20
click at [562, 326] on div "31" at bounding box center [560, 333] width 25 height 25
type input "[DATE]"
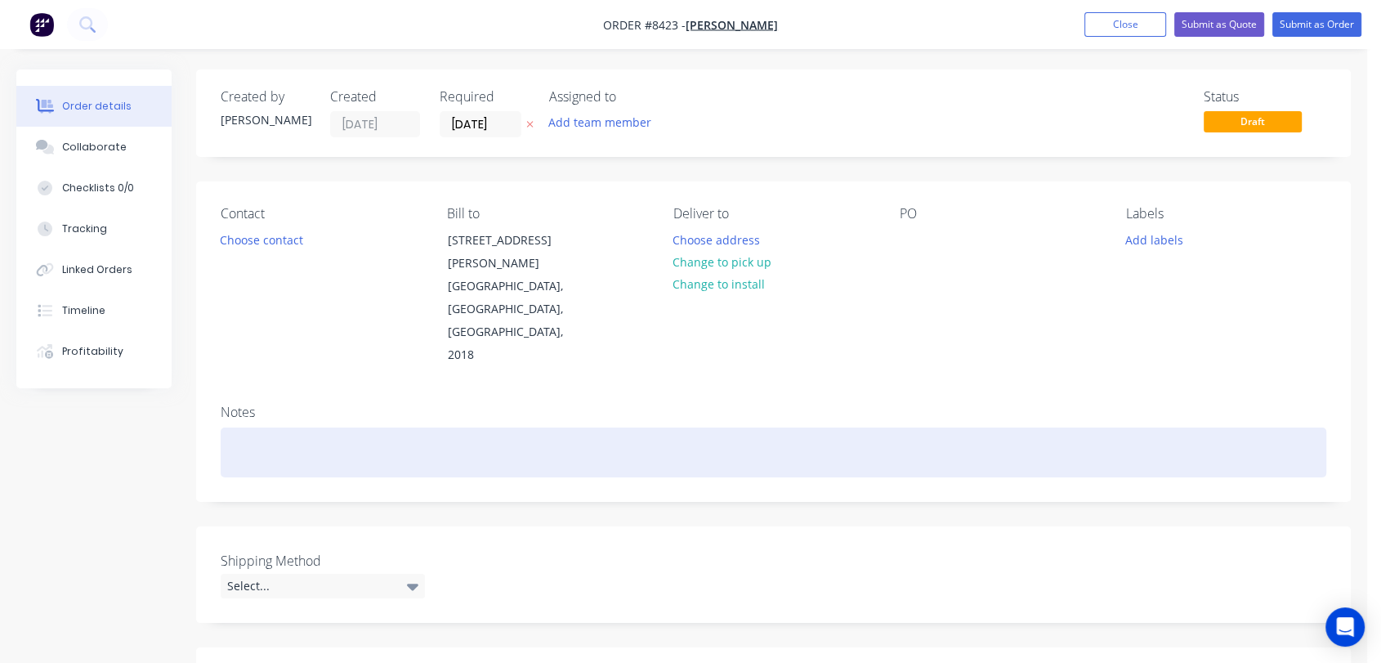
click at [252, 427] on div at bounding box center [773, 452] width 1105 height 50
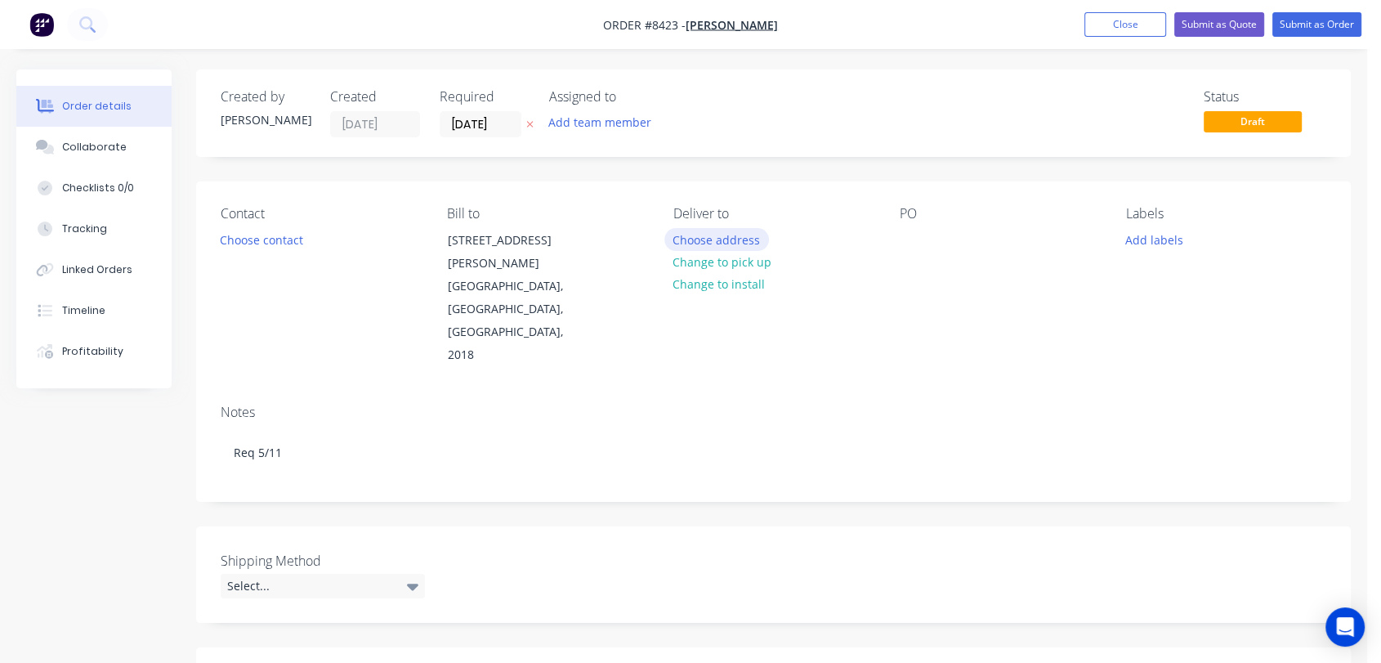
click at [699, 241] on button "Choose address" at bounding box center [716, 239] width 105 height 22
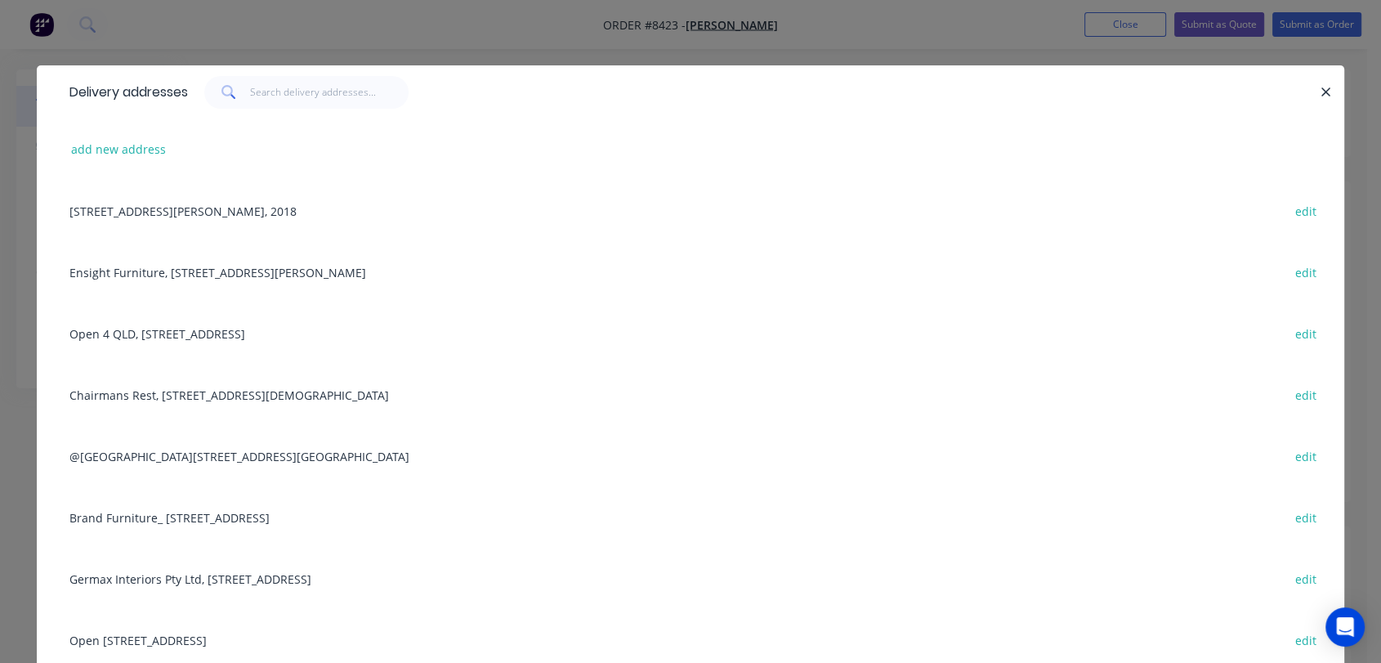
click at [168, 631] on div "Open [STREET_ADDRESS] edit" at bounding box center [690, 639] width 1258 height 61
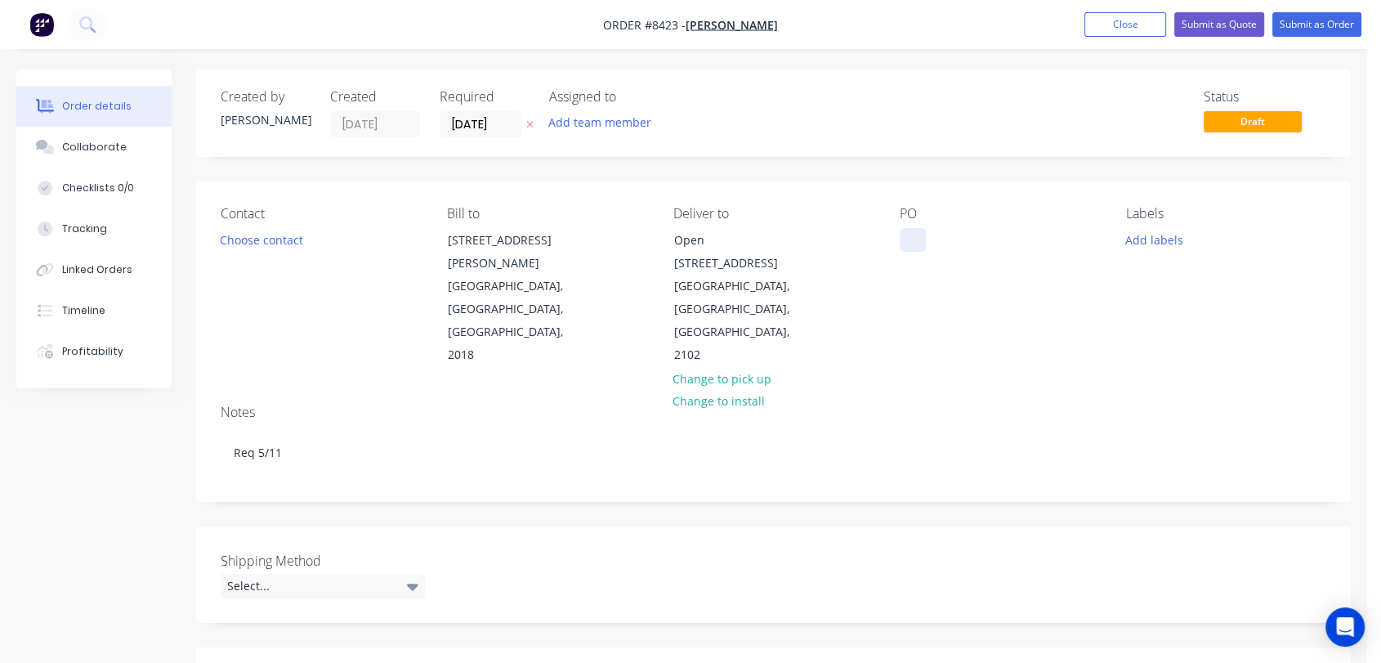
click at [913, 236] on div at bounding box center [913, 240] width 26 height 24
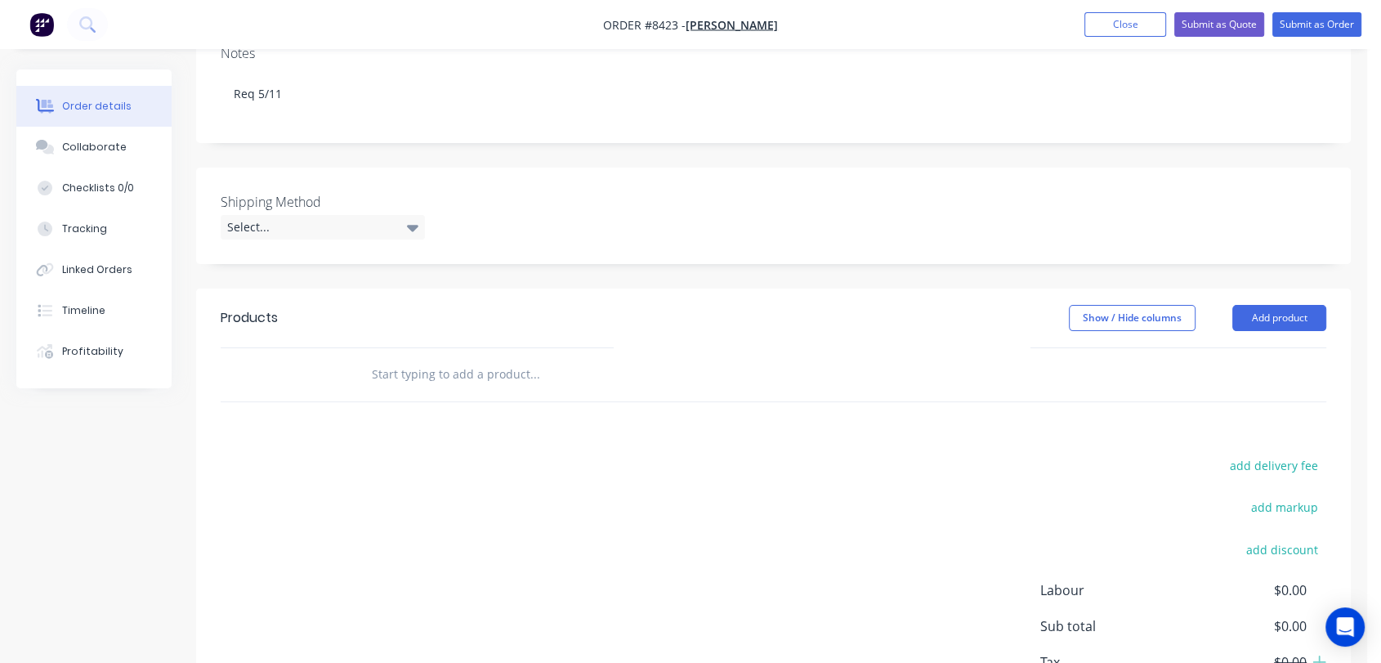
scroll to position [363, 0]
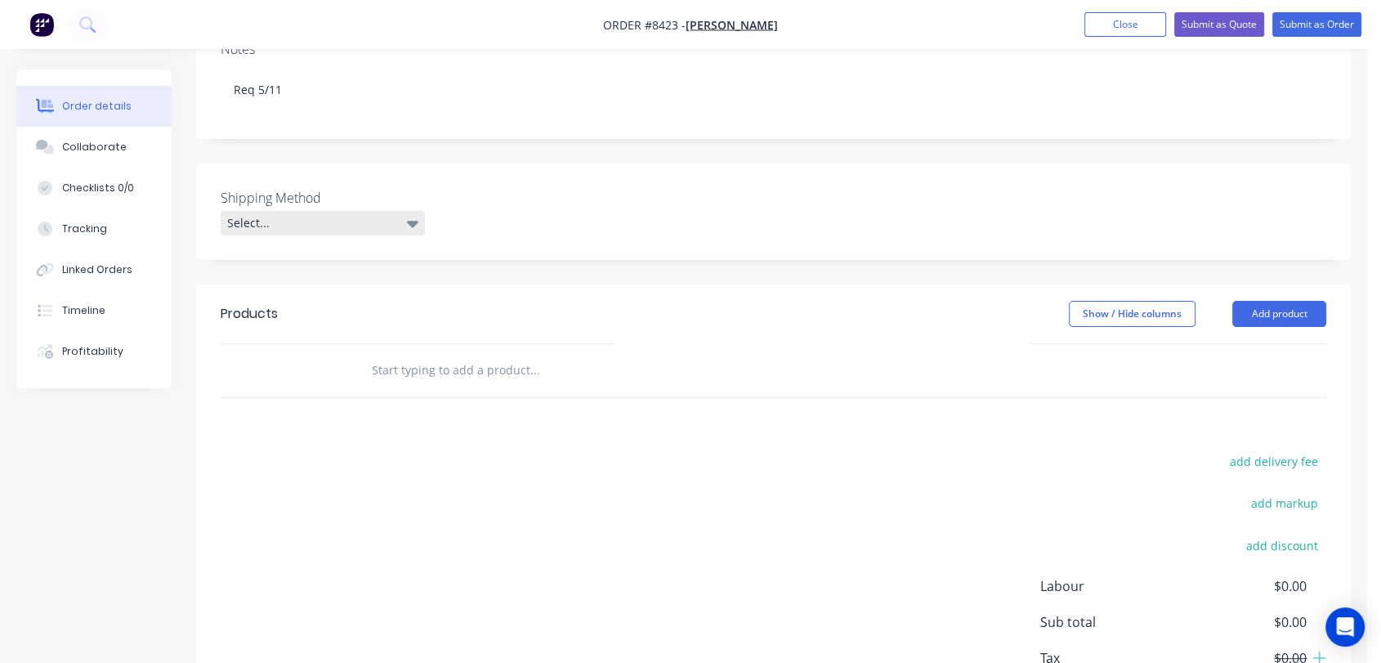
click at [346, 211] on div "Select..." at bounding box center [323, 223] width 204 height 25
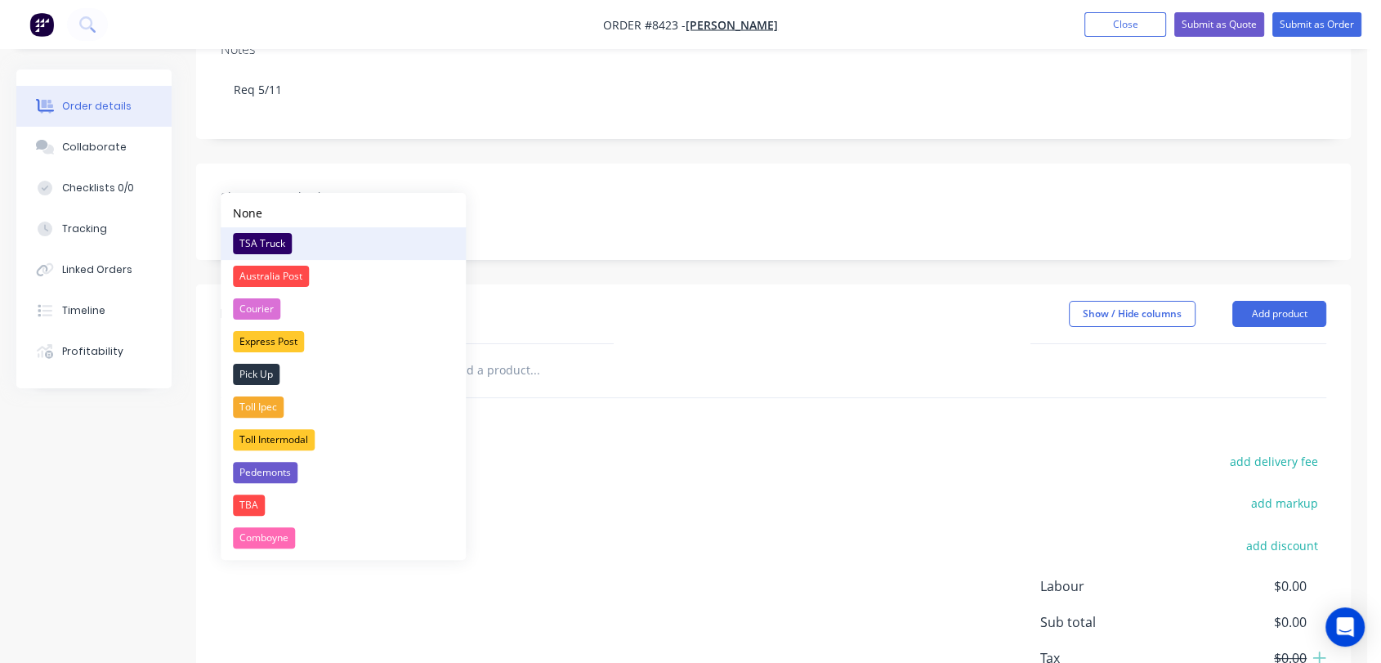
click at [264, 241] on div "TSA Truck" at bounding box center [262, 243] width 59 height 21
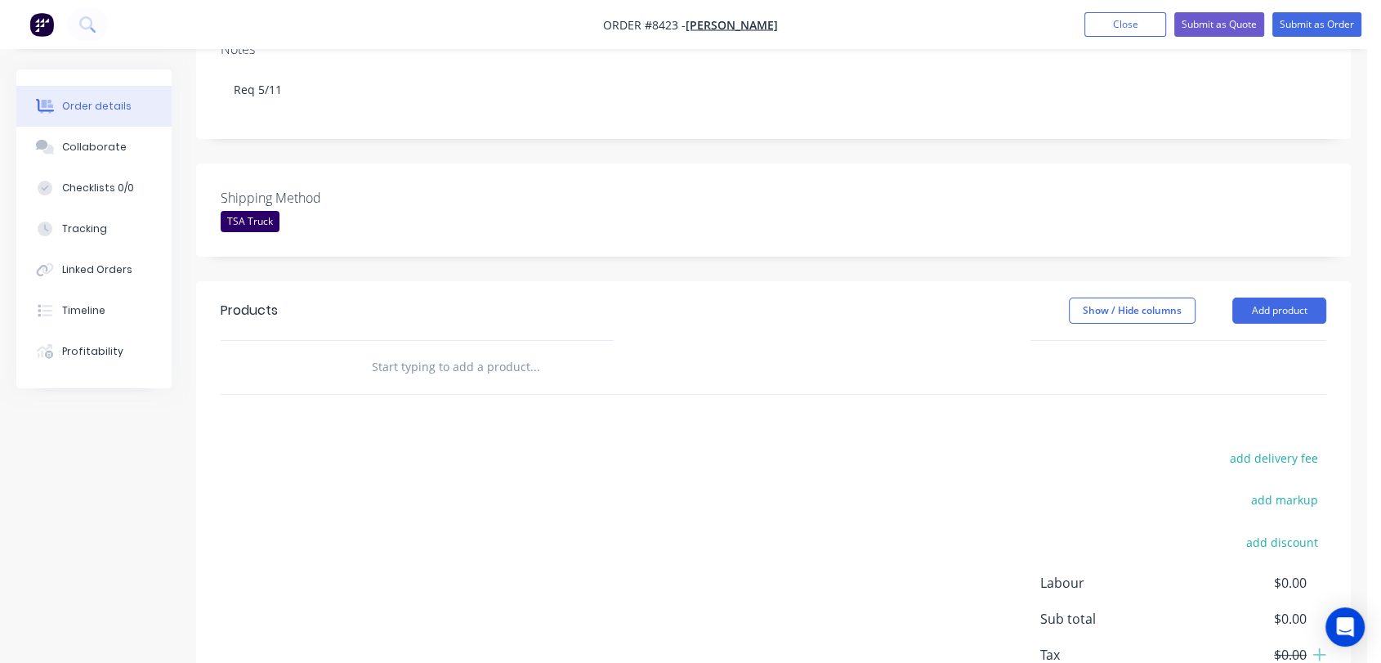
click at [502, 350] on input "text" at bounding box center [534, 366] width 327 height 33
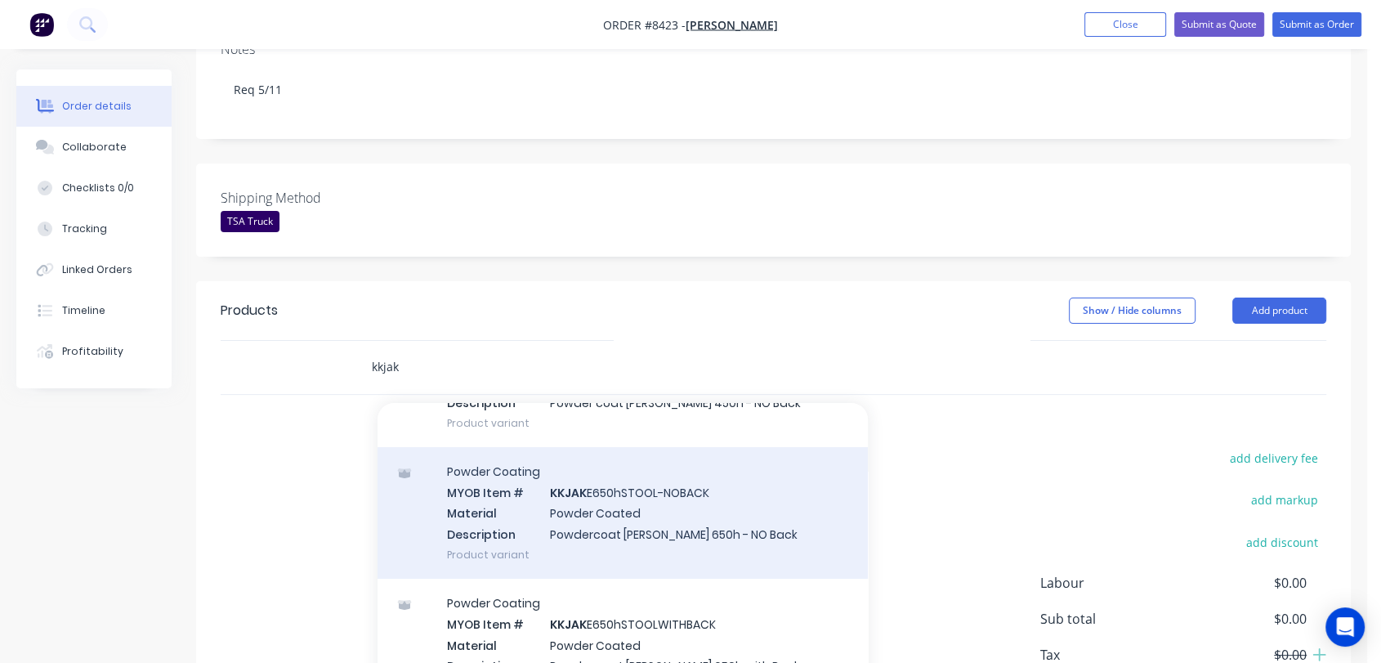
scroll to position [181, 0]
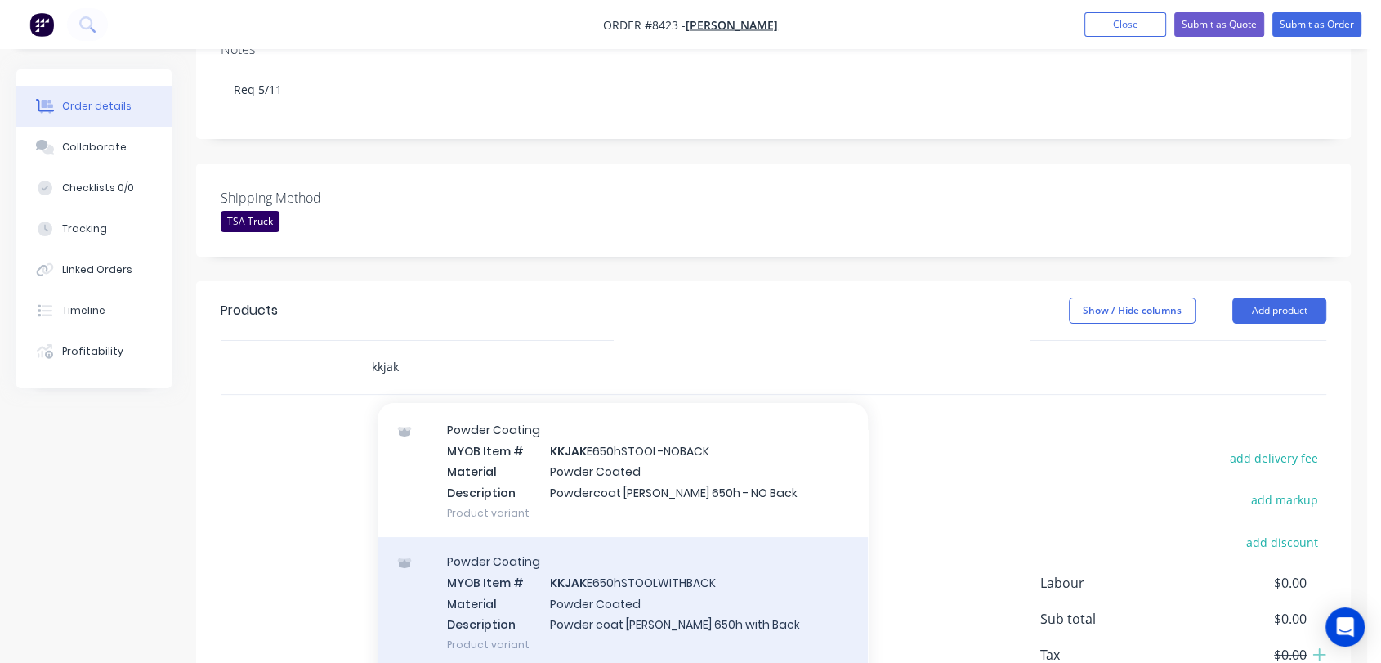
type input "kkjak"
click at [680, 556] on div "Powder Coating MYOB Item # KKJAK E650hSTOOLWITHBACK Material Powder Coated Desc…" at bounding box center [622, 603] width 490 height 132
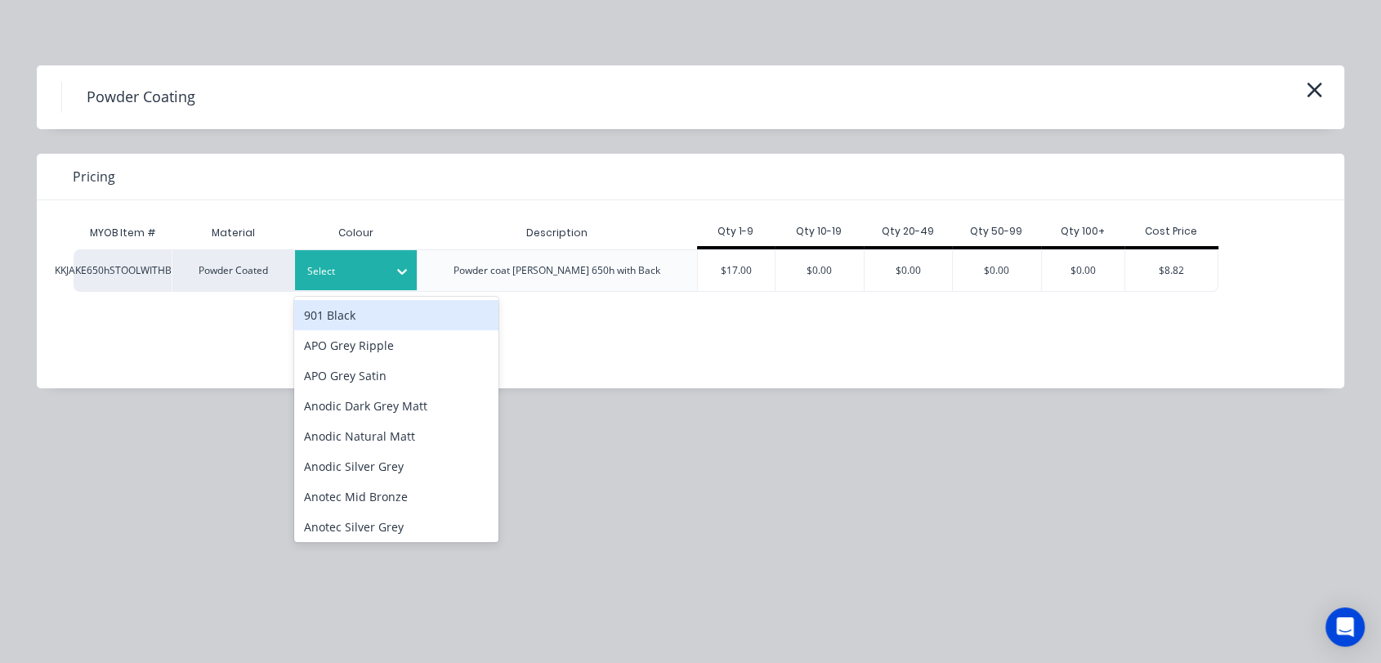
click at [364, 276] on div at bounding box center [344, 271] width 74 height 18
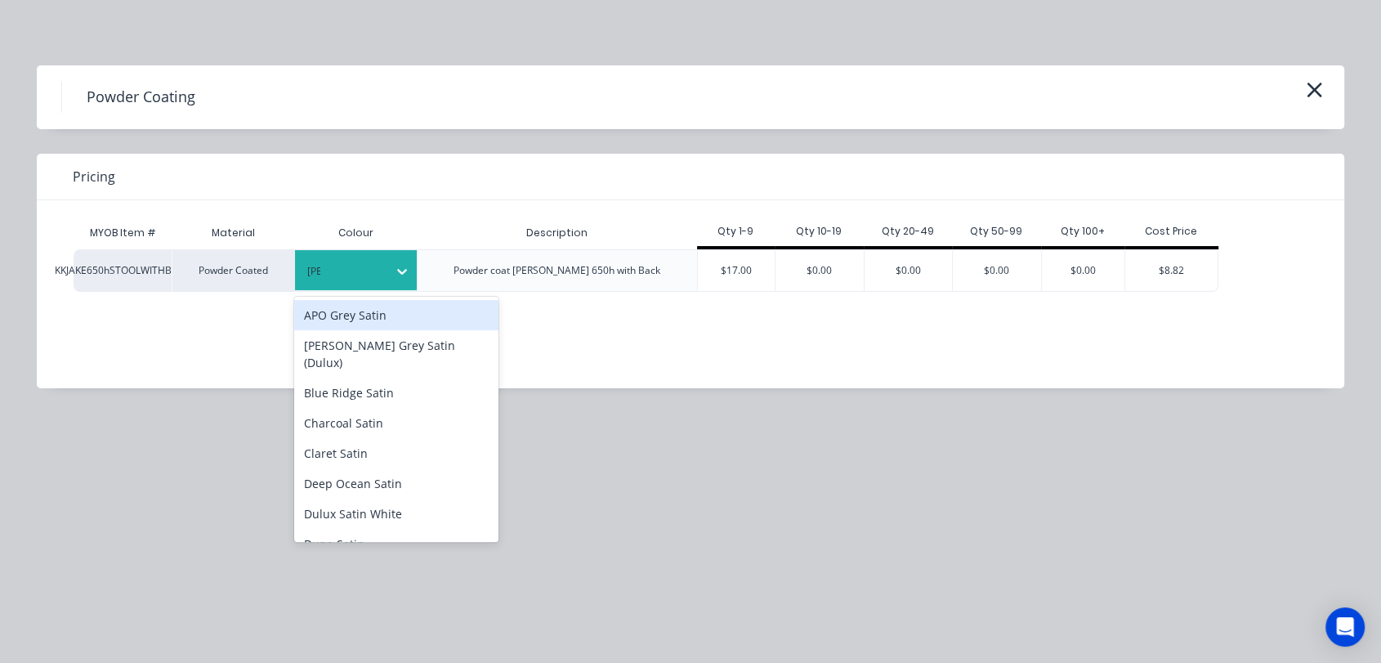
type input "salt"
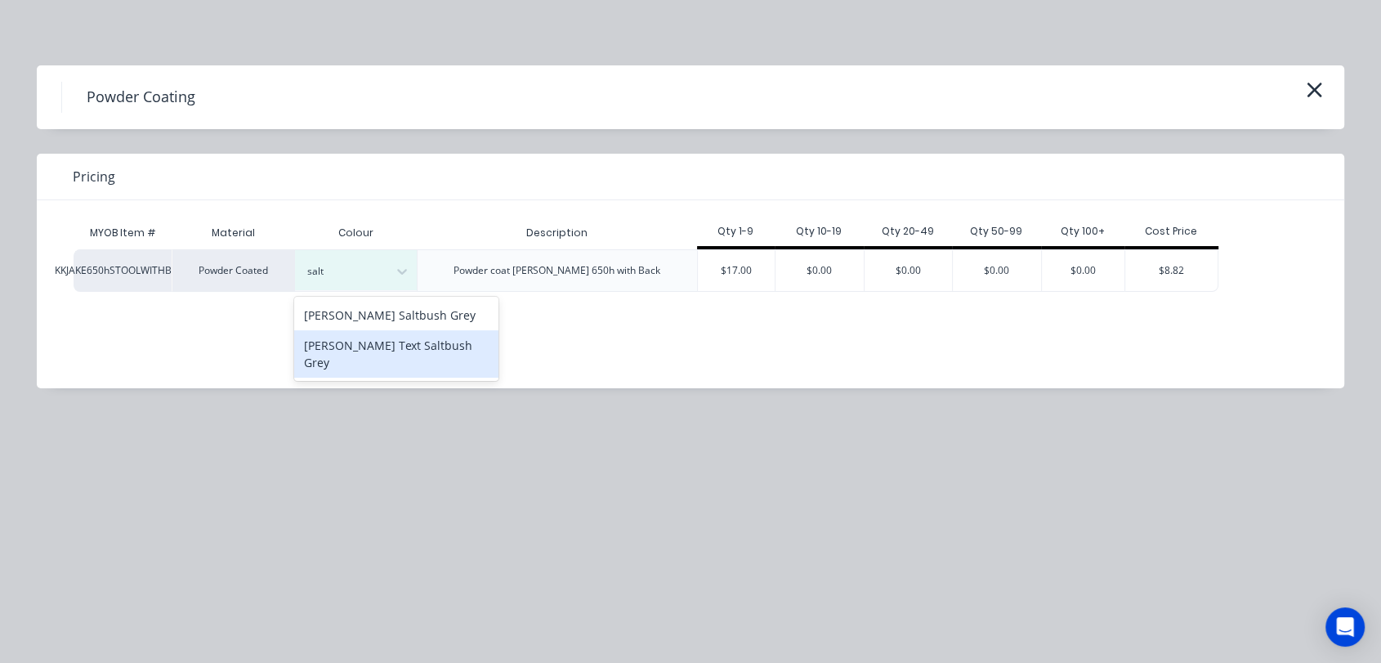
click at [443, 341] on div "[PERSON_NAME] Text Saltbush Grey" at bounding box center [396, 353] width 204 height 47
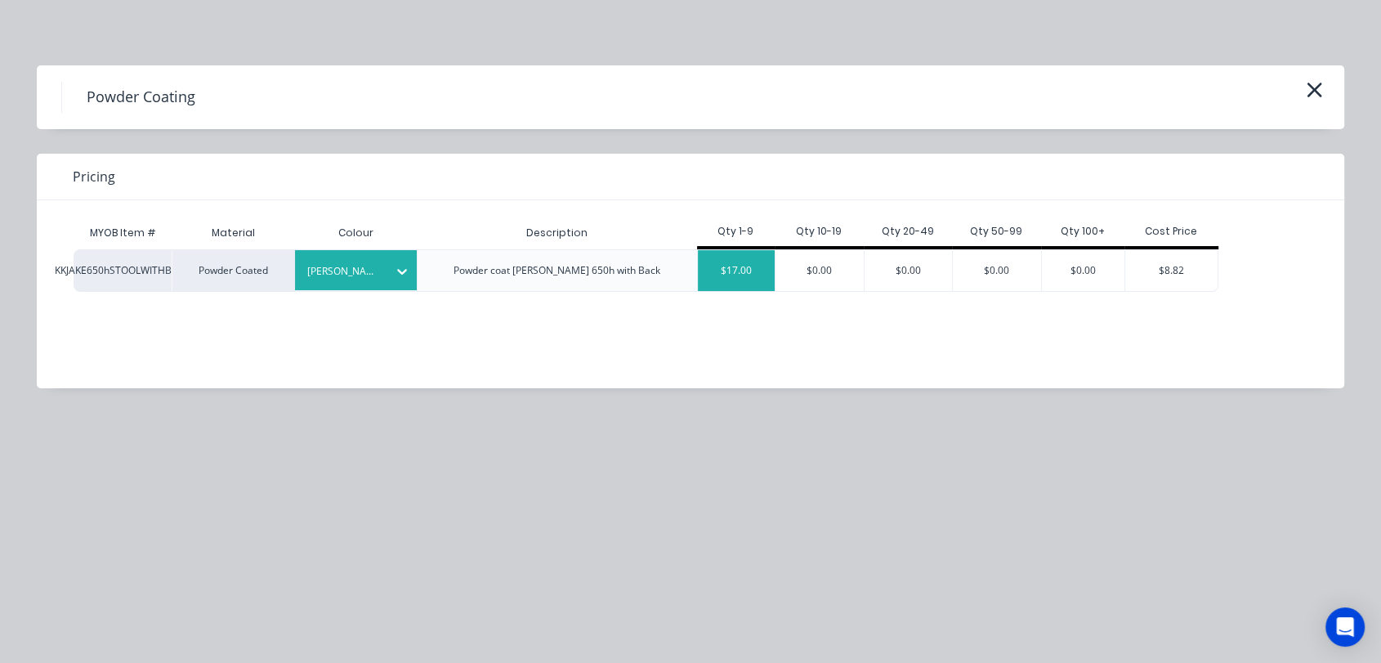
click at [742, 274] on div "$17.00" at bounding box center [737, 270] width 78 height 41
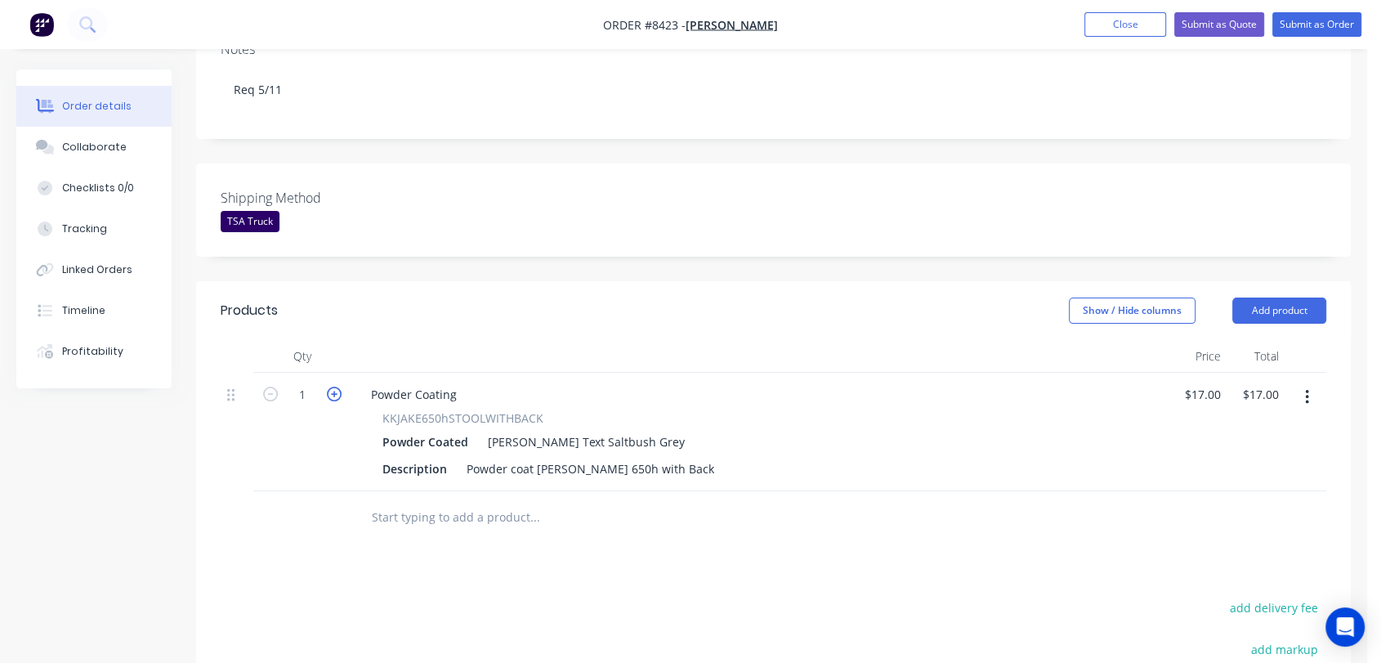
click at [330, 386] on icon "button" at bounding box center [334, 393] width 15 height 15
type input "2"
type input "$34.00"
click at [489, 501] on input "text" at bounding box center [534, 517] width 327 height 33
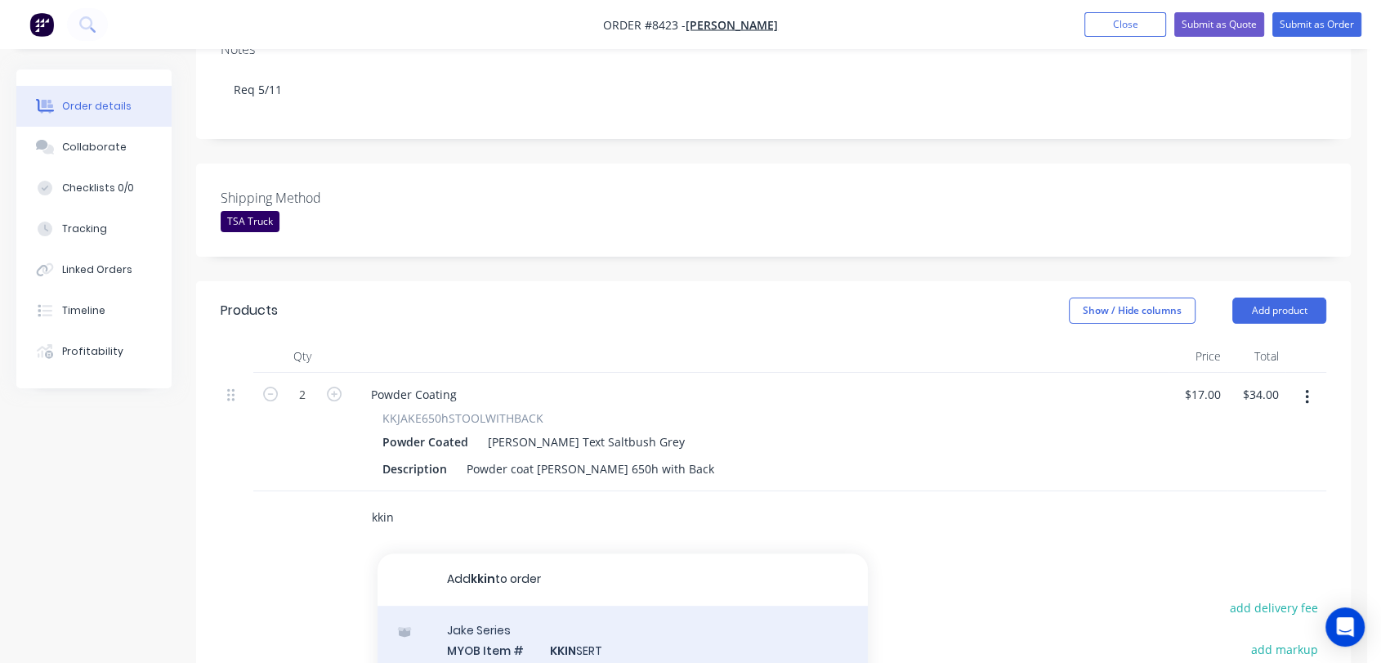
type input "kkin"
click at [600, 617] on div "Jake Series MYOB Item # KKIN SERT Material NA Description Jake Feet & Plug Inse…" at bounding box center [622, 671] width 490 height 132
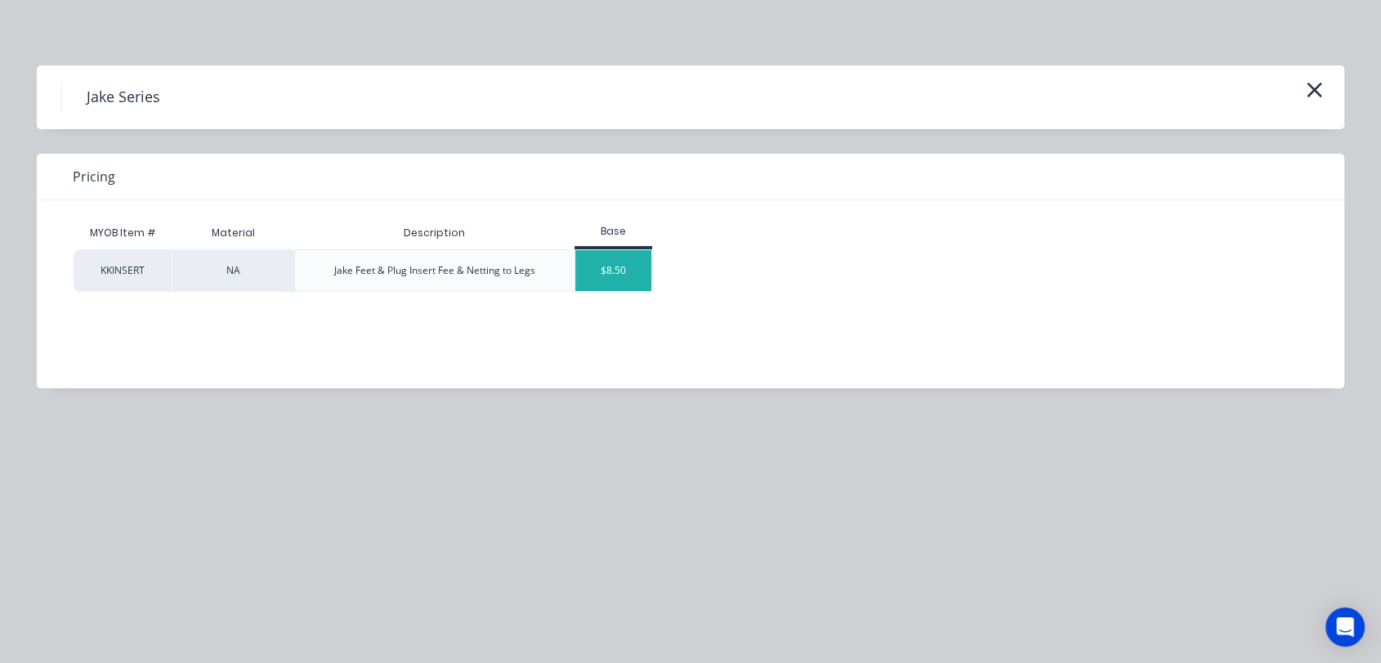
click at [606, 270] on div "$8.50" at bounding box center [613, 270] width 77 height 41
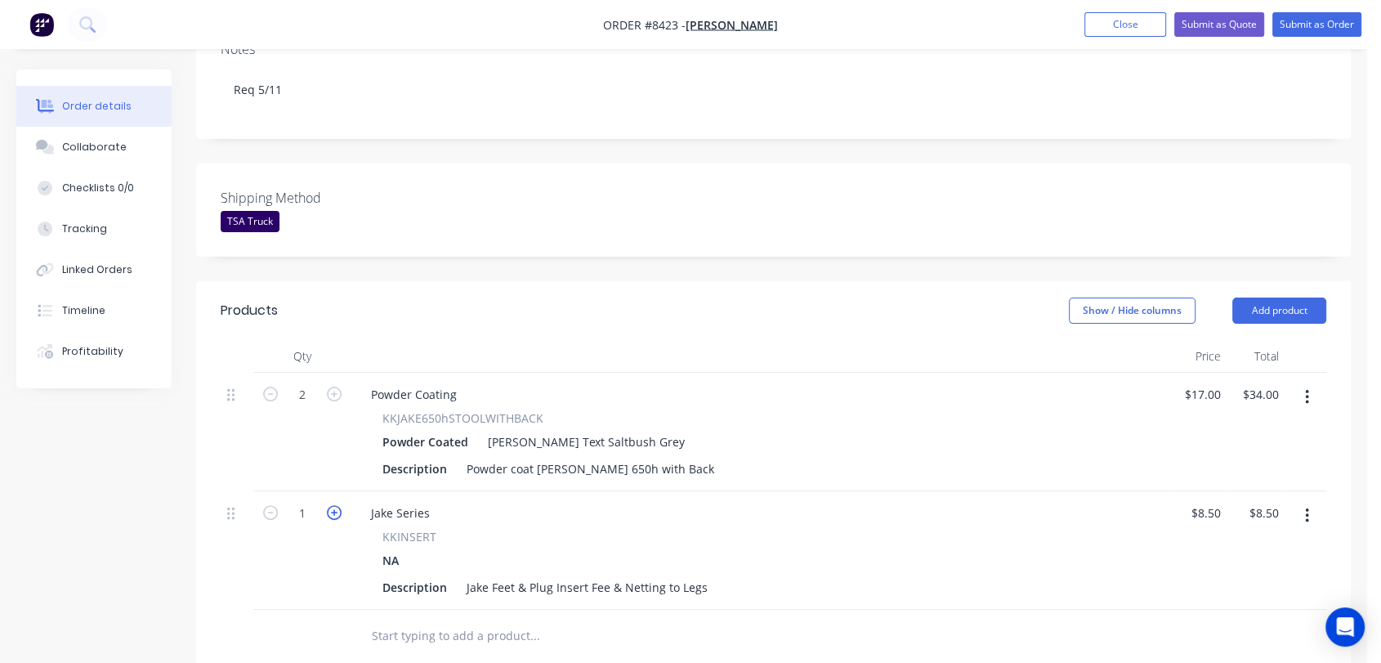
click at [337, 505] on icon "button" at bounding box center [334, 512] width 15 height 15
type input "2"
type input "$17.00"
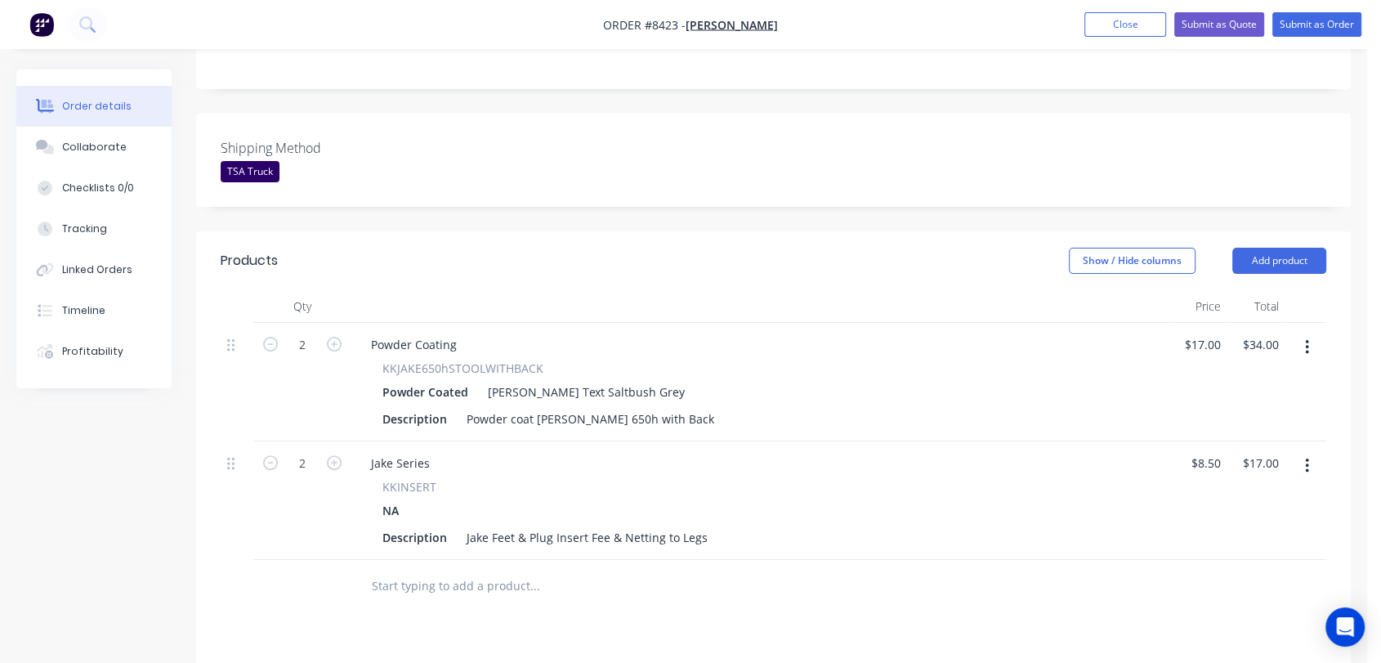
scroll to position [152, 0]
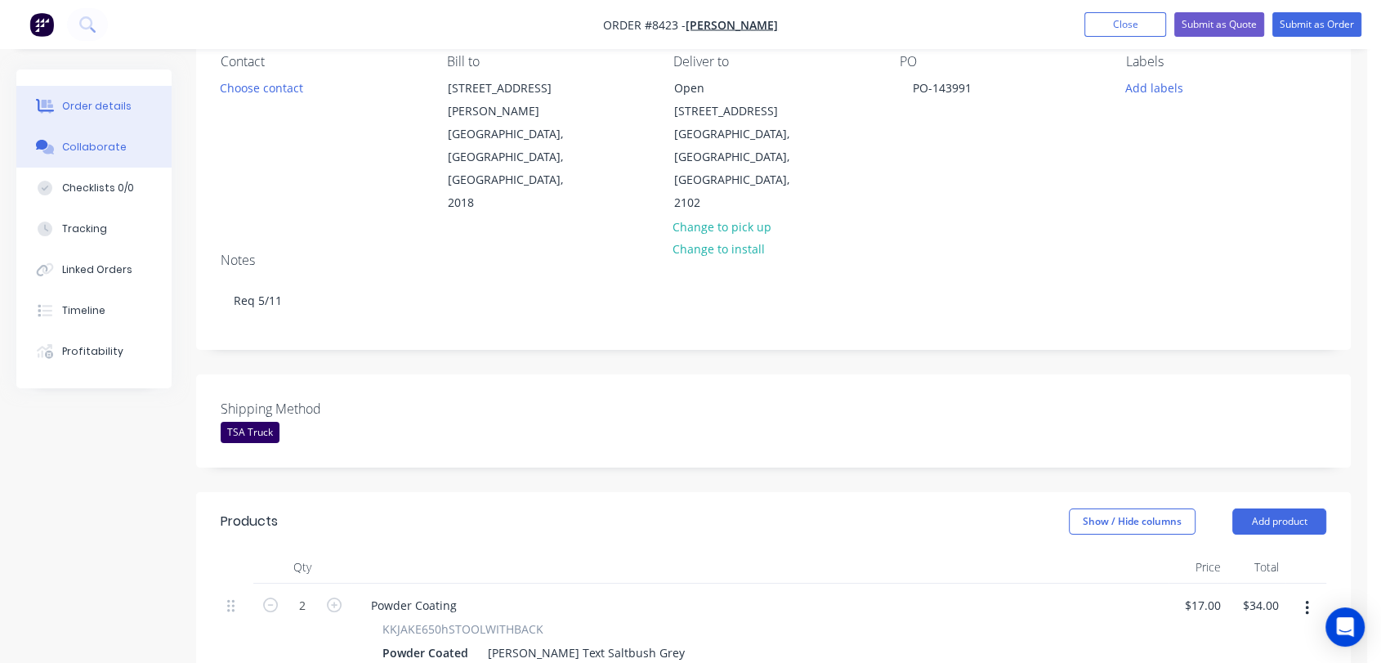
click at [78, 145] on div "Collaborate" at bounding box center [94, 147] width 65 height 15
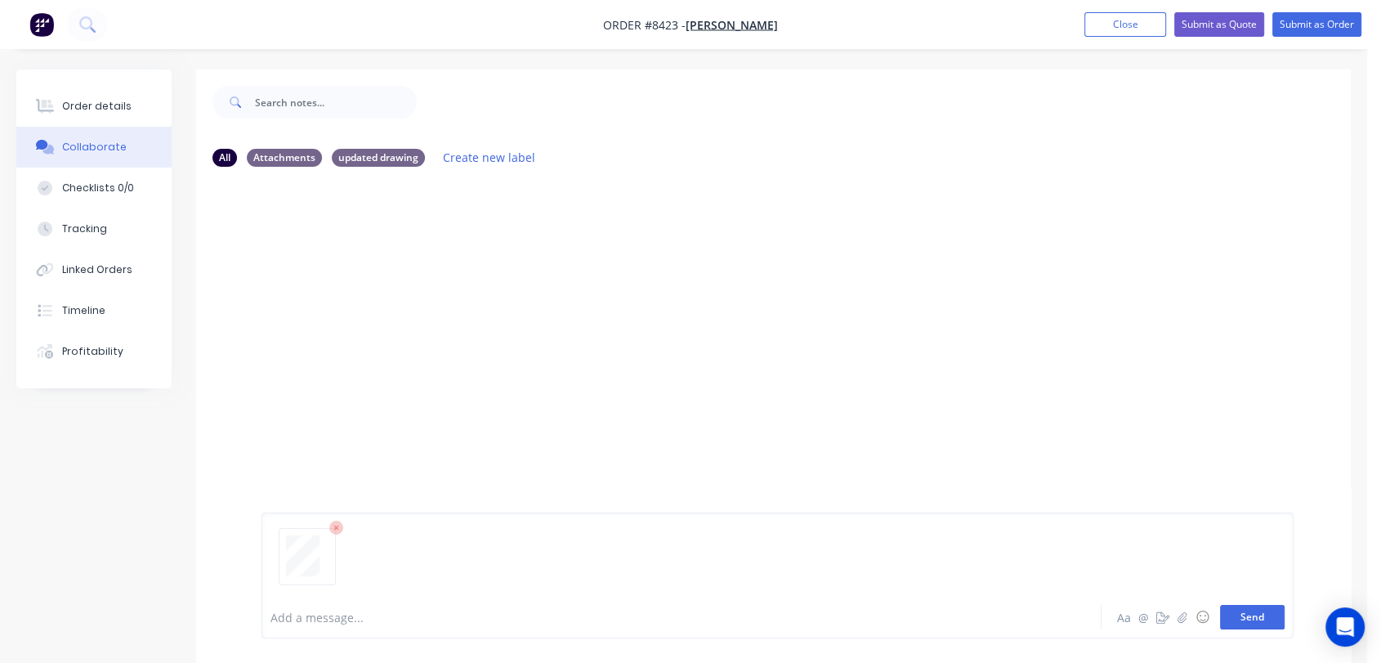
click at [1272, 612] on button "Send" at bounding box center [1252, 617] width 65 height 25
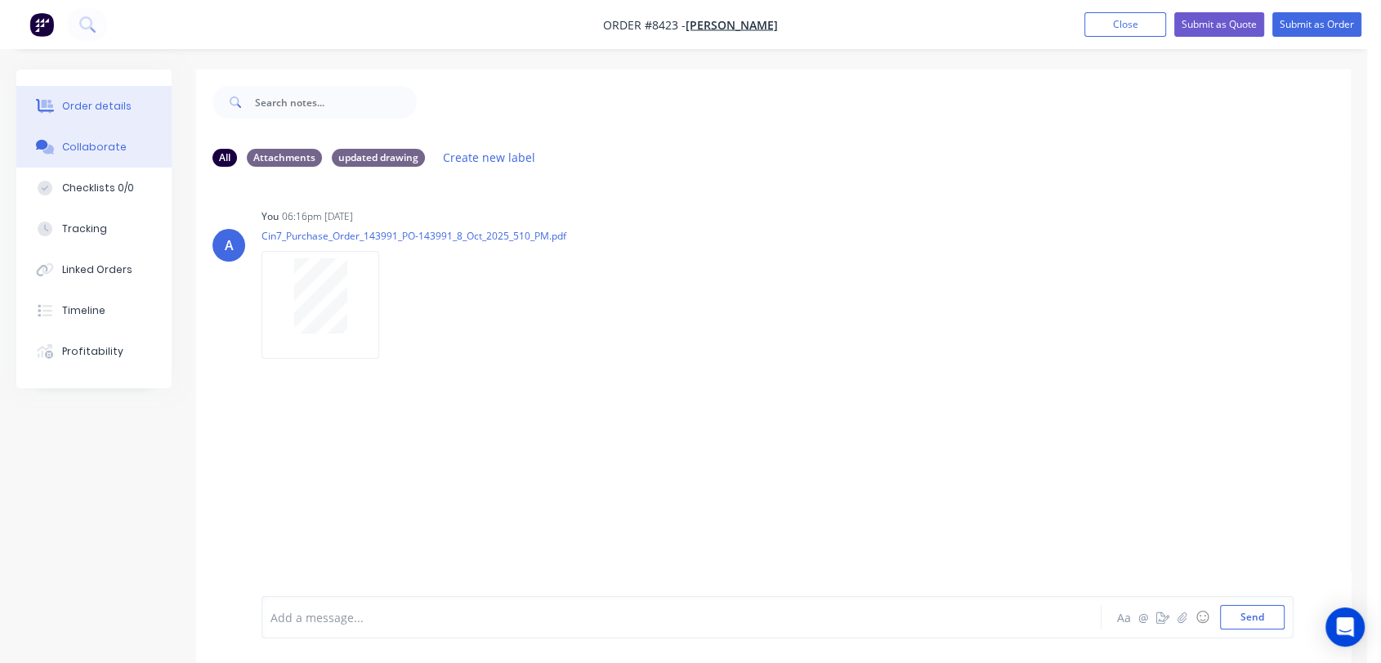
click at [76, 93] on button "Order details" at bounding box center [93, 106] width 155 height 41
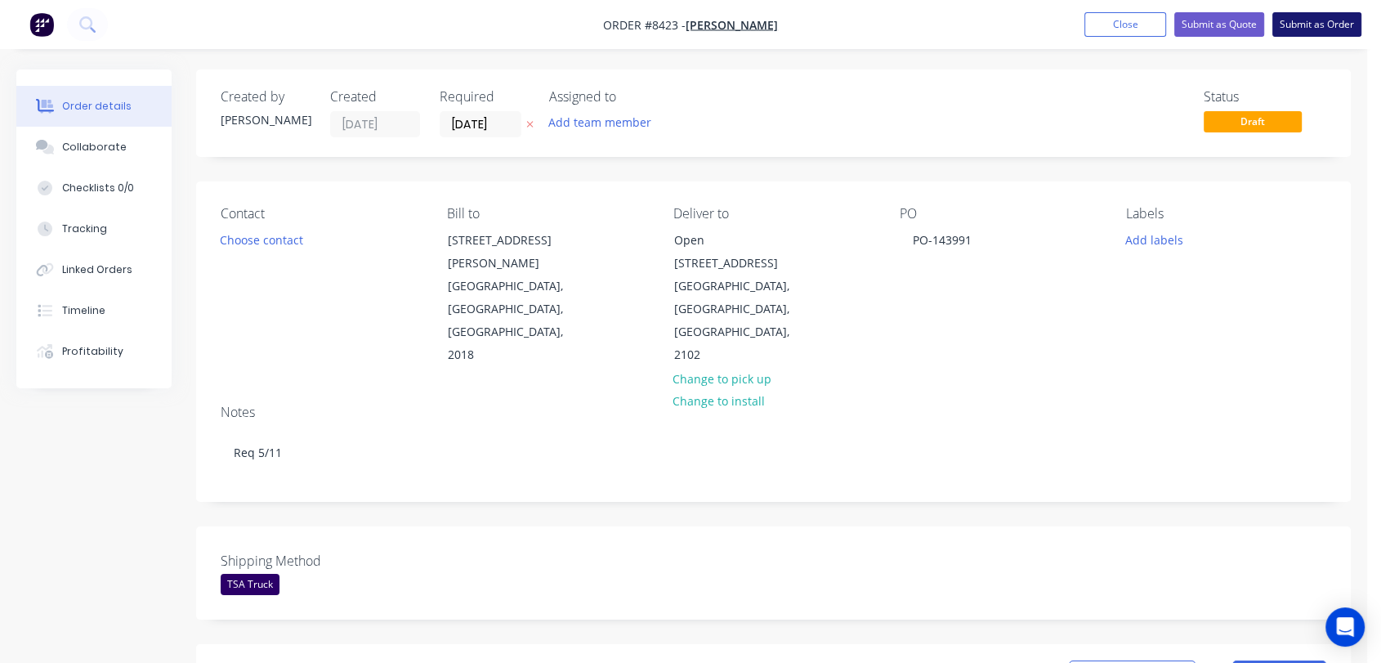
click at [1319, 26] on button "Submit as Order" at bounding box center [1316, 24] width 89 height 25
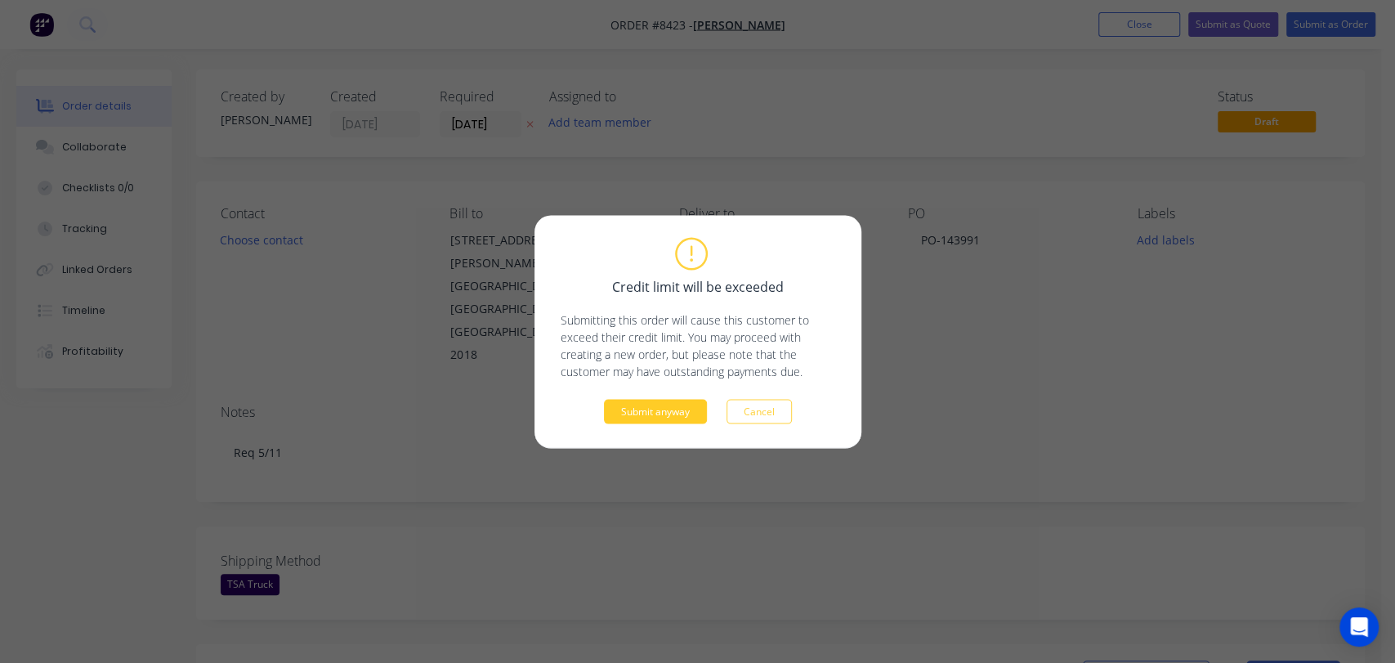
click at [669, 399] on button "Submit anyway" at bounding box center [655, 411] width 103 height 25
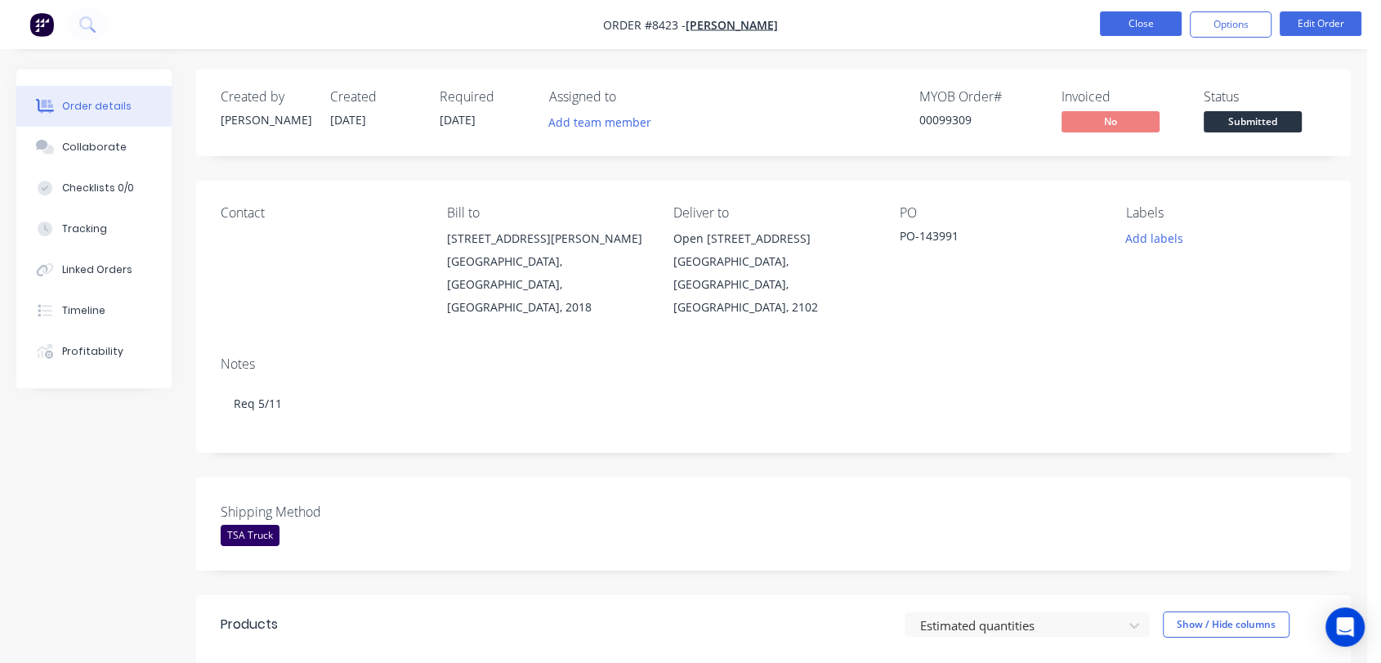
click at [1134, 26] on button "Close" at bounding box center [1141, 23] width 82 height 25
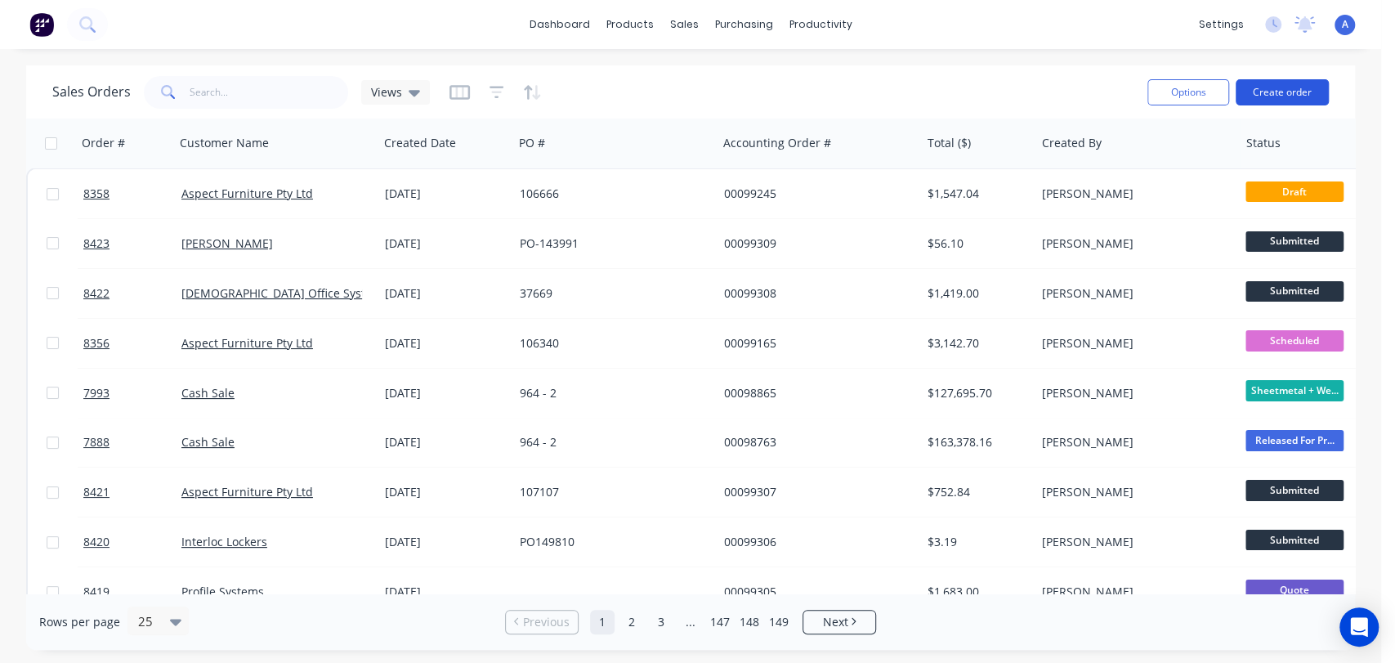
click at [1278, 83] on button "Create order" at bounding box center [1281, 92] width 93 height 26
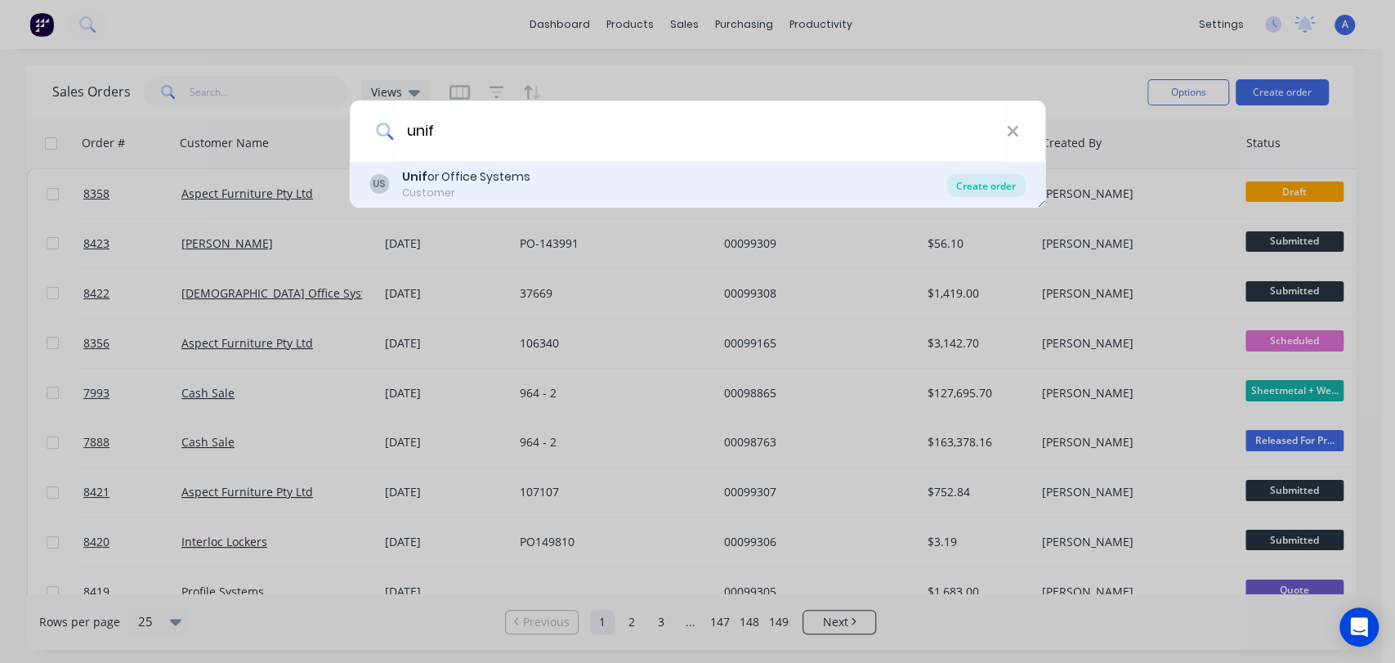
type input "unif"
click at [974, 181] on div "Create order" at bounding box center [985, 185] width 79 height 23
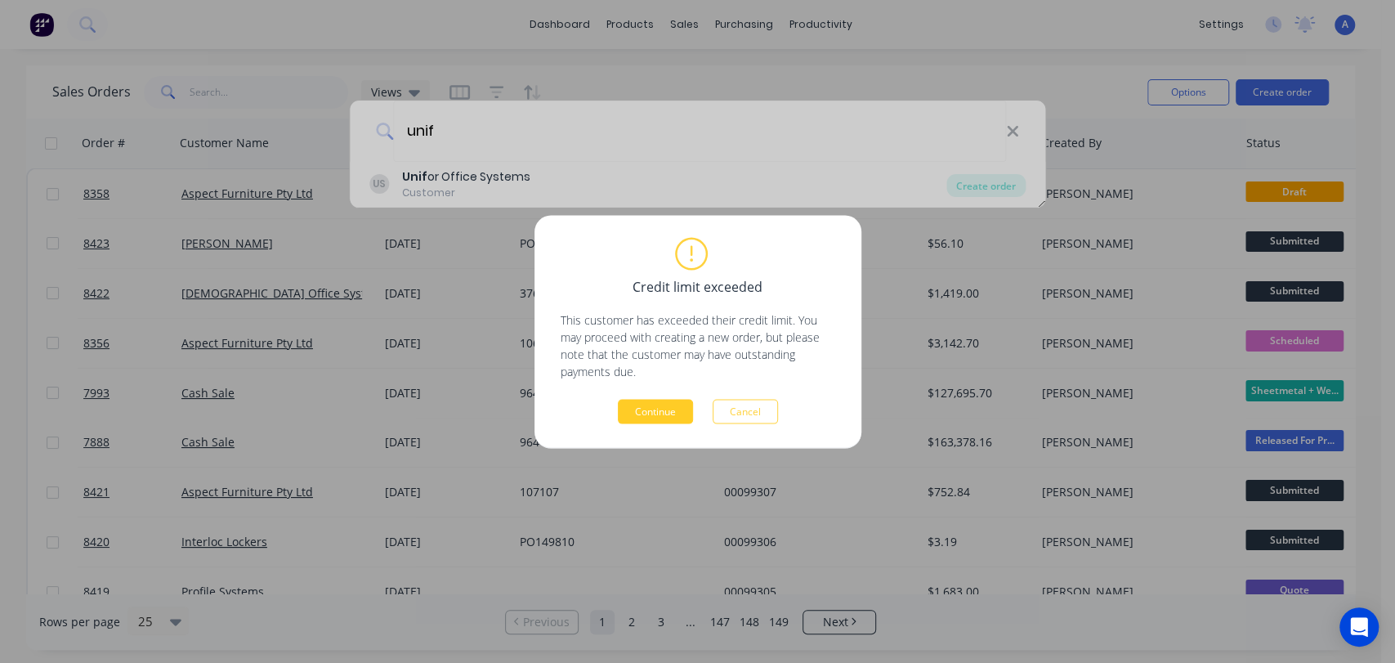
click at [669, 412] on button "Continue" at bounding box center [655, 411] width 75 height 25
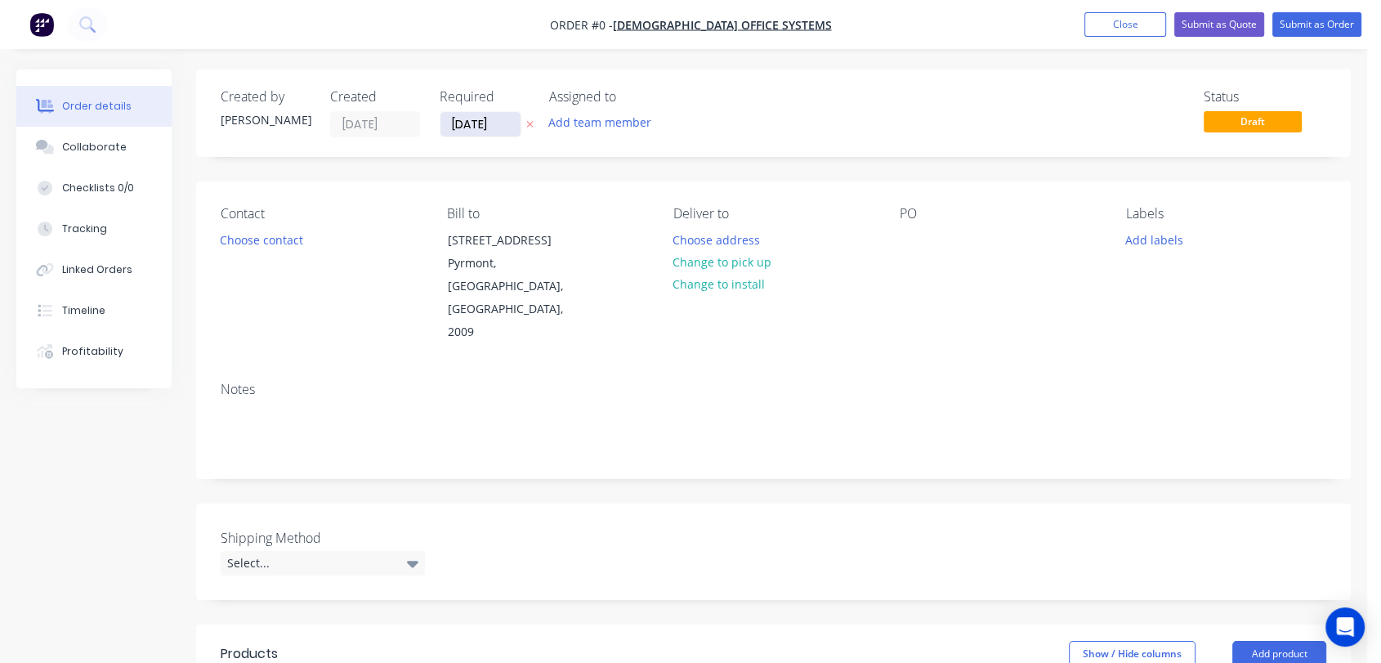
click at [507, 116] on input "[DATE]" at bounding box center [480, 124] width 80 height 25
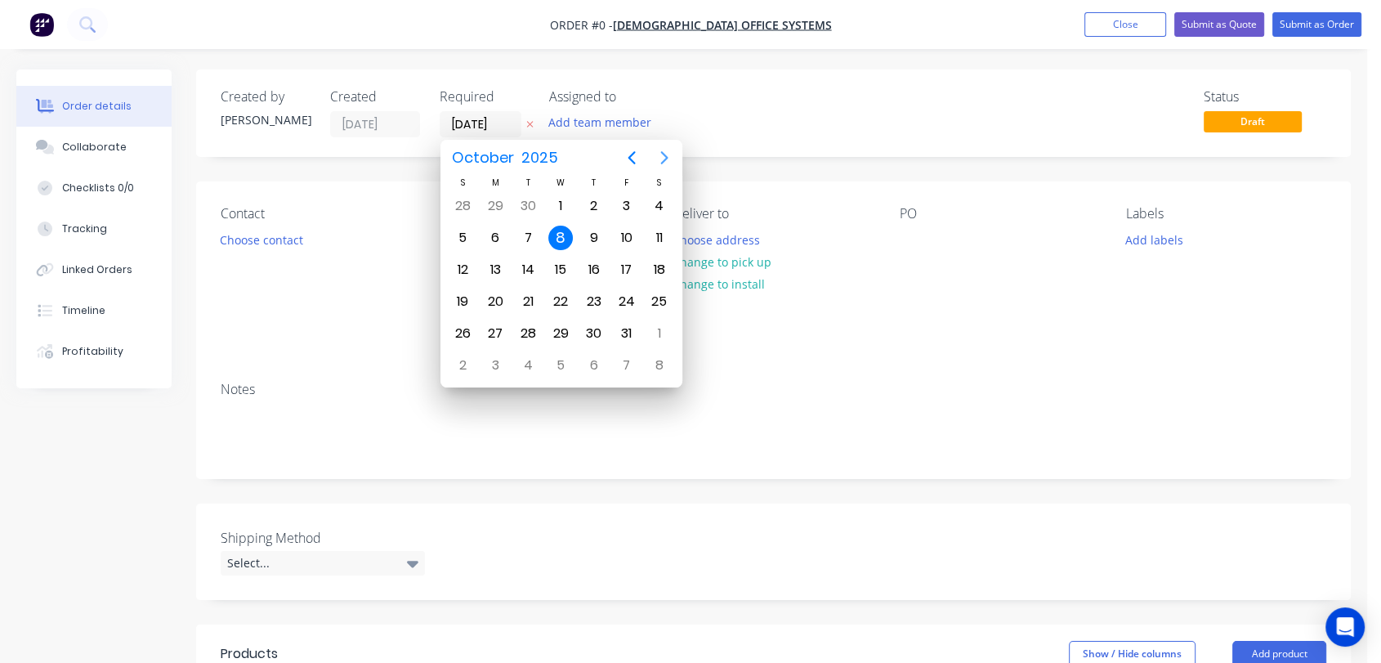
click at [663, 154] on icon "Next page" at bounding box center [663, 157] width 7 height 13
click at [560, 328] on div "31" at bounding box center [560, 333] width 25 height 25
type input "[DATE]"
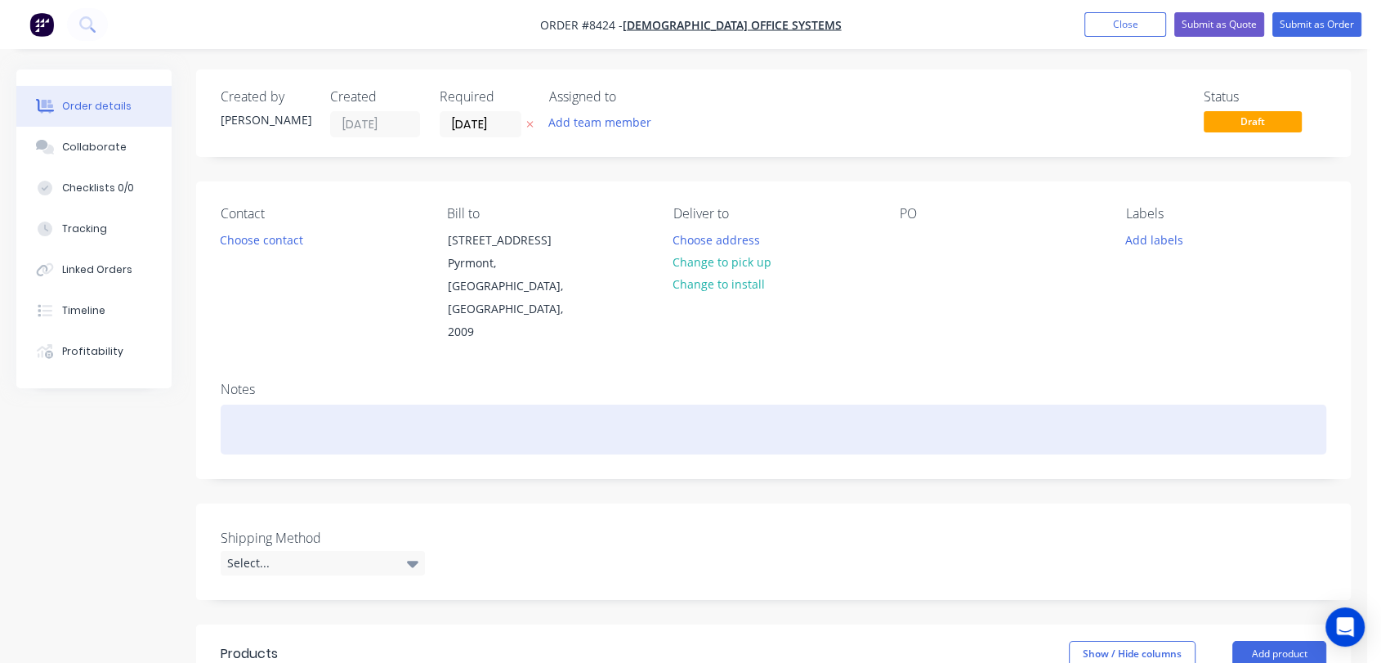
drag, startPoint x: 286, startPoint y: 378, endPoint x: 301, endPoint y: 373, distance: 15.5
click at [293, 404] on div at bounding box center [773, 429] width 1105 height 50
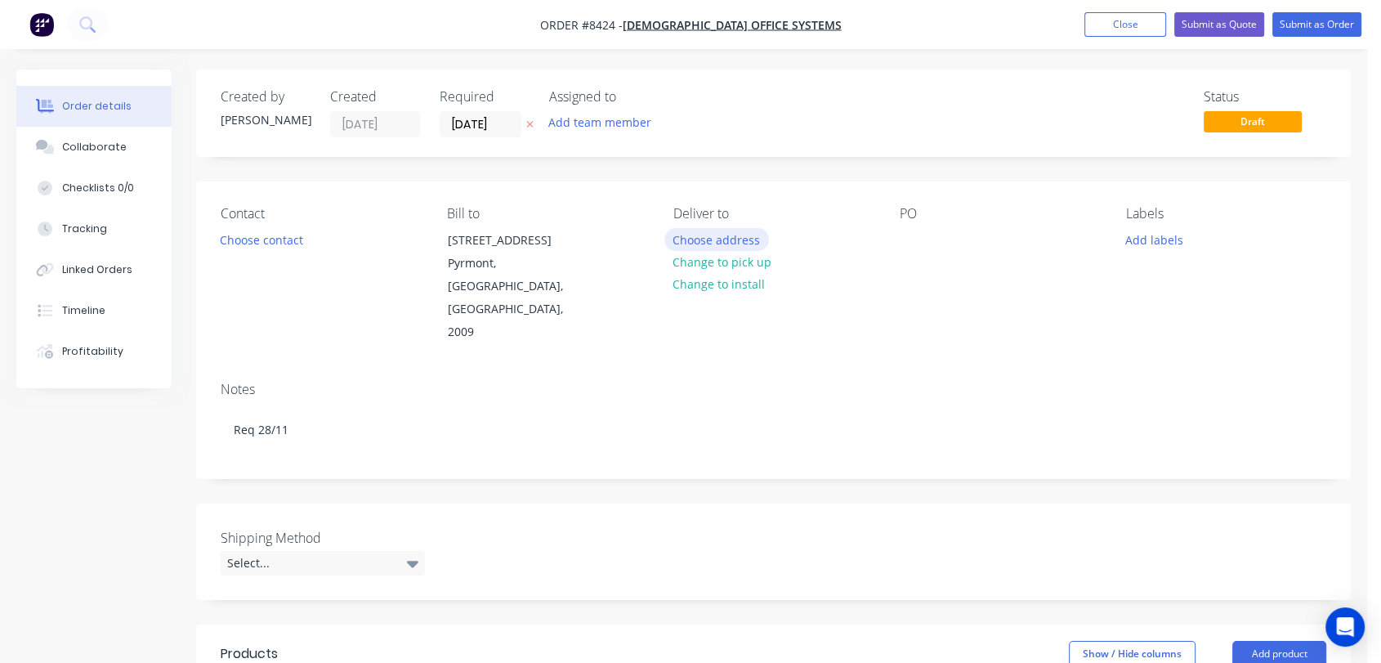
click at [734, 237] on button "Choose address" at bounding box center [716, 239] width 105 height 22
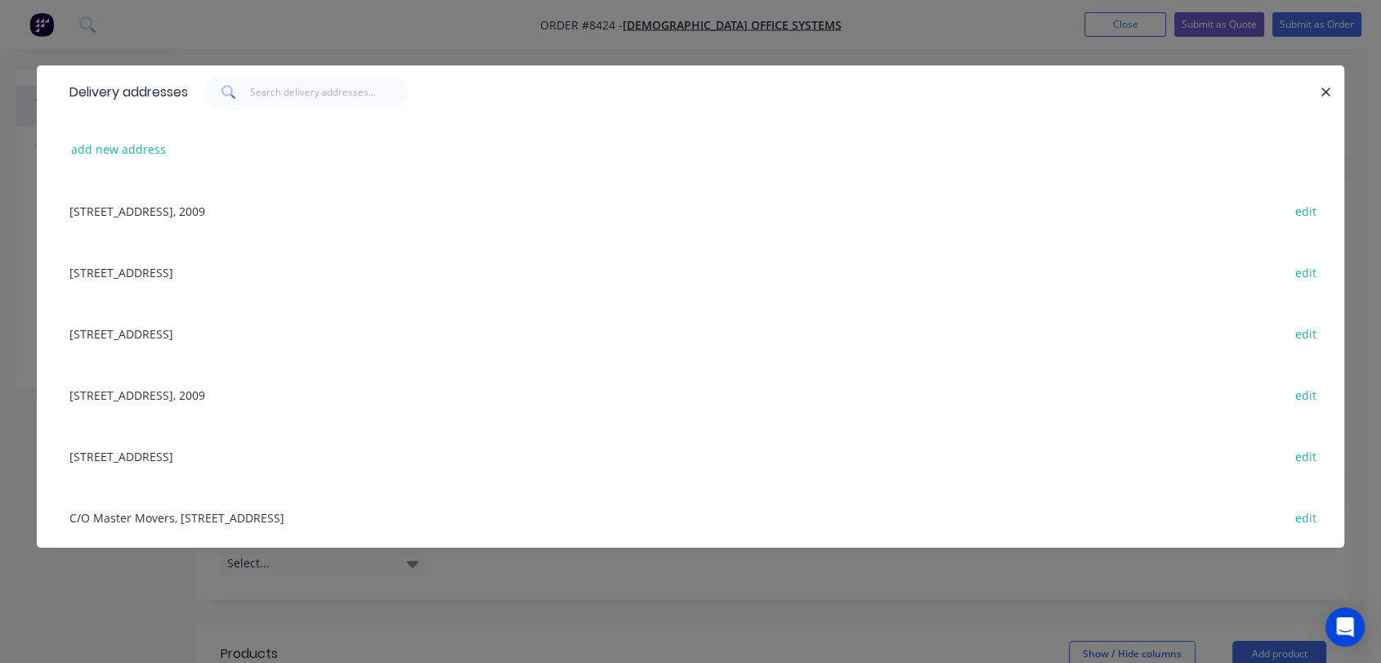
click at [139, 272] on div "[STREET_ADDRESS] edit" at bounding box center [690, 271] width 1258 height 61
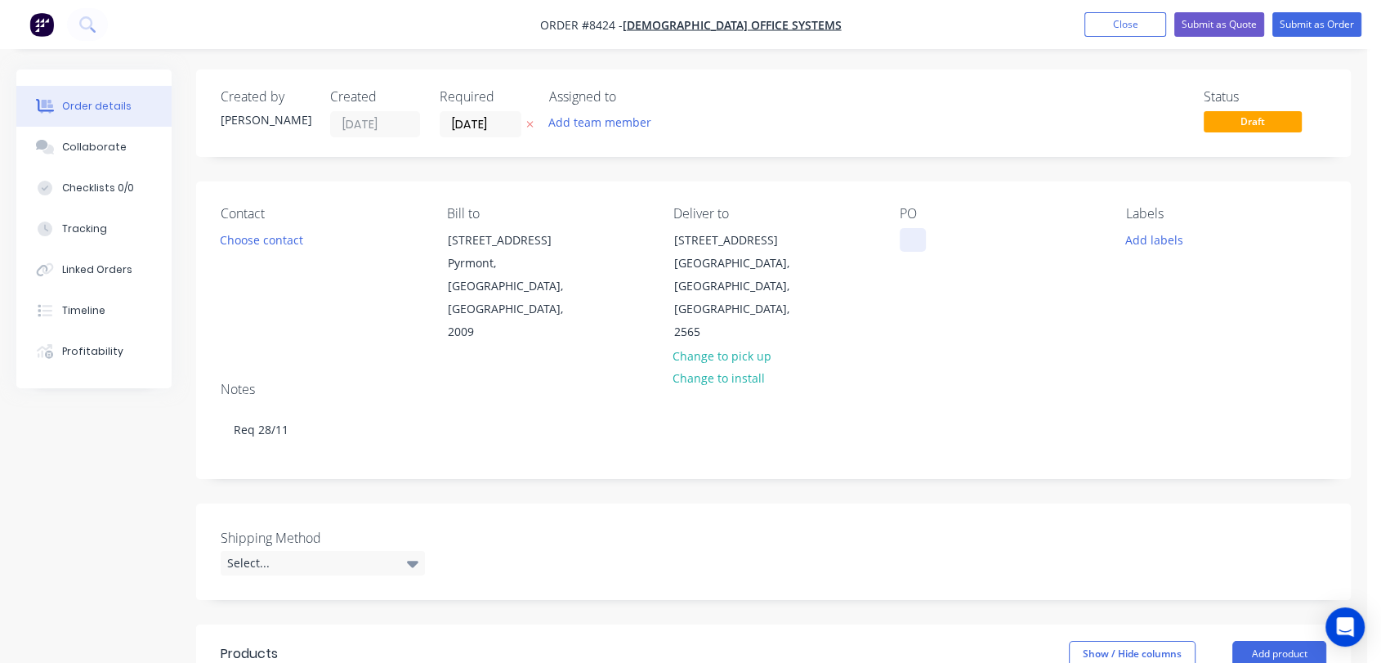
click at [914, 238] on div at bounding box center [913, 240] width 26 height 24
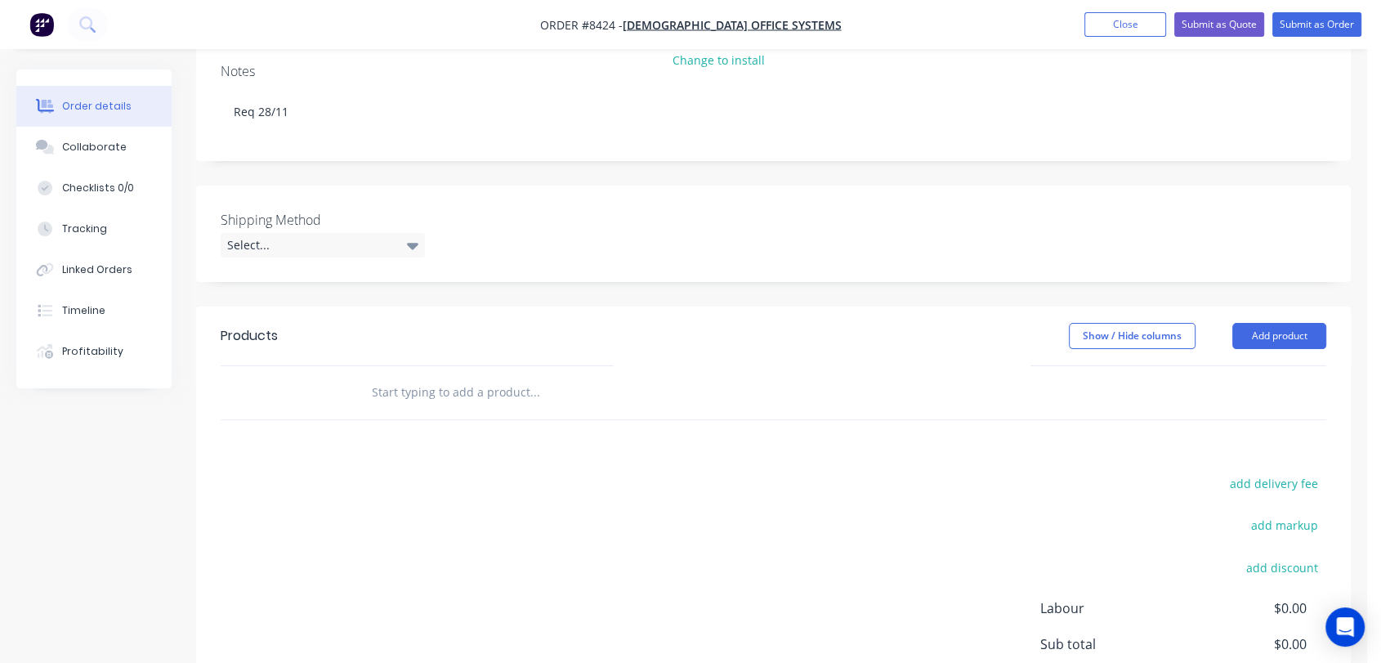
scroll to position [363, 0]
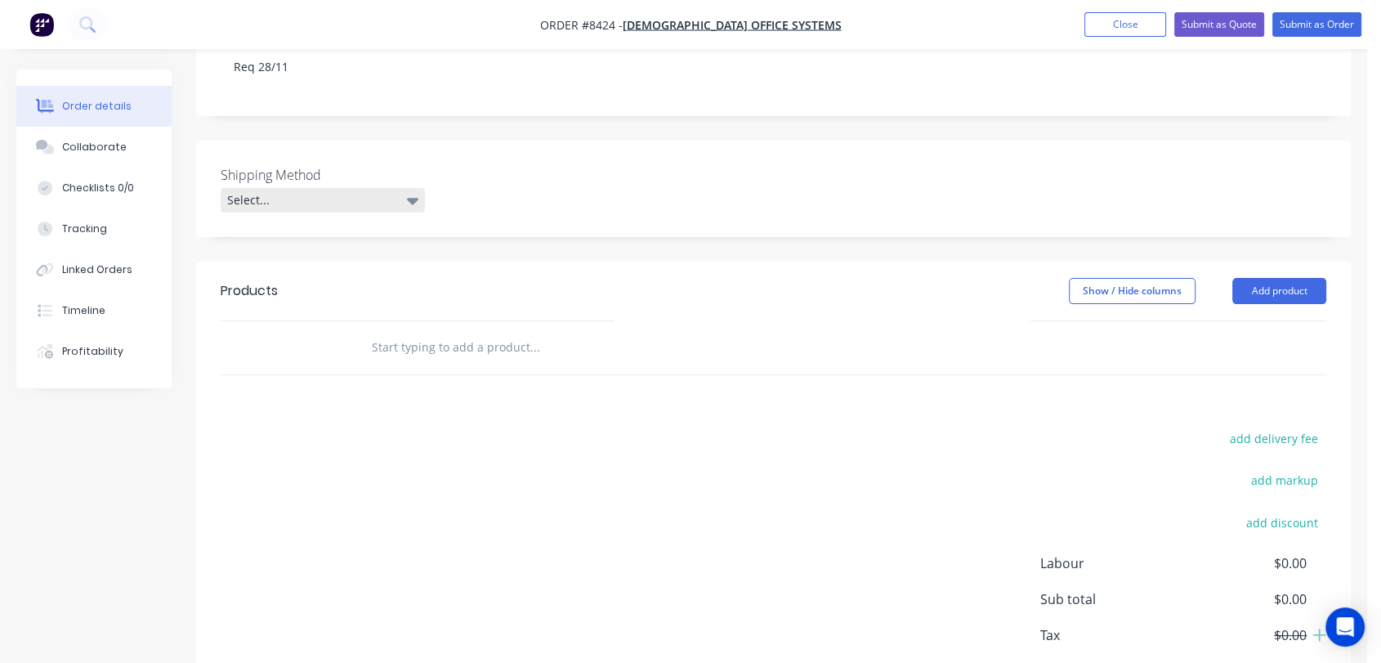
click at [321, 188] on div "Select..." at bounding box center [323, 200] width 204 height 25
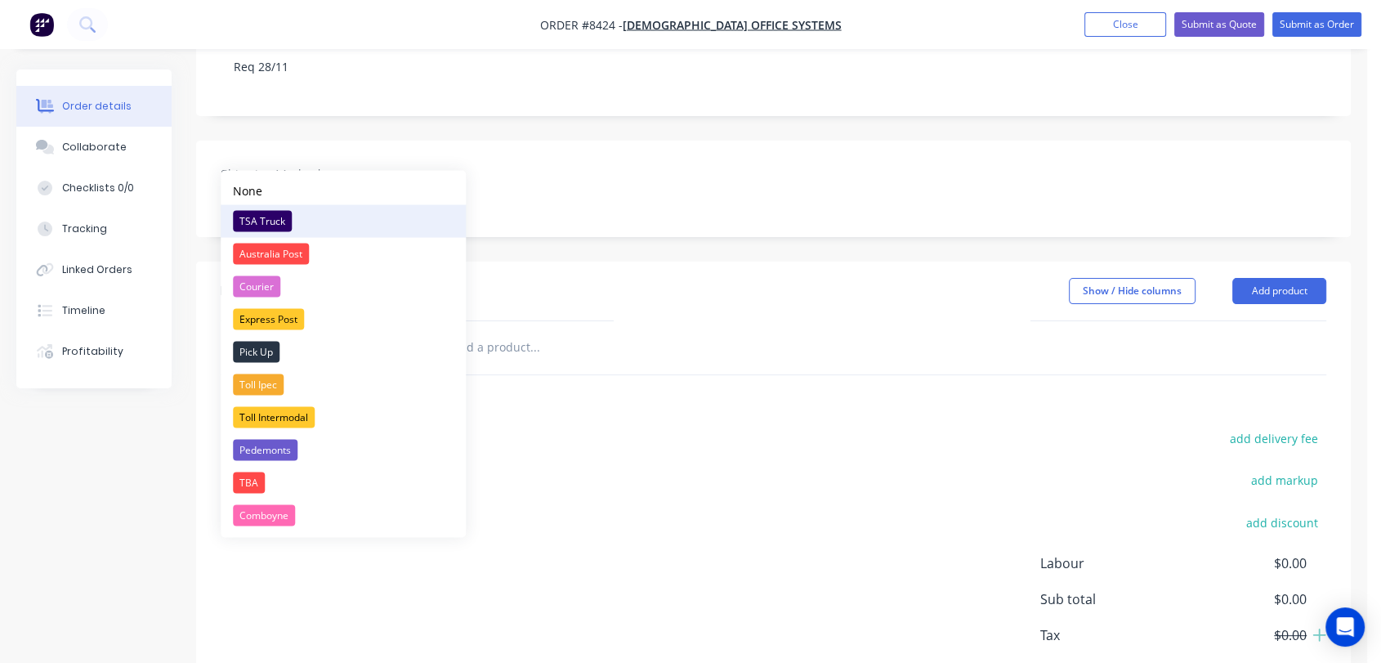
click at [272, 227] on div "TSA Truck" at bounding box center [262, 220] width 59 height 21
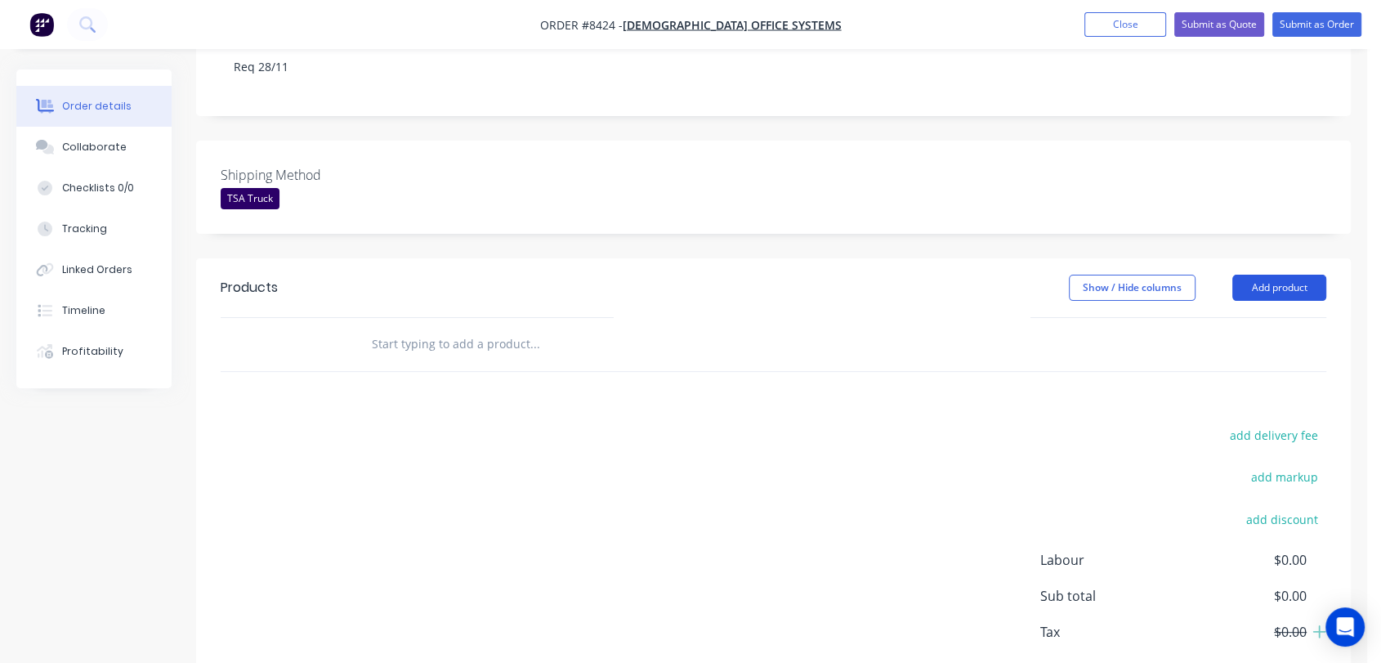
click at [1246, 275] on button "Add product" at bounding box center [1279, 288] width 94 height 26
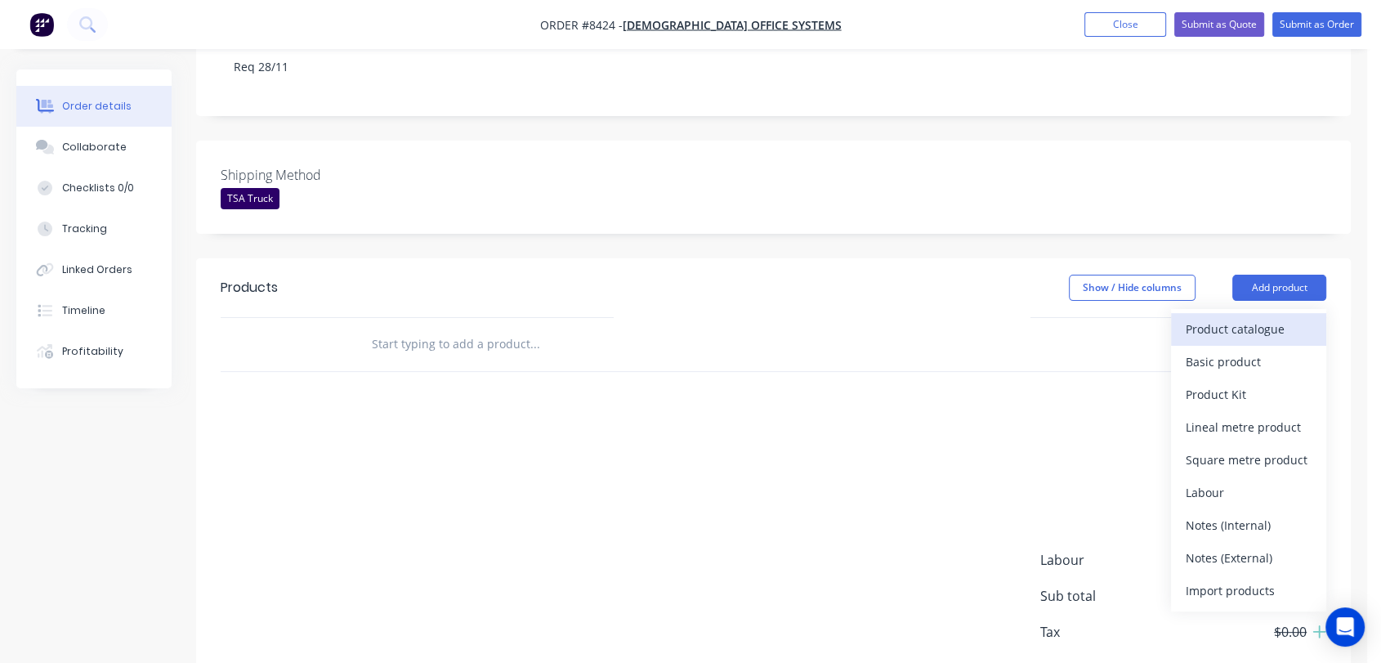
click at [1214, 317] on div "Product catalogue" at bounding box center [1248, 329] width 126 height 24
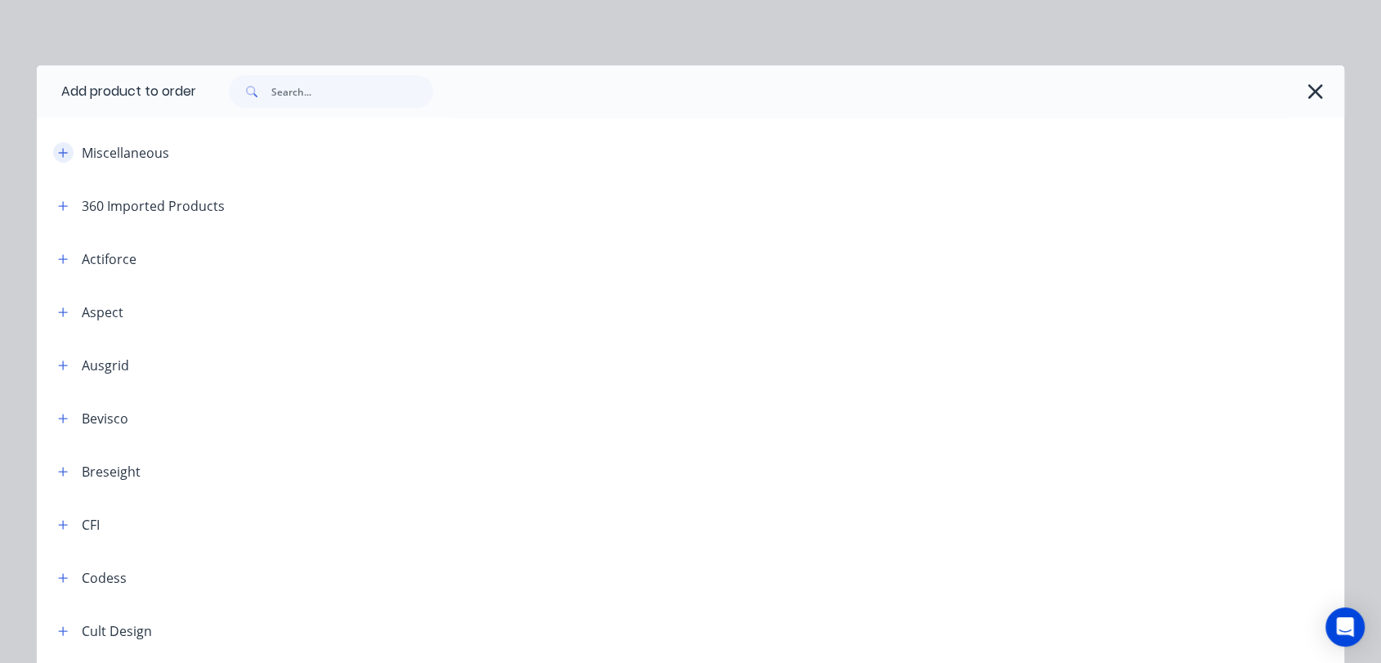
click at [58, 151] on icon "button" at bounding box center [63, 152] width 10 height 11
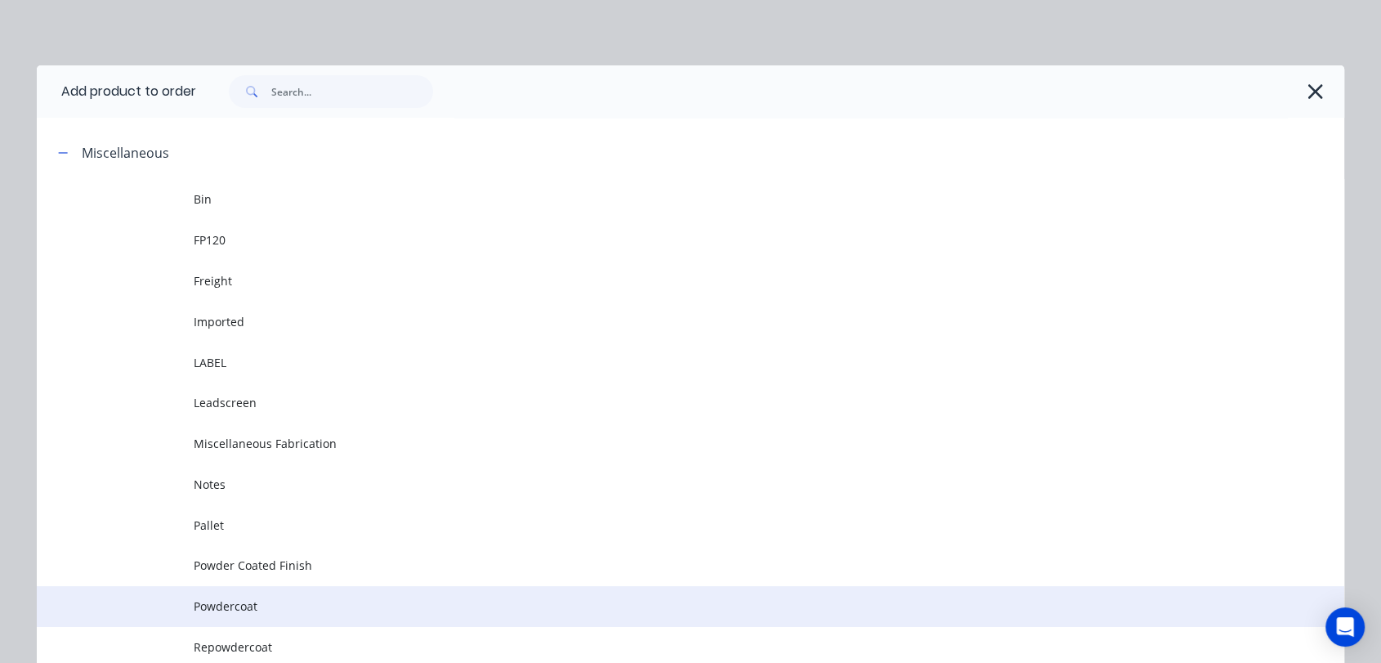
click at [245, 596] on td "Powdercoat" at bounding box center [769, 606] width 1150 height 41
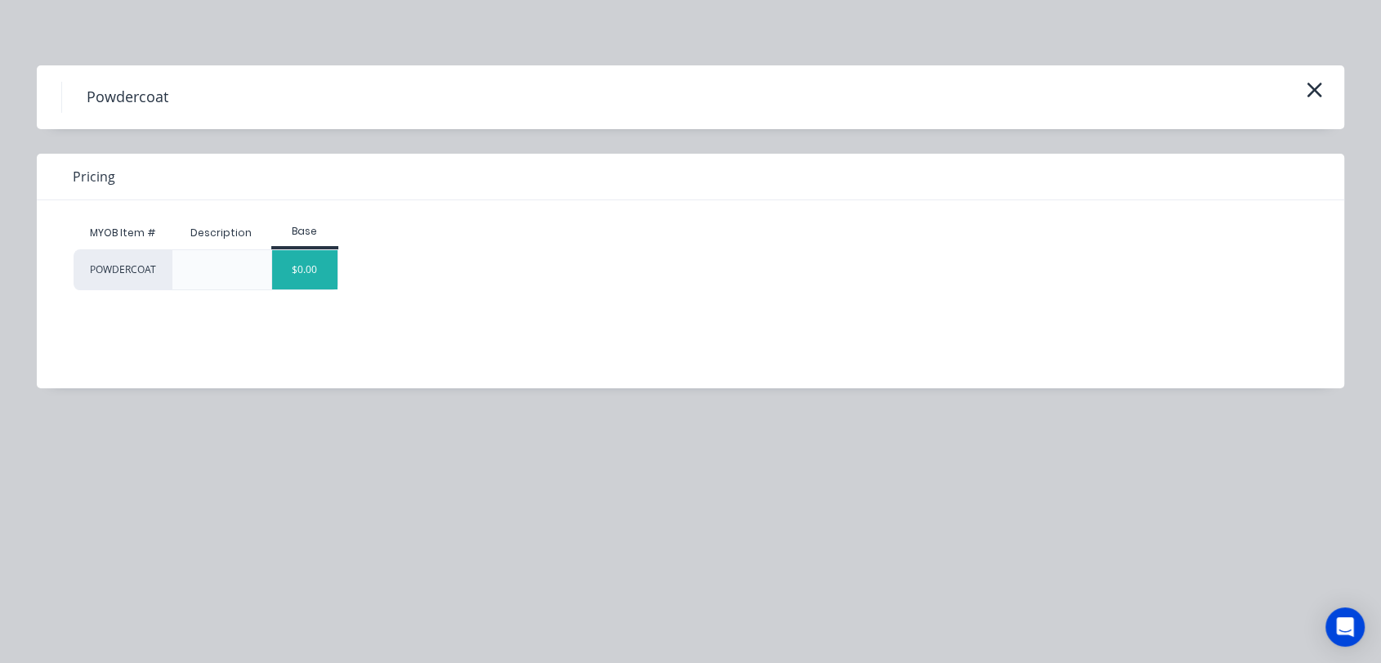
click at [303, 265] on div "$0.00" at bounding box center [305, 269] width 66 height 39
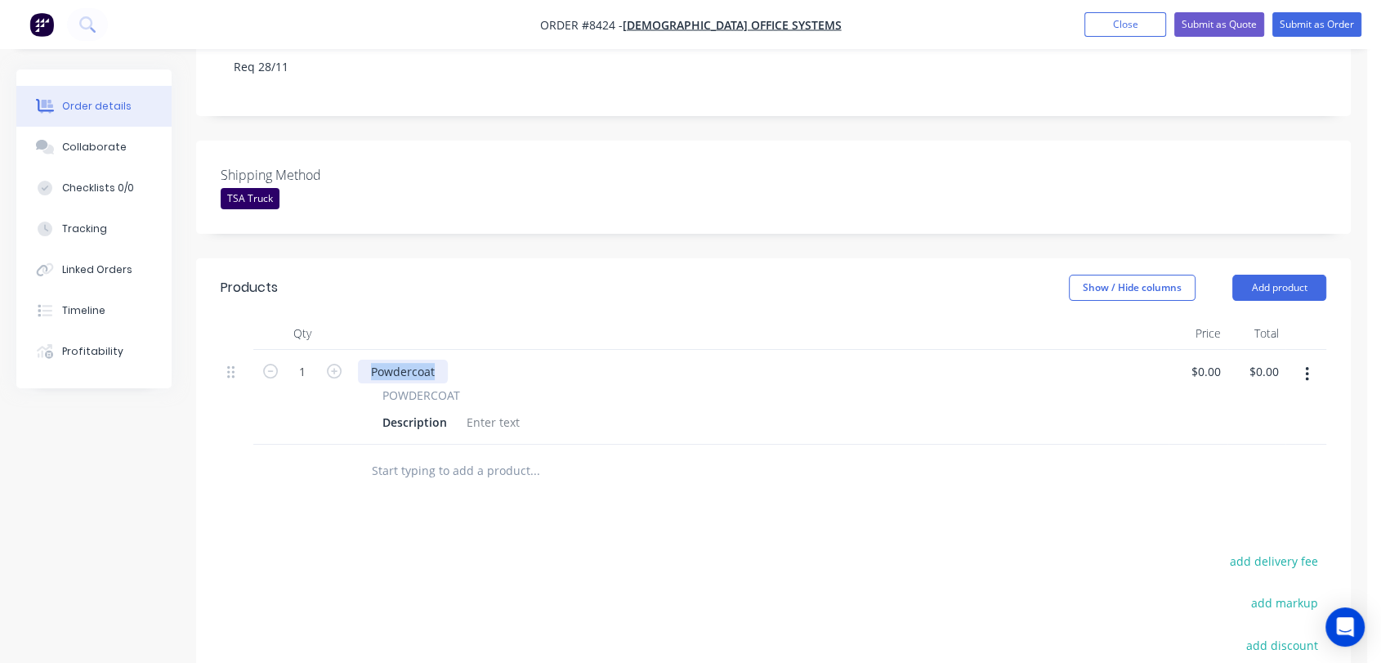
drag, startPoint x: 441, startPoint y: 315, endPoint x: 346, endPoint y: 309, distance: 95.0
click at [346, 350] on div "1 Powdercoat POWDERCOAT Description $0.00 $0.00 $0.00 $0.00" at bounding box center [773, 397] width 1105 height 95
click at [490, 410] on div at bounding box center [493, 422] width 66 height 24
click at [483, 410] on div at bounding box center [493, 422] width 66 height 24
paste div
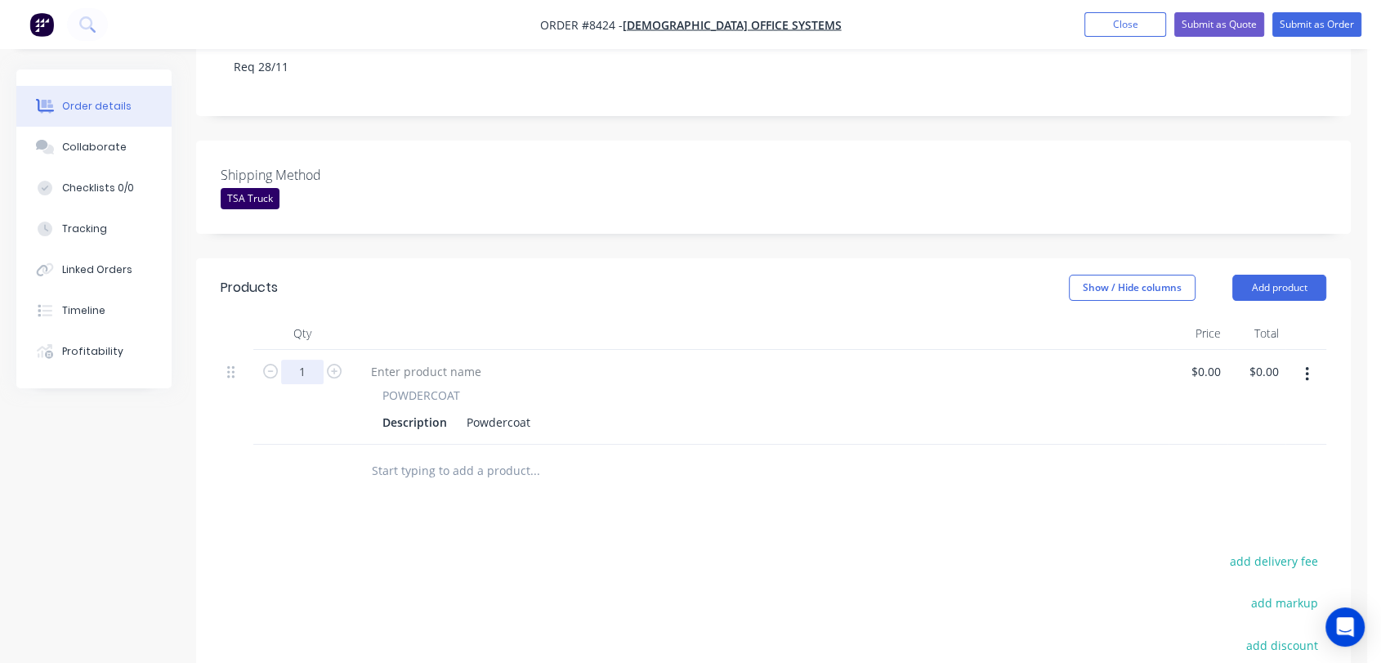
click at [315, 359] on input "1" at bounding box center [302, 371] width 42 height 25
type input "10"
click at [541, 410] on div "Description Powdercoat" at bounding box center [756, 422] width 761 height 24
click at [532, 410] on div "Powdercoat" at bounding box center [498, 422] width 77 height 24
type input "$10.00"
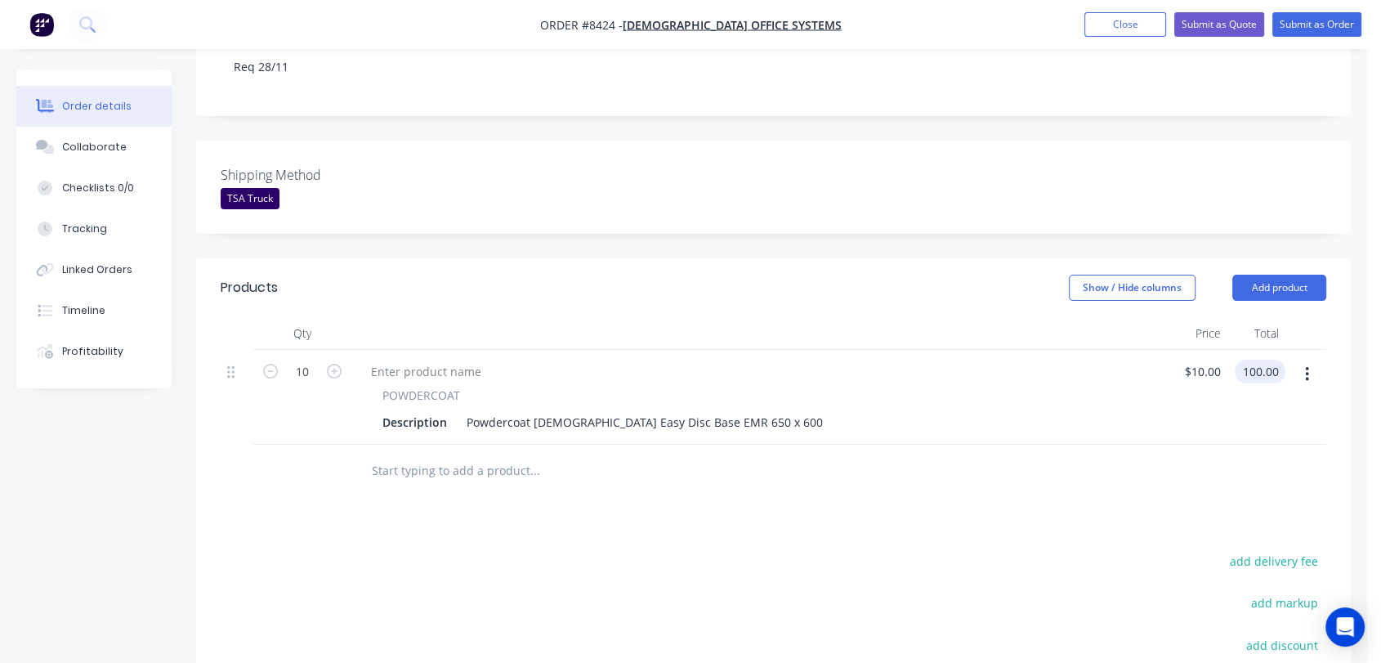
type input "$100.00"
click at [416, 454] on input "text" at bounding box center [534, 470] width 327 height 33
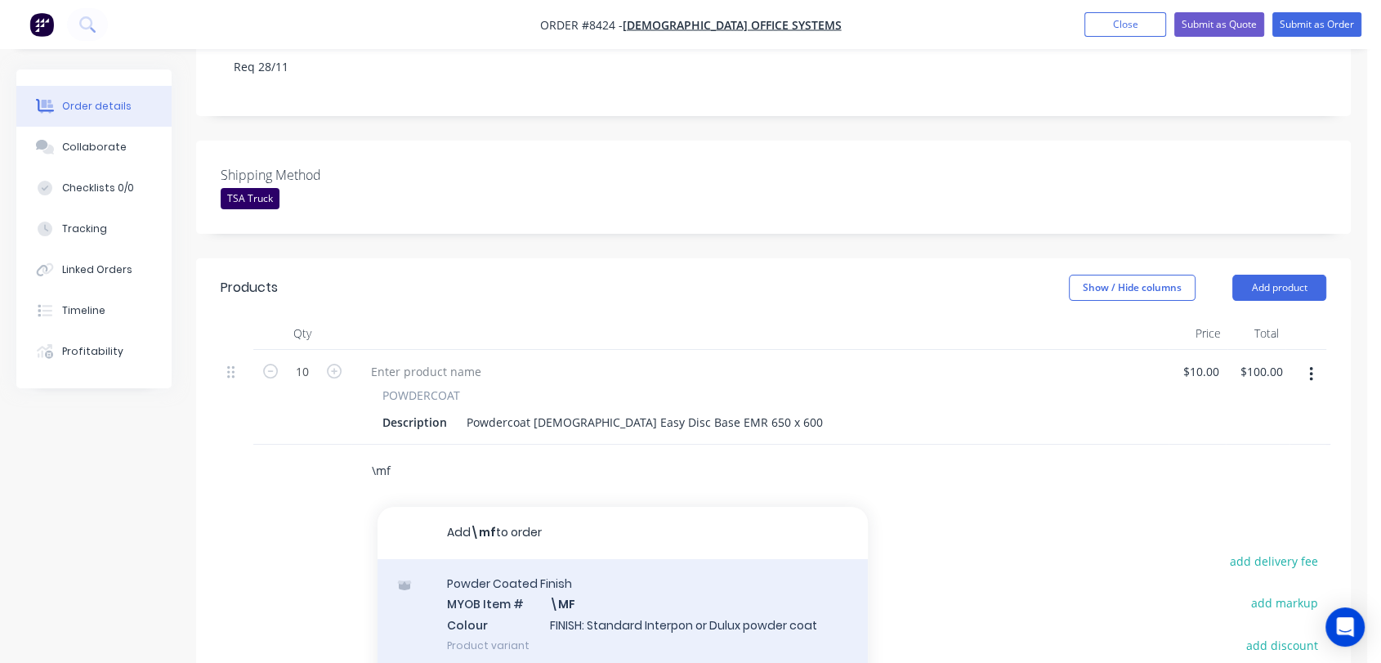
type input "\mf"
click at [641, 561] on div "Powder Coated Finish MYOB Item # \MF Colour FINISH: Standard Interpon or Dulux …" at bounding box center [622, 614] width 490 height 110
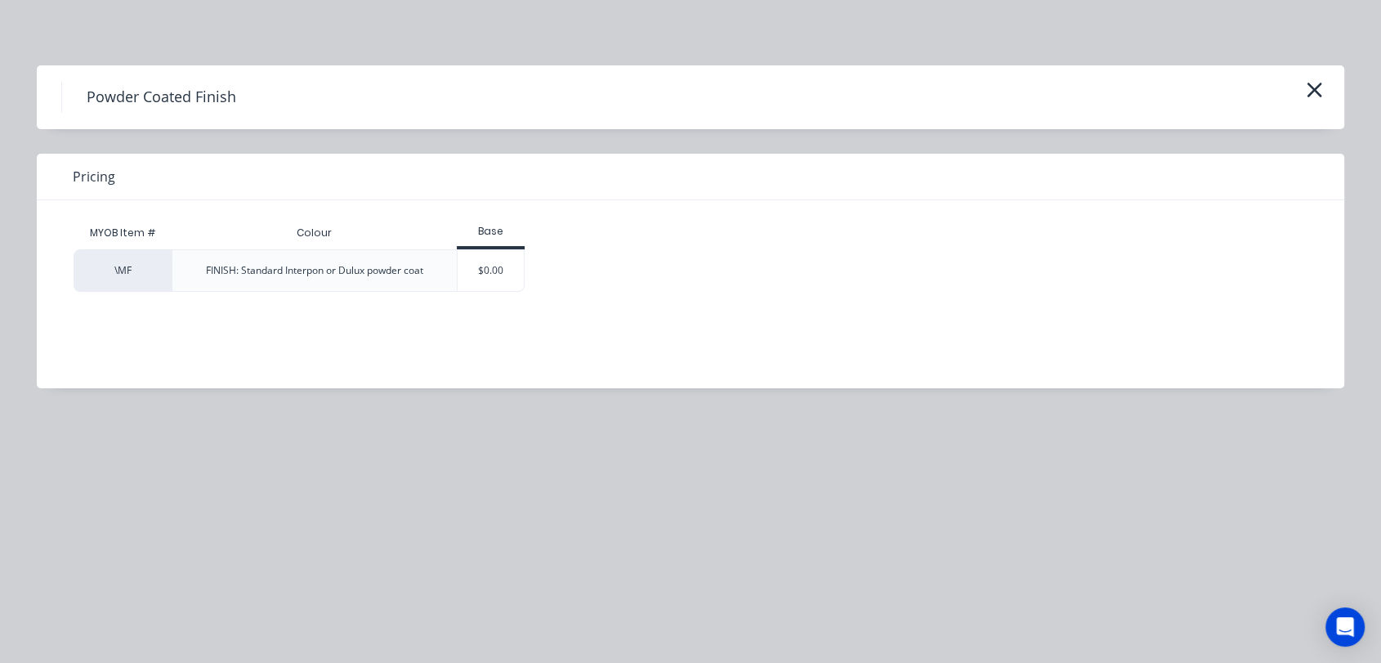
drag, startPoint x: 498, startPoint y: 274, endPoint x: 492, endPoint y: 322, distance: 48.6
click at [498, 274] on div "$0.00" at bounding box center [491, 270] width 66 height 41
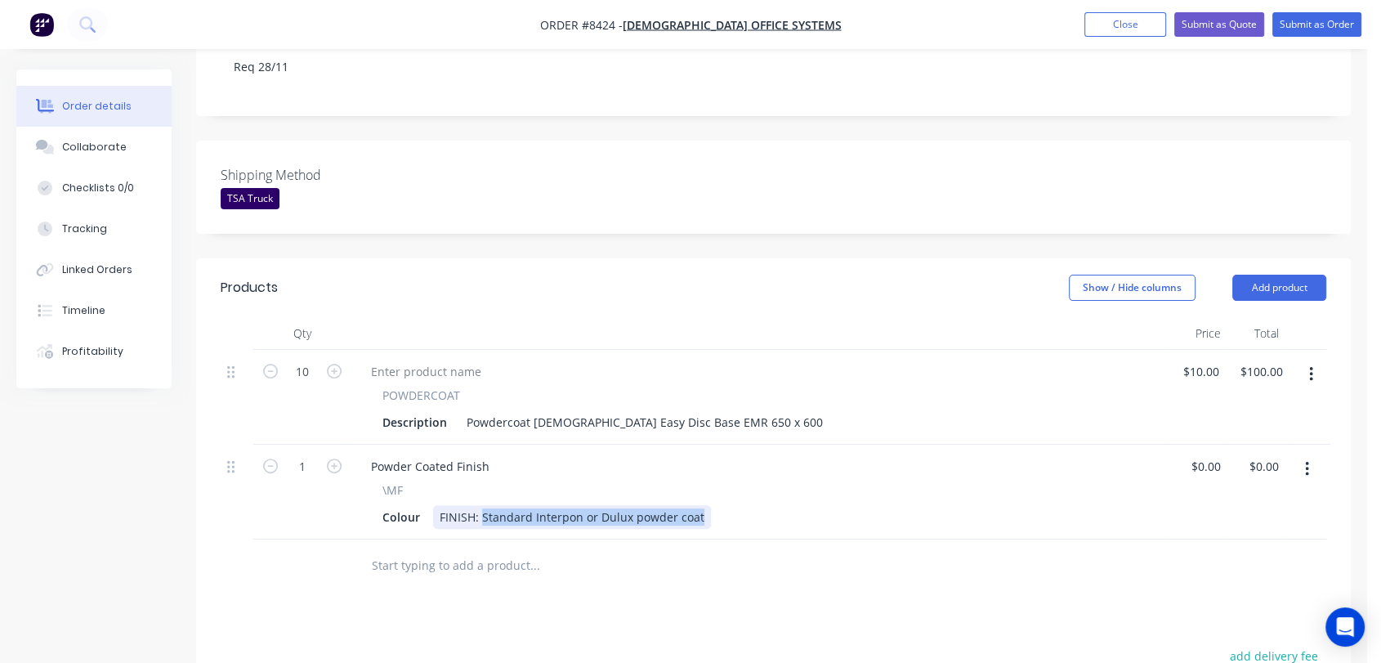
drag, startPoint x: 484, startPoint y: 468, endPoint x: 739, endPoint y: 475, distance: 255.8
click at [739, 505] on div "Colour FINISH: Standard Interpon or Dulux powder coat" at bounding box center [756, 517] width 761 height 24
type input "$0.00"
click at [492, 539] on div at bounding box center [645, 565] width 588 height 53
click at [486, 549] on input "text" at bounding box center [534, 565] width 327 height 33
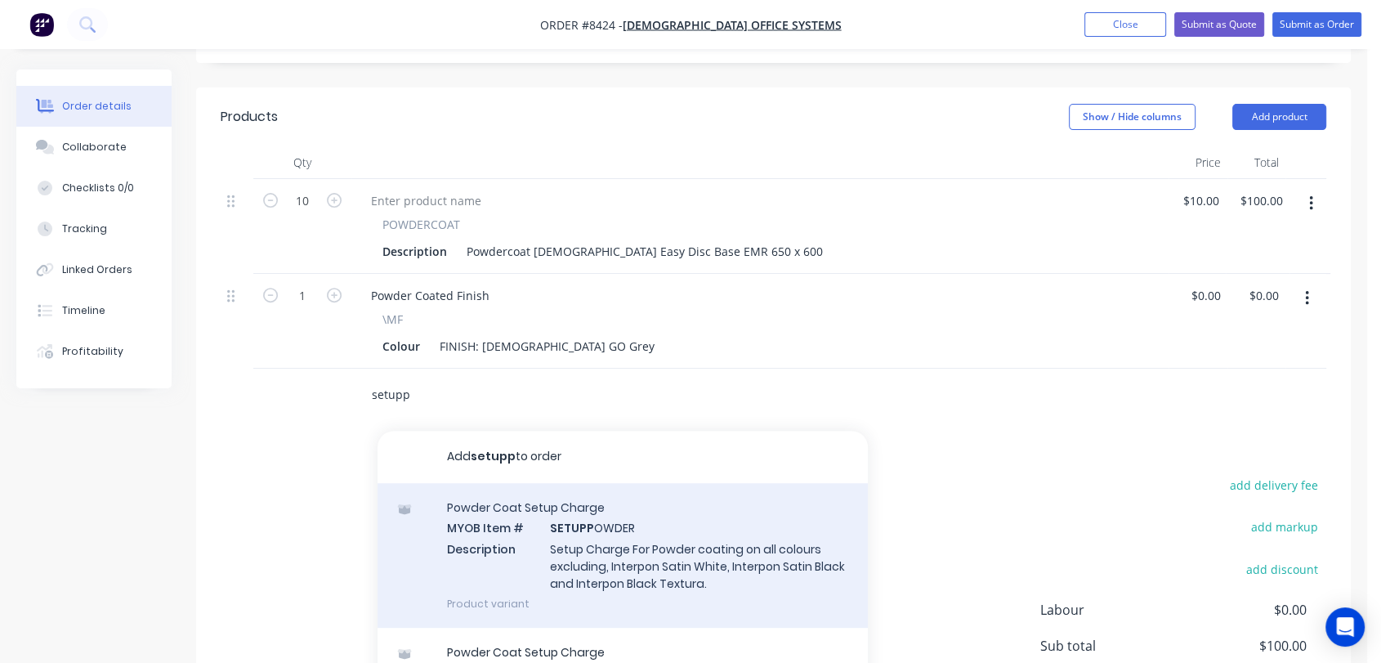
scroll to position [544, 0]
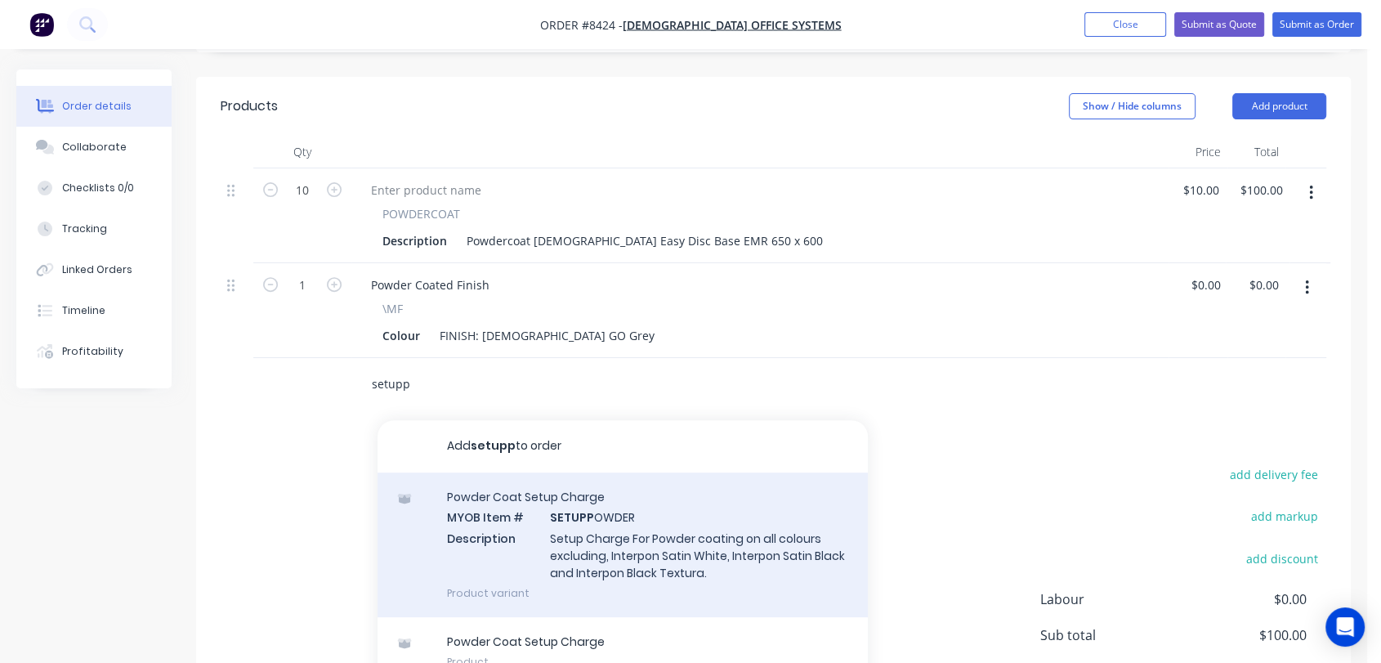
type input "setupp"
click at [559, 484] on div "Powder Coat Setup Charge MYOB Item # SETUPP OWDER Description Setup Charge For …" at bounding box center [622, 544] width 490 height 145
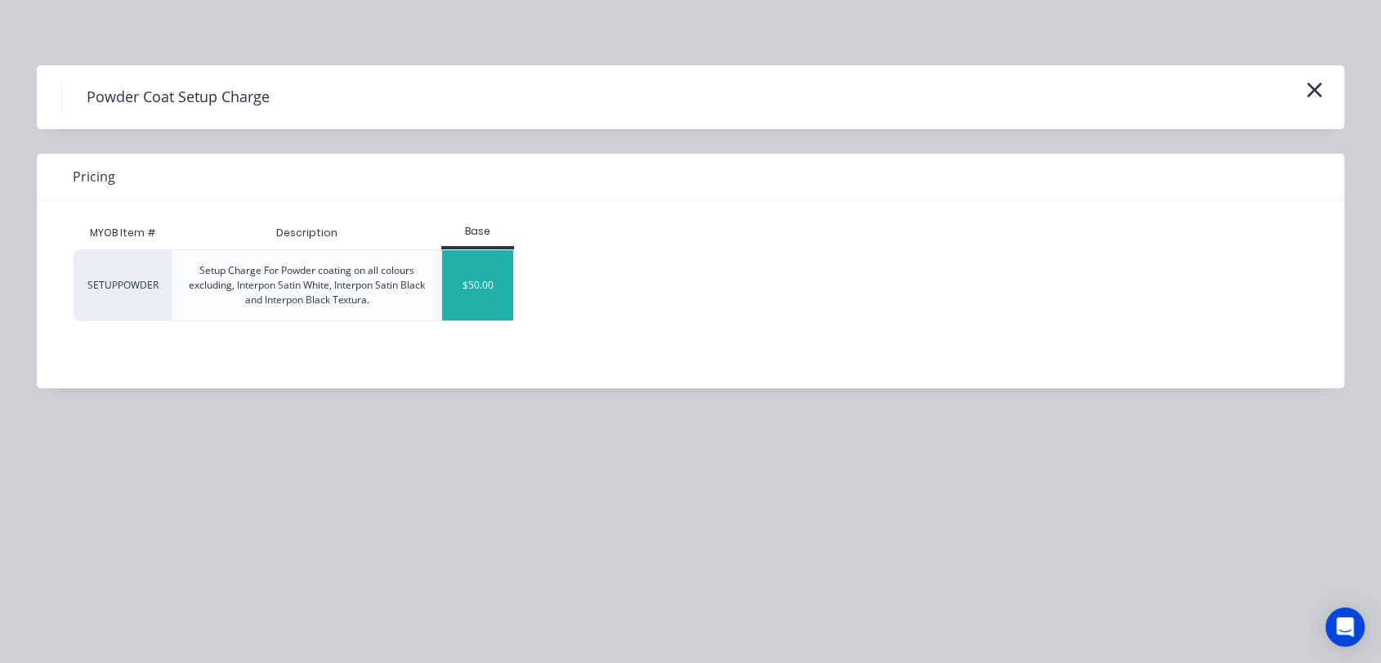
click at [472, 297] on div "$50.00" at bounding box center [477, 285] width 71 height 70
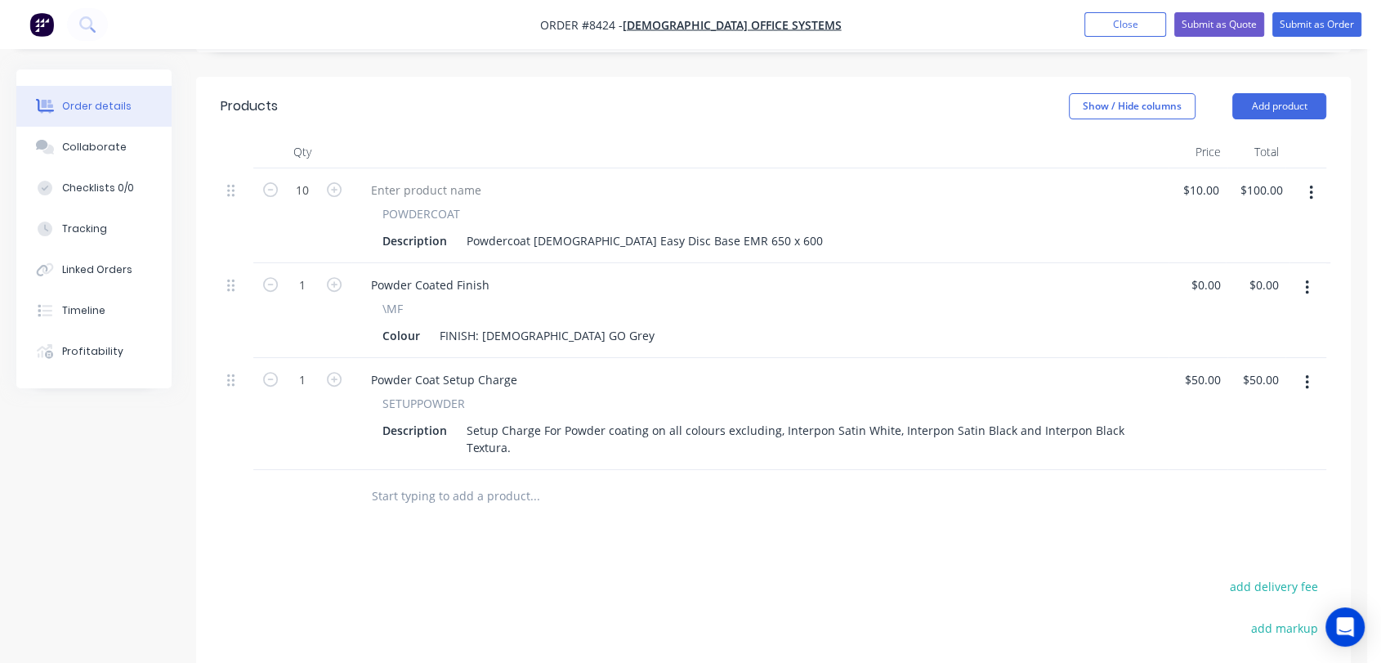
click at [502, 480] on input "text" at bounding box center [534, 496] width 327 height 33
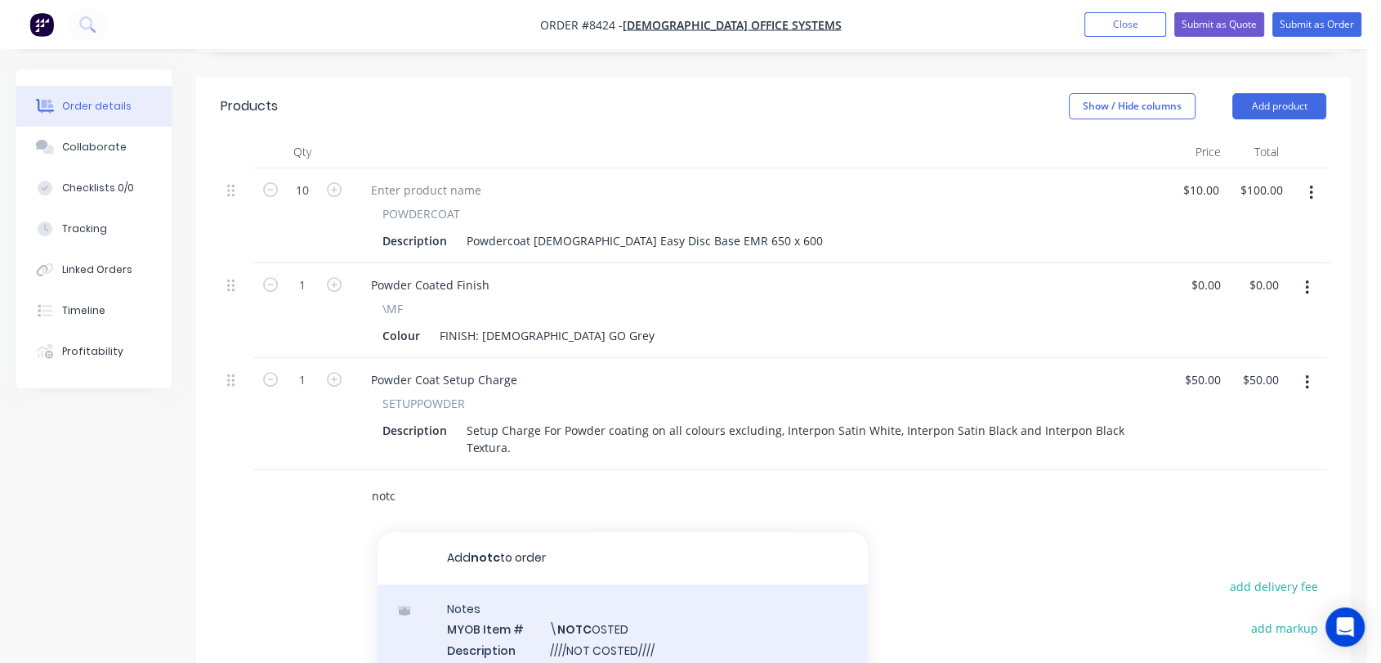
type input "notc"
click at [608, 586] on div "Notes MYOB Item # \ NOTC OSTED Description ////NOT COSTED//// Product variant" at bounding box center [622, 639] width 490 height 110
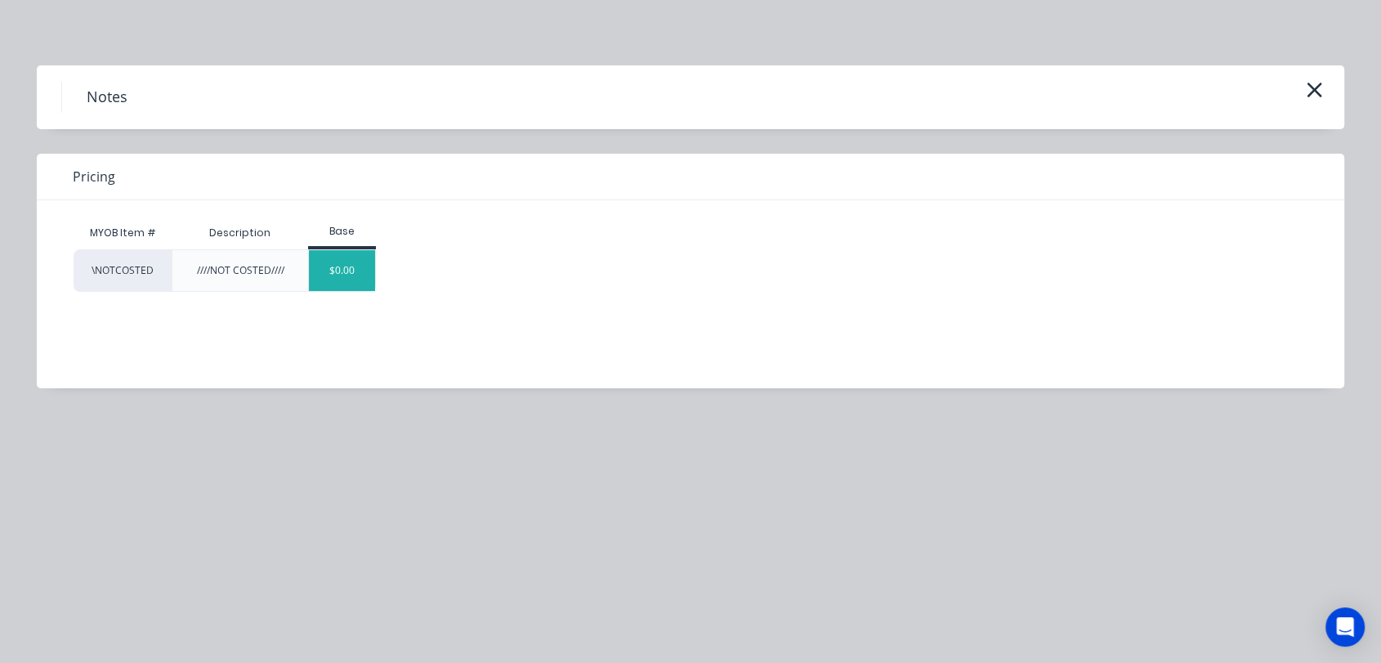
click at [348, 266] on div "$0.00" at bounding box center [342, 270] width 66 height 41
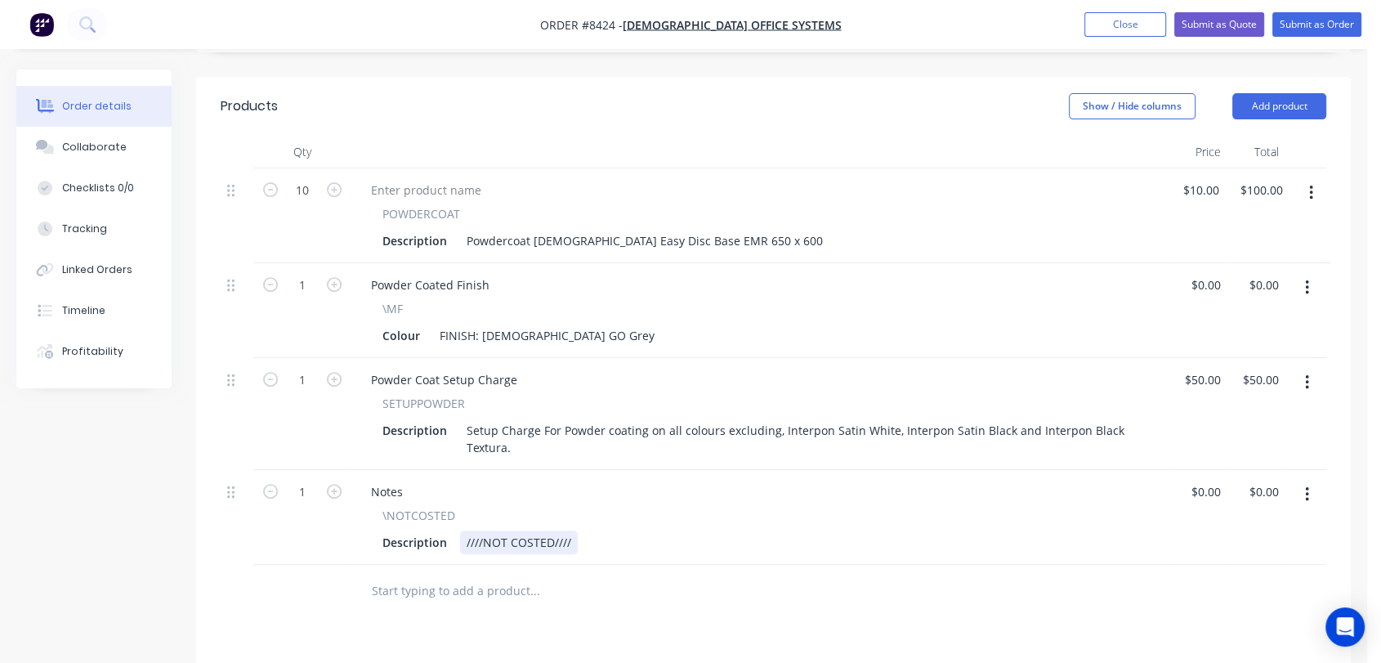
click at [569, 530] on div "////NOT COSTED////" at bounding box center [519, 542] width 118 height 24
type input "$0.00"
click at [133, 140] on button "Collaborate" at bounding box center [93, 147] width 155 height 41
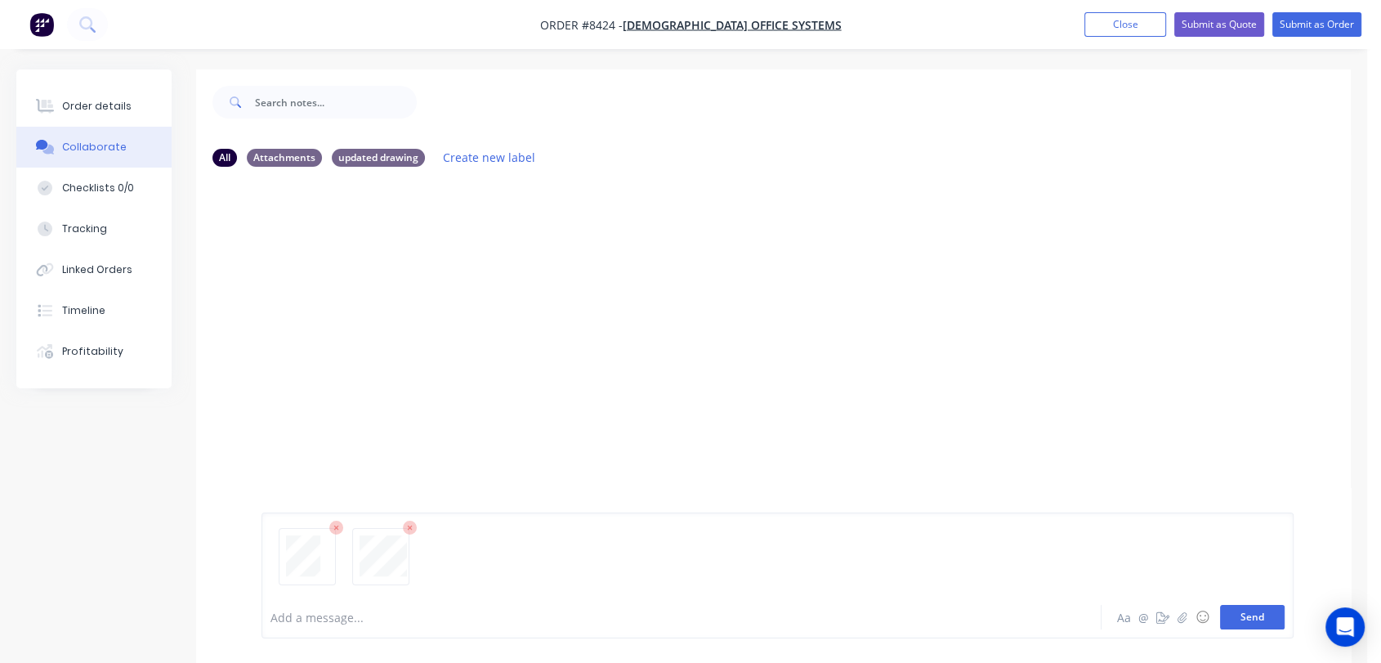
click at [1244, 623] on button "Send" at bounding box center [1252, 617] width 65 height 25
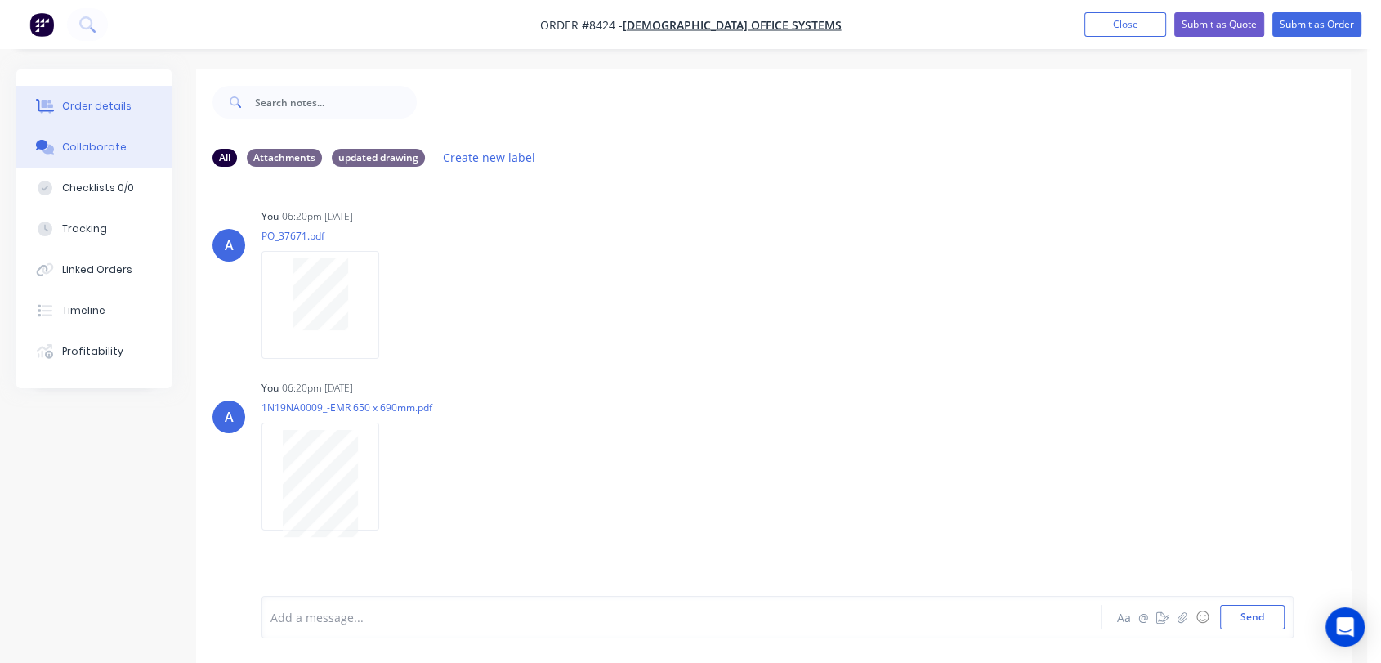
click at [109, 100] on div "Order details" at bounding box center [96, 106] width 69 height 15
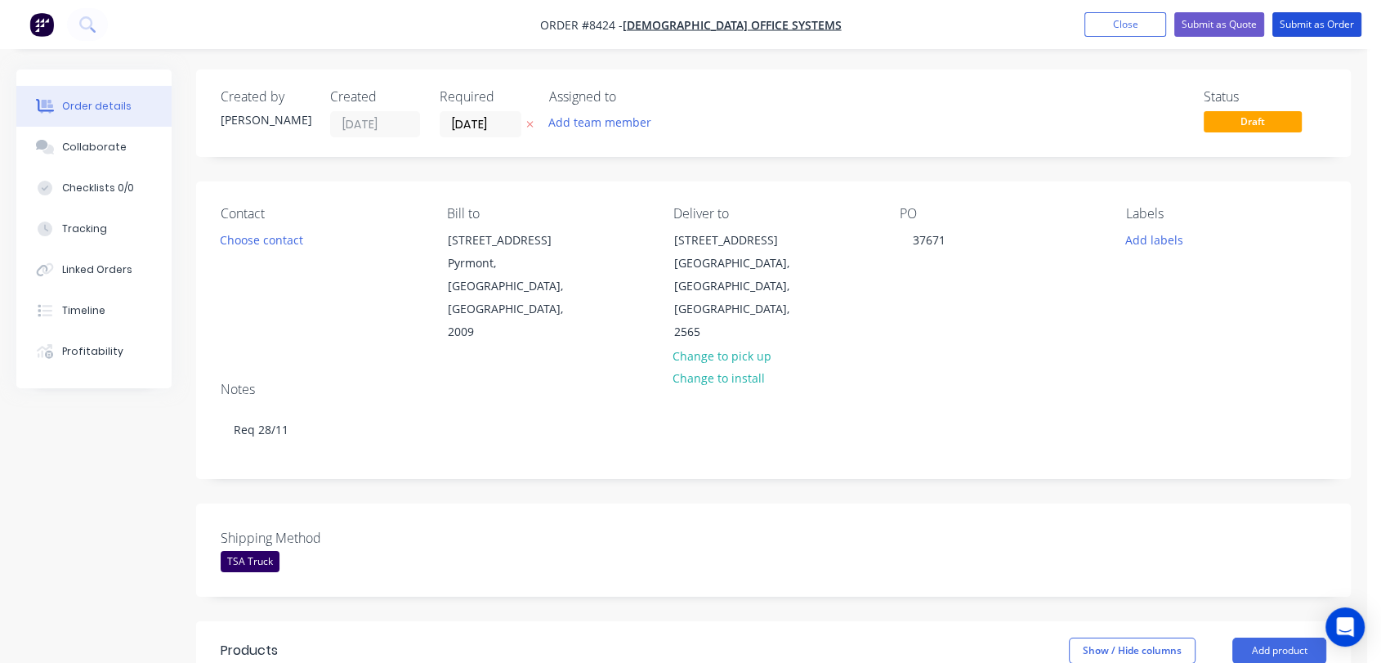
click at [1298, 21] on button "Submit as Order" at bounding box center [1316, 24] width 89 height 25
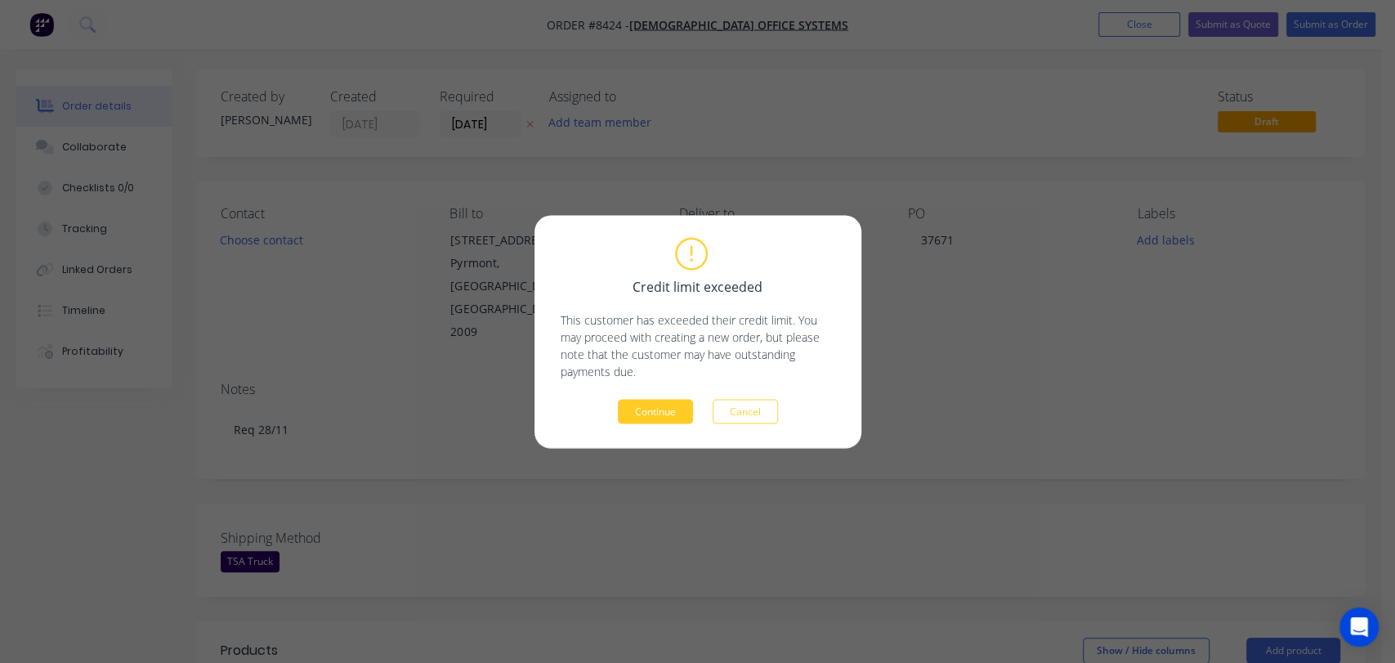
click at [669, 409] on button "Continue" at bounding box center [655, 411] width 75 height 25
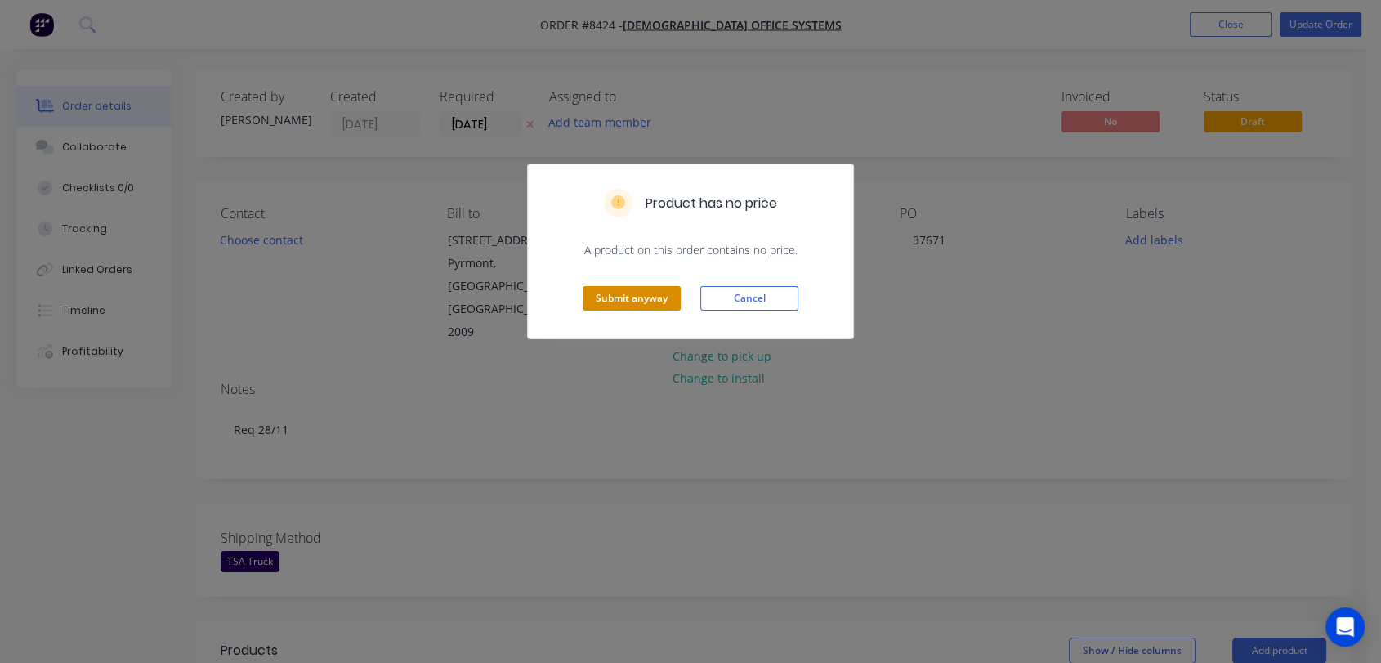
click at [659, 297] on button "Submit anyway" at bounding box center [632, 298] width 98 height 25
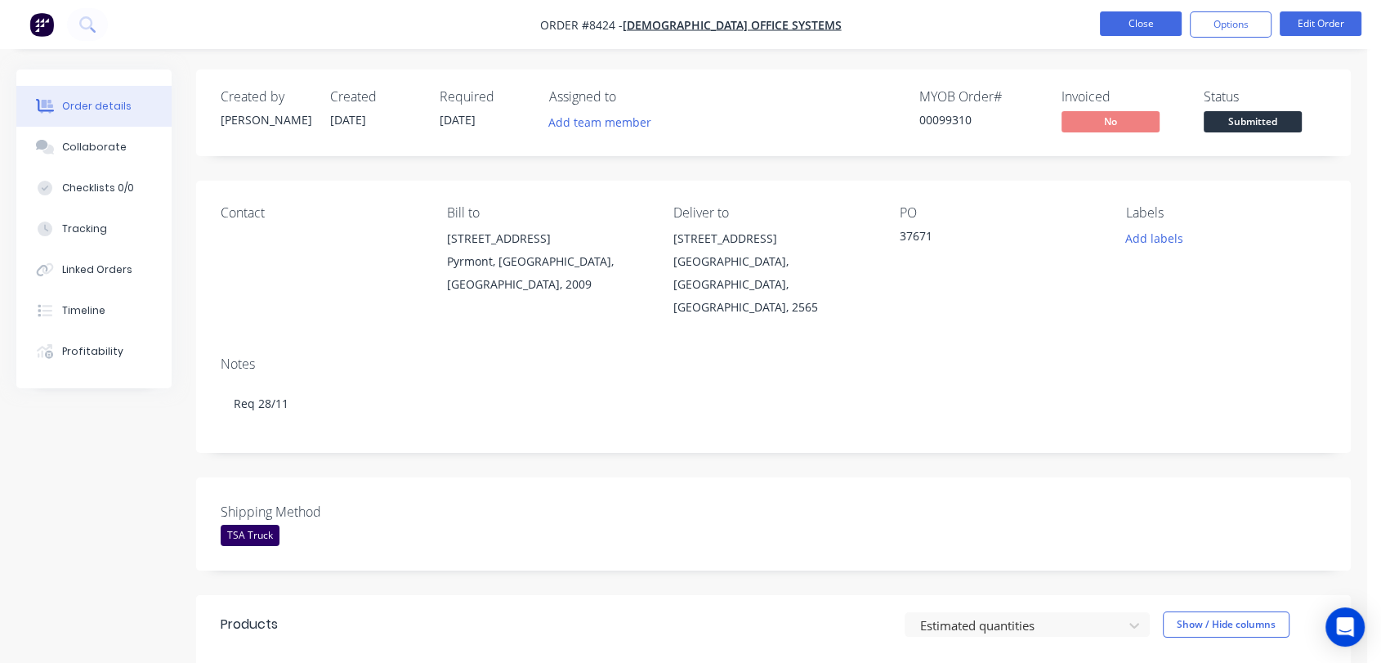
click at [1134, 27] on button "Close" at bounding box center [1141, 23] width 82 height 25
